Goal: Task Accomplishment & Management: Complete application form

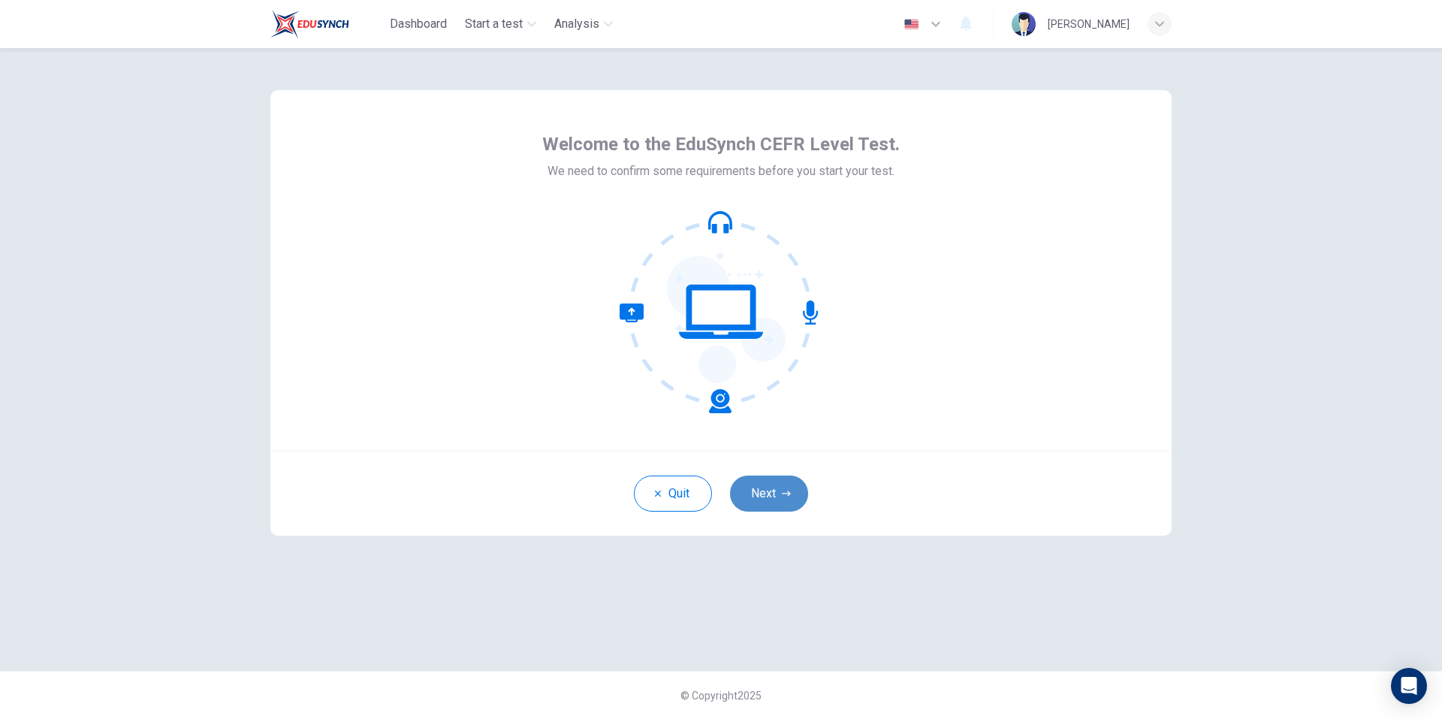
click at [772, 476] on button "Next" at bounding box center [769, 493] width 78 height 36
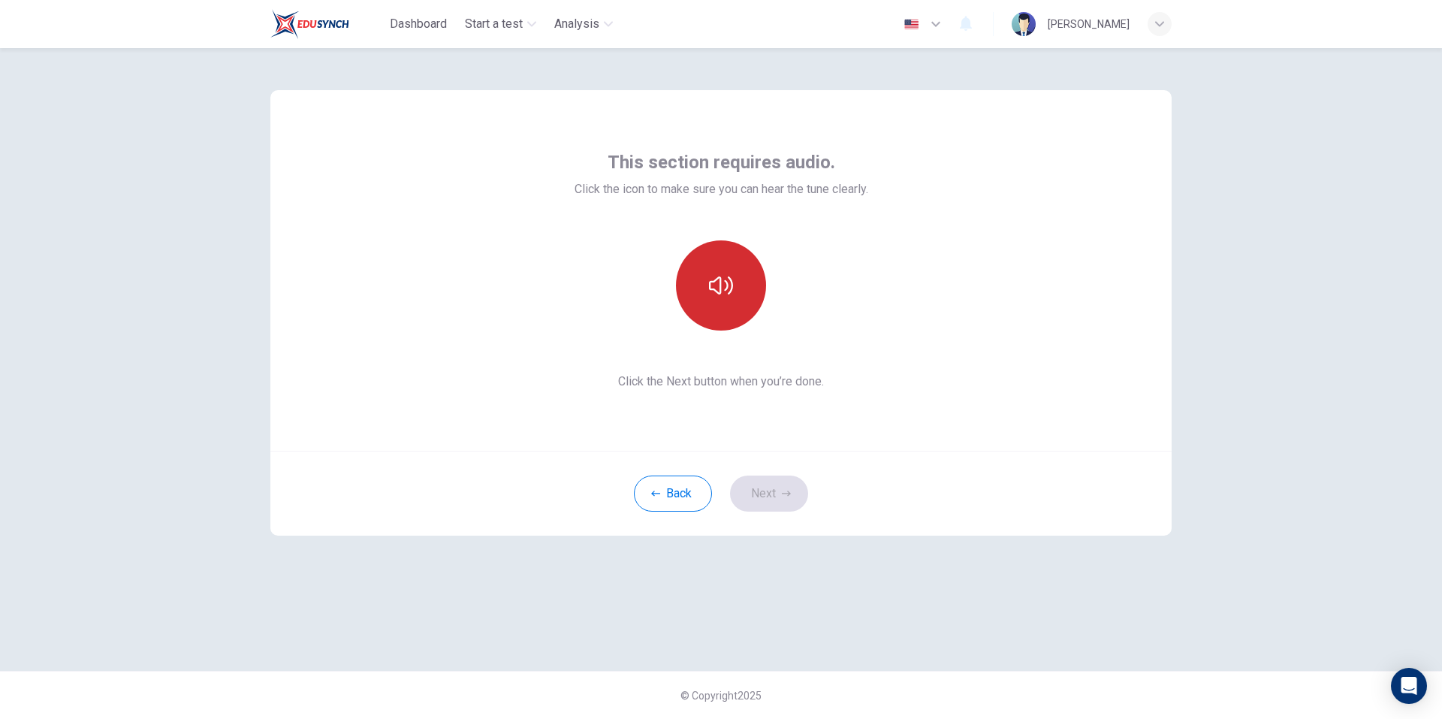
click at [738, 285] on button "button" at bounding box center [721, 285] width 90 height 90
click at [763, 502] on button "Next" at bounding box center [769, 493] width 78 height 36
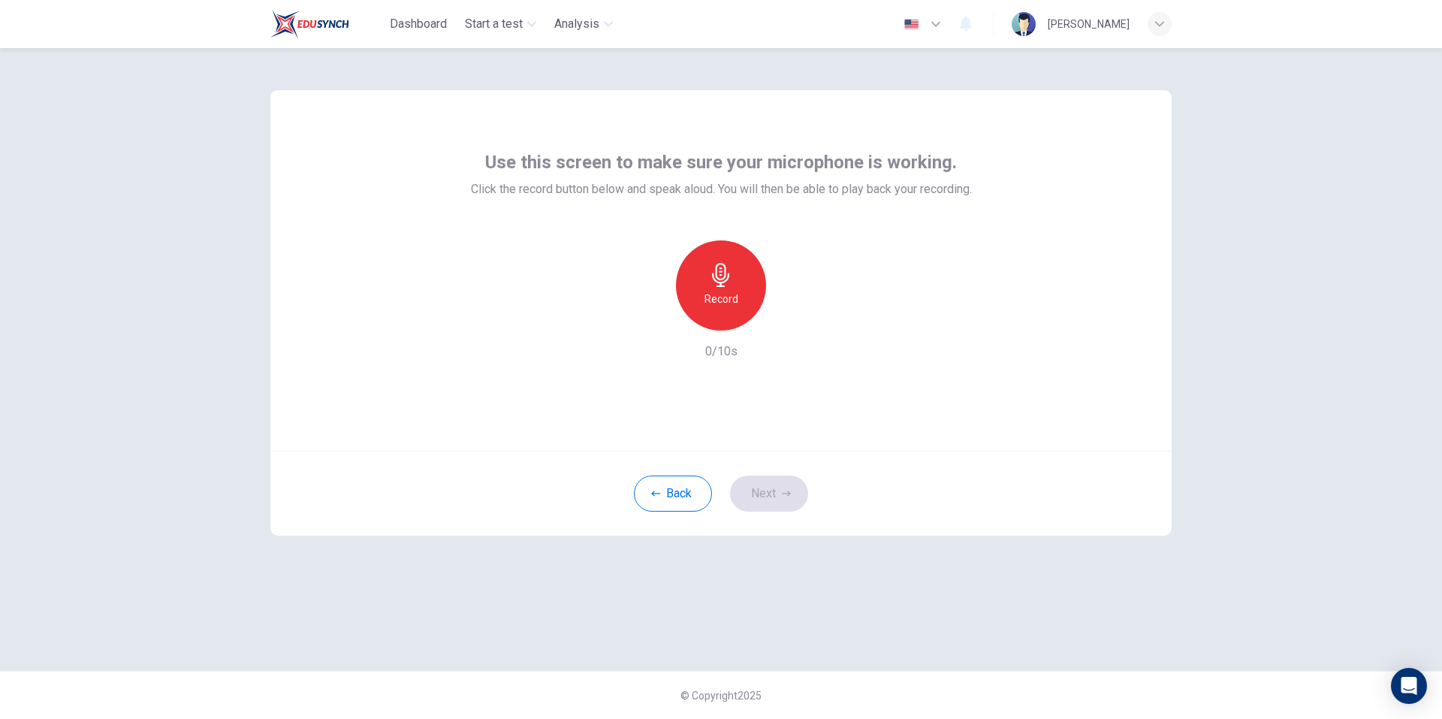
click at [718, 273] on icon "button" at bounding box center [721, 275] width 24 height 24
click at [733, 312] on div "Stop" at bounding box center [721, 285] width 90 height 90
click at [751, 486] on button "Next" at bounding box center [769, 493] width 78 height 36
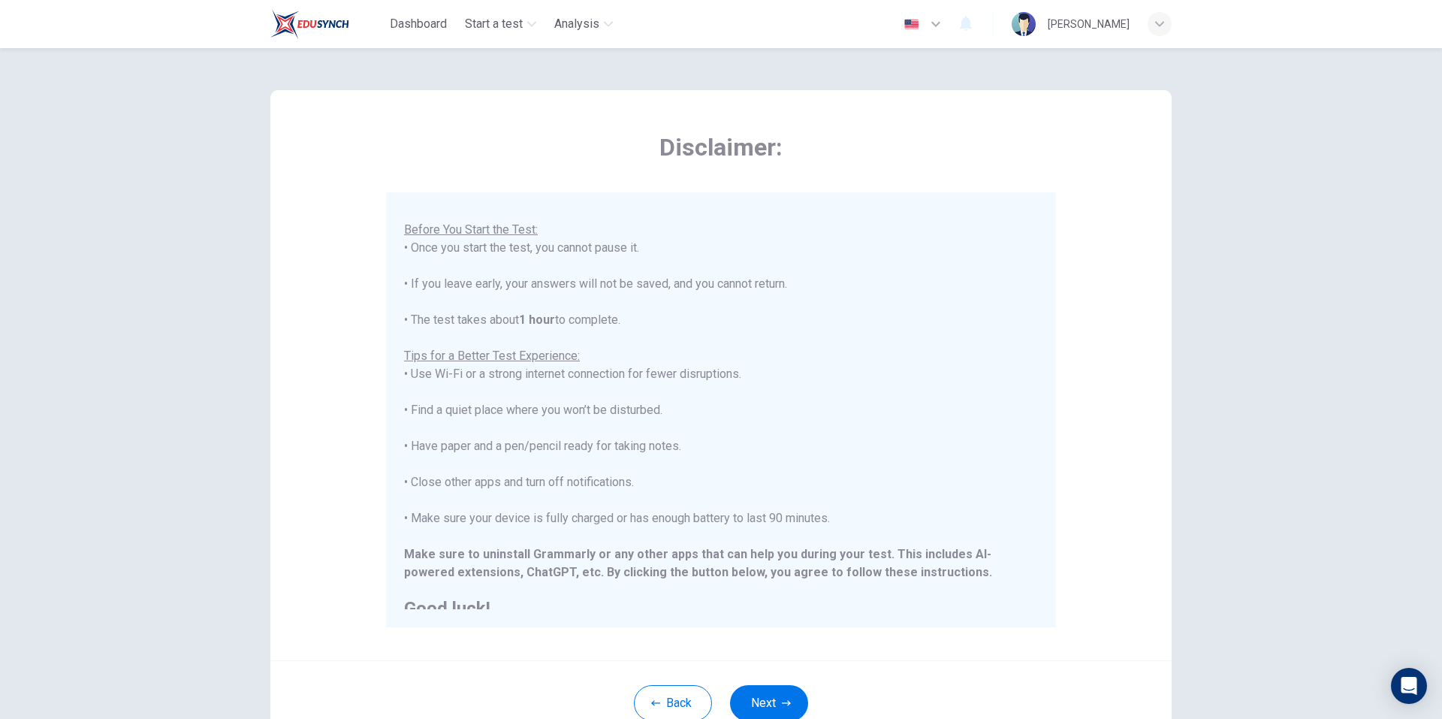
scroll to position [143, 0]
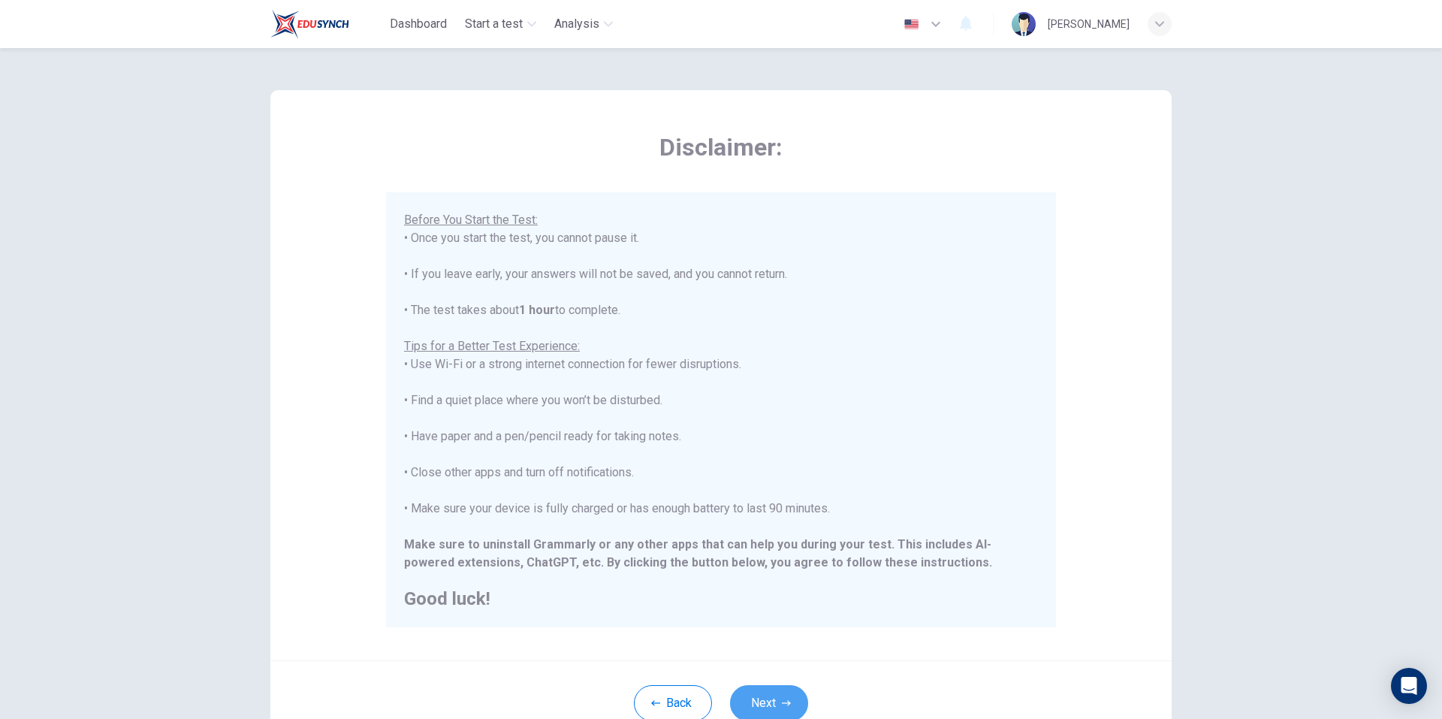
click at [777, 696] on button "Next" at bounding box center [769, 703] width 78 height 36
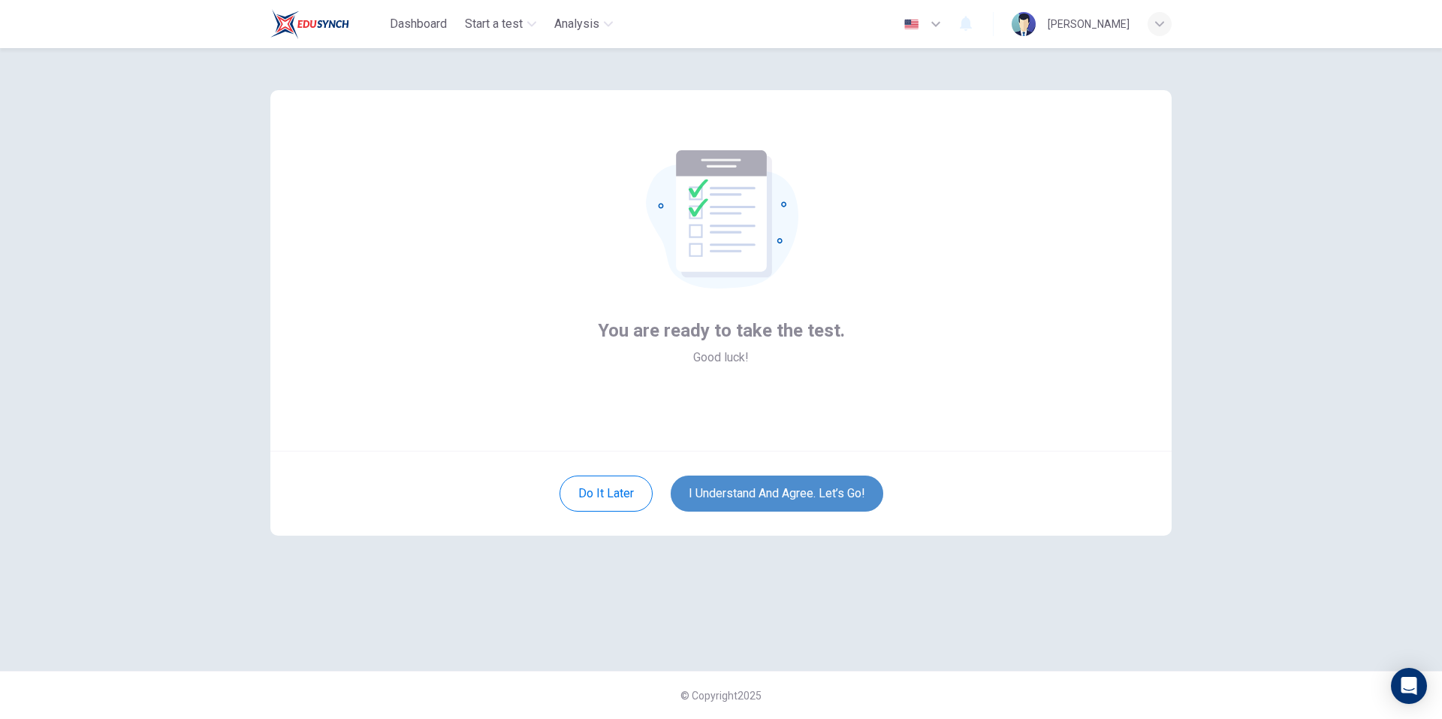
click at [793, 483] on button "I understand and agree. Let’s go!" at bounding box center [777, 493] width 212 height 36
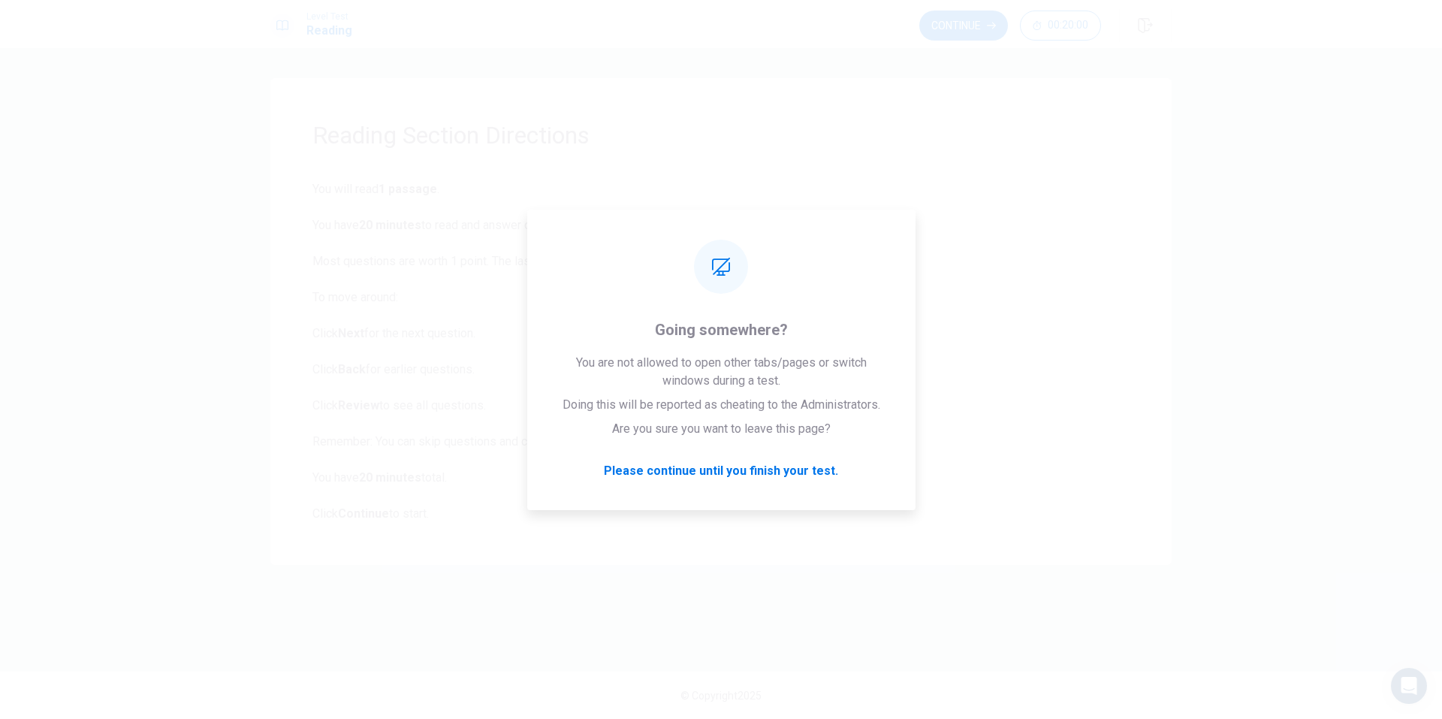
click at [960, 20] on button "Continue" at bounding box center [963, 26] width 89 height 30
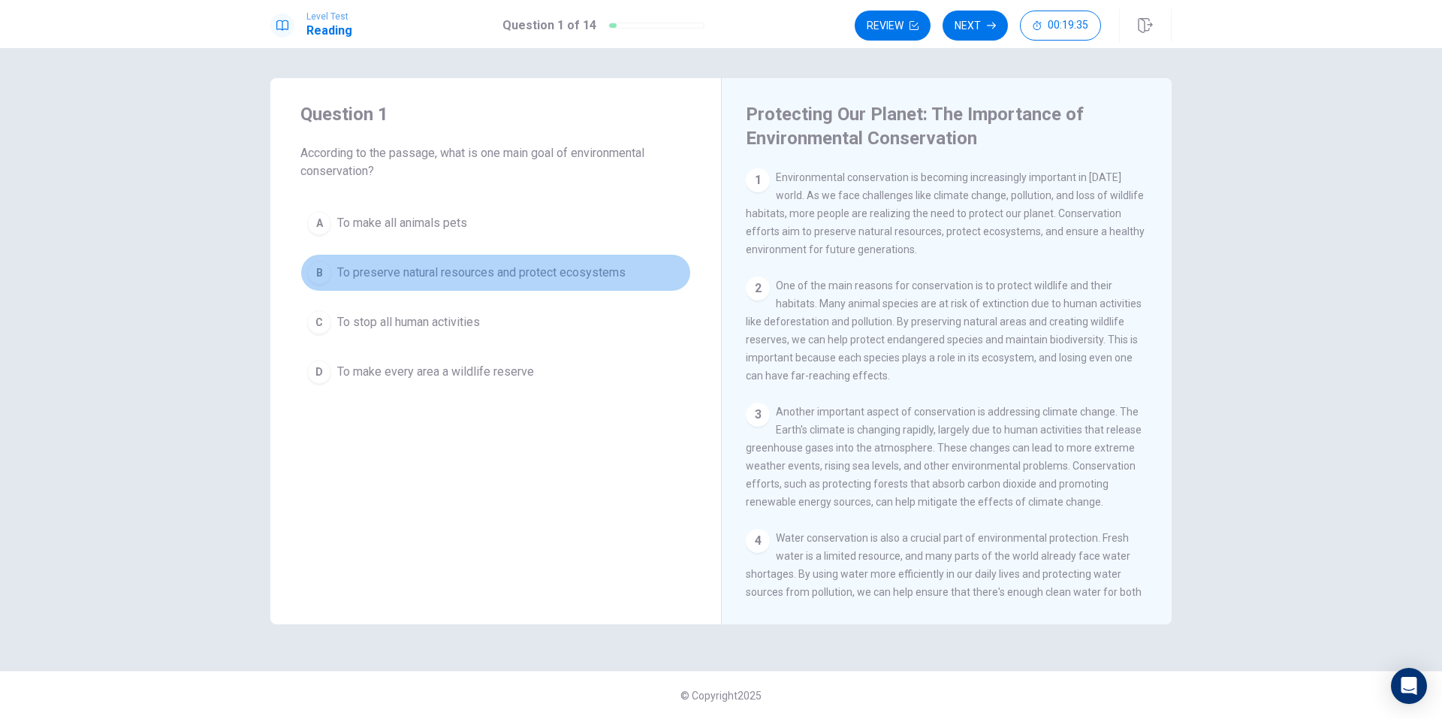
click at [599, 276] on span "To preserve natural resources and protect ecosystems" at bounding box center [481, 273] width 288 height 18
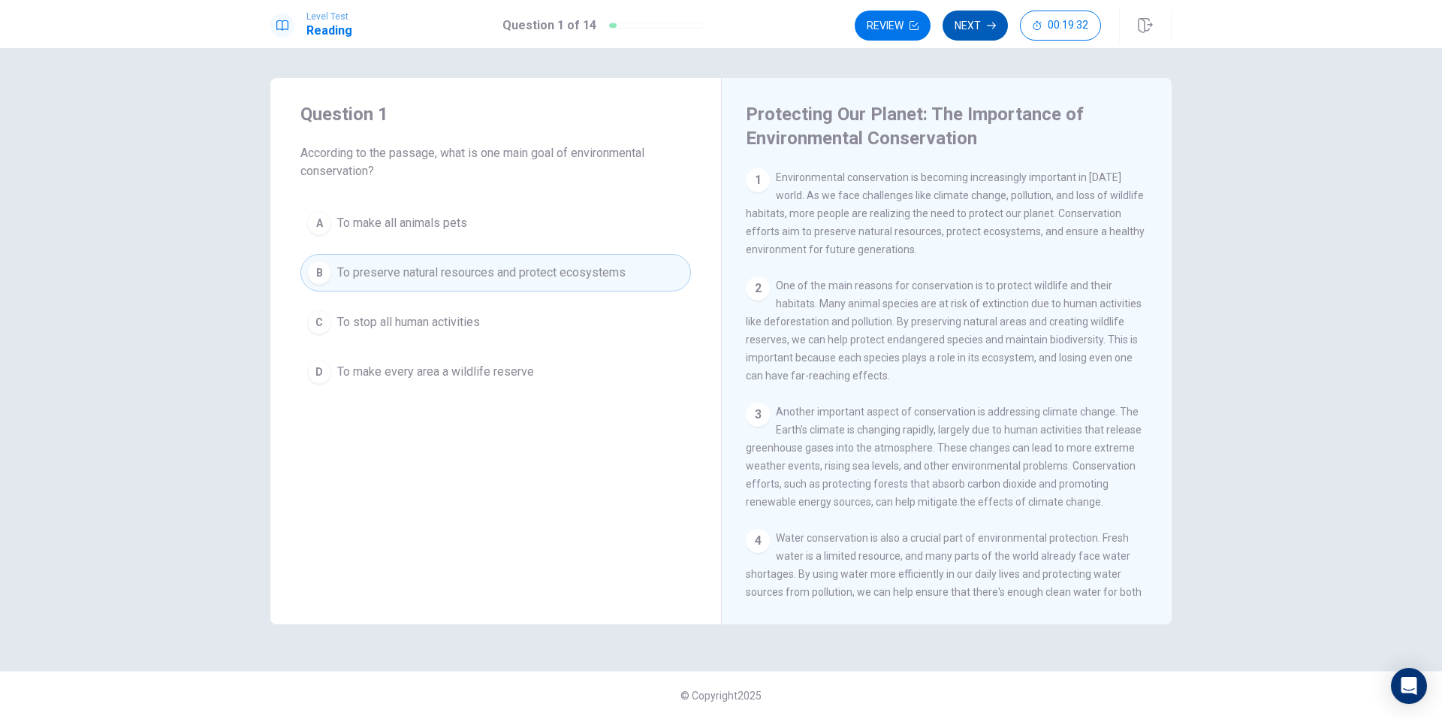
click at [952, 30] on button "Next" at bounding box center [974, 26] width 65 height 30
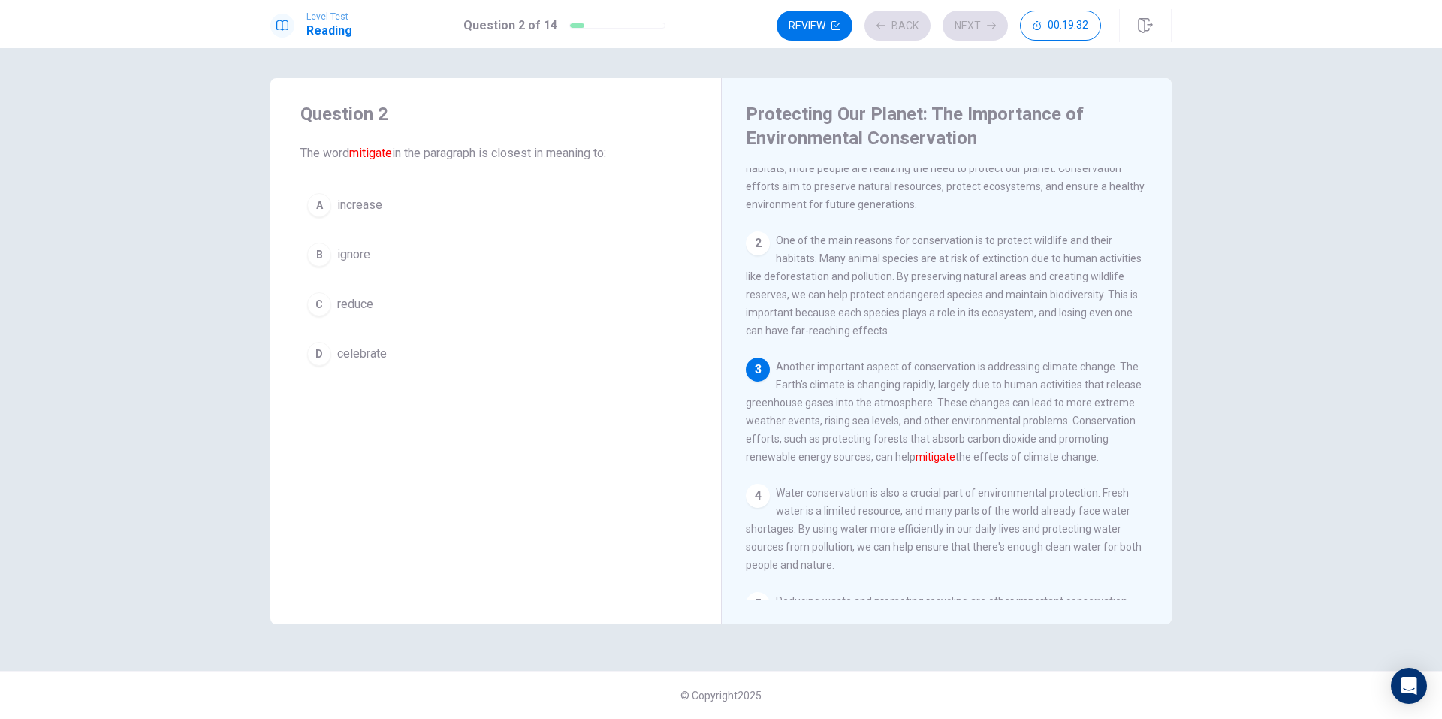
scroll to position [74, 0]
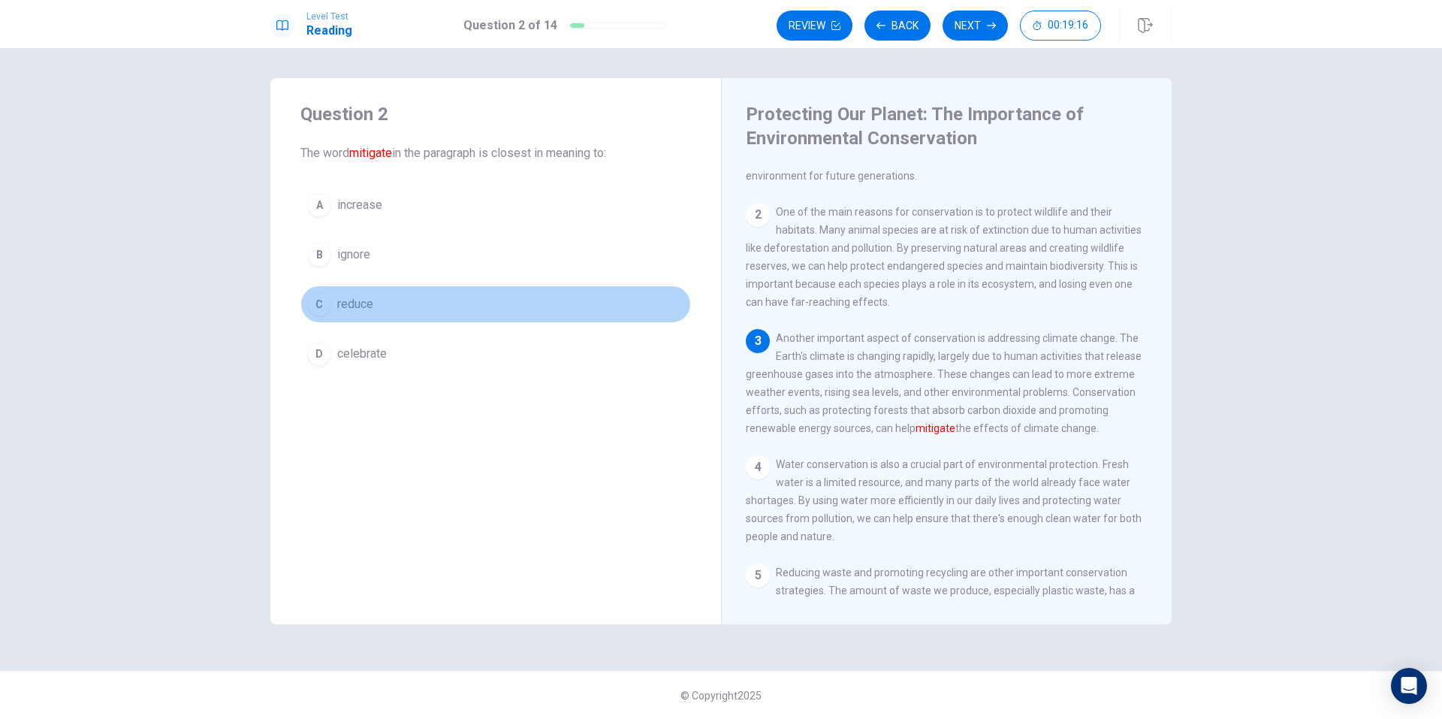
click at [386, 299] on button "C reduce" at bounding box center [495, 304] width 390 height 38
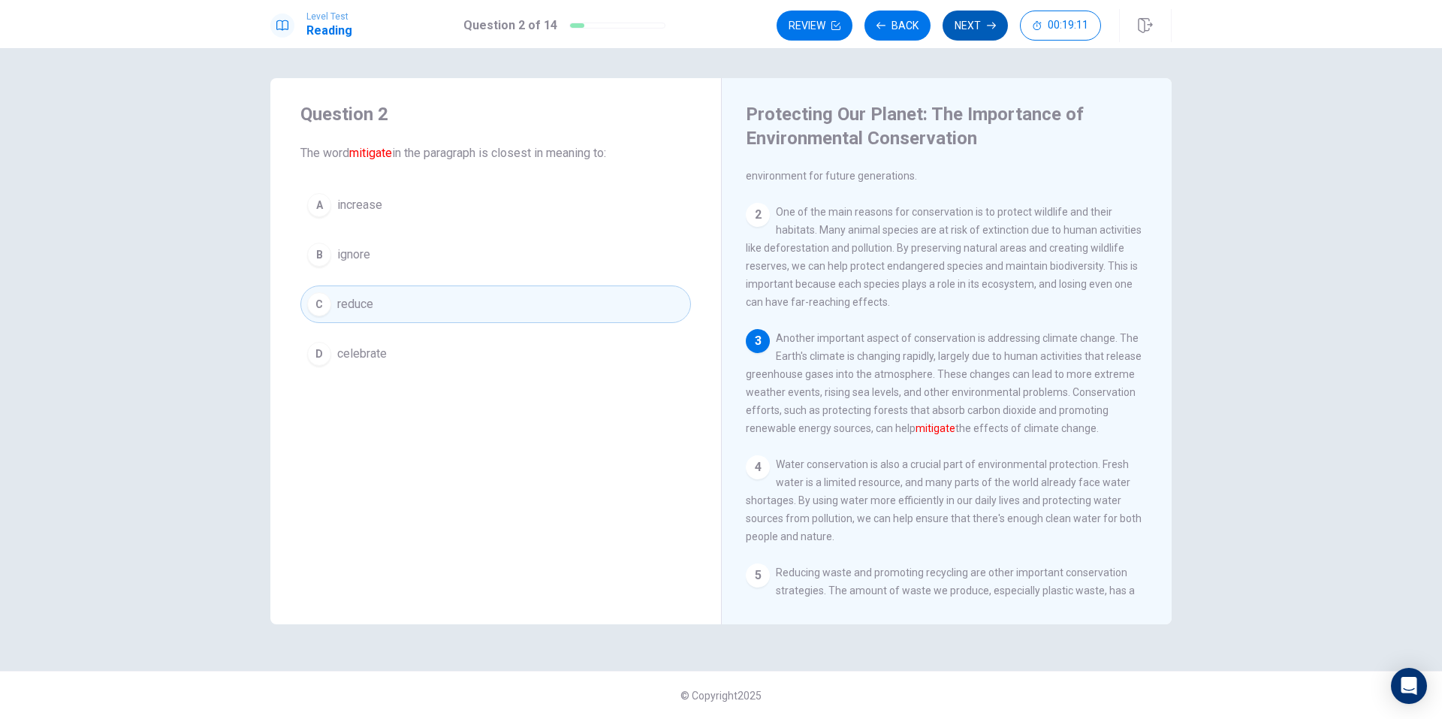
click at [962, 32] on button "Next" at bounding box center [974, 26] width 65 height 30
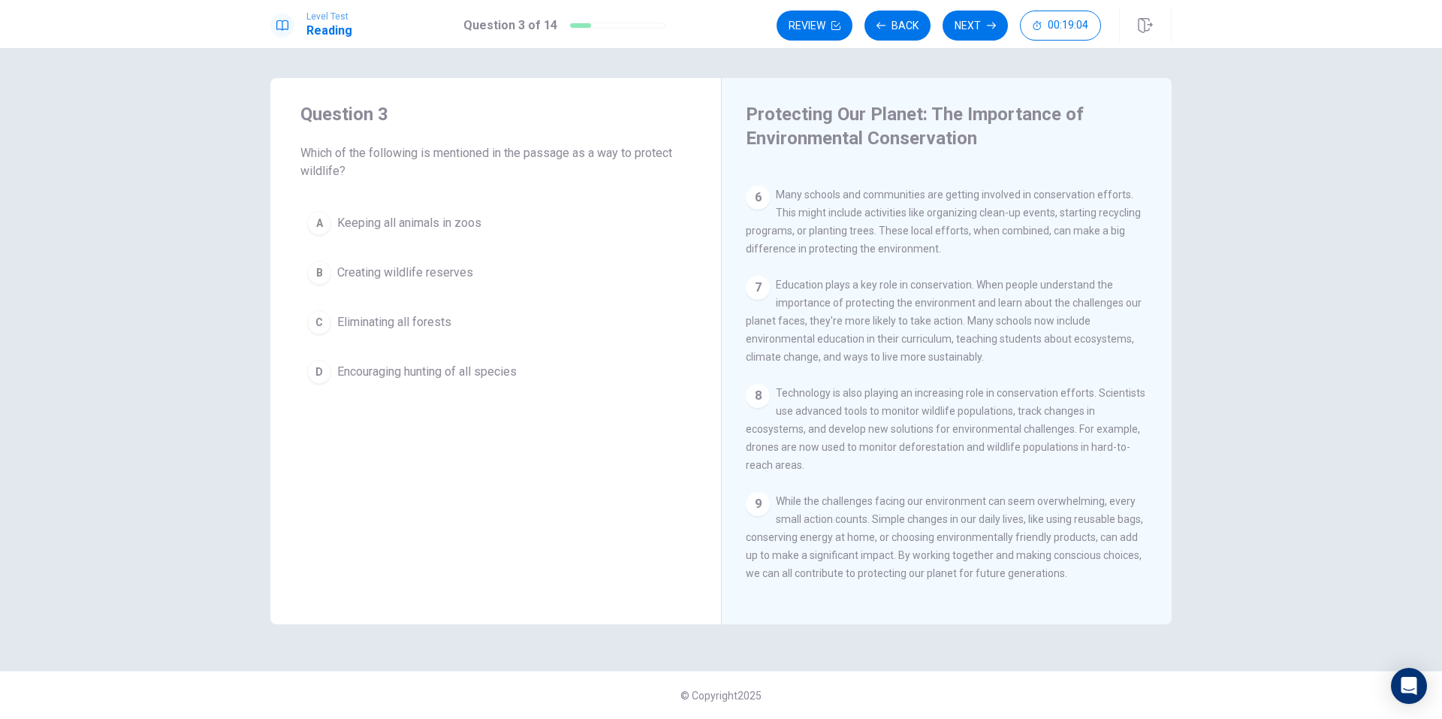
scroll to position [0, 0]
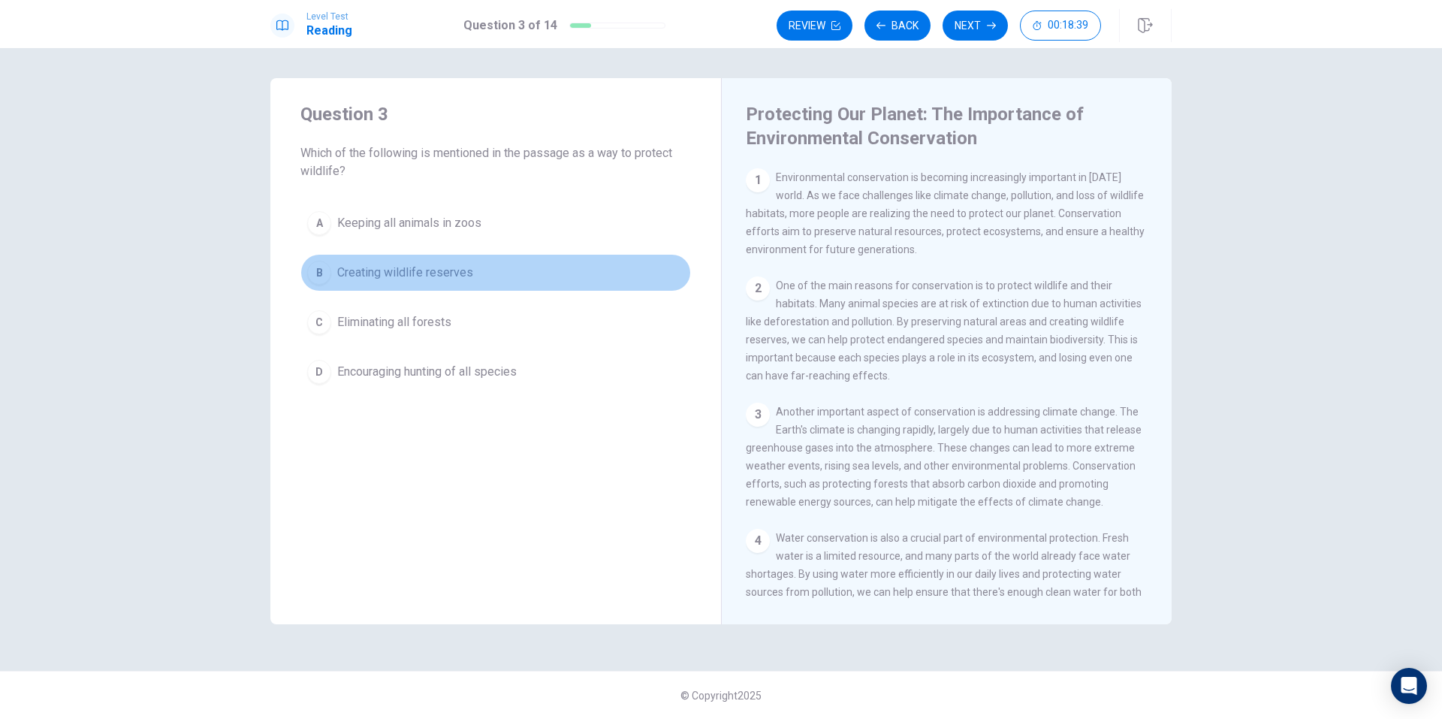
click at [485, 278] on button "B Creating wildlife reserves" at bounding box center [495, 273] width 390 height 38
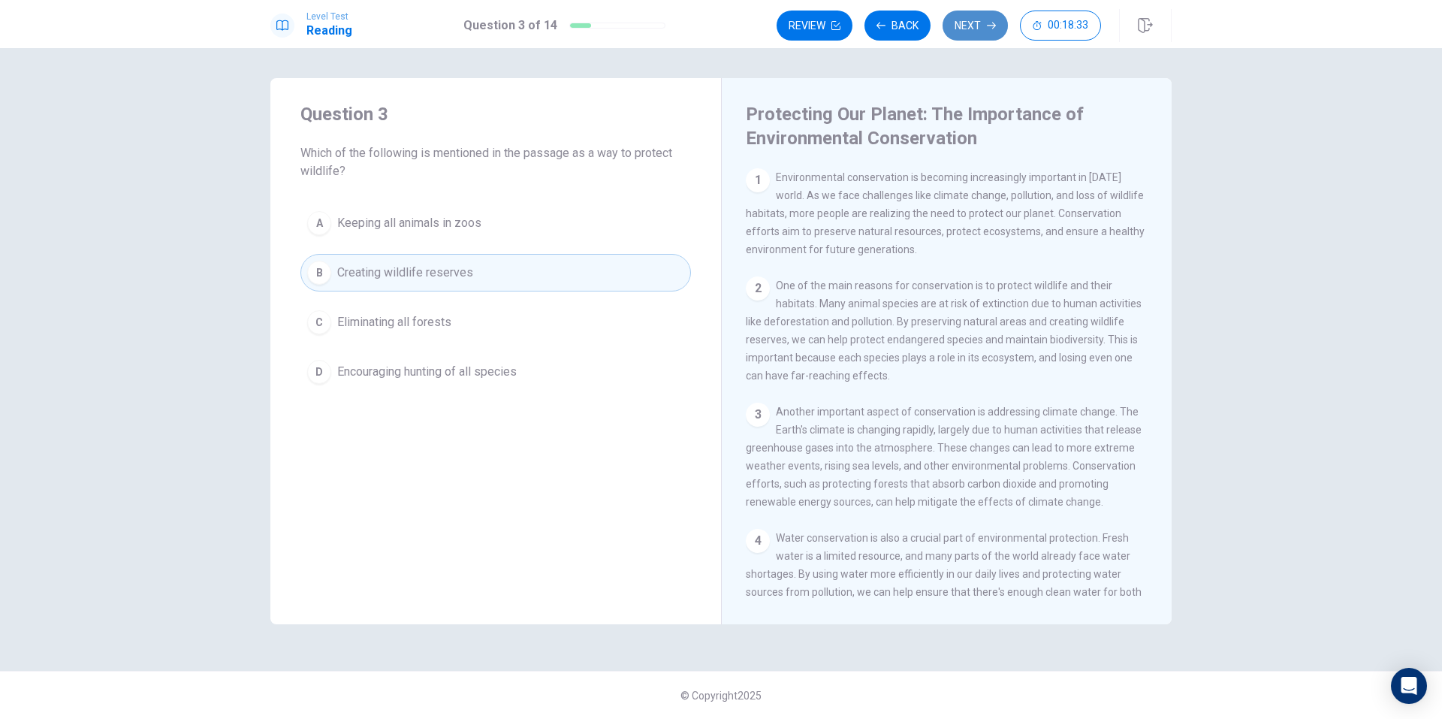
click at [958, 33] on button "Next" at bounding box center [974, 26] width 65 height 30
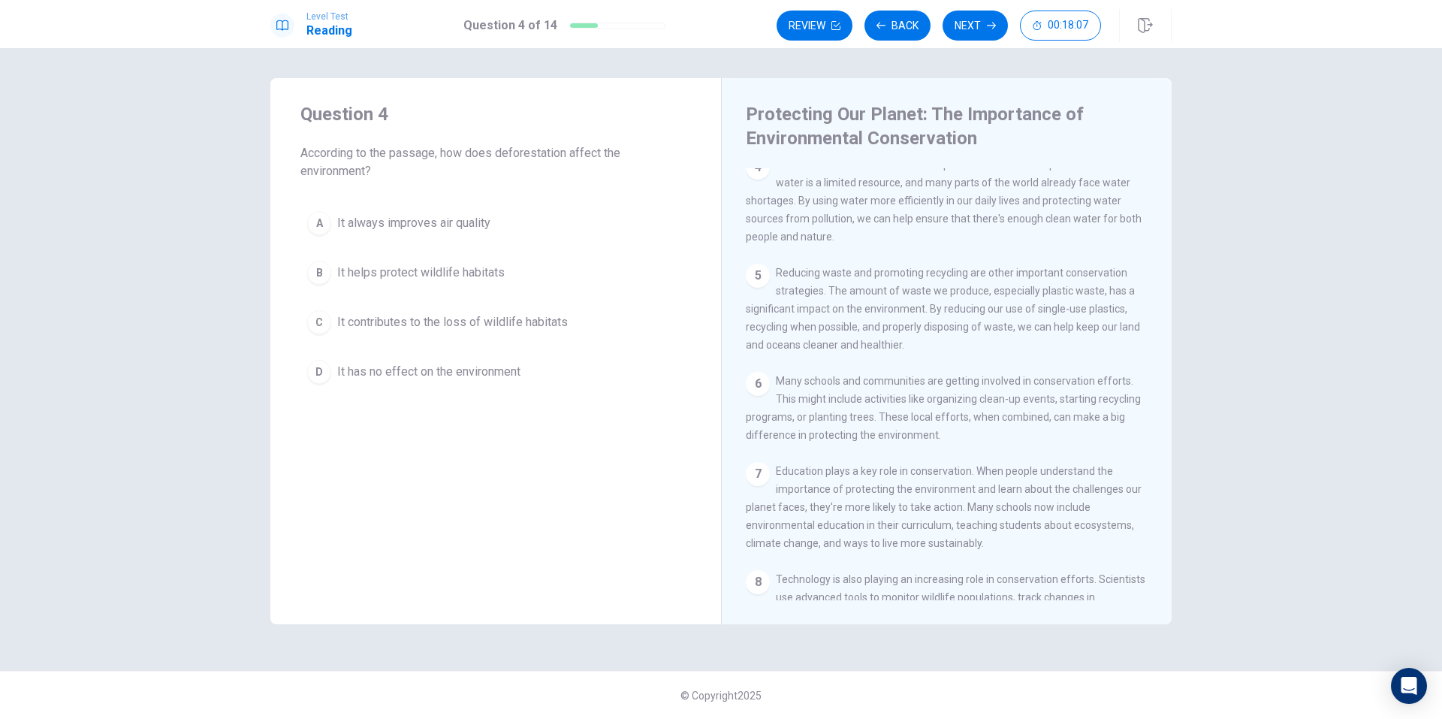
scroll to position [375, 0]
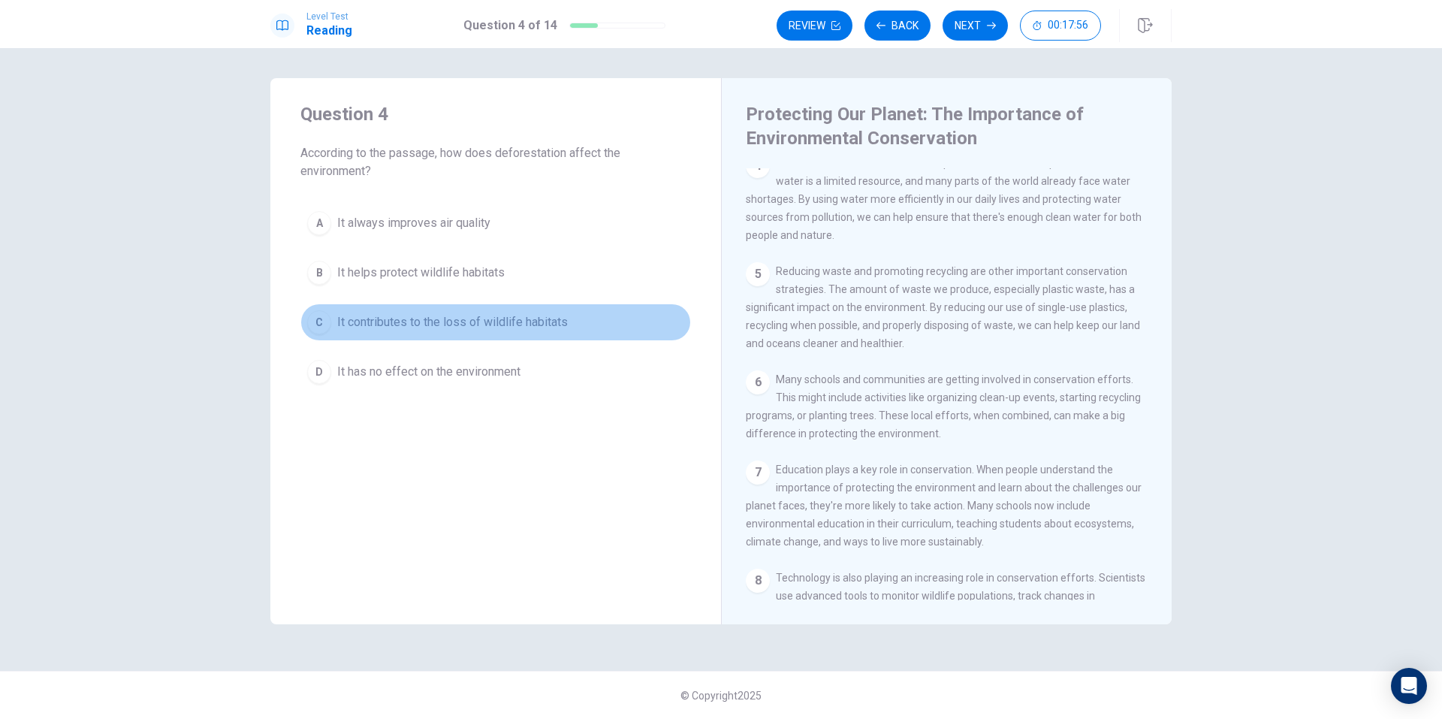
click at [401, 320] on span "It contributes to the loss of wildlife habitats" at bounding box center [452, 322] width 231 height 18
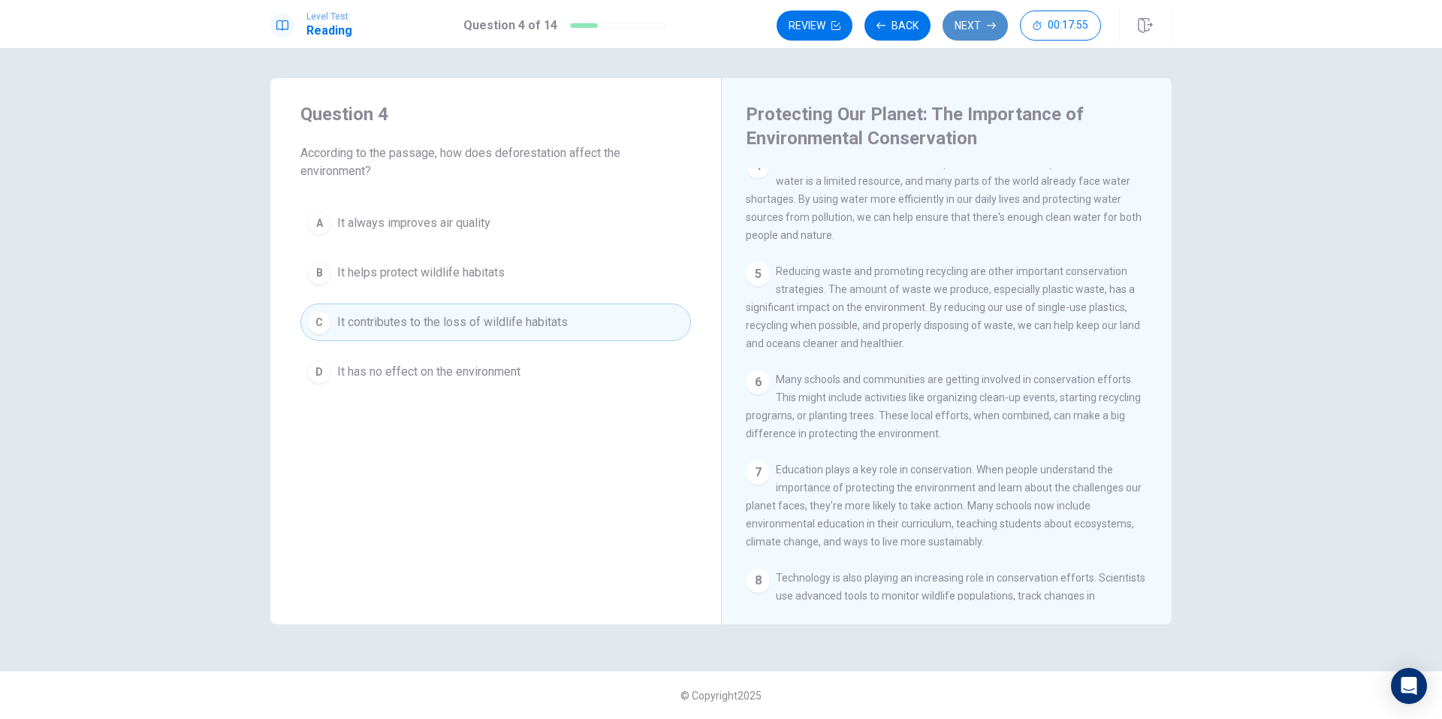
click at [971, 32] on button "Next" at bounding box center [974, 26] width 65 height 30
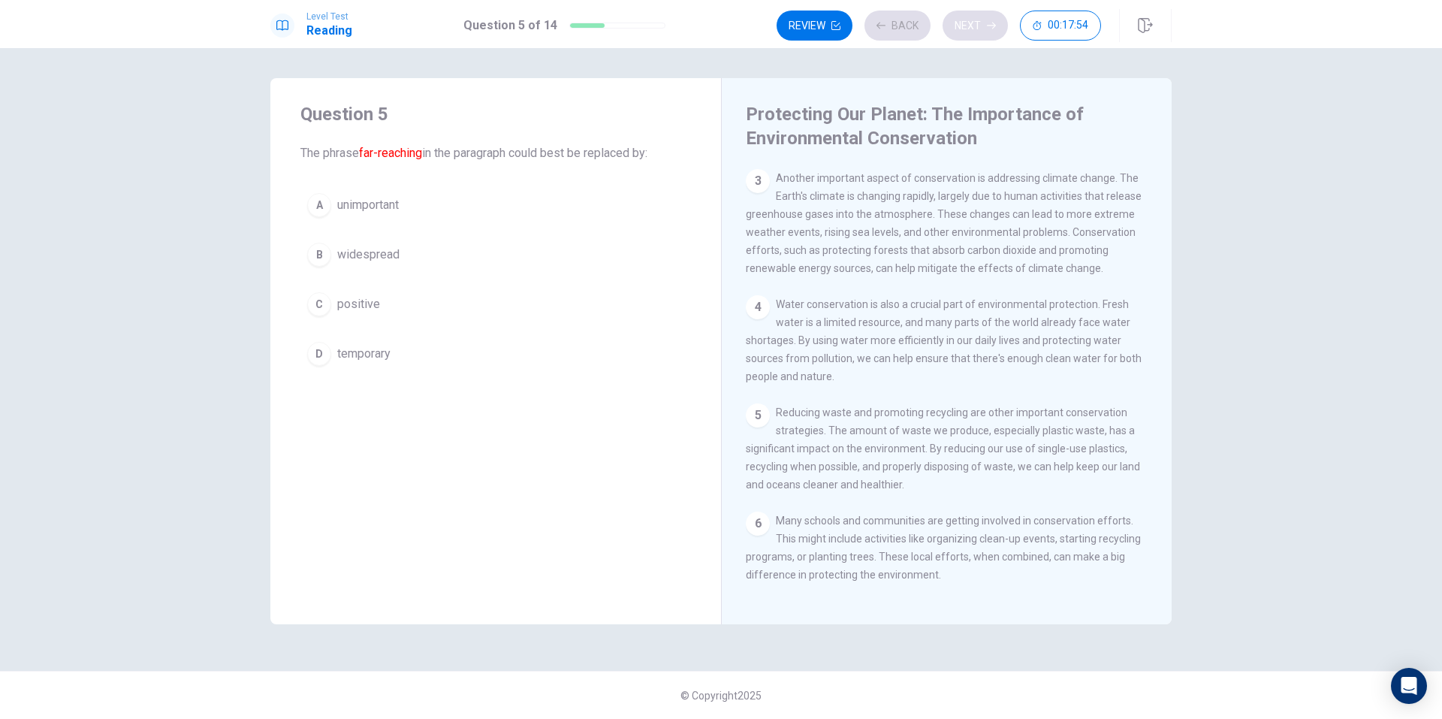
scroll to position [112, 0]
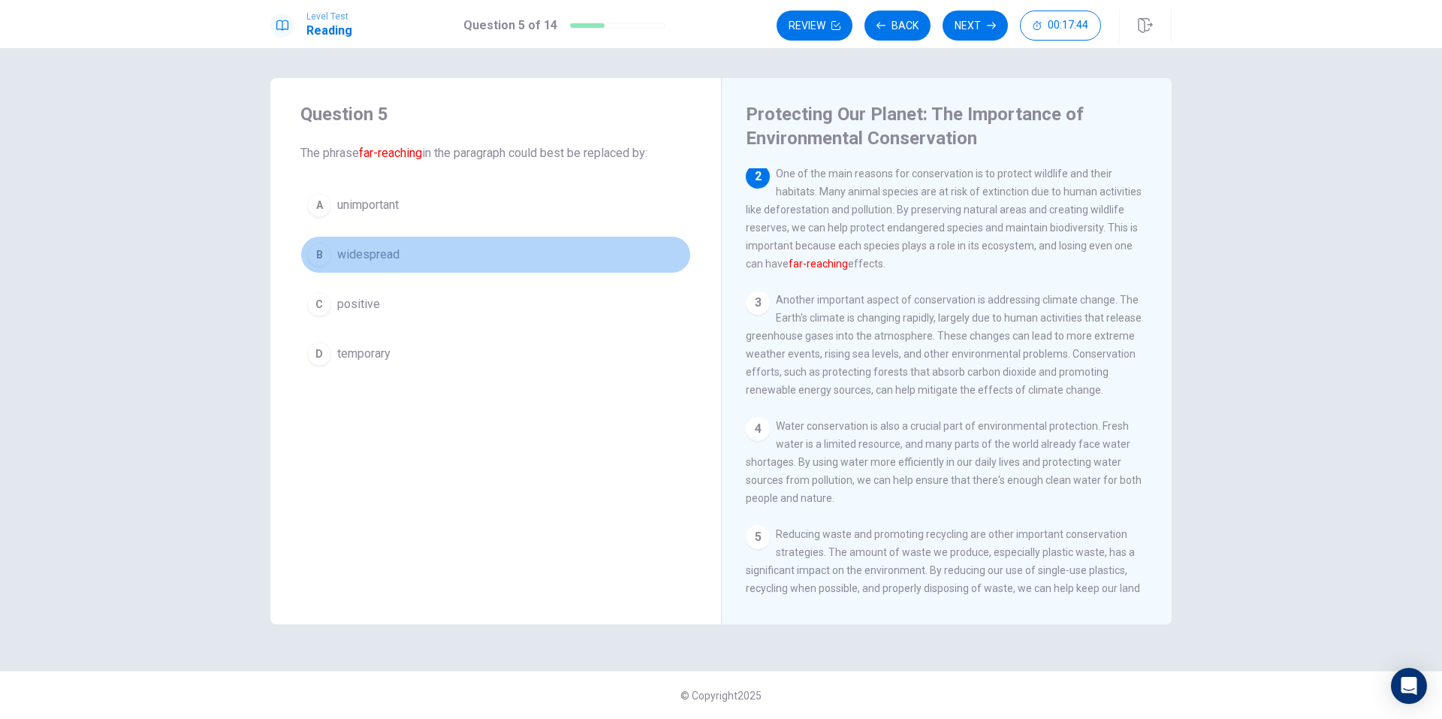
click at [429, 252] on button "B widespread" at bounding box center [495, 255] width 390 height 38
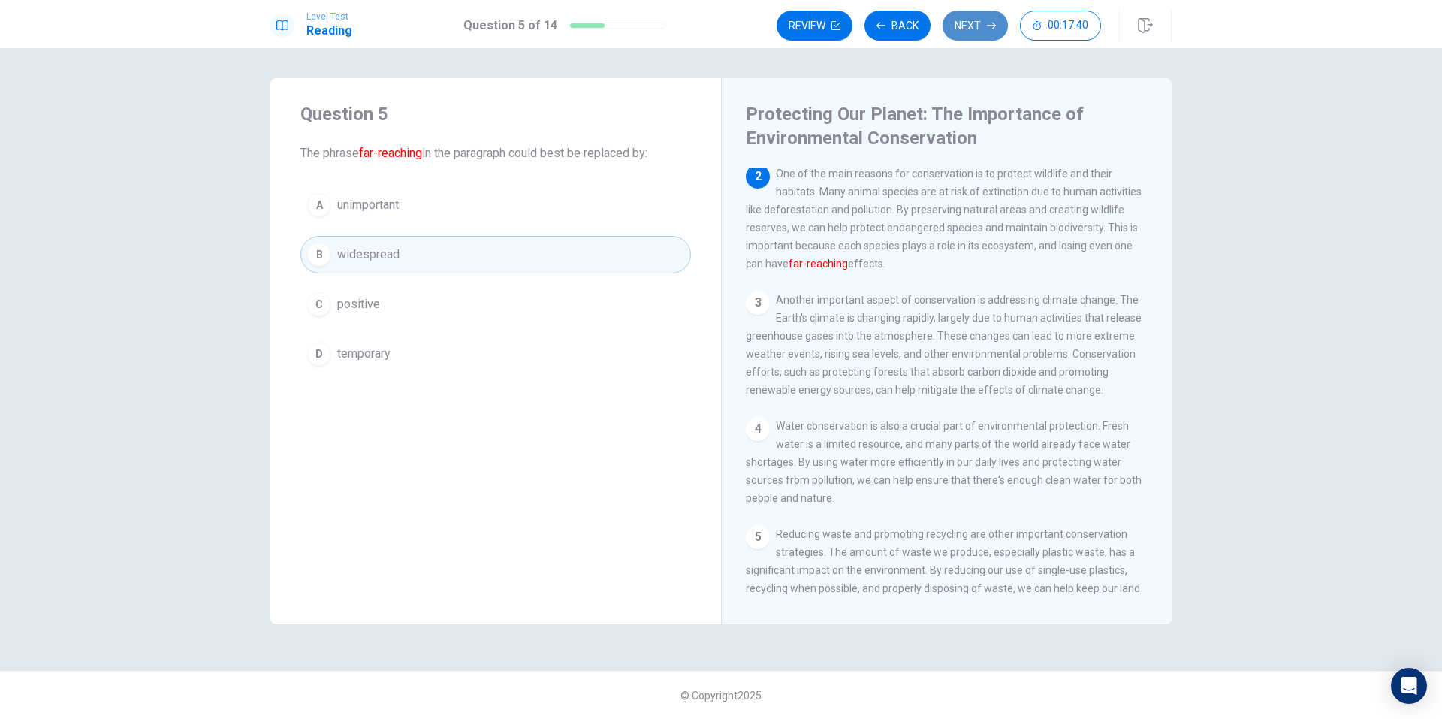
click at [969, 30] on button "Next" at bounding box center [974, 26] width 65 height 30
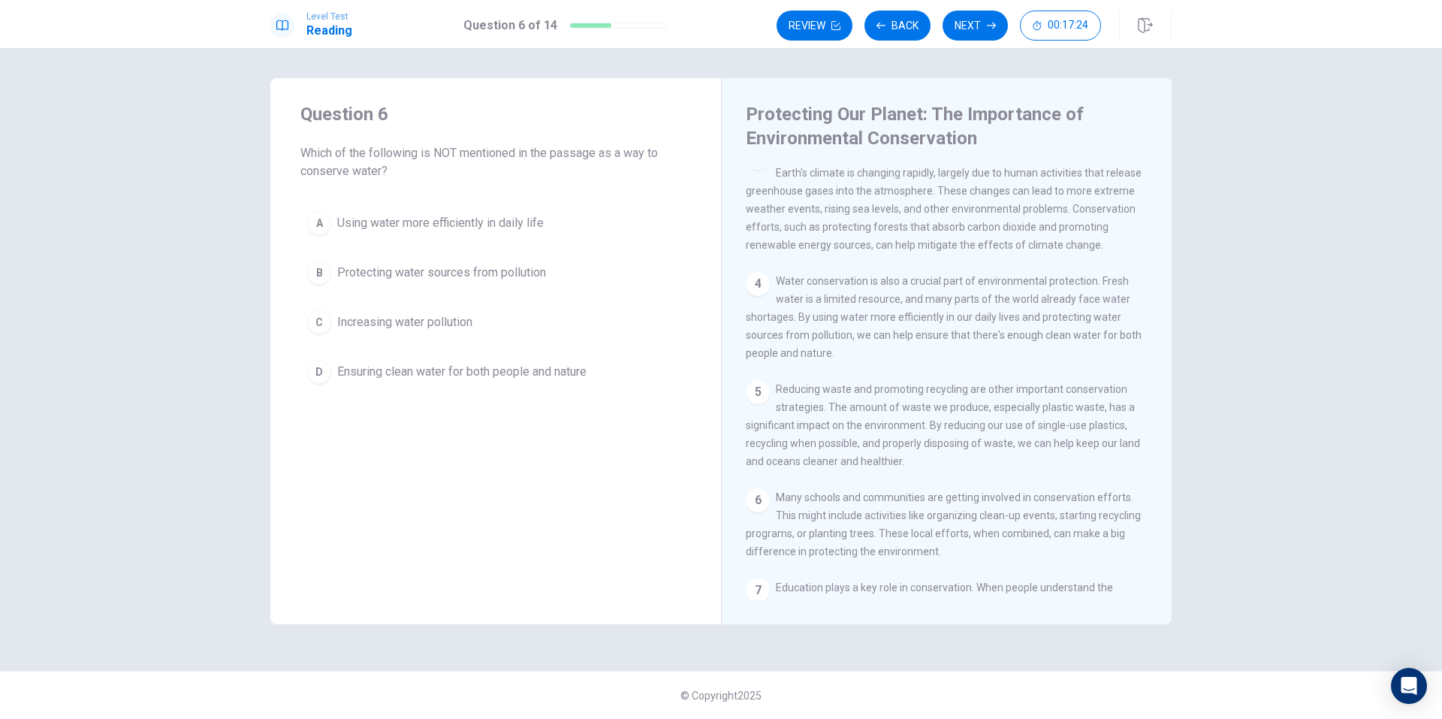
scroll to position [258, 0]
click at [481, 328] on button "C Increasing water pollution" at bounding box center [495, 322] width 390 height 38
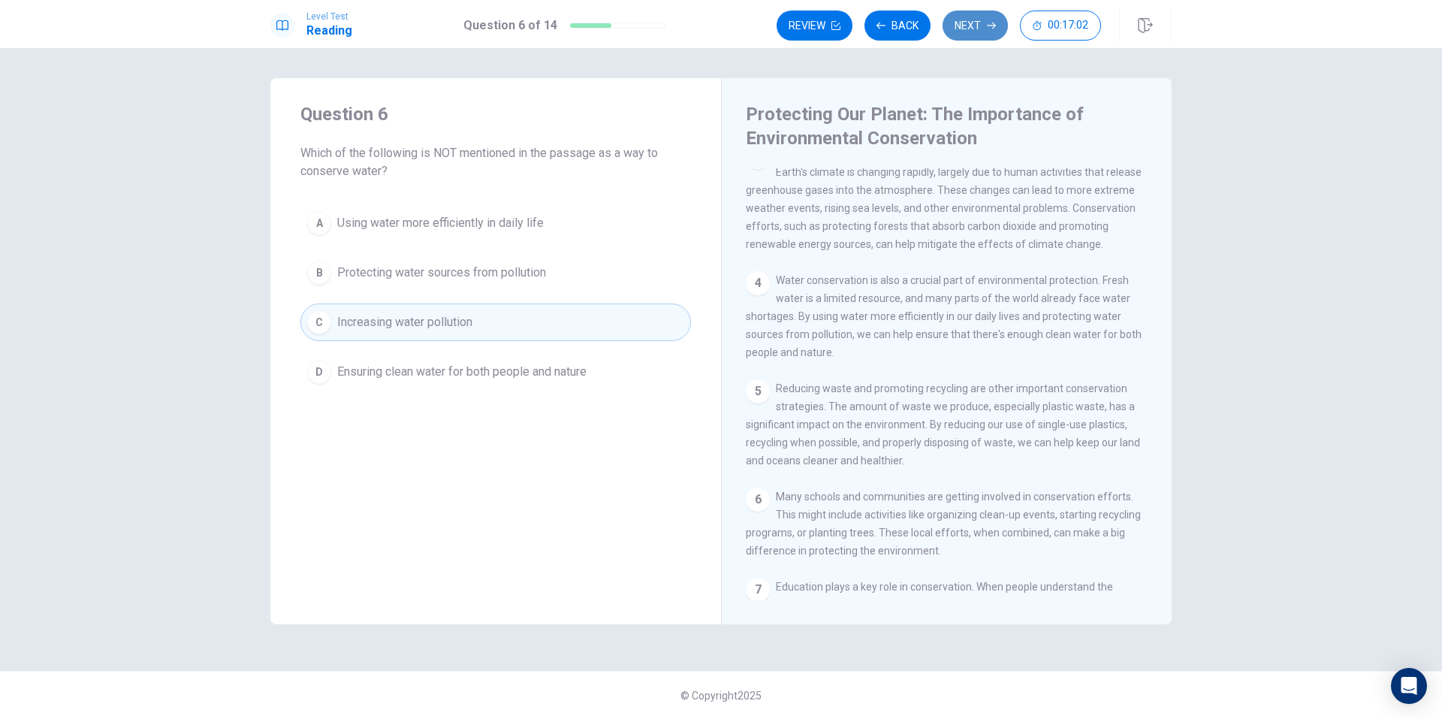
click at [969, 23] on button "Next" at bounding box center [974, 26] width 65 height 30
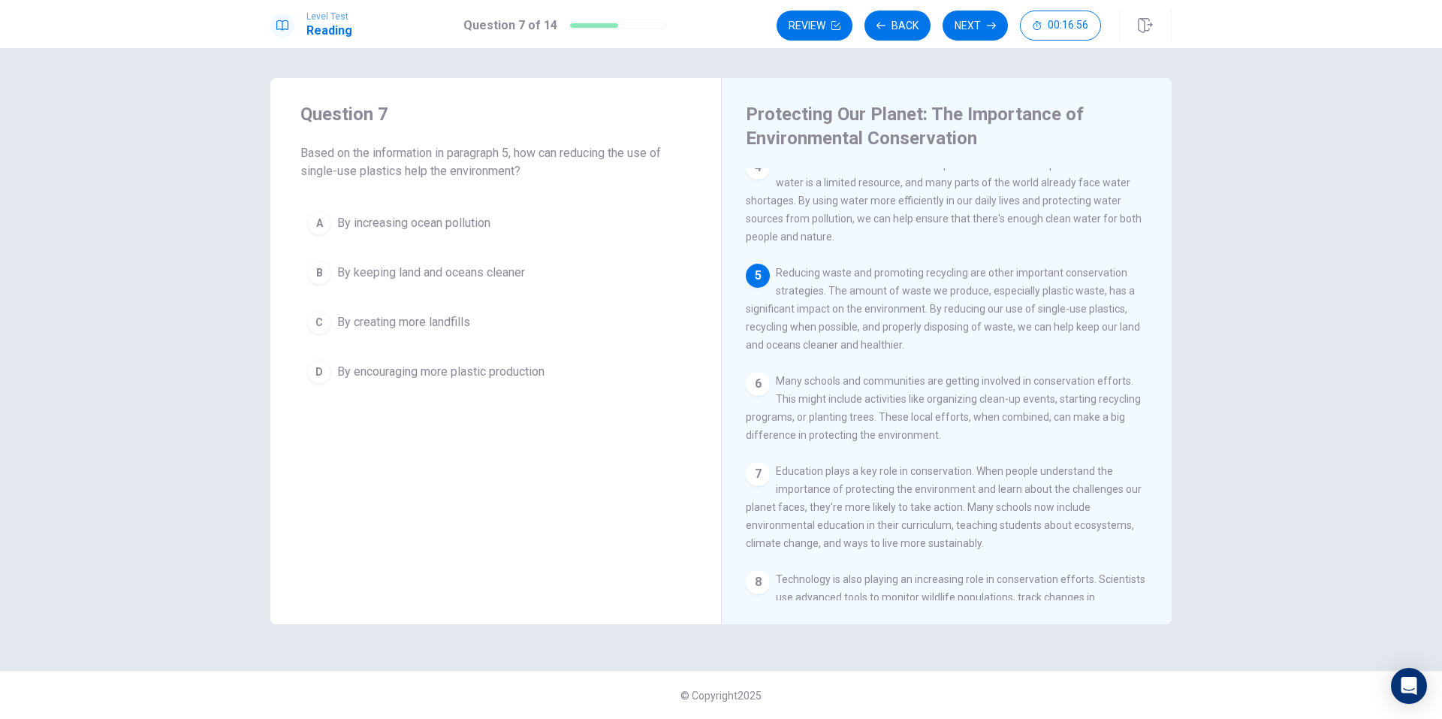
scroll to position [375, 0]
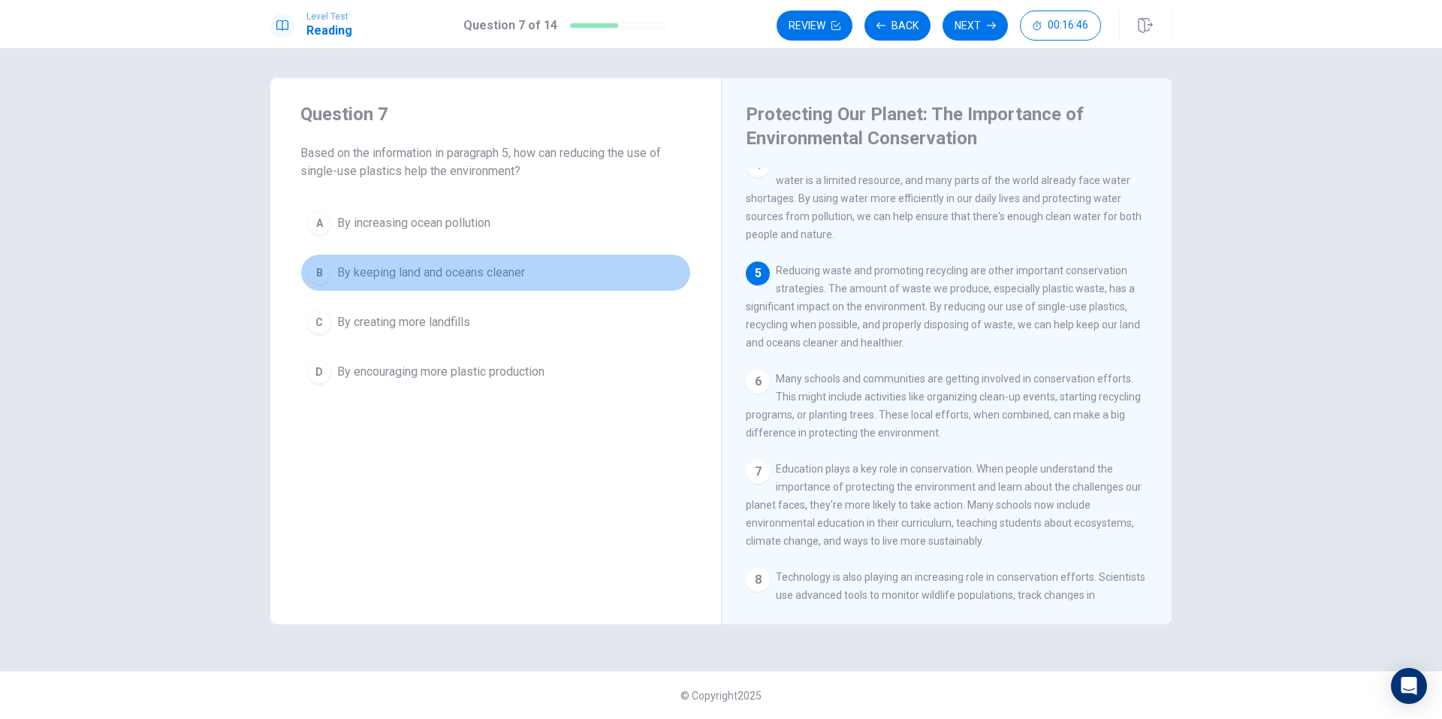
click at [486, 281] on span "By keeping land and oceans cleaner" at bounding box center [431, 273] width 188 height 18
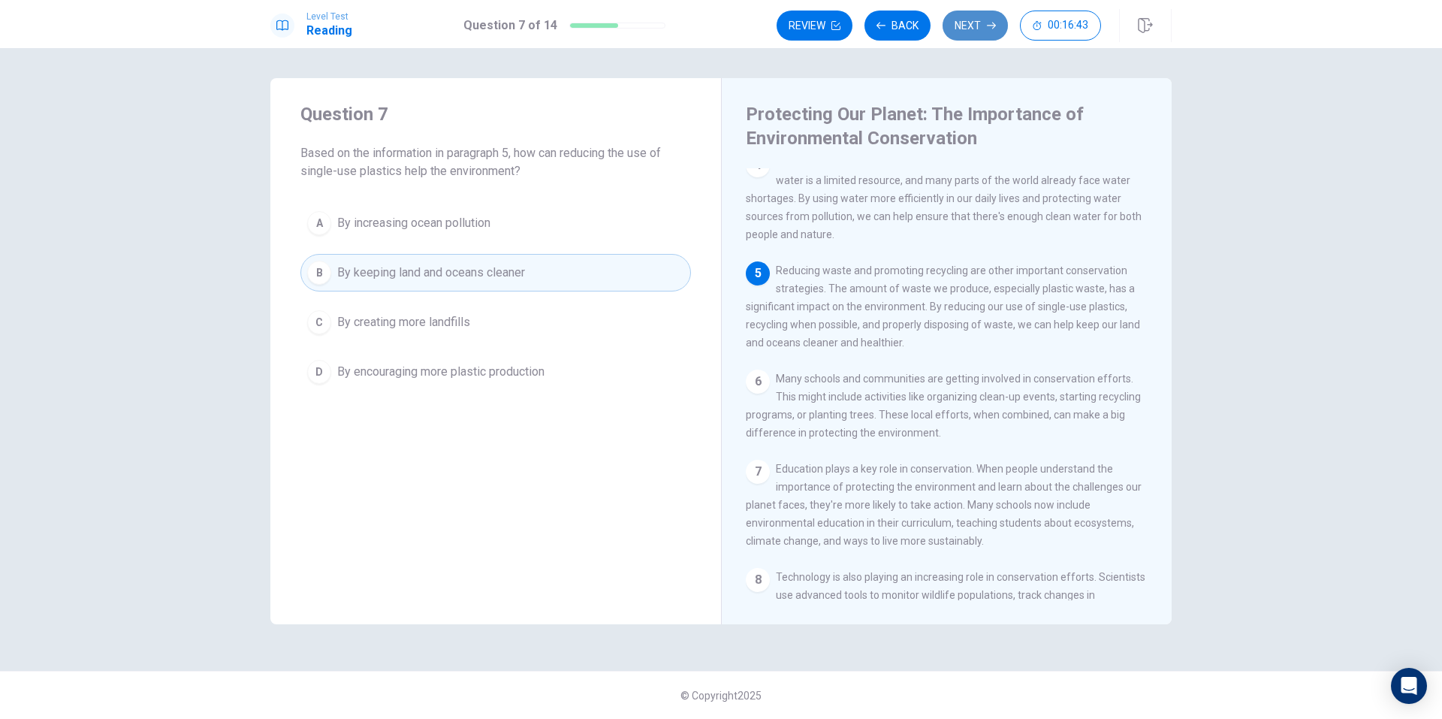
click at [949, 29] on button "Next" at bounding box center [974, 26] width 65 height 30
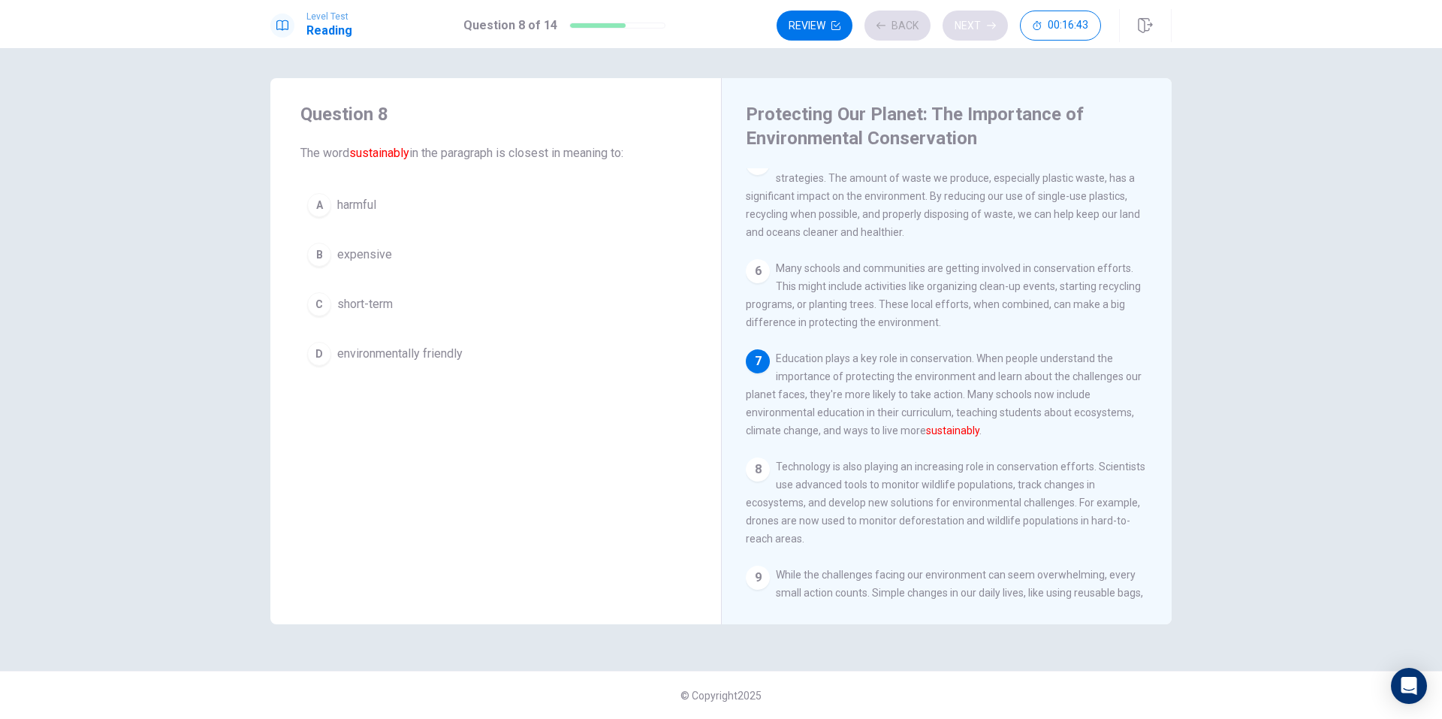
scroll to position [502, 0]
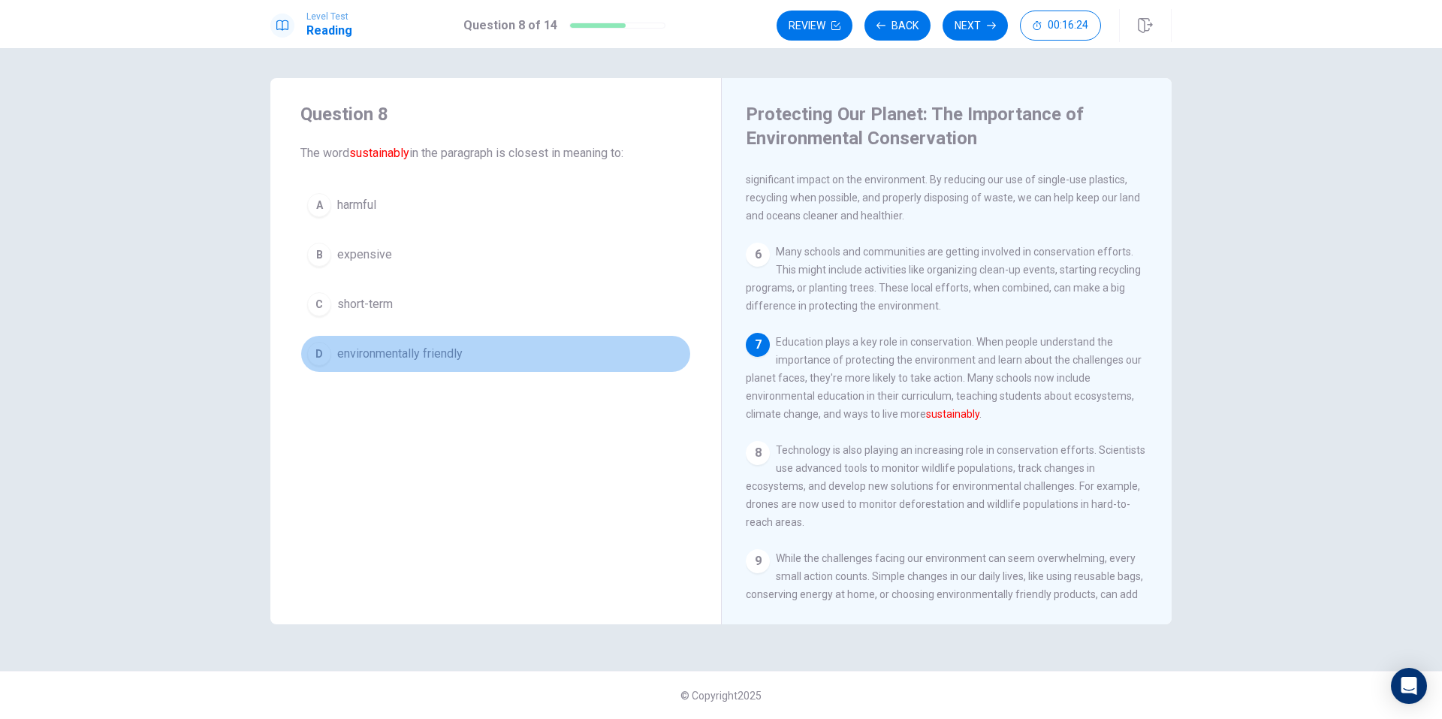
click at [442, 360] on span "environmentally friendly" at bounding box center [399, 354] width 125 height 18
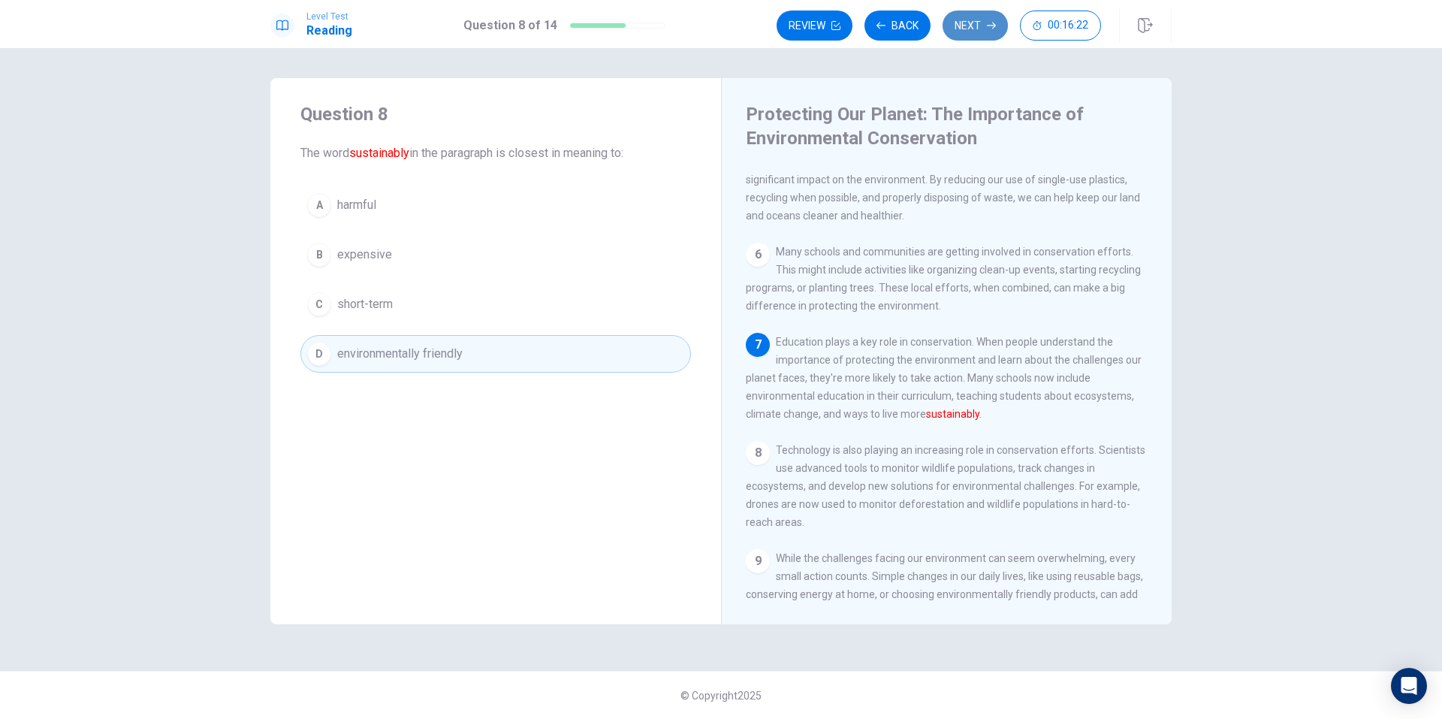
click at [976, 37] on button "Next" at bounding box center [974, 26] width 65 height 30
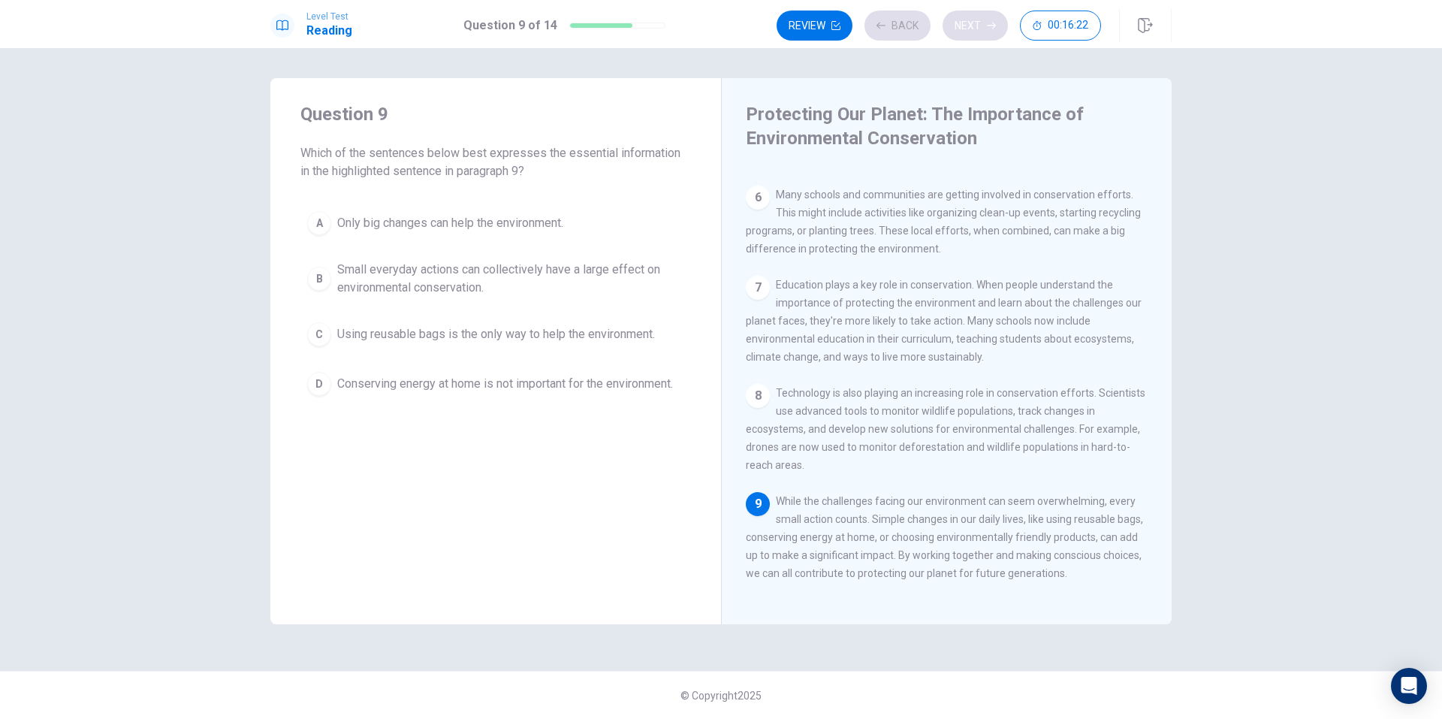
scroll to position [594, 0]
click at [906, 29] on button "Back" at bounding box center [897, 26] width 66 height 30
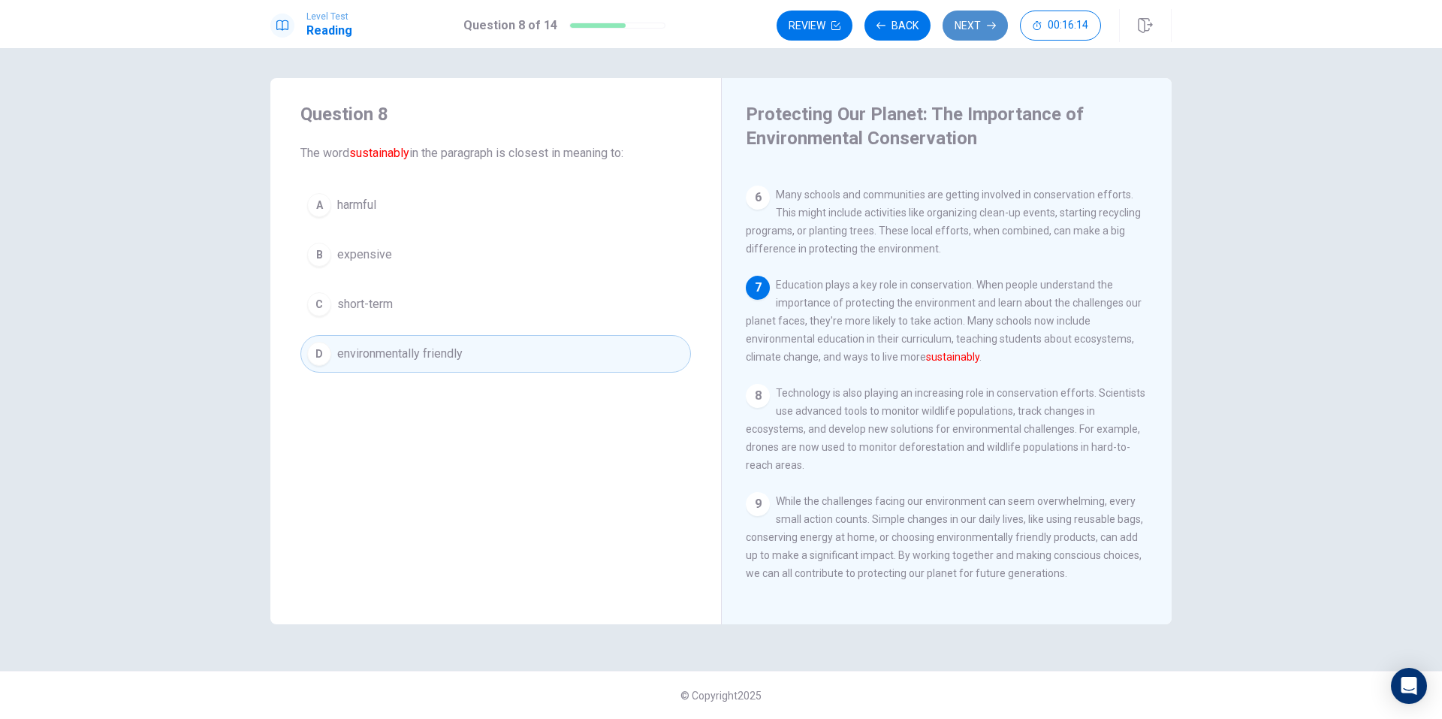
click at [976, 32] on button "Next" at bounding box center [974, 26] width 65 height 30
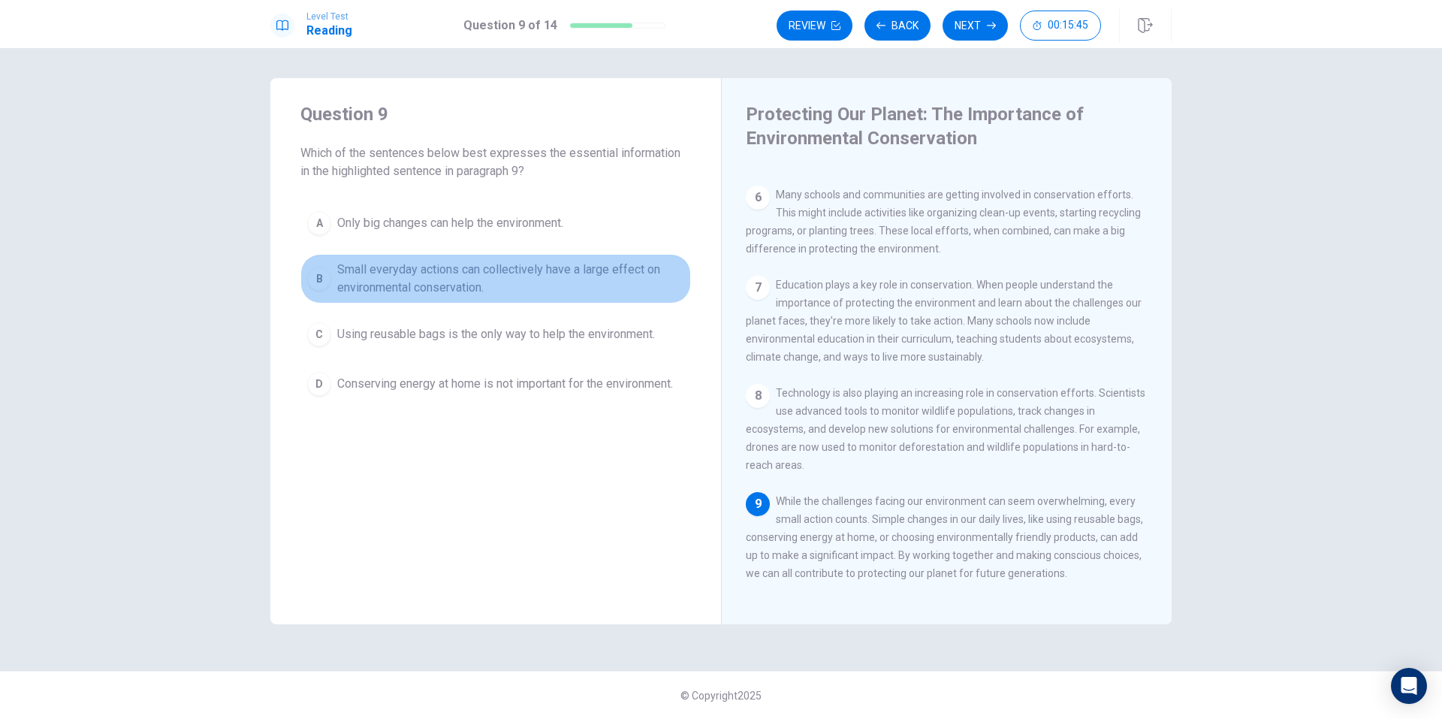
click at [540, 282] on span "Small everyday actions can collectively have a large effect on environmental co…" at bounding box center [510, 279] width 347 height 36
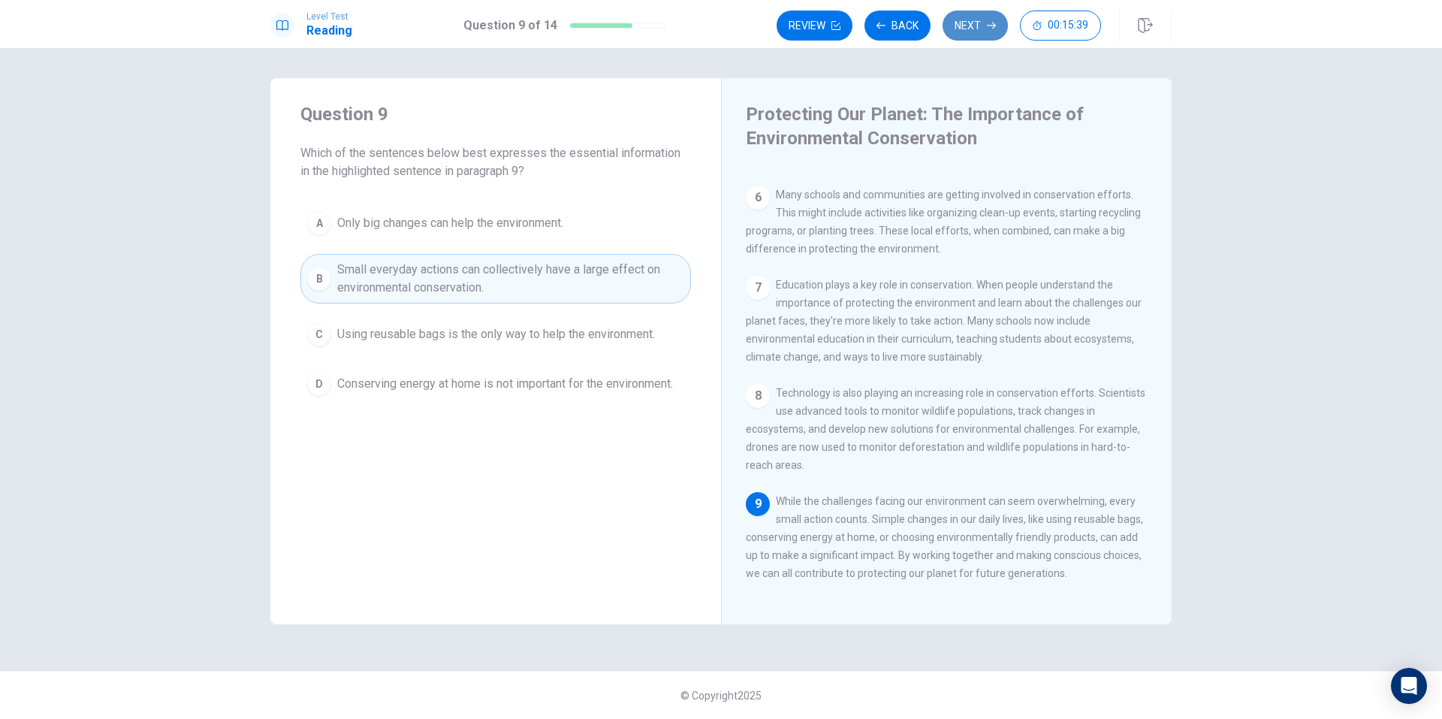
click at [951, 20] on button "Next" at bounding box center [974, 26] width 65 height 30
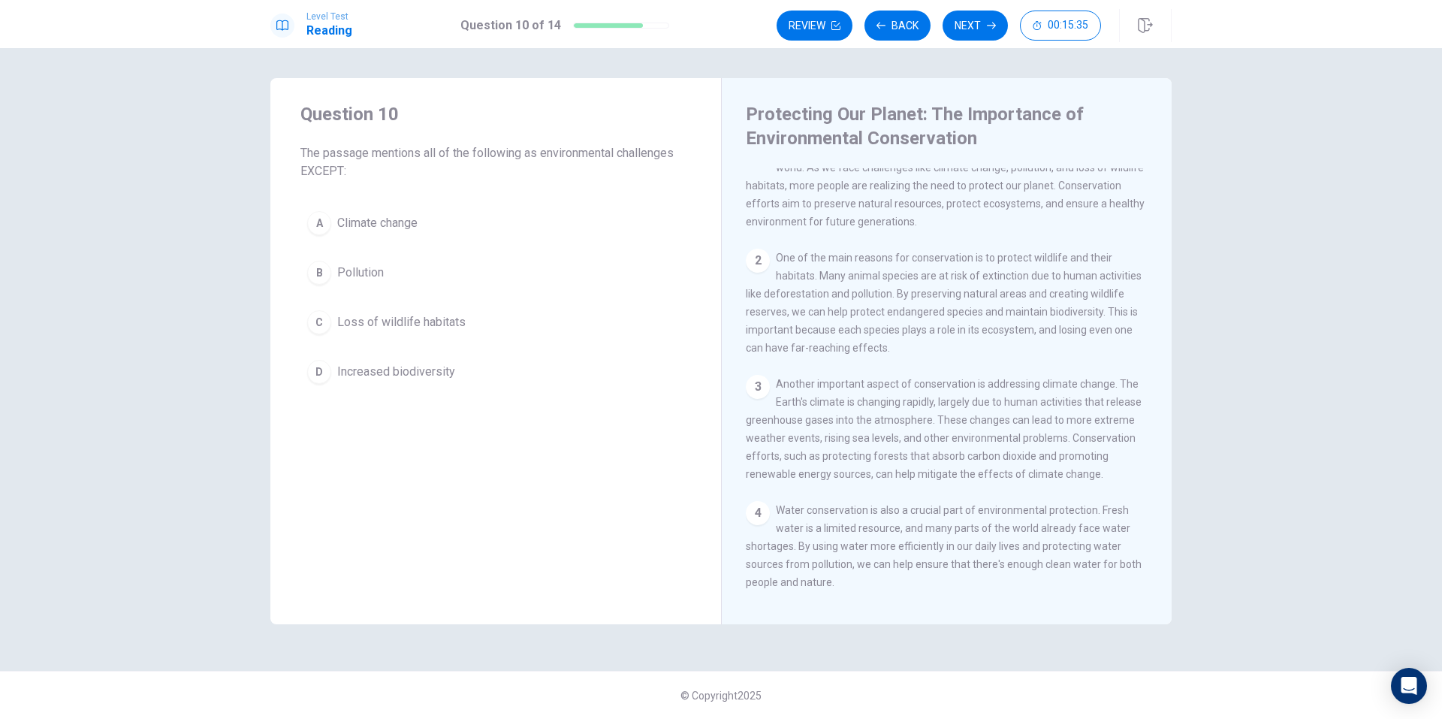
scroll to position [0, 0]
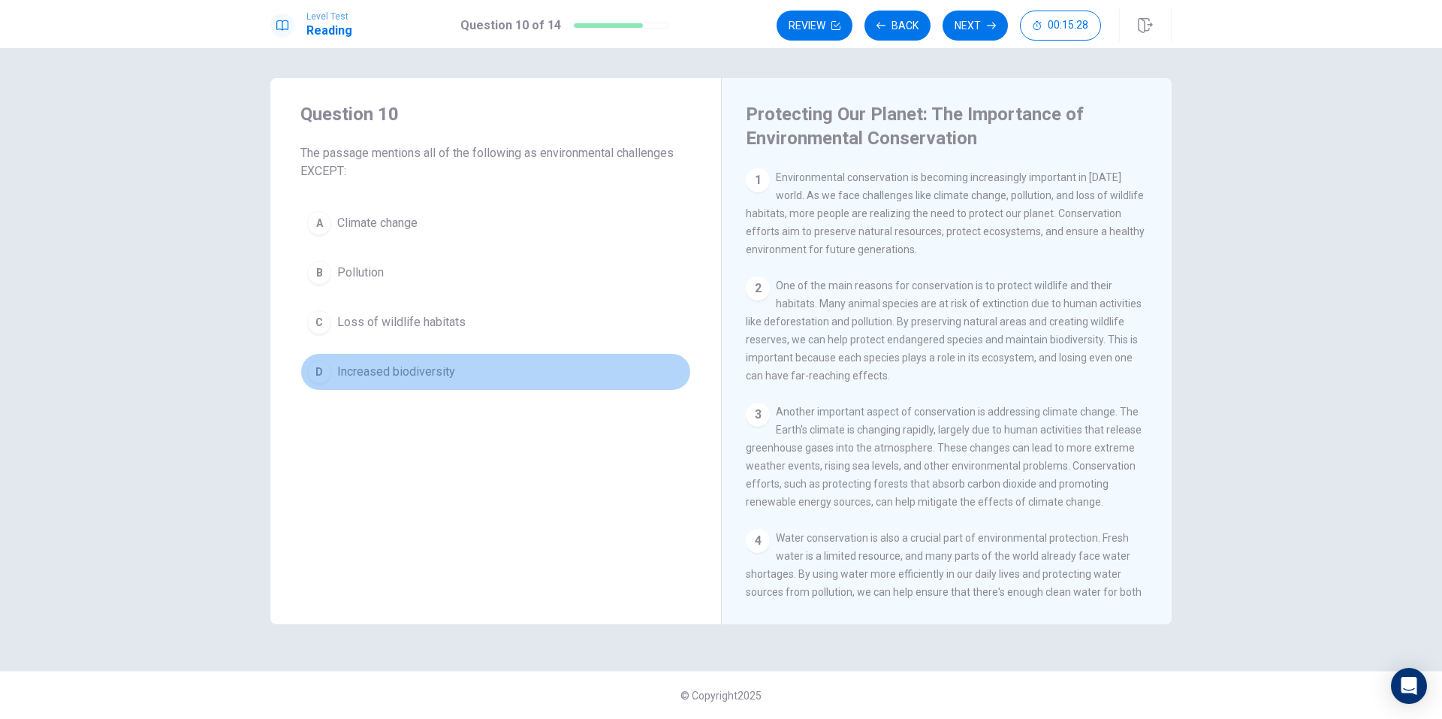
click at [390, 372] on span "Increased biodiversity" at bounding box center [396, 372] width 118 height 18
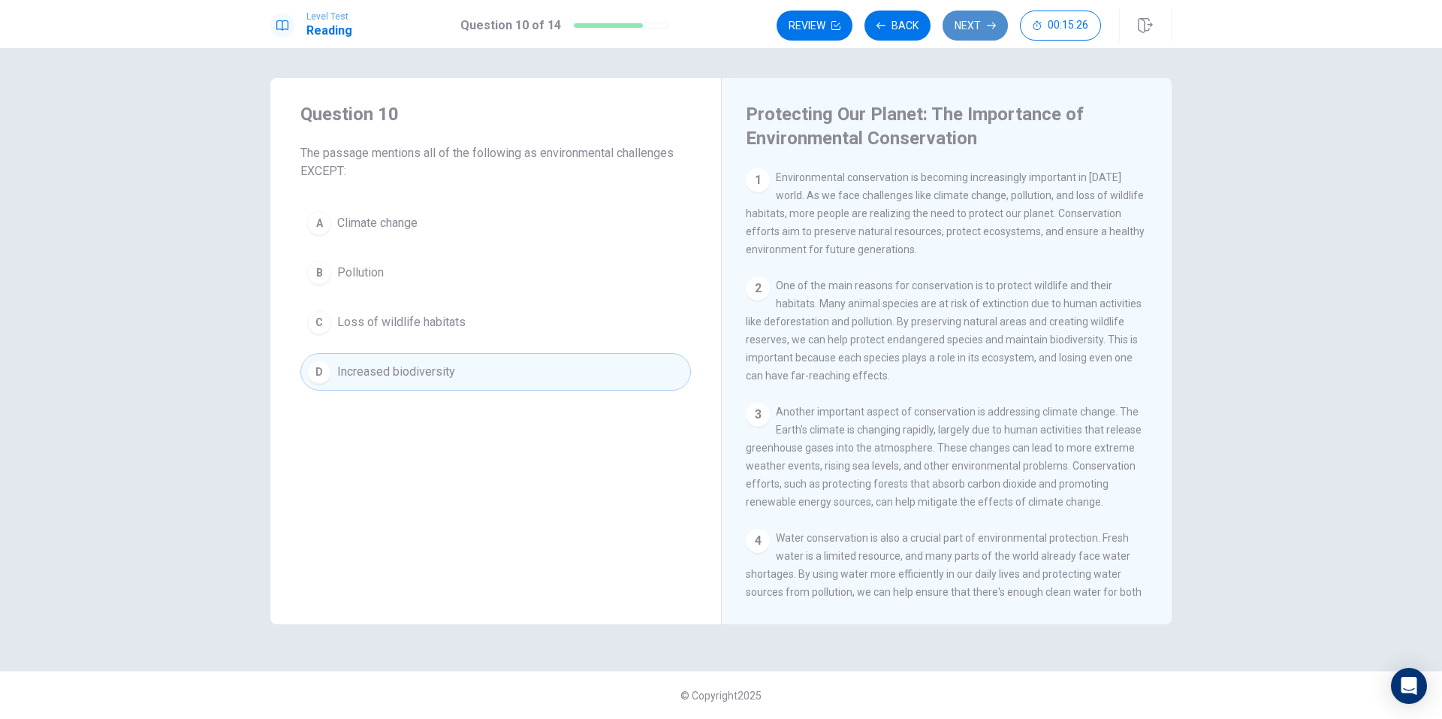
click at [966, 23] on button "Next" at bounding box center [974, 26] width 65 height 30
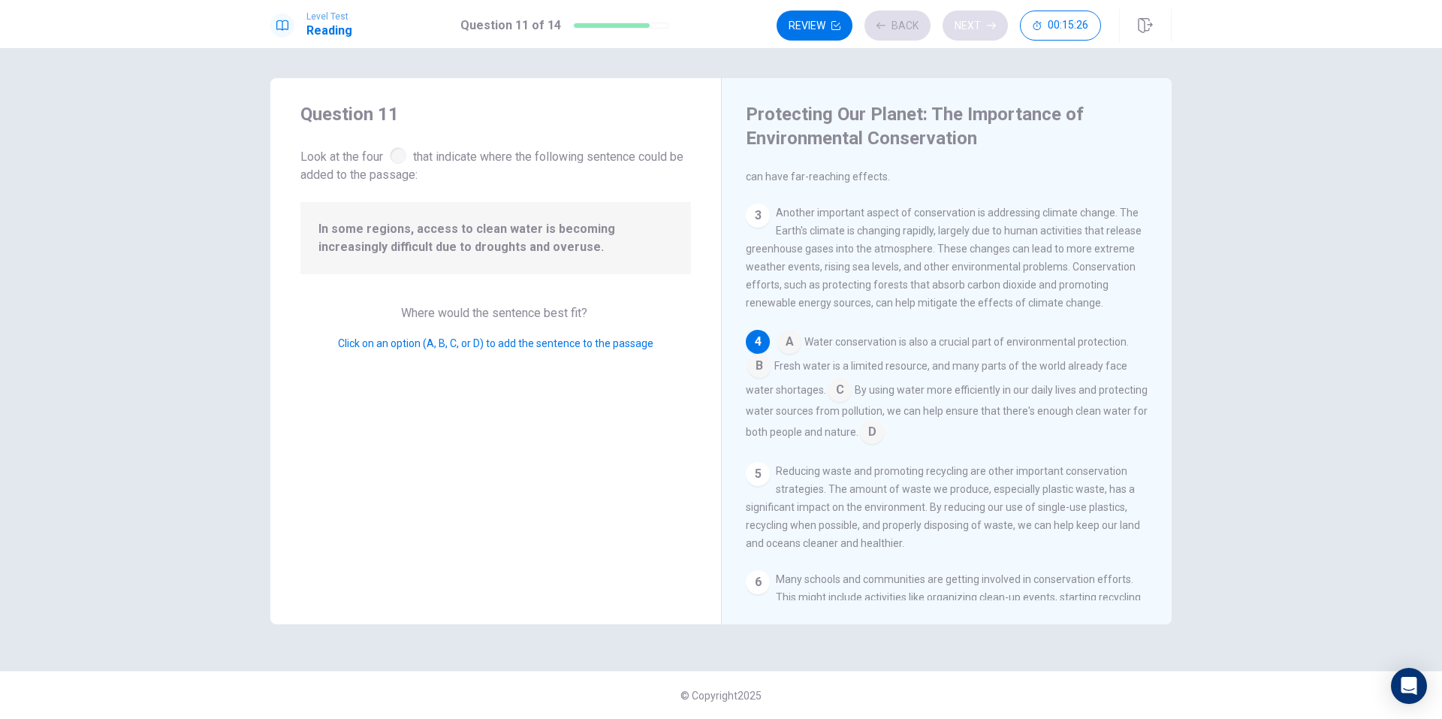
scroll to position [206, 0]
click at [764, 372] on input at bounding box center [759, 360] width 24 height 24
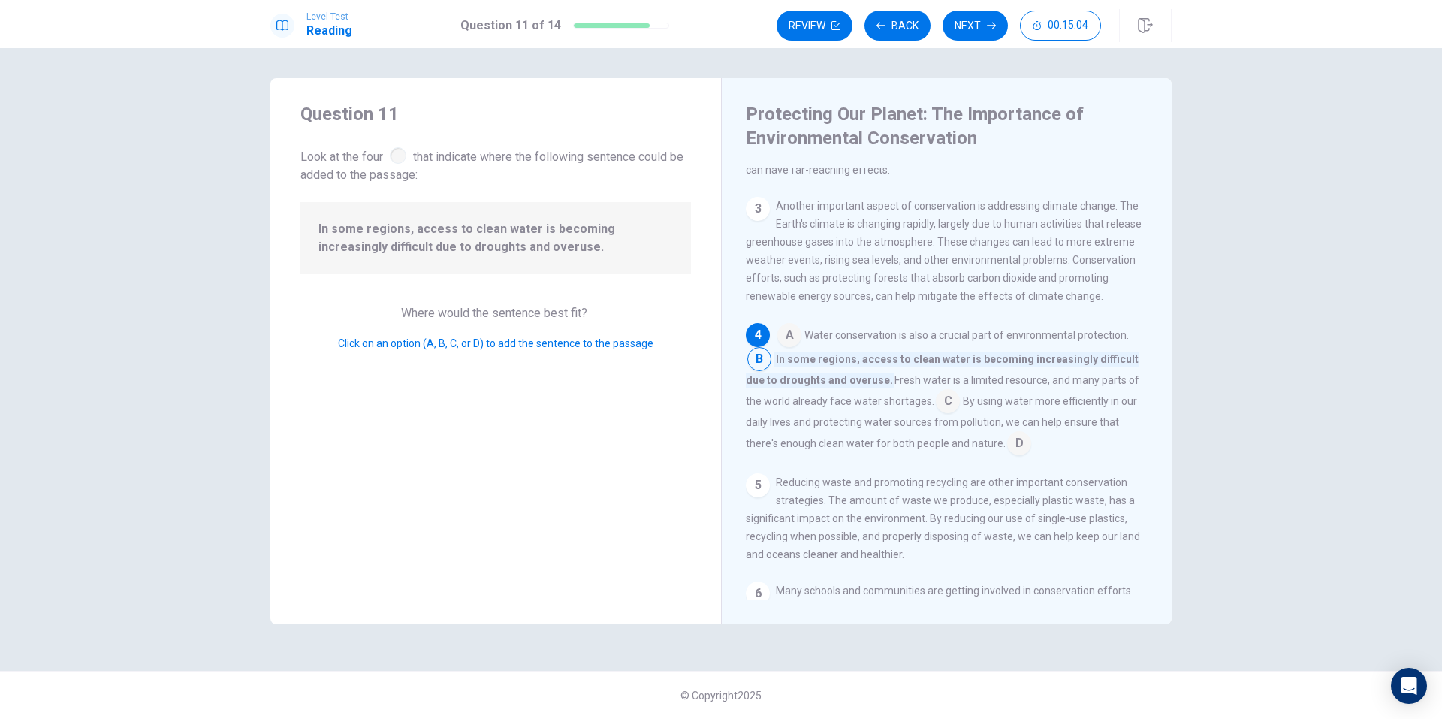
click at [936, 414] on input at bounding box center [948, 402] width 24 height 24
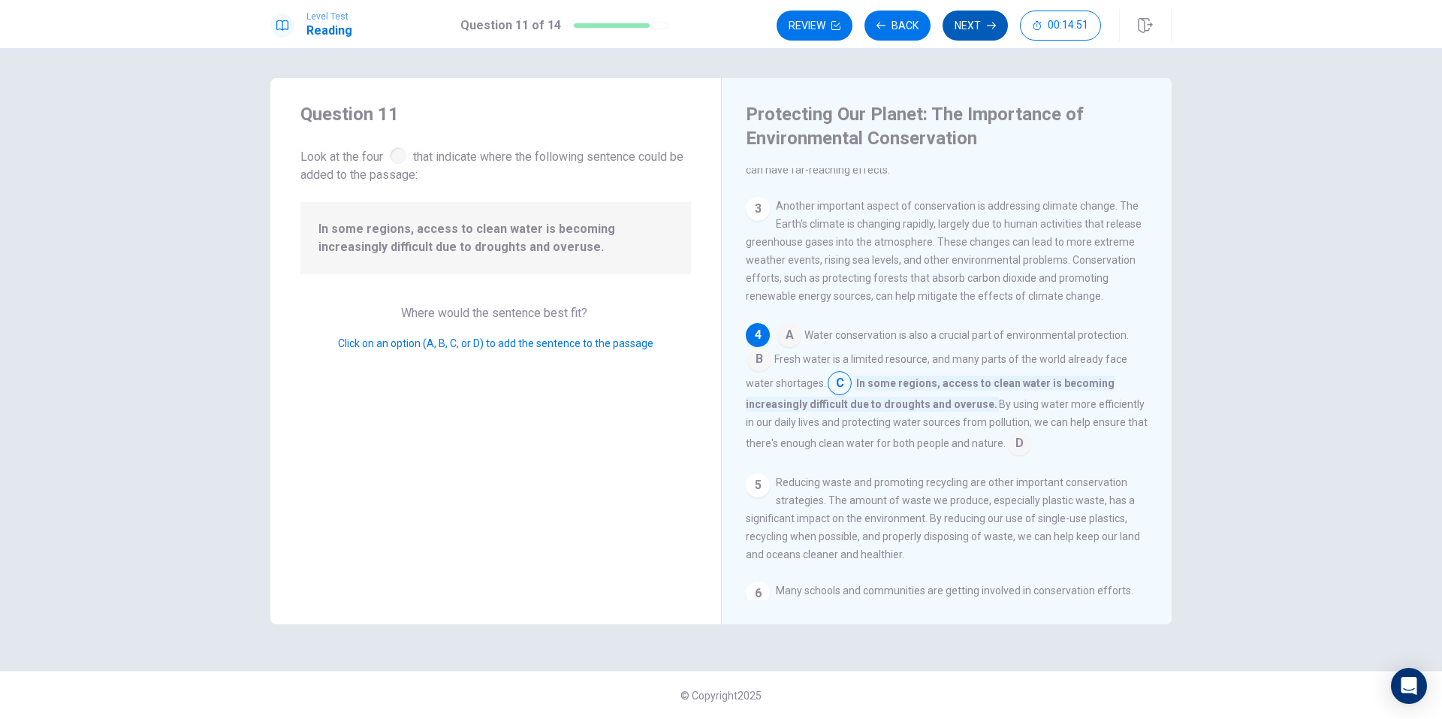
click at [978, 39] on button "Next" at bounding box center [974, 26] width 65 height 30
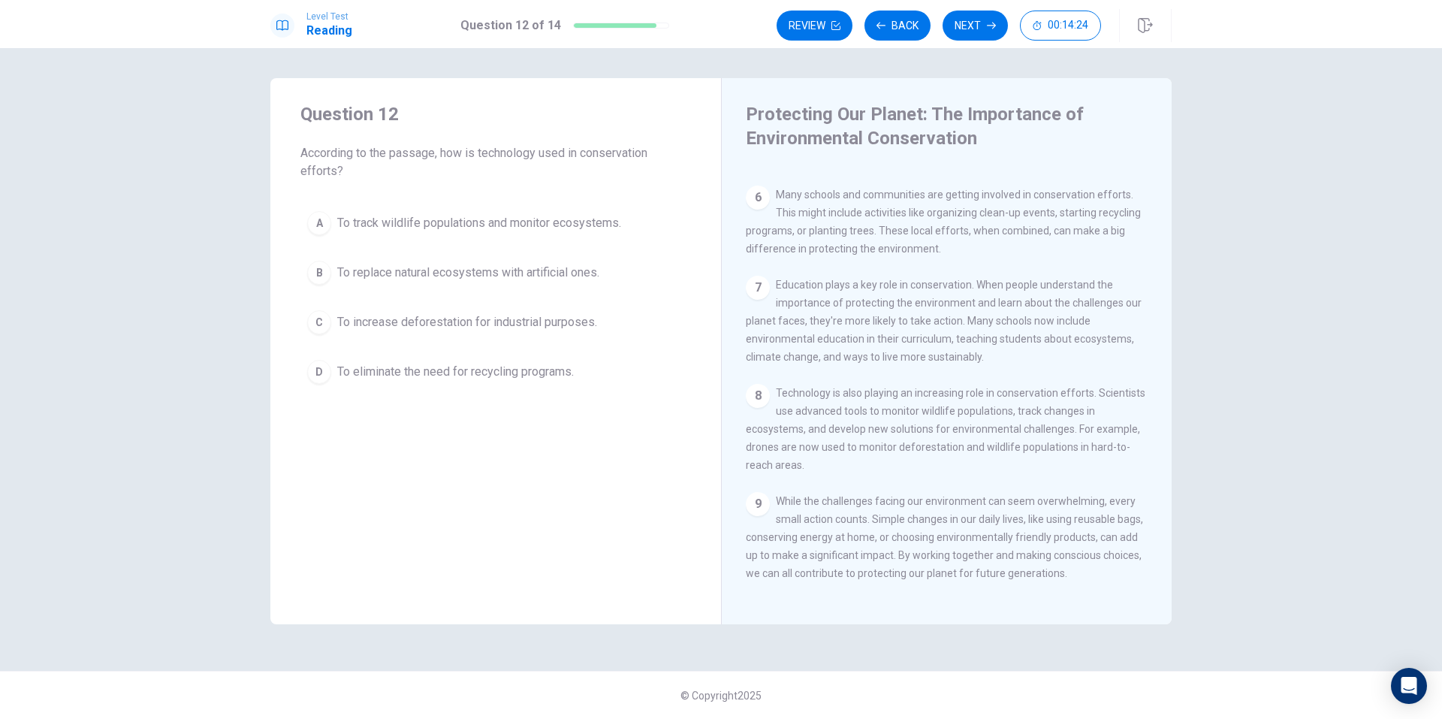
scroll to position [594, 0]
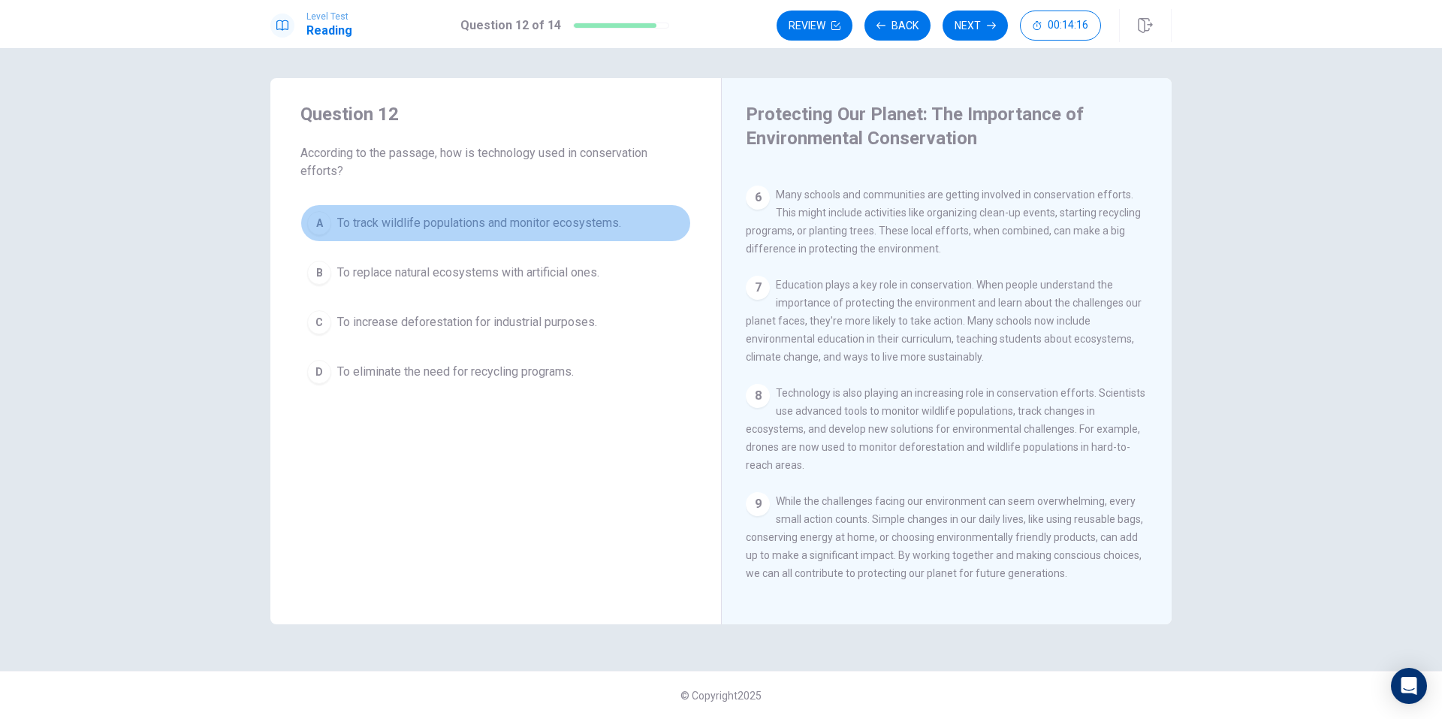
click at [592, 227] on span "To track wildlife populations and monitor ecosystems." at bounding box center [479, 223] width 284 height 18
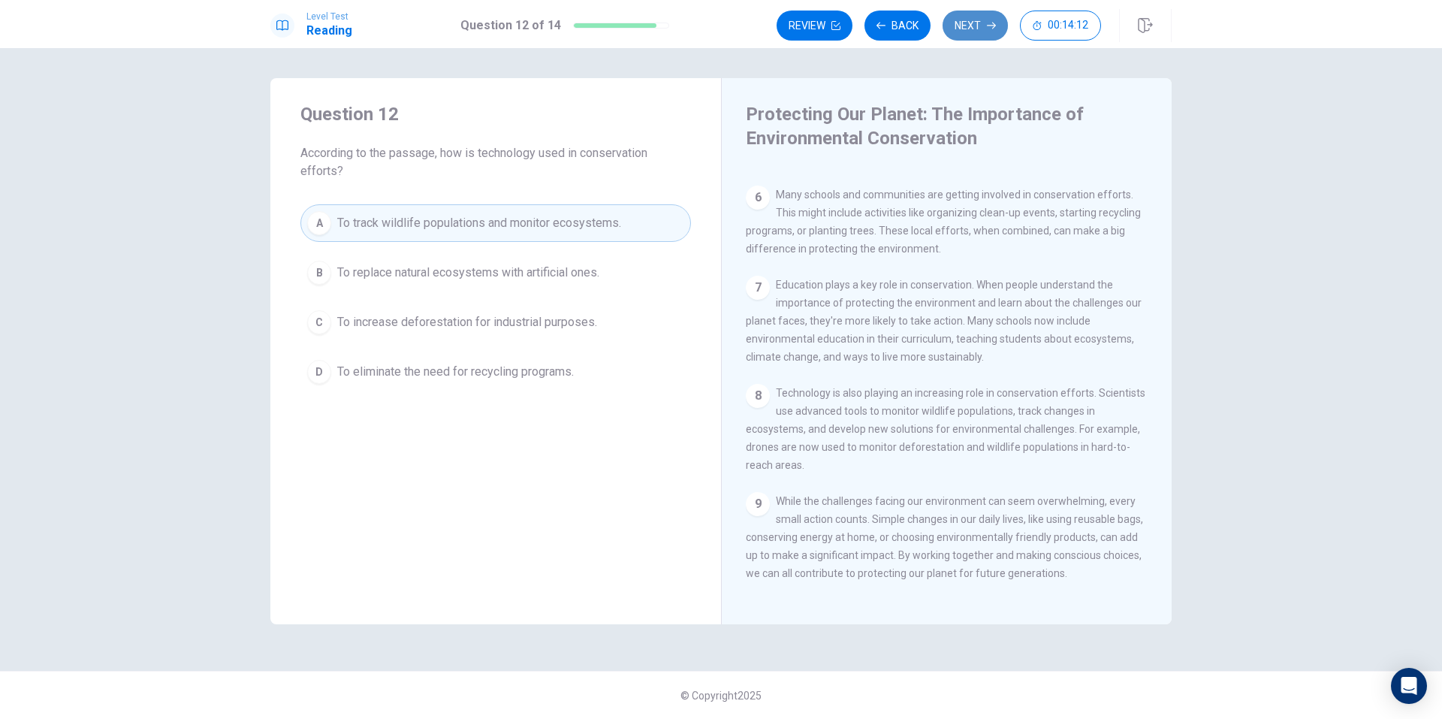
click at [967, 26] on button "Next" at bounding box center [974, 26] width 65 height 30
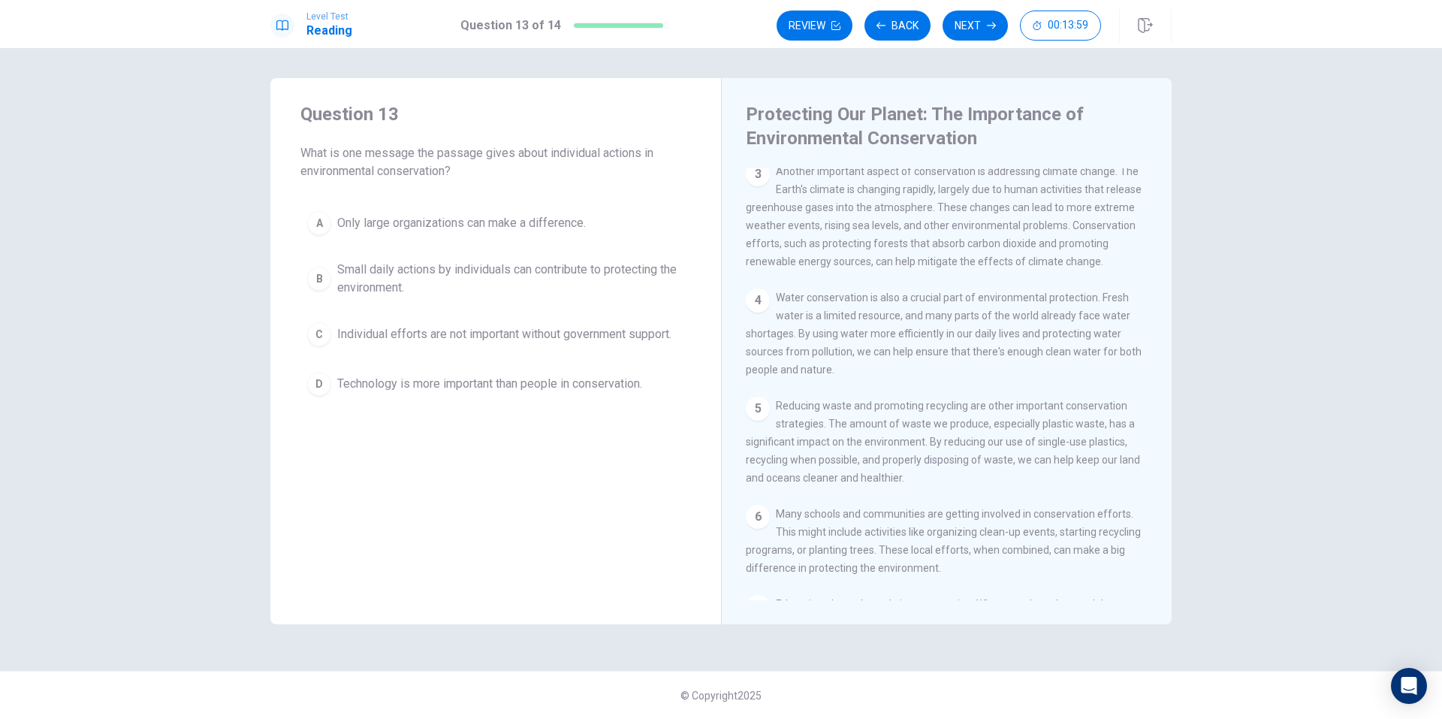
scroll to position [0, 0]
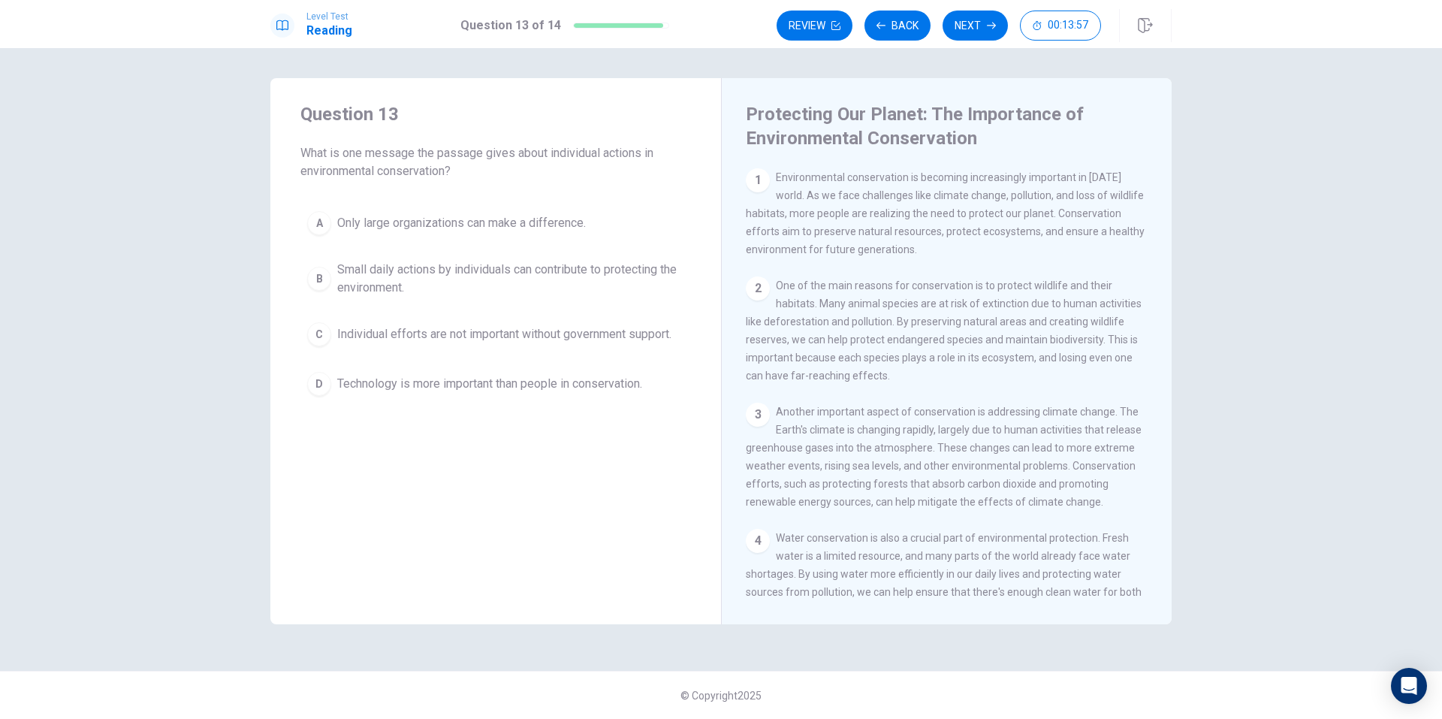
click at [608, 267] on span "Small daily actions by individuals can contribute to protecting the environment." at bounding box center [510, 279] width 347 height 36
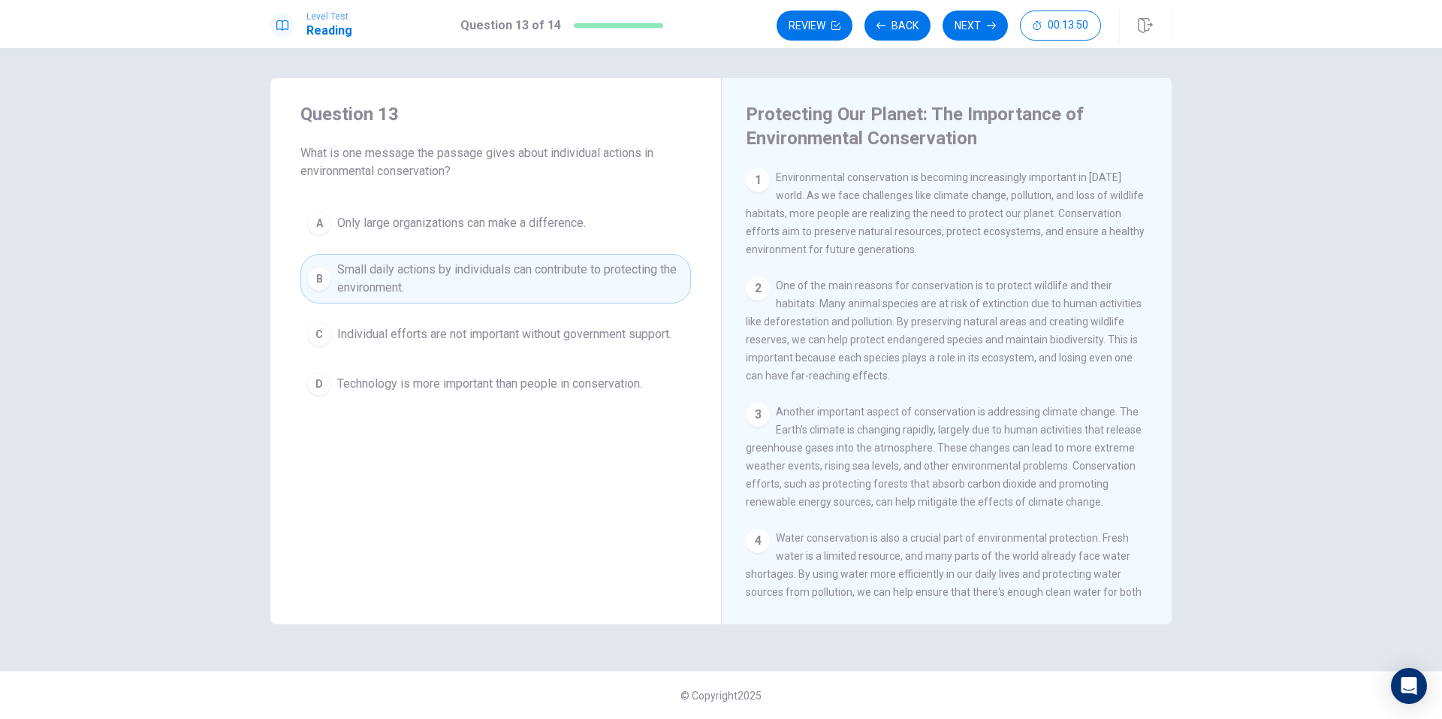
click at [960, 46] on div "Level Test Reading Question 13 of 14 Review Back Next 00:13:50" at bounding box center [721, 24] width 1442 height 48
click at [965, 34] on button "Next" at bounding box center [974, 26] width 65 height 30
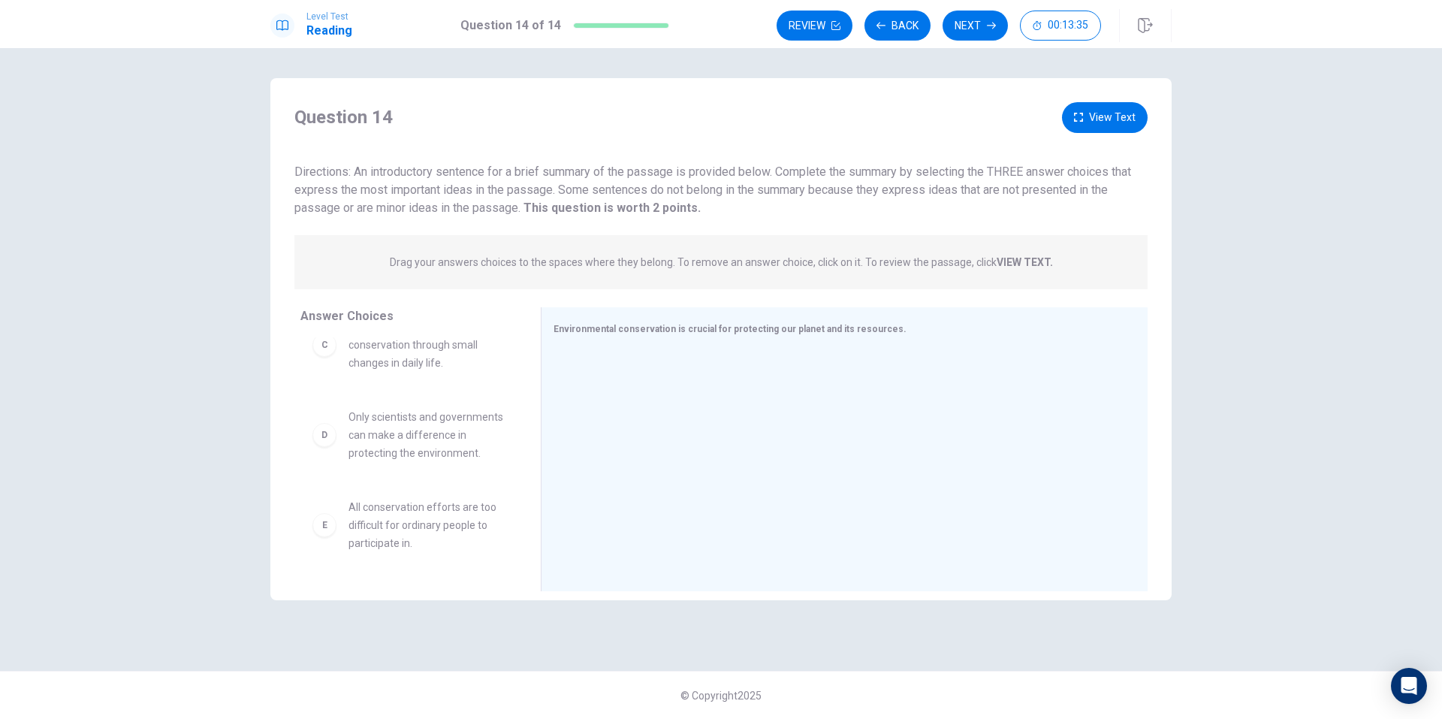
scroll to position [231, 0]
click at [1083, 135] on div "Question 14 View Text Directions: An introductory sentence for a brief summary …" at bounding box center [720, 159] width 901 height 115
click at [1087, 131] on button "View Text" at bounding box center [1105, 117] width 86 height 31
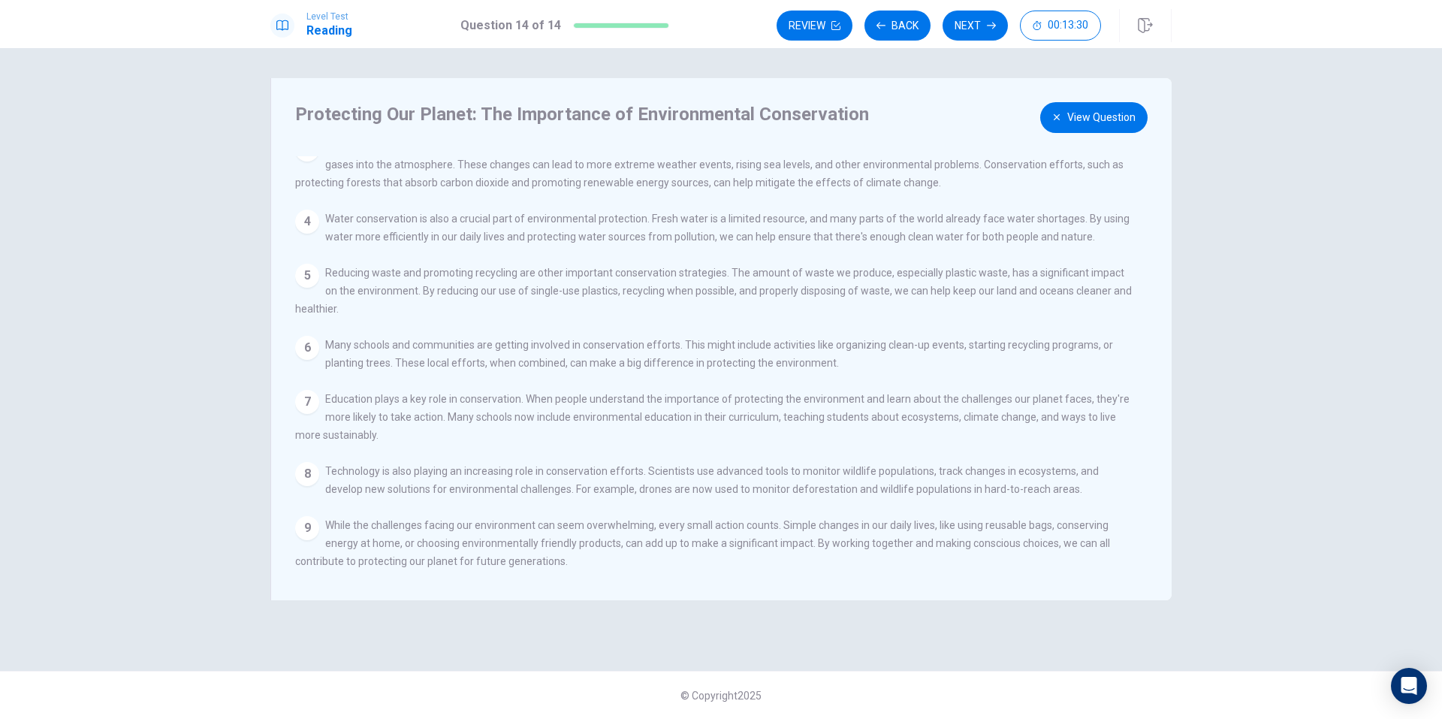
scroll to position [181, 0]
click at [1102, 128] on button "View Question" at bounding box center [1093, 117] width 107 height 31
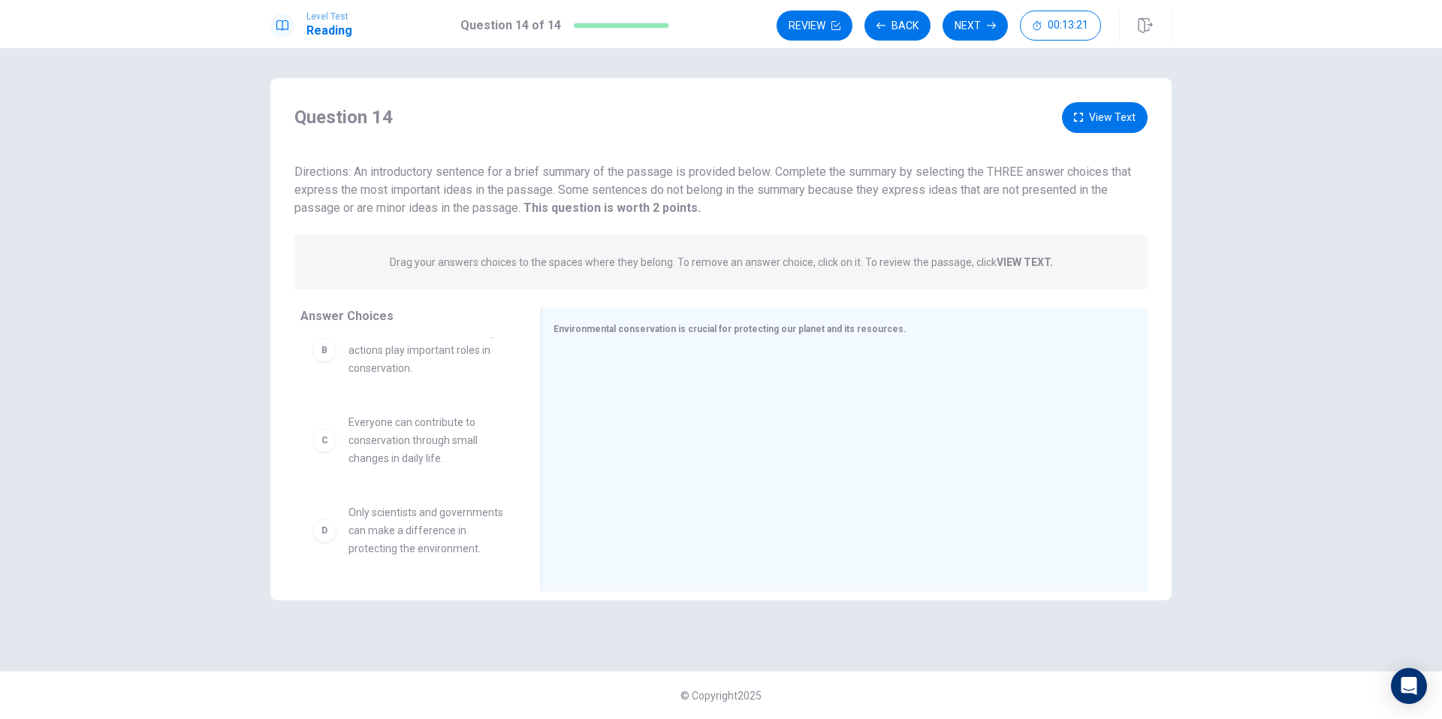
scroll to position [134, 0]
drag, startPoint x: 436, startPoint y: 462, endPoint x: 717, endPoint y: 373, distance: 295.2
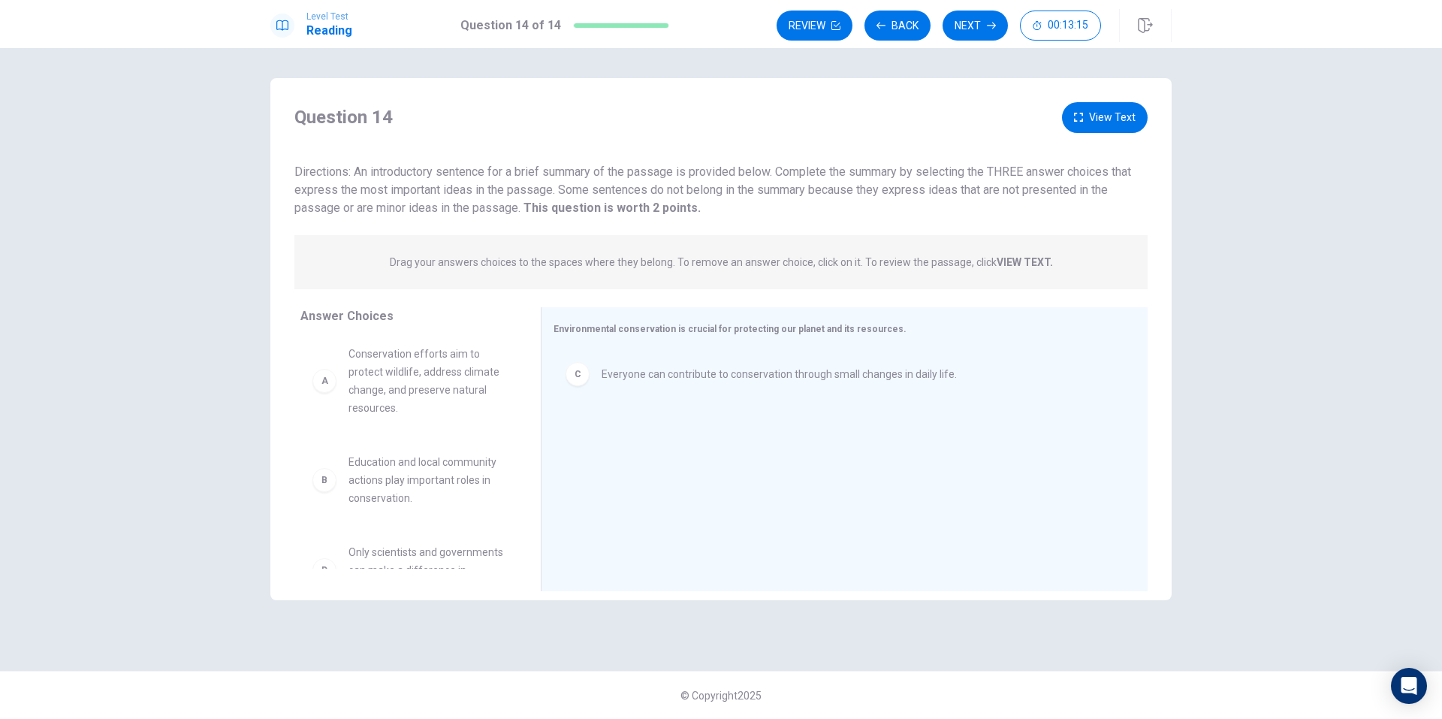
scroll to position [0, 0]
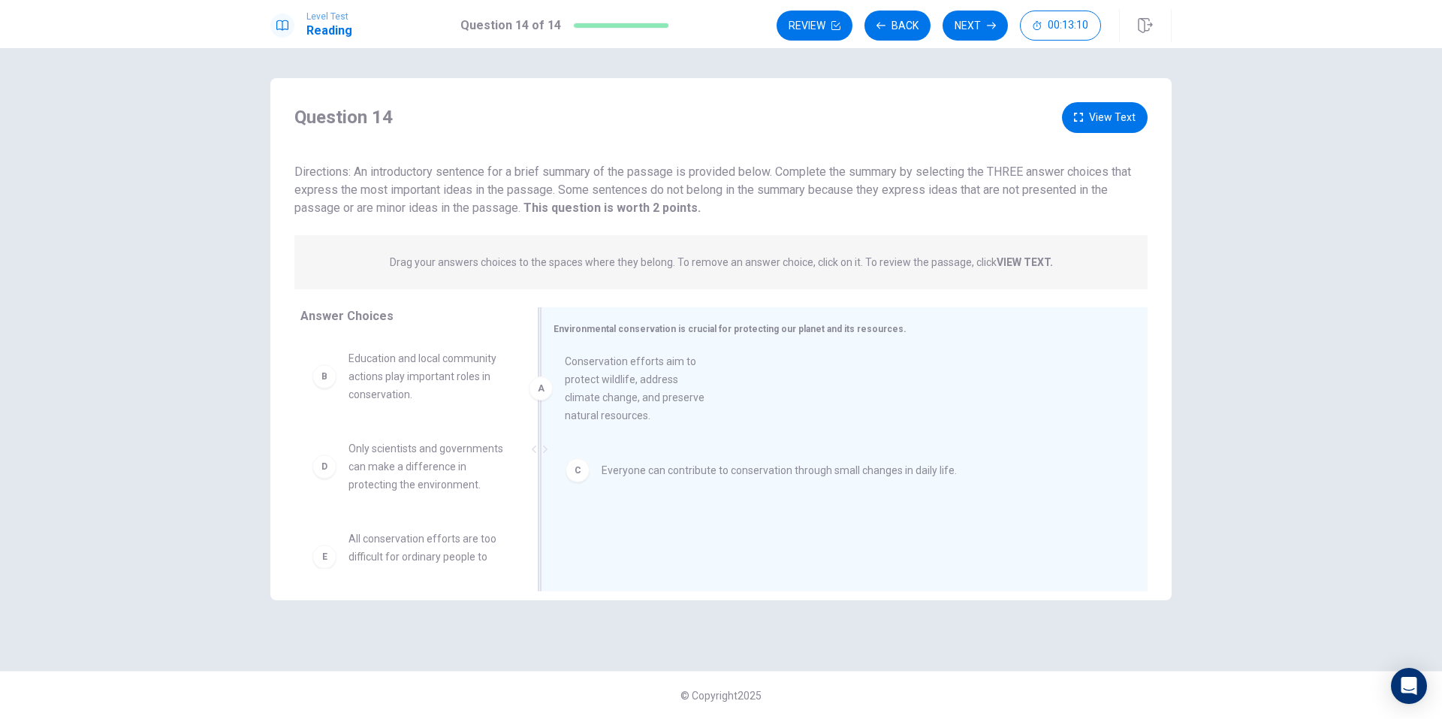
drag, startPoint x: 456, startPoint y: 411, endPoint x: 689, endPoint y: 414, distance: 232.8
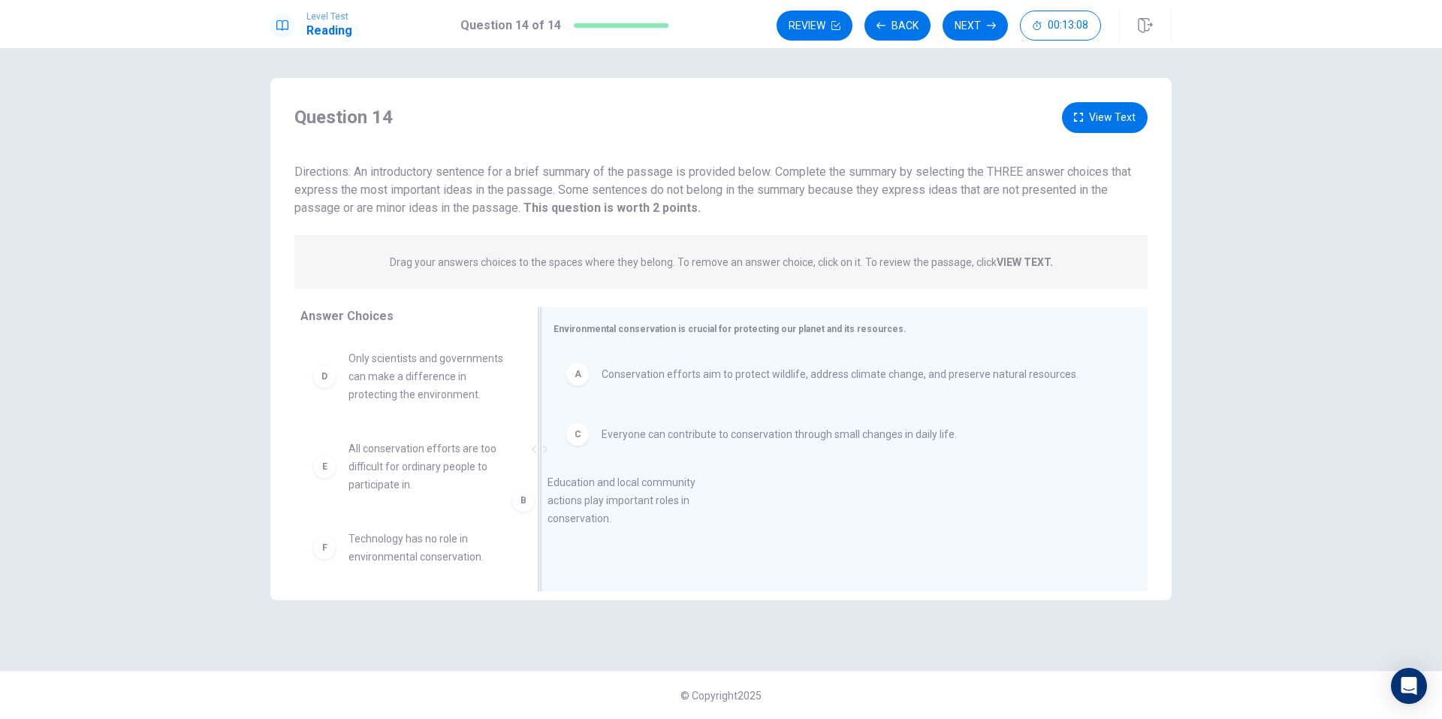
drag, startPoint x: 450, startPoint y: 384, endPoint x: 653, endPoint y: 508, distance: 237.6
drag, startPoint x: 651, startPoint y: 493, endPoint x: 659, endPoint y: 488, distance: 9.4
click at [975, 37] on button "Next" at bounding box center [974, 26] width 65 height 30
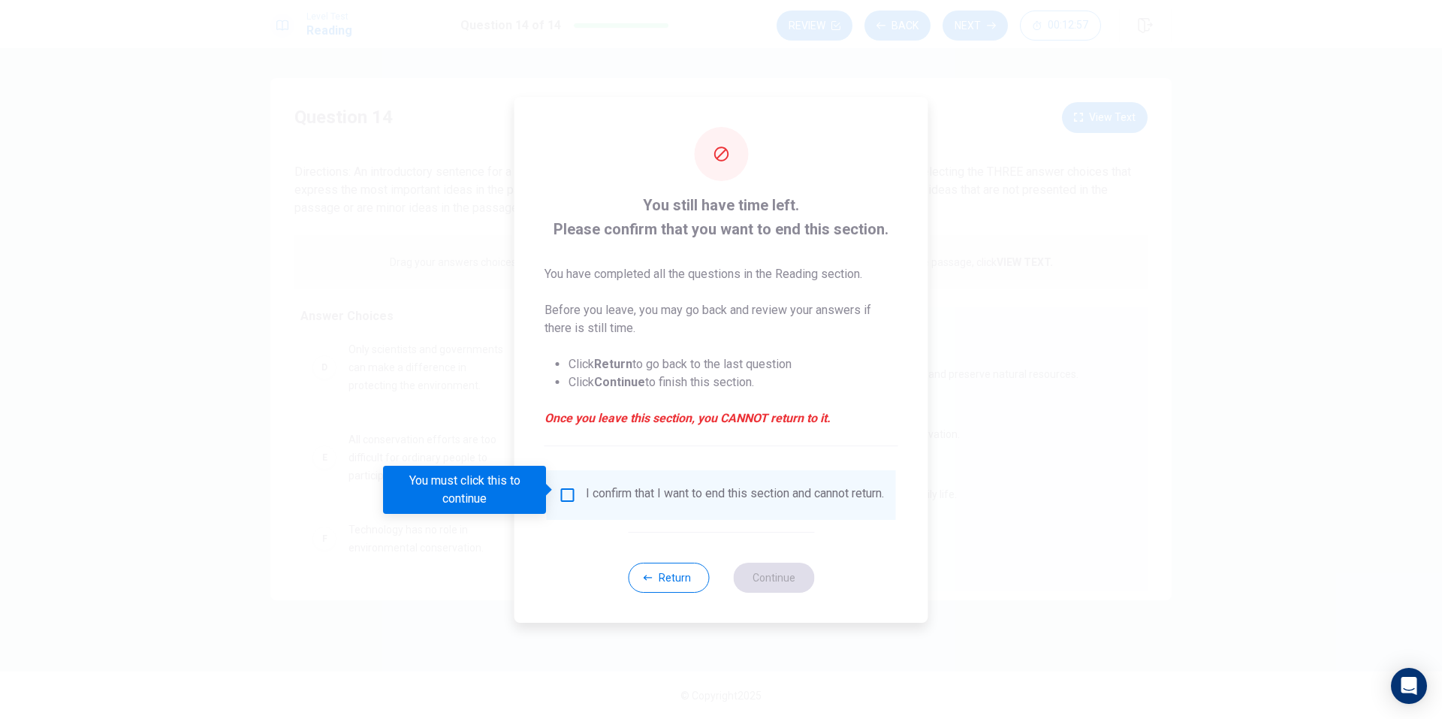
click at [571, 490] on input "You must click this to continue" at bounding box center [568, 495] width 18 height 18
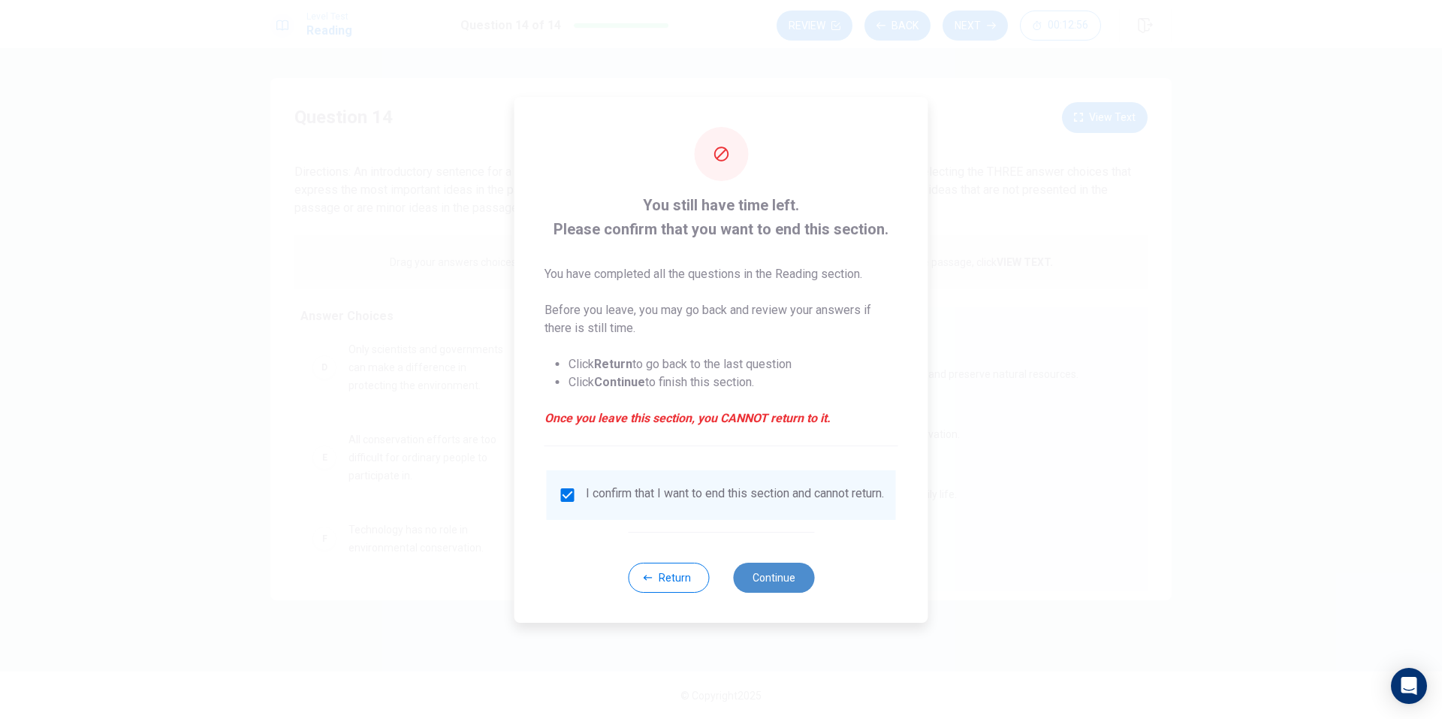
click at [773, 583] on button "Continue" at bounding box center [773, 577] width 81 height 30
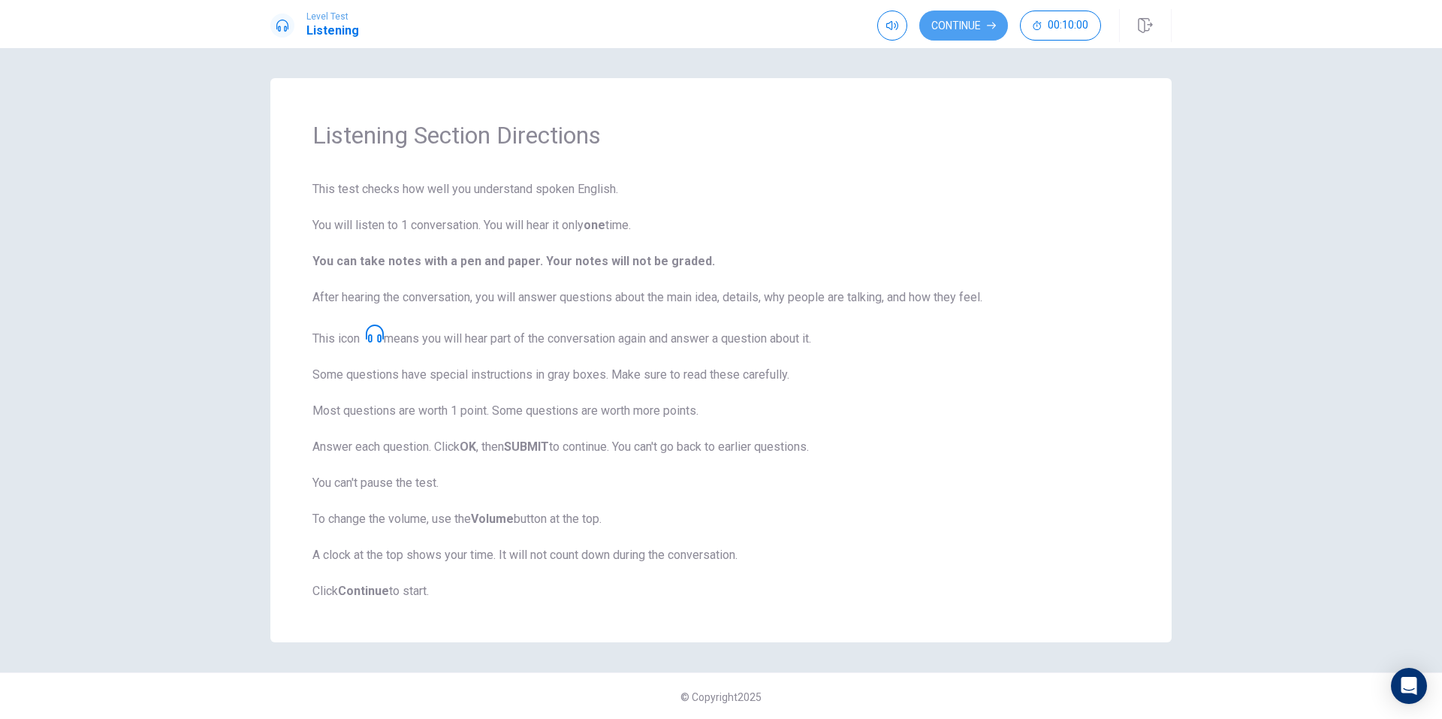
click at [960, 16] on button "Continue" at bounding box center [963, 26] width 89 height 30
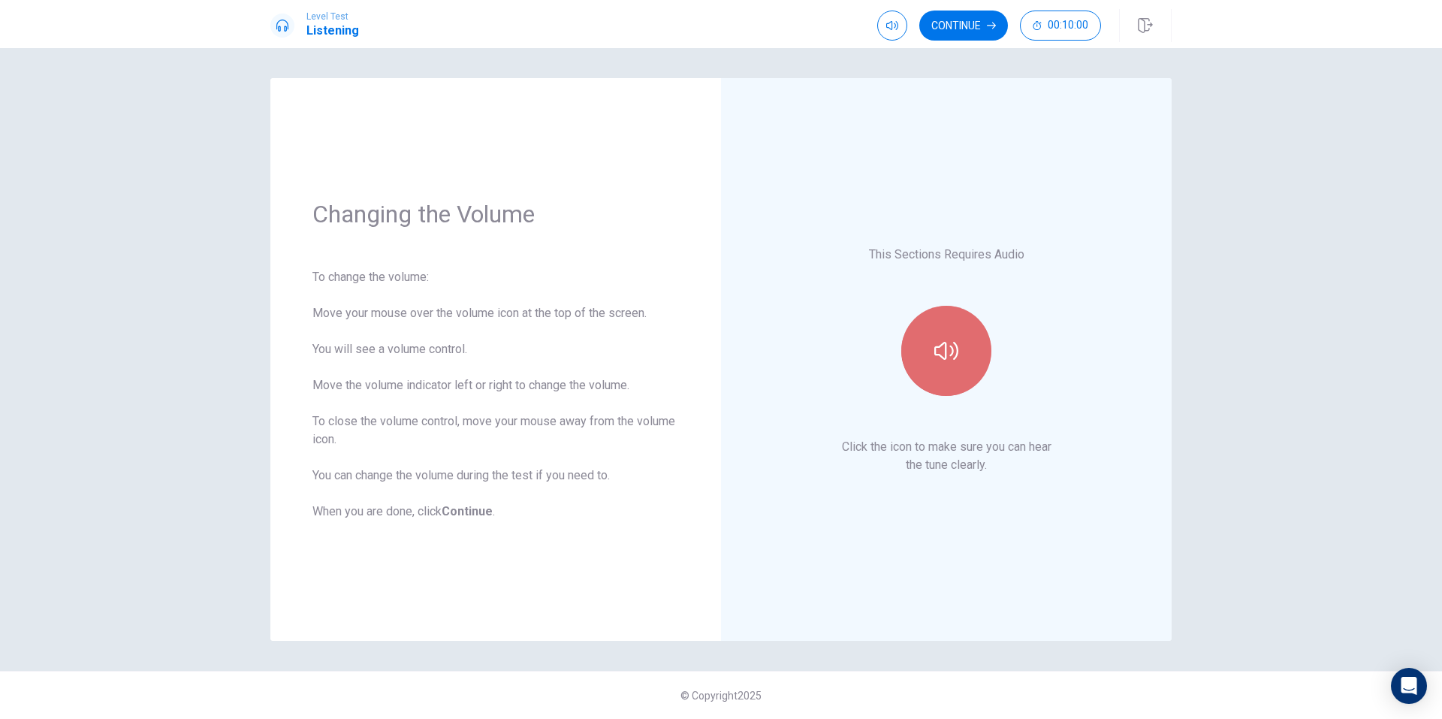
click at [945, 342] on icon "button" at bounding box center [946, 351] width 24 height 18
click at [966, 40] on button "Continue" at bounding box center [963, 26] width 89 height 30
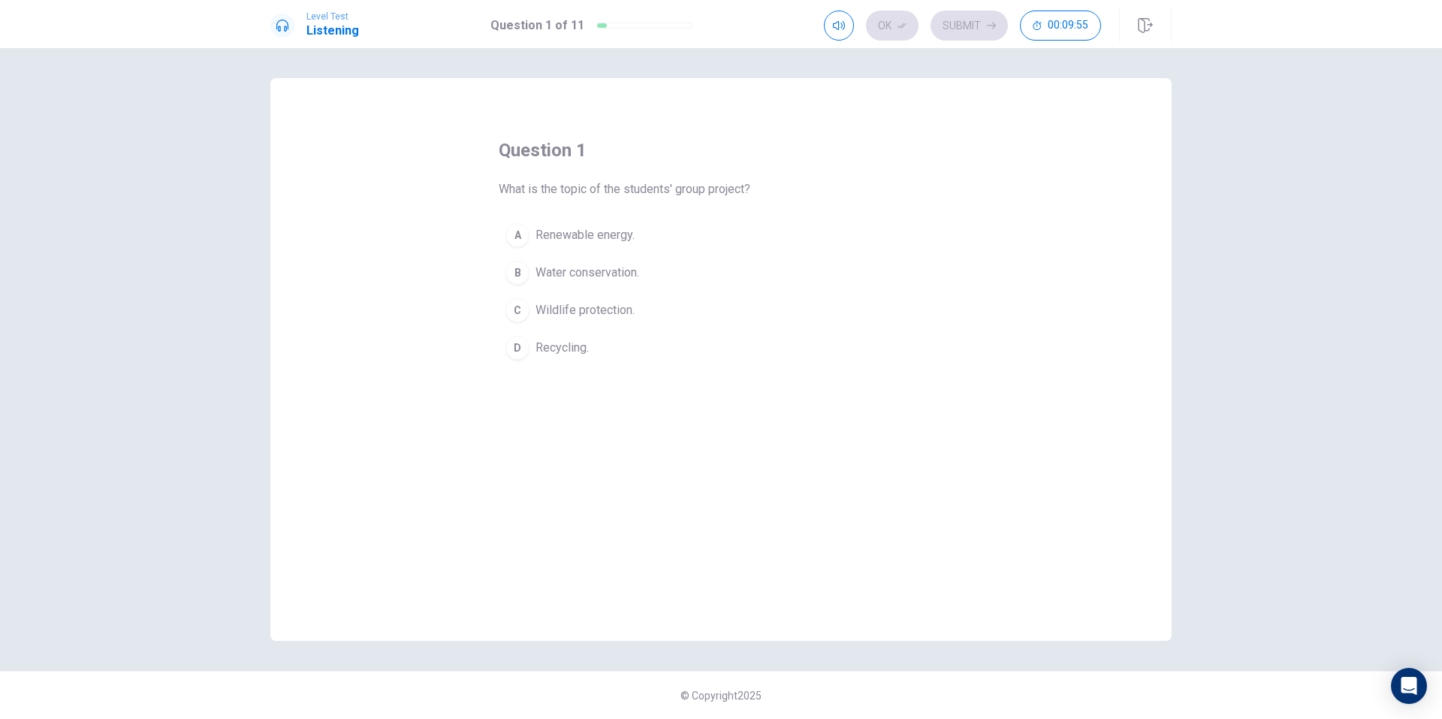
click at [618, 233] on span "Renewable energy." at bounding box center [584, 235] width 99 height 18
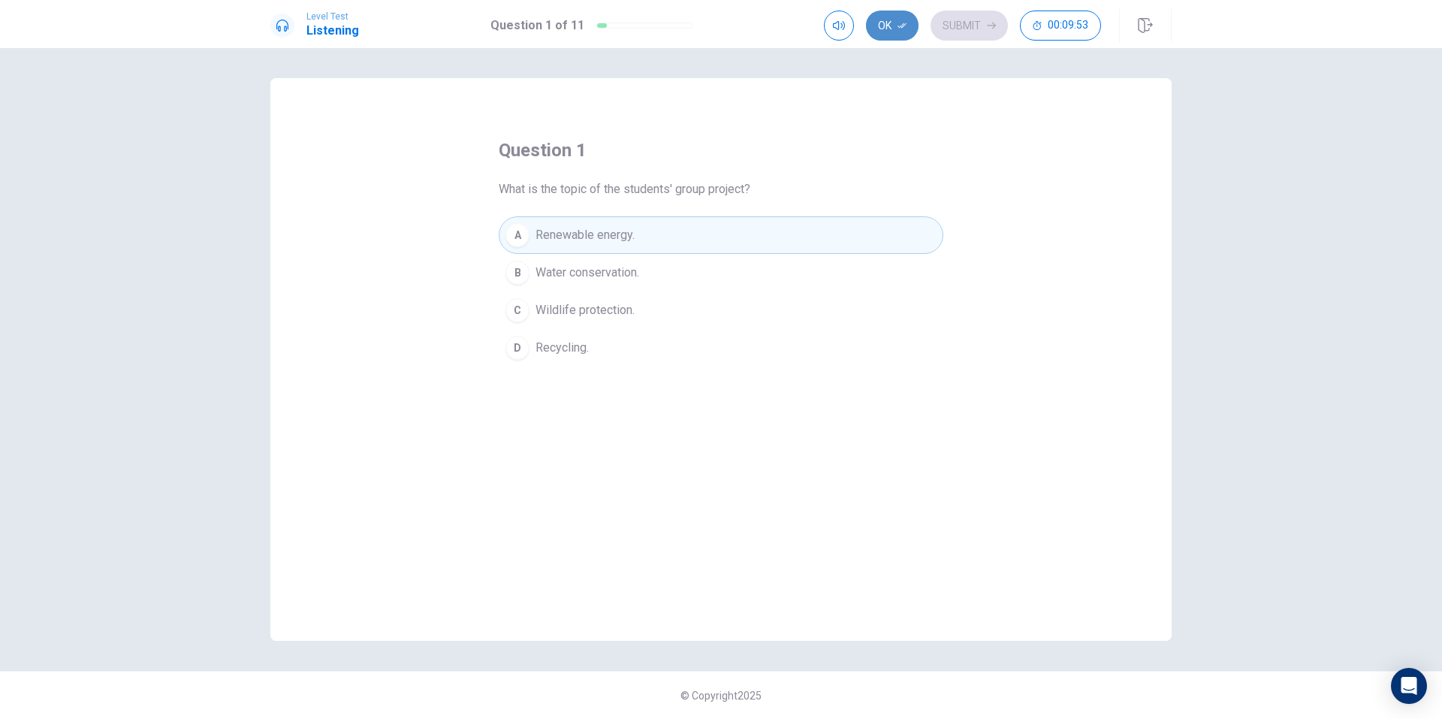
click at [901, 29] on icon "button" at bounding box center [901, 25] width 9 height 9
click at [972, 35] on button "Submit" at bounding box center [968, 26] width 77 height 30
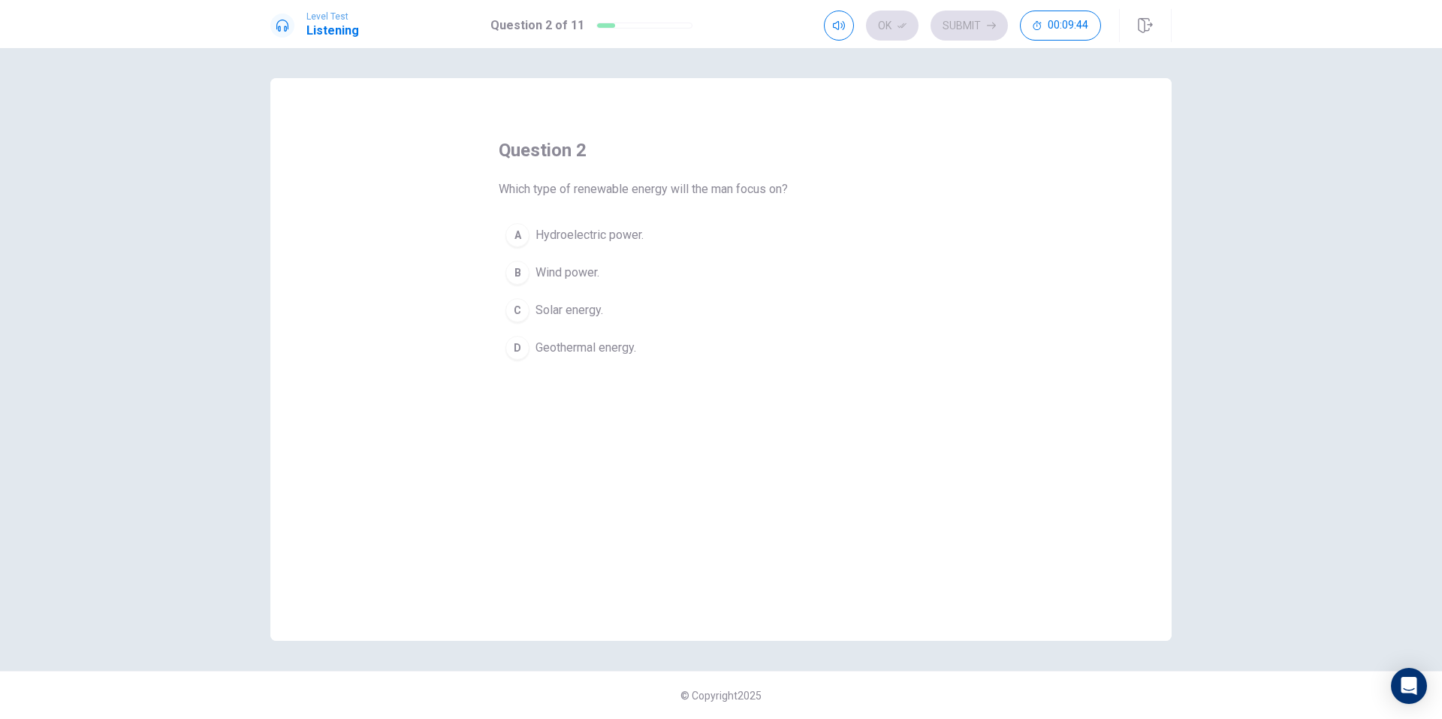
click at [585, 279] on span "Wind power." at bounding box center [567, 273] width 64 height 18
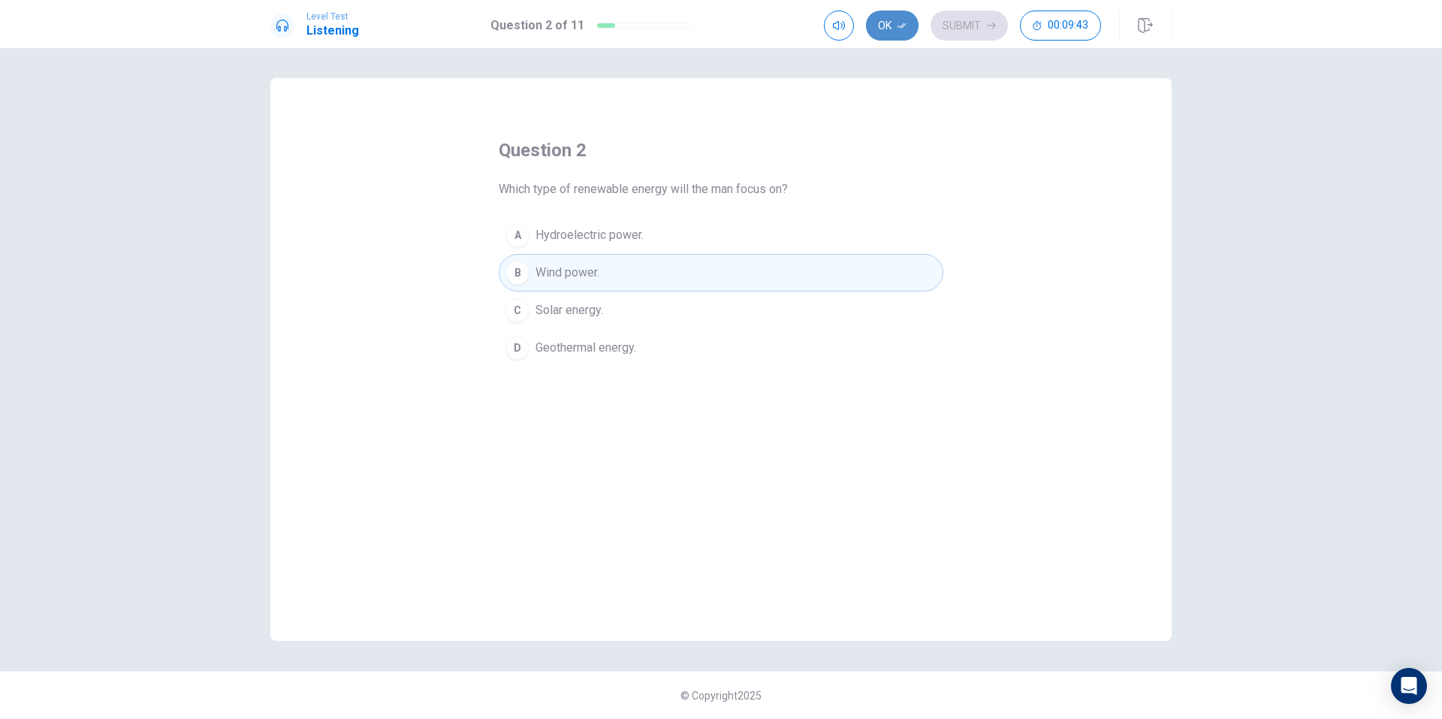
click at [901, 30] on button "Ok" at bounding box center [892, 26] width 53 height 30
click at [989, 20] on button "Submit" at bounding box center [968, 26] width 77 height 30
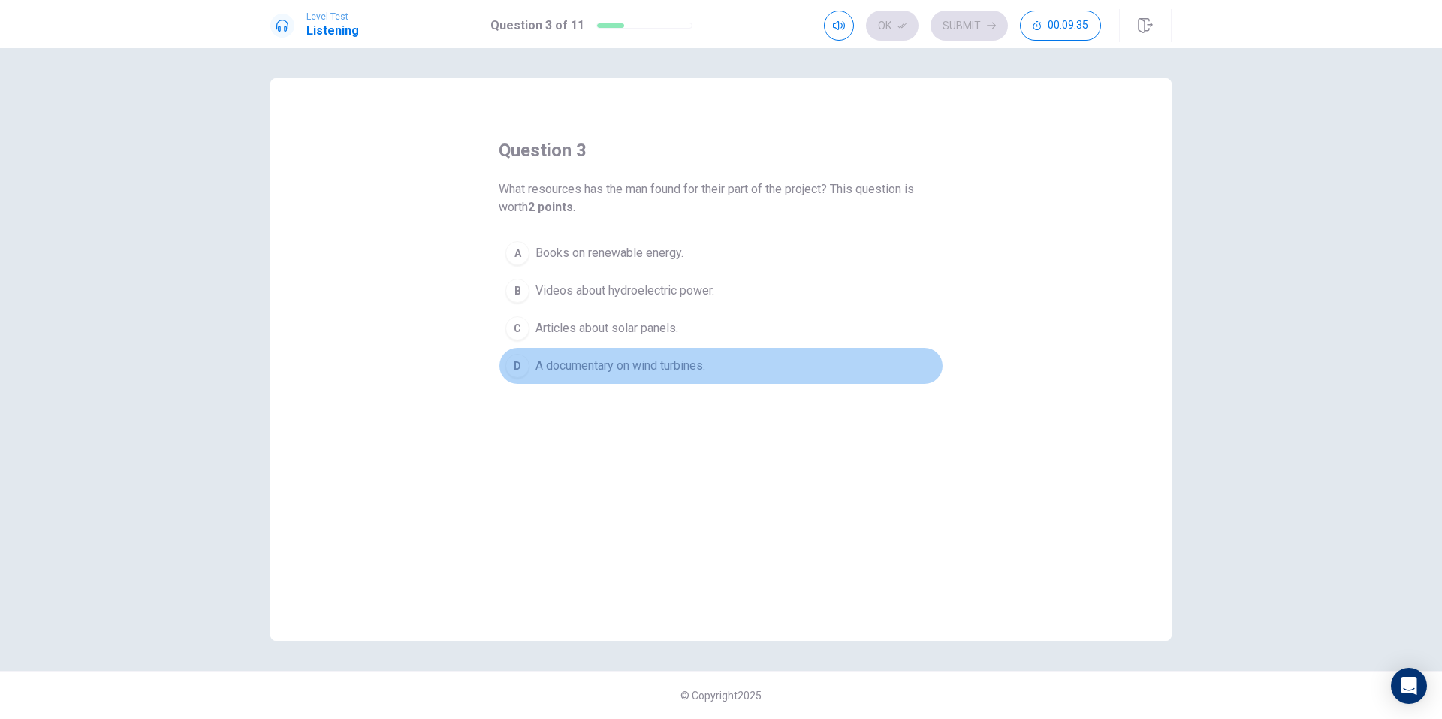
drag, startPoint x: 660, startPoint y: 363, endPoint x: 803, endPoint y: 221, distance: 202.3
click at [660, 362] on span "A documentary on wind turbines." at bounding box center [620, 366] width 170 height 18
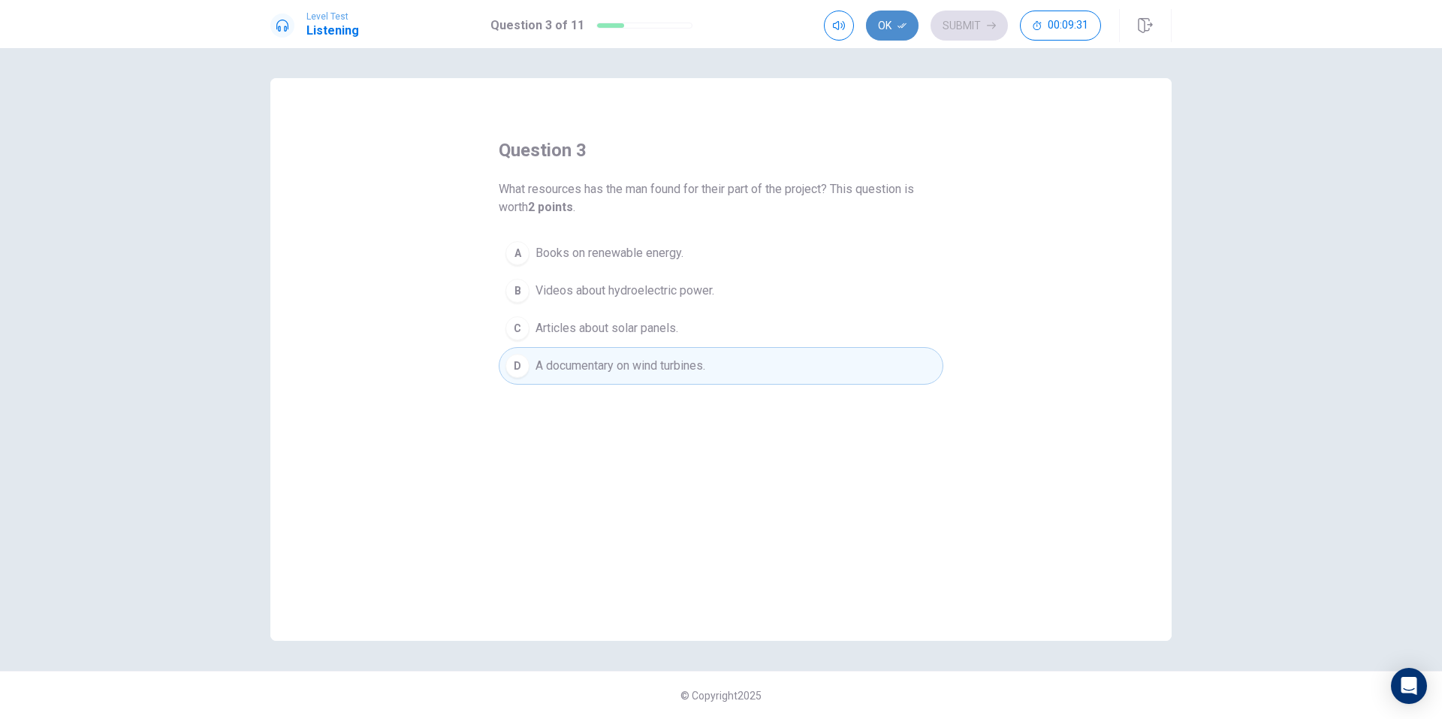
click at [909, 34] on button "Ok" at bounding box center [892, 26] width 53 height 30
click at [975, 22] on button "Submit" at bounding box center [968, 26] width 77 height 30
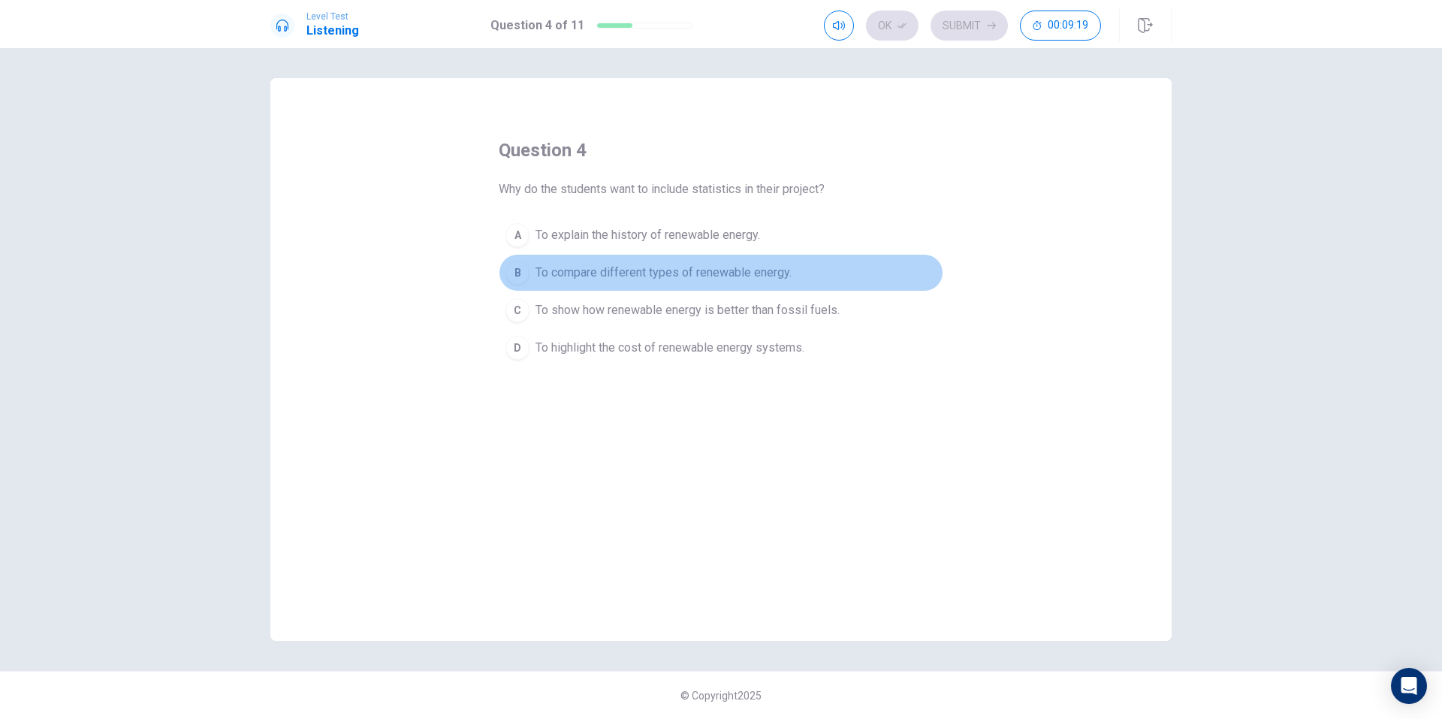
click at [741, 280] on span "To compare different types of renewable energy." at bounding box center [663, 273] width 256 height 18
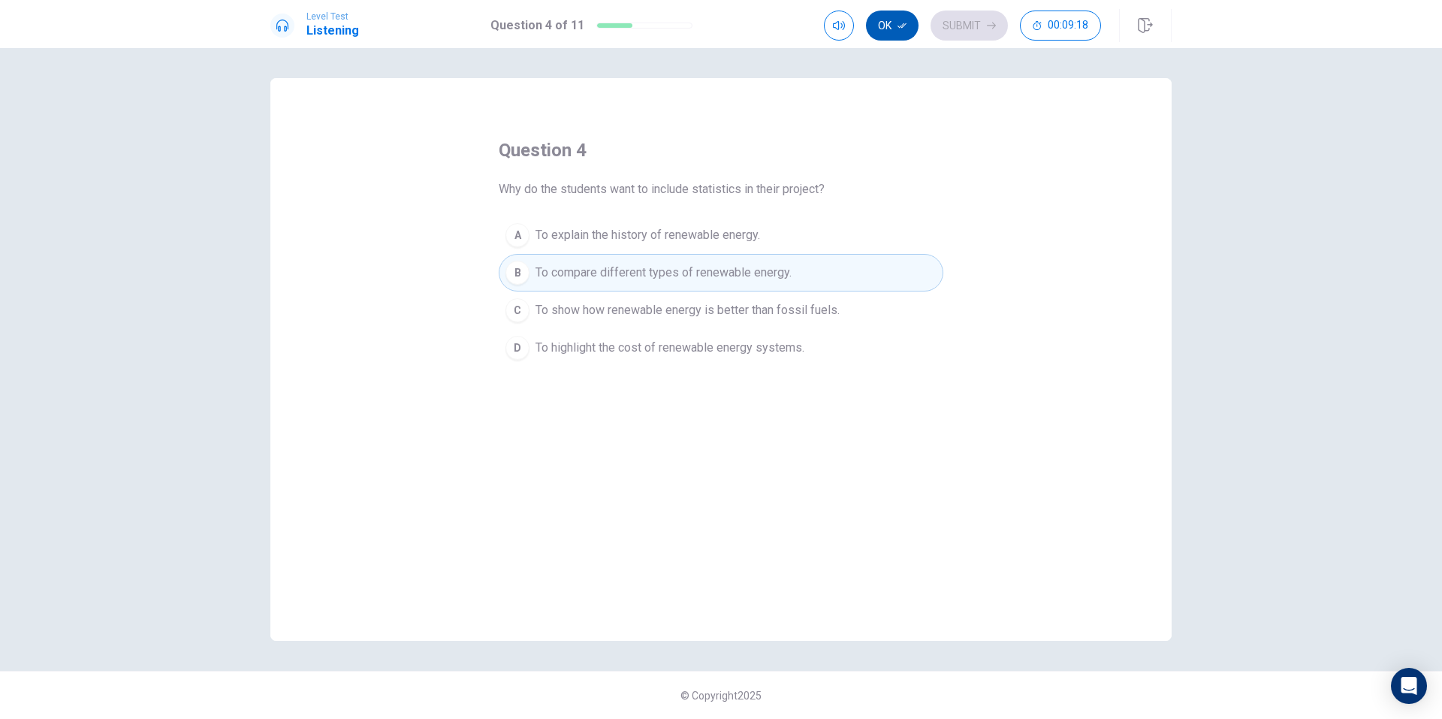
click at [897, 35] on button "Ok" at bounding box center [892, 26] width 53 height 30
click at [977, 26] on button "Submit" at bounding box center [968, 26] width 77 height 30
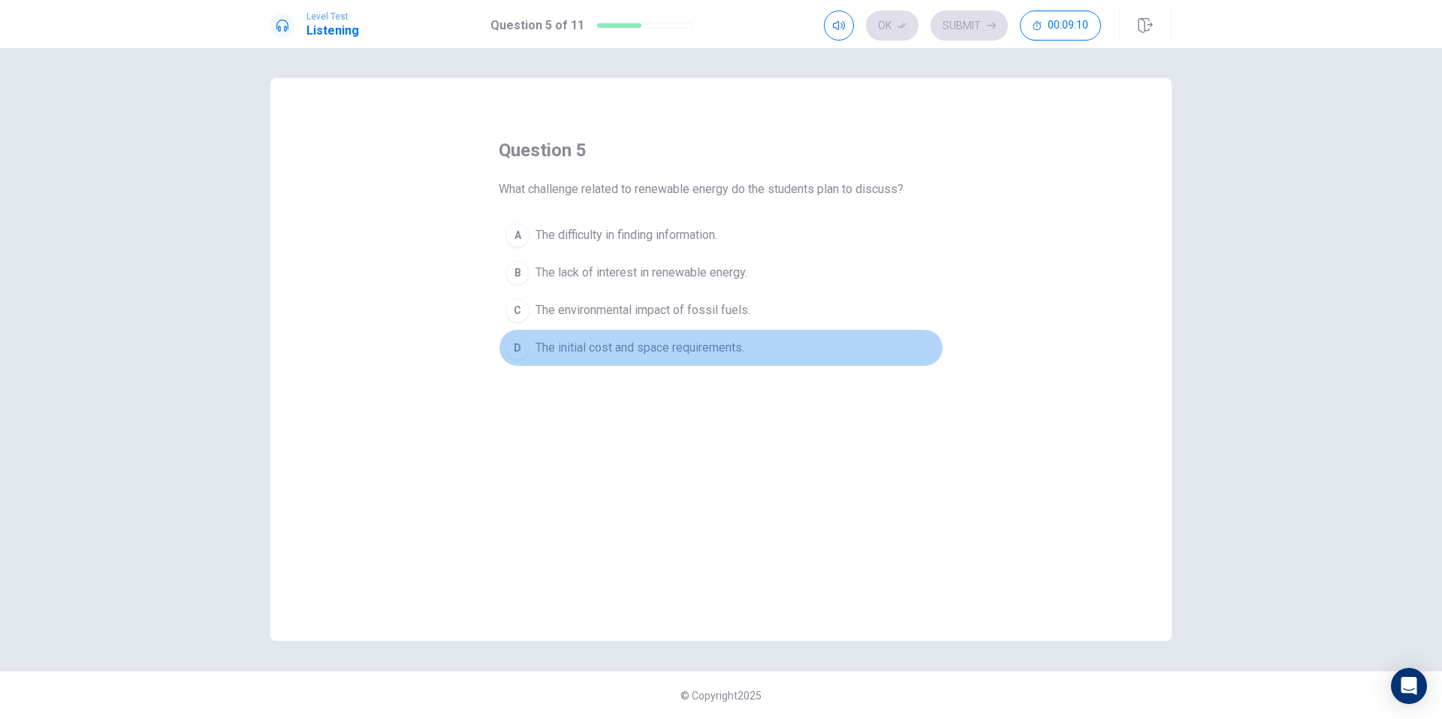
click at [688, 345] on span "The initial cost and space requirements." at bounding box center [639, 348] width 209 height 18
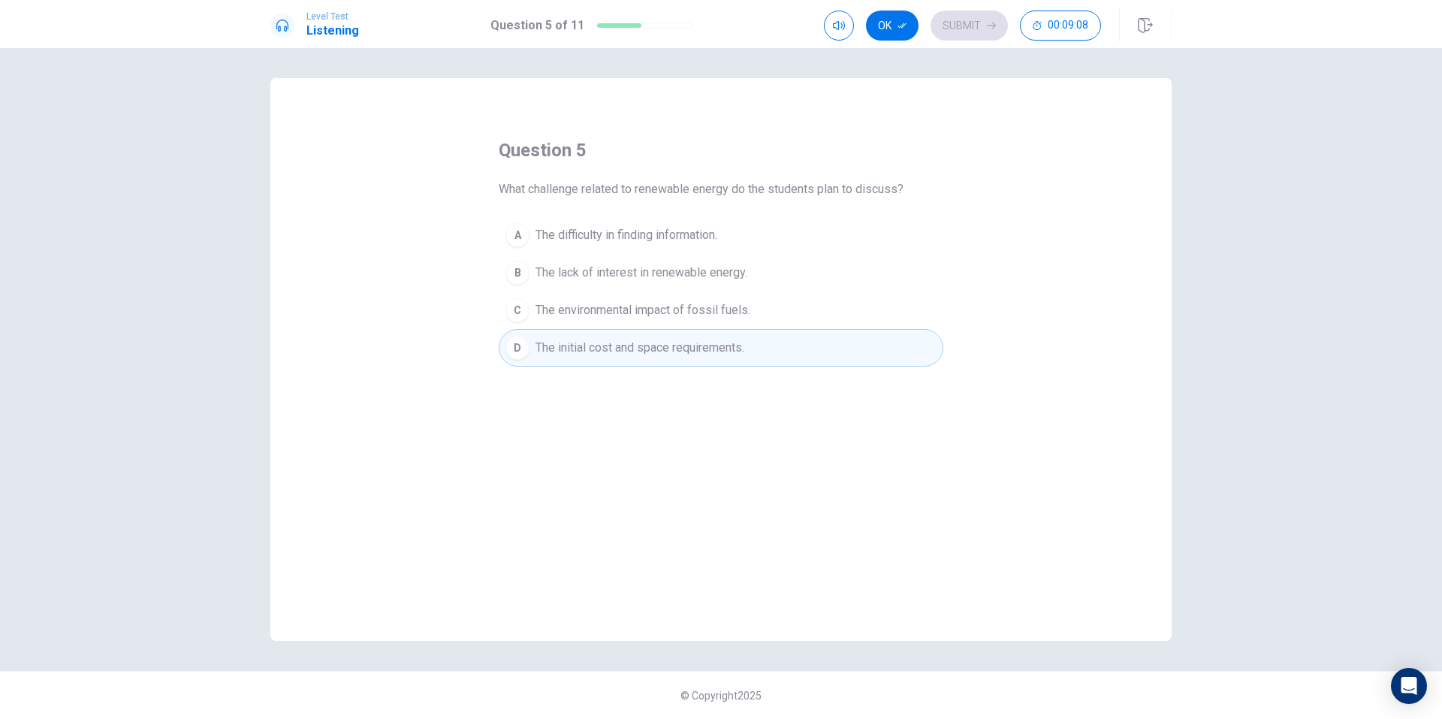
click at [898, 26] on icon "button" at bounding box center [901, 25] width 9 height 9
click at [968, 34] on button "Submit" at bounding box center [968, 26] width 77 height 30
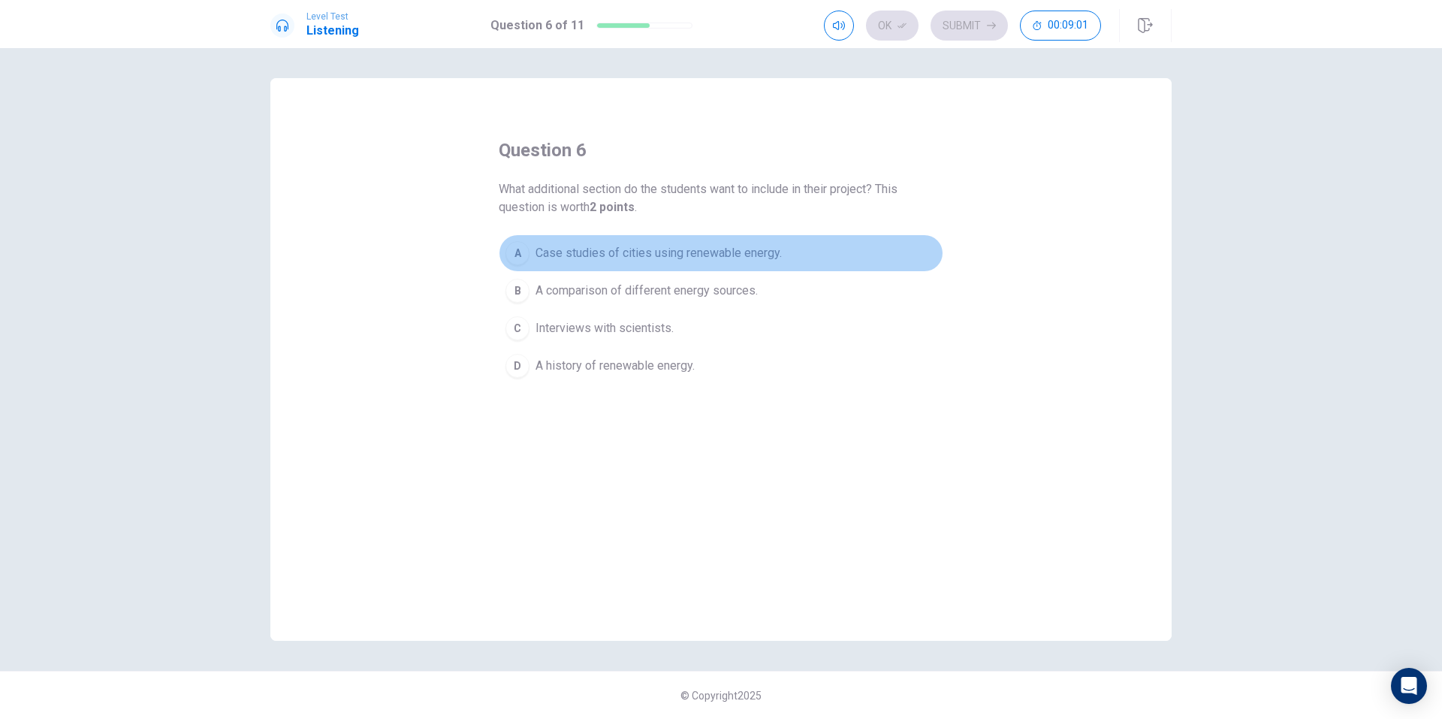
click at [704, 245] on span "Case studies of cities using renewable energy." at bounding box center [658, 253] width 246 height 18
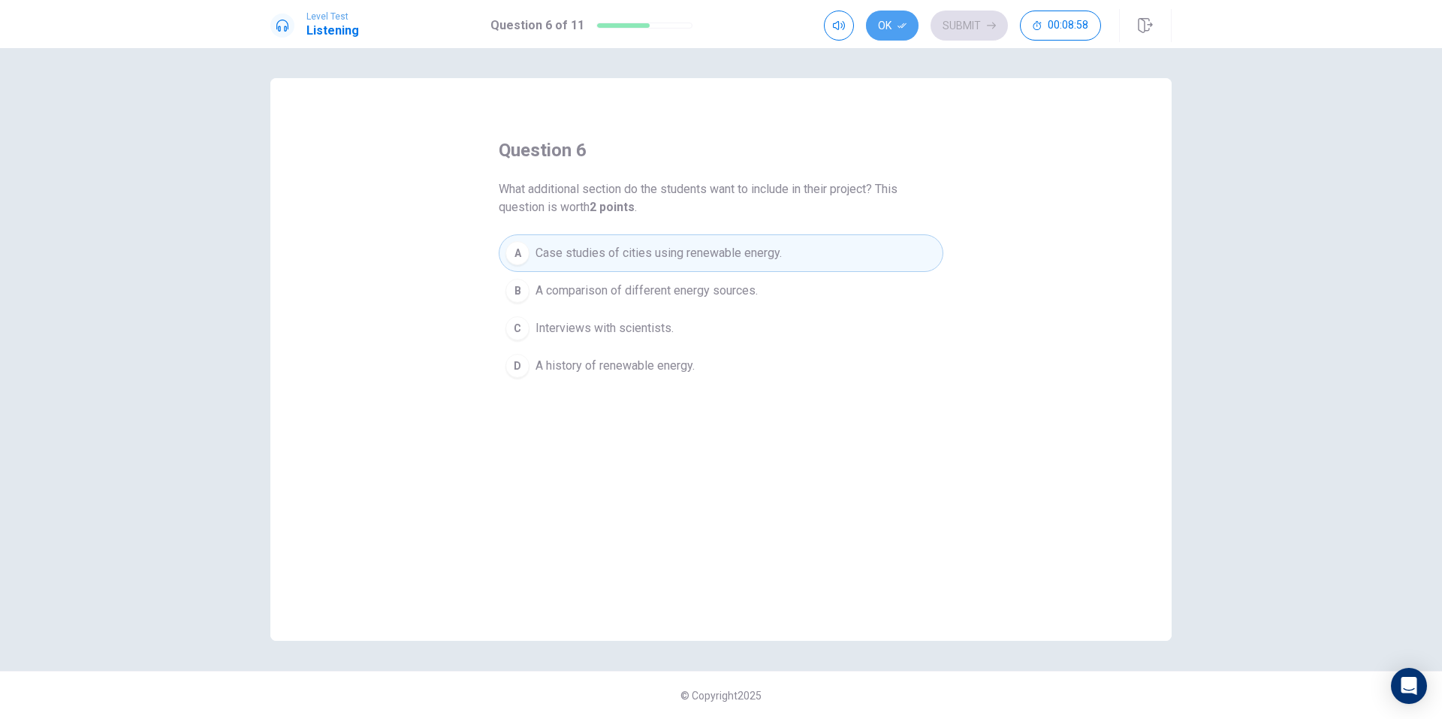
click at [903, 28] on icon "button" at bounding box center [901, 25] width 9 height 9
click at [987, 29] on icon "button" at bounding box center [991, 25] width 9 height 9
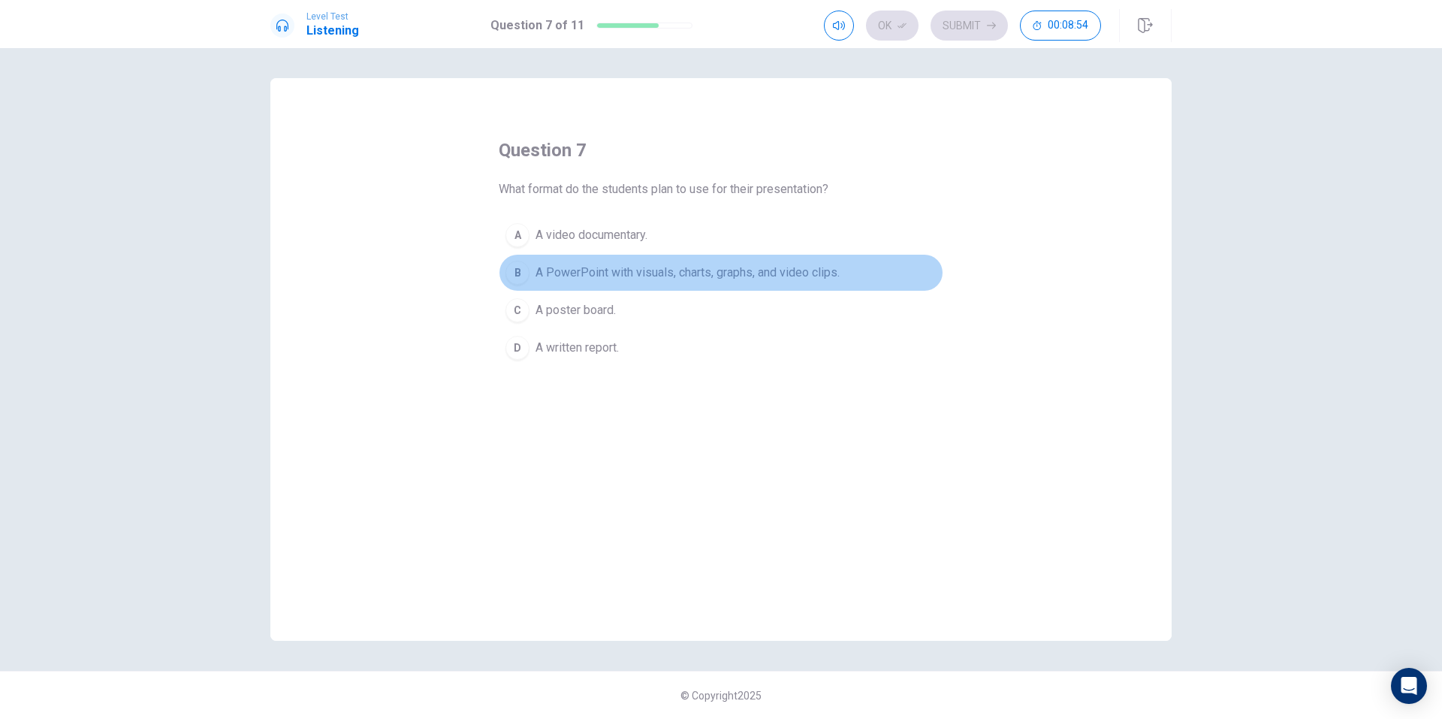
click at [645, 280] on span "A PowerPoint with visuals, charts, graphs, and video clips." at bounding box center [687, 273] width 304 height 18
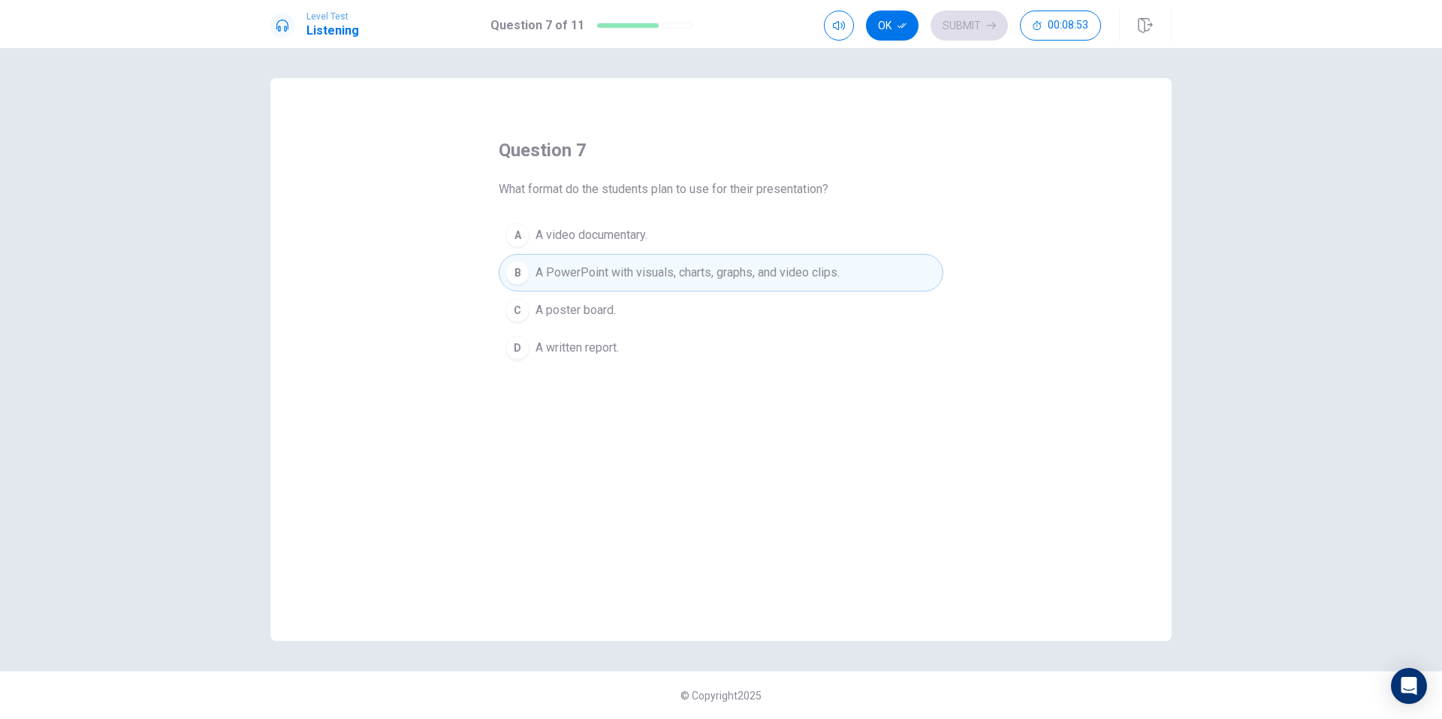
click at [898, 23] on icon "button" at bounding box center [901, 25] width 9 height 9
click at [944, 29] on button "Submit" at bounding box center [968, 26] width 77 height 30
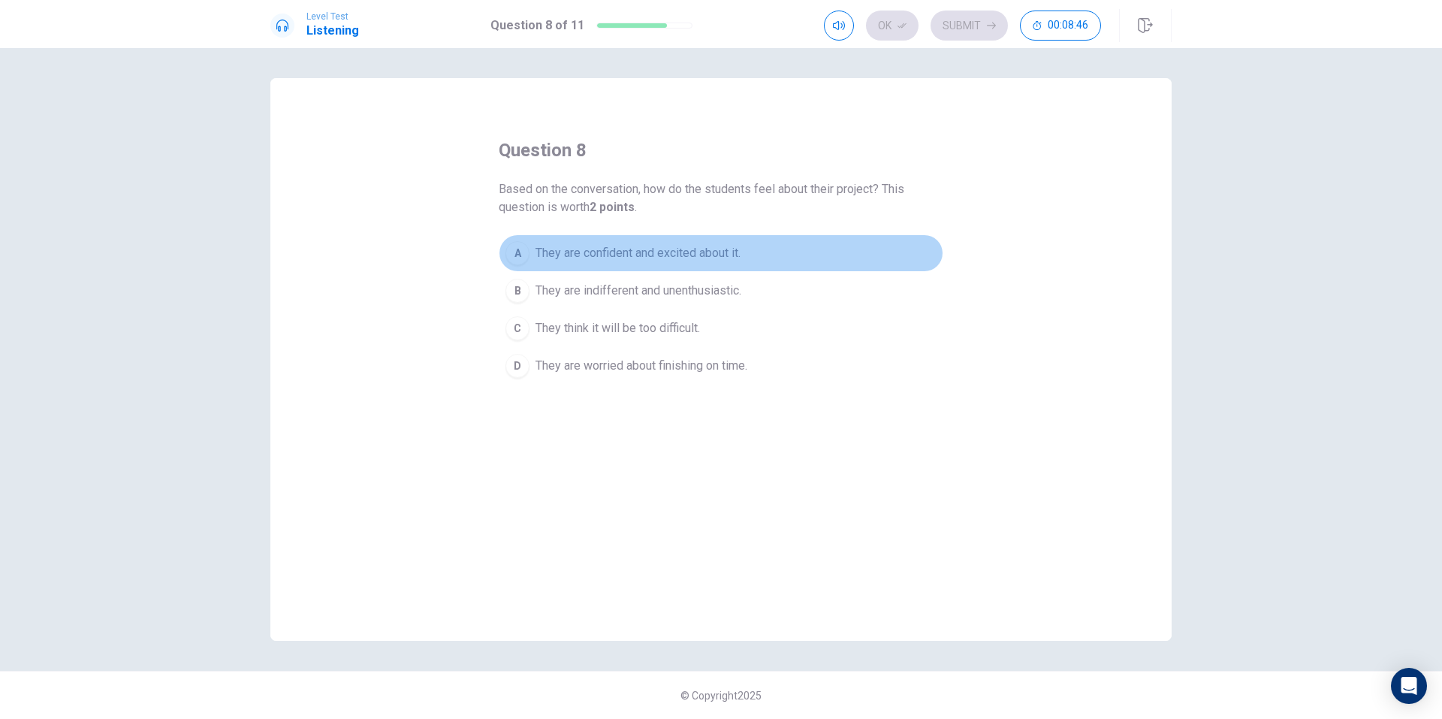
click at [713, 244] on span "They are confident and excited about it." at bounding box center [637, 253] width 205 height 18
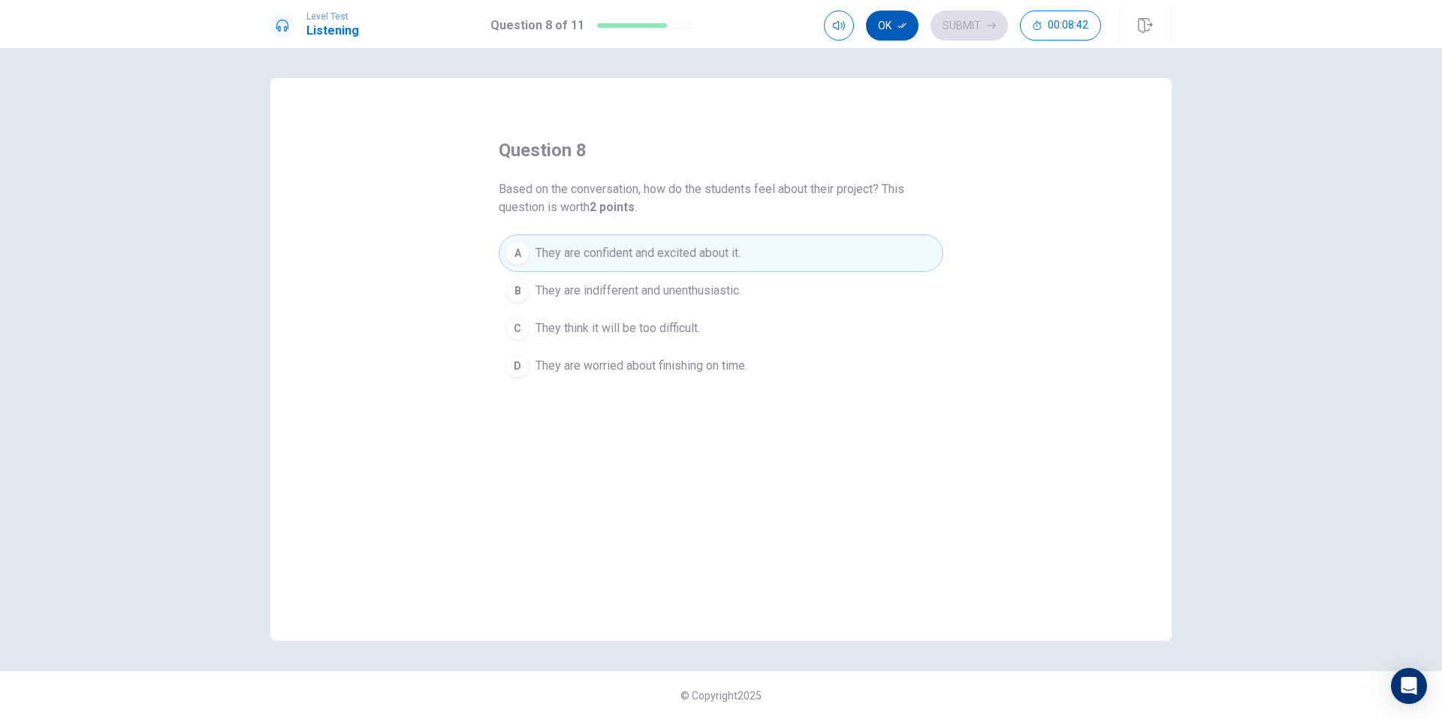
click at [893, 25] on button "Ok" at bounding box center [892, 26] width 53 height 30
click at [965, 31] on button "Submit" at bounding box center [968, 26] width 77 height 30
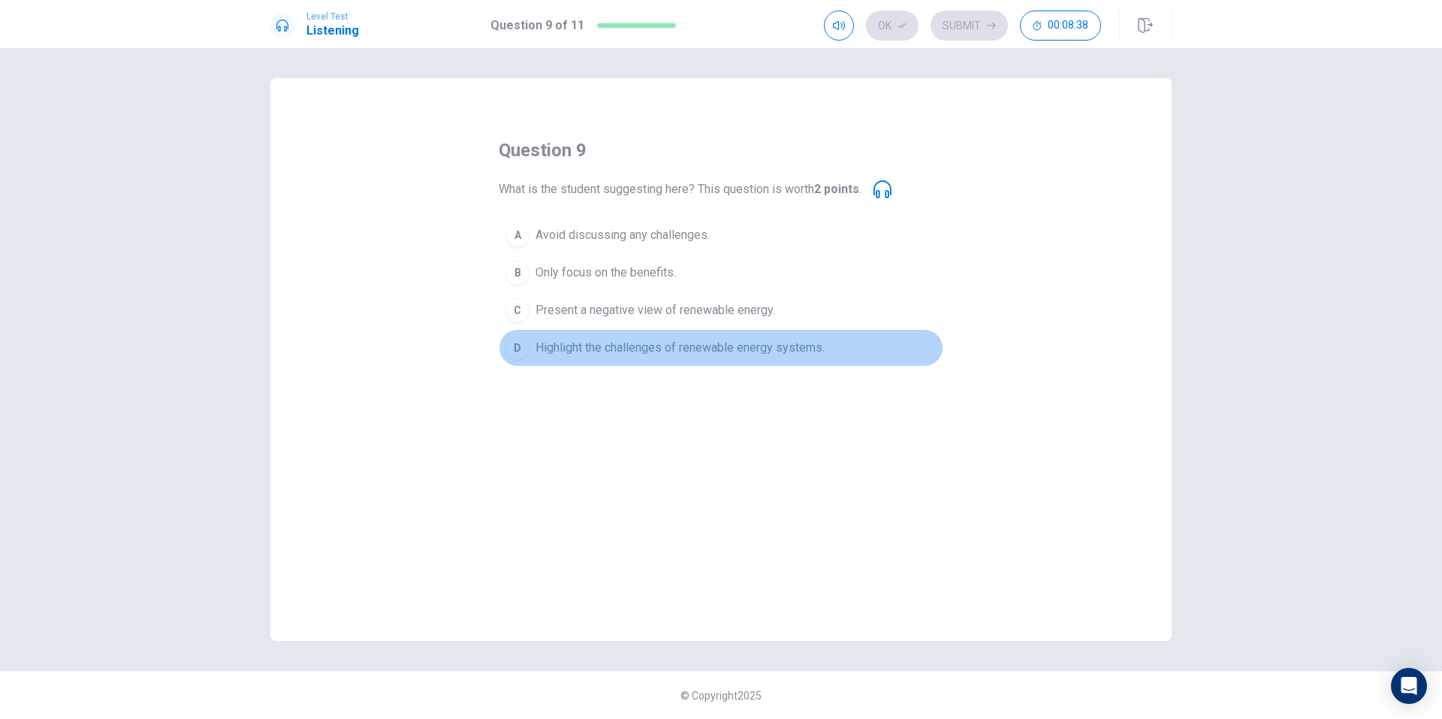
click at [677, 352] on span "Highlight the challenges of renewable energy systems." at bounding box center [679, 348] width 289 height 18
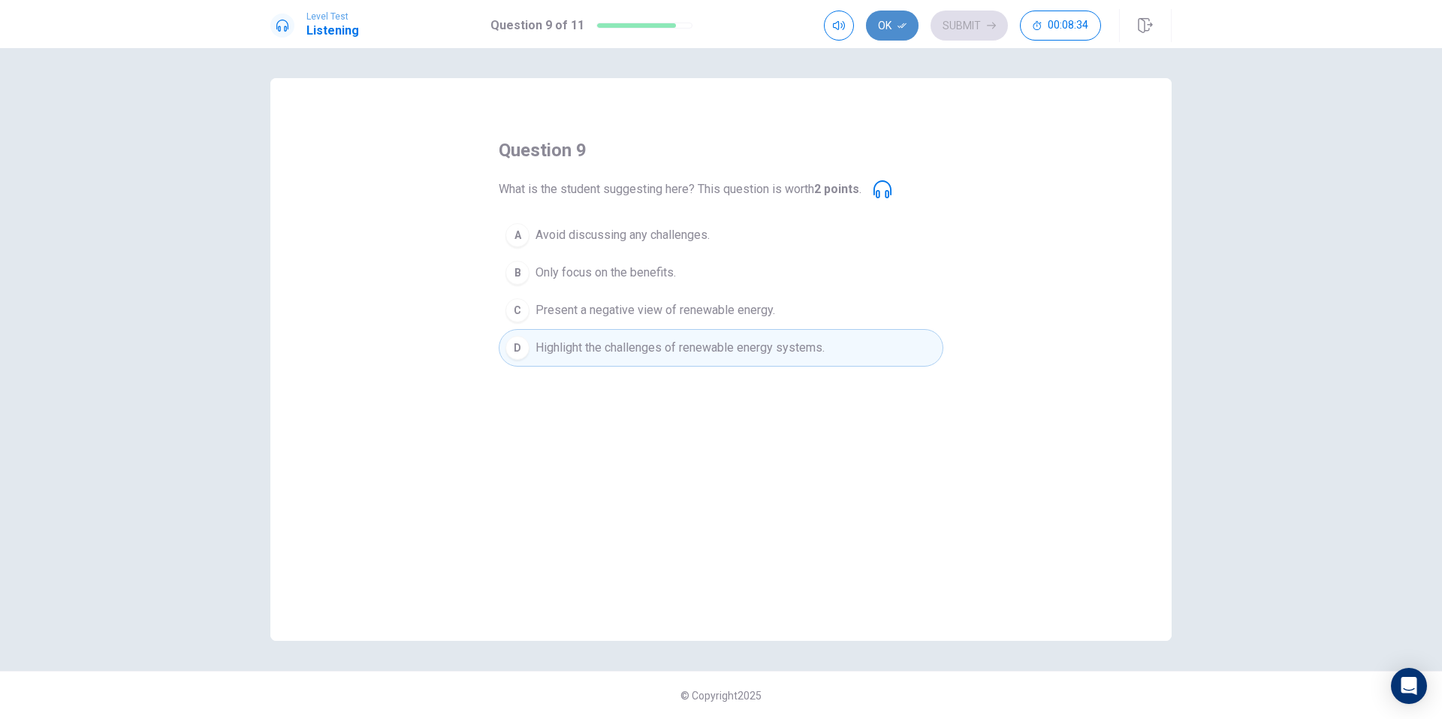
click at [883, 35] on button "Ok" at bounding box center [892, 26] width 53 height 30
click at [984, 29] on button "Submit" at bounding box center [968, 26] width 77 height 30
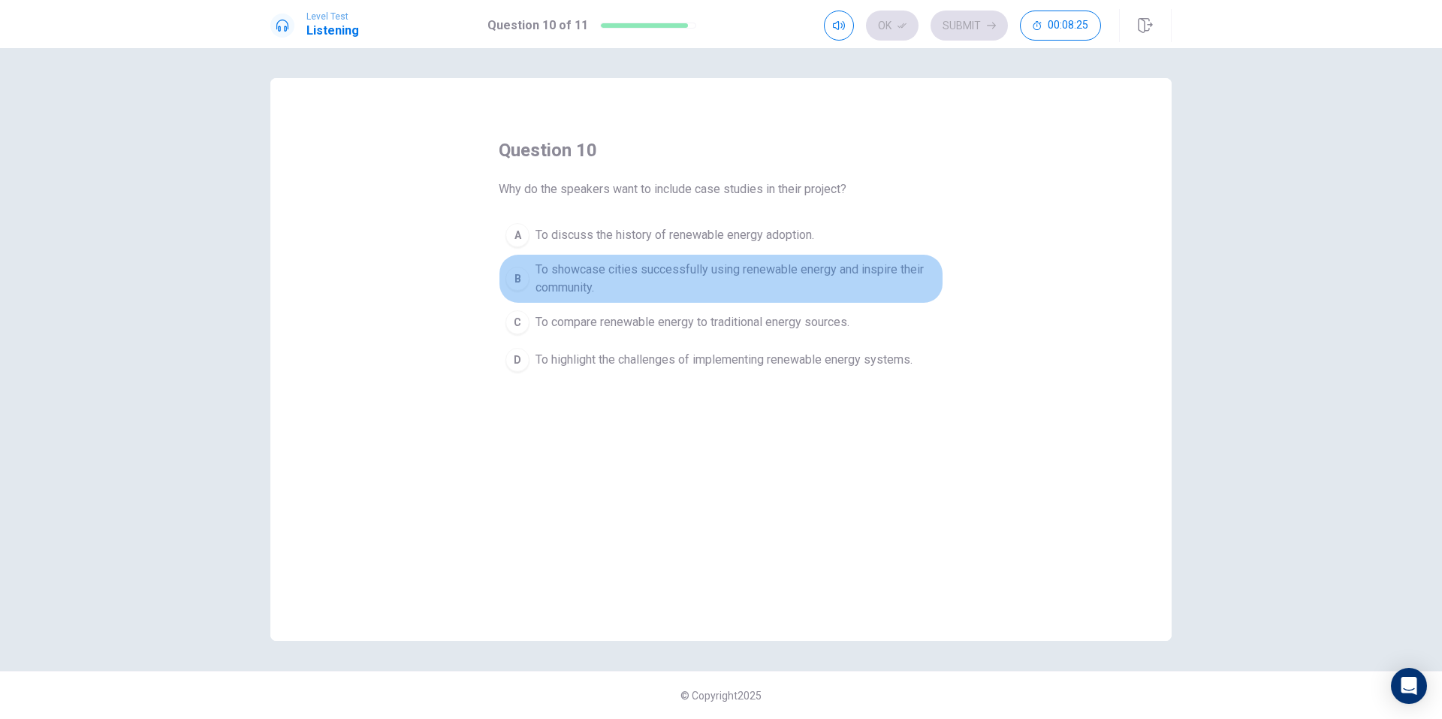
click at [744, 275] on span "To showcase cities successfully using renewable energy and inspire their commun…" at bounding box center [735, 279] width 401 height 36
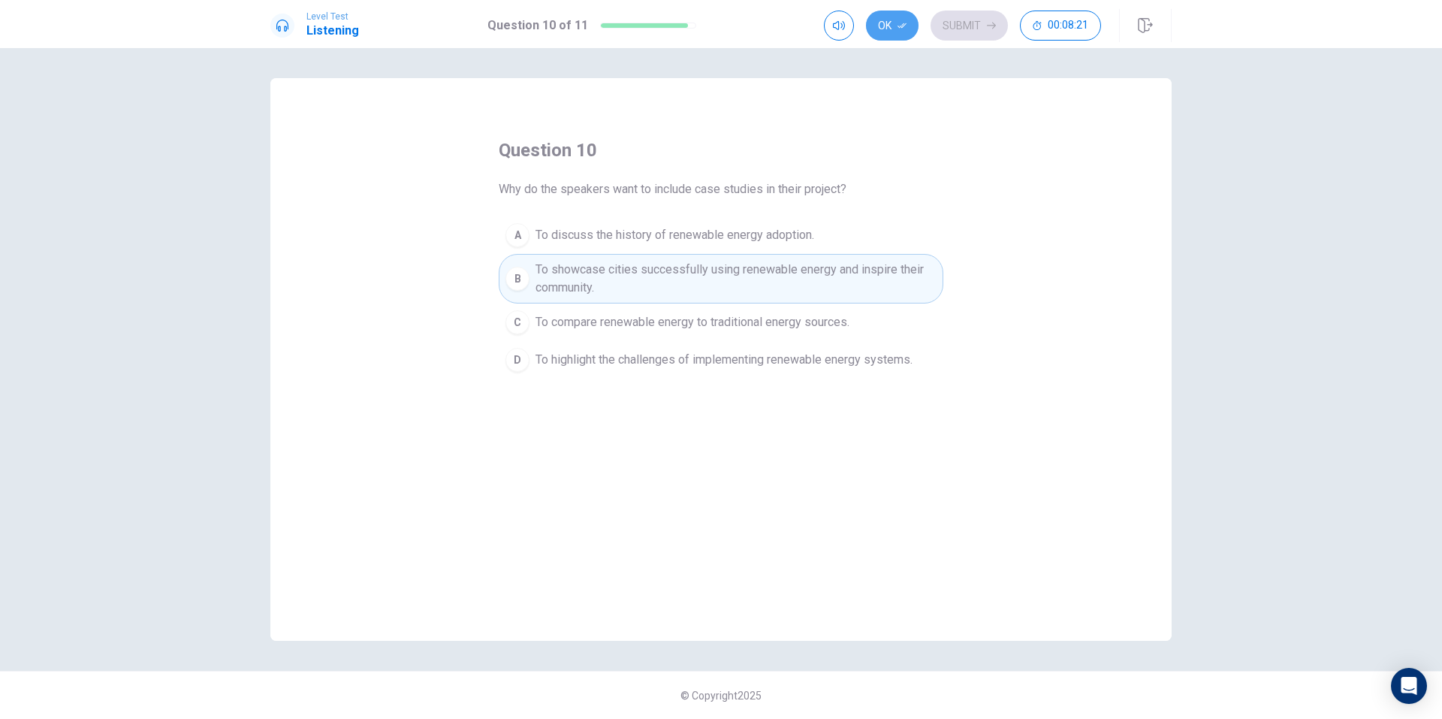
click at [904, 29] on icon "button" at bounding box center [901, 25] width 9 height 9
click at [960, 35] on button "Submit" at bounding box center [968, 26] width 77 height 30
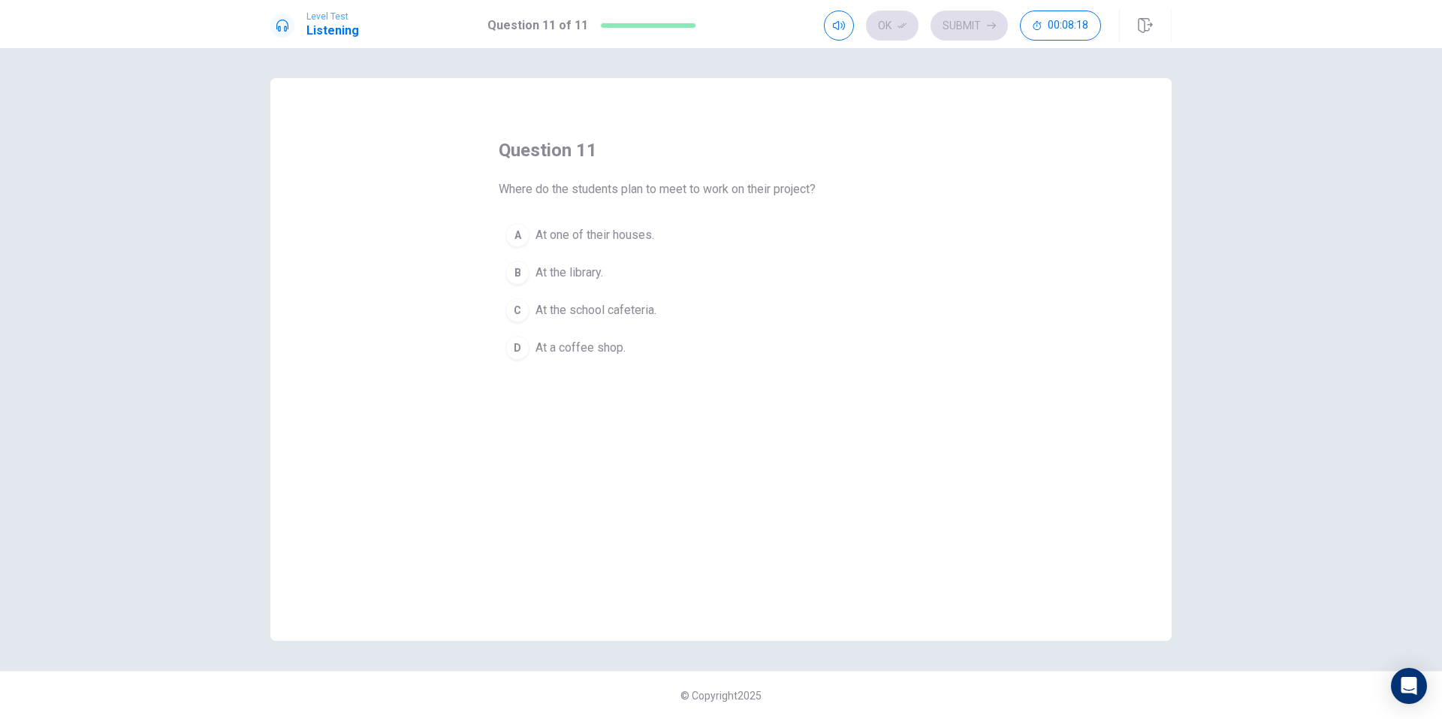
click at [577, 288] on div "A At one of their houses. B At the library. C At the school cafeteria. D At a c…" at bounding box center [721, 291] width 445 height 150
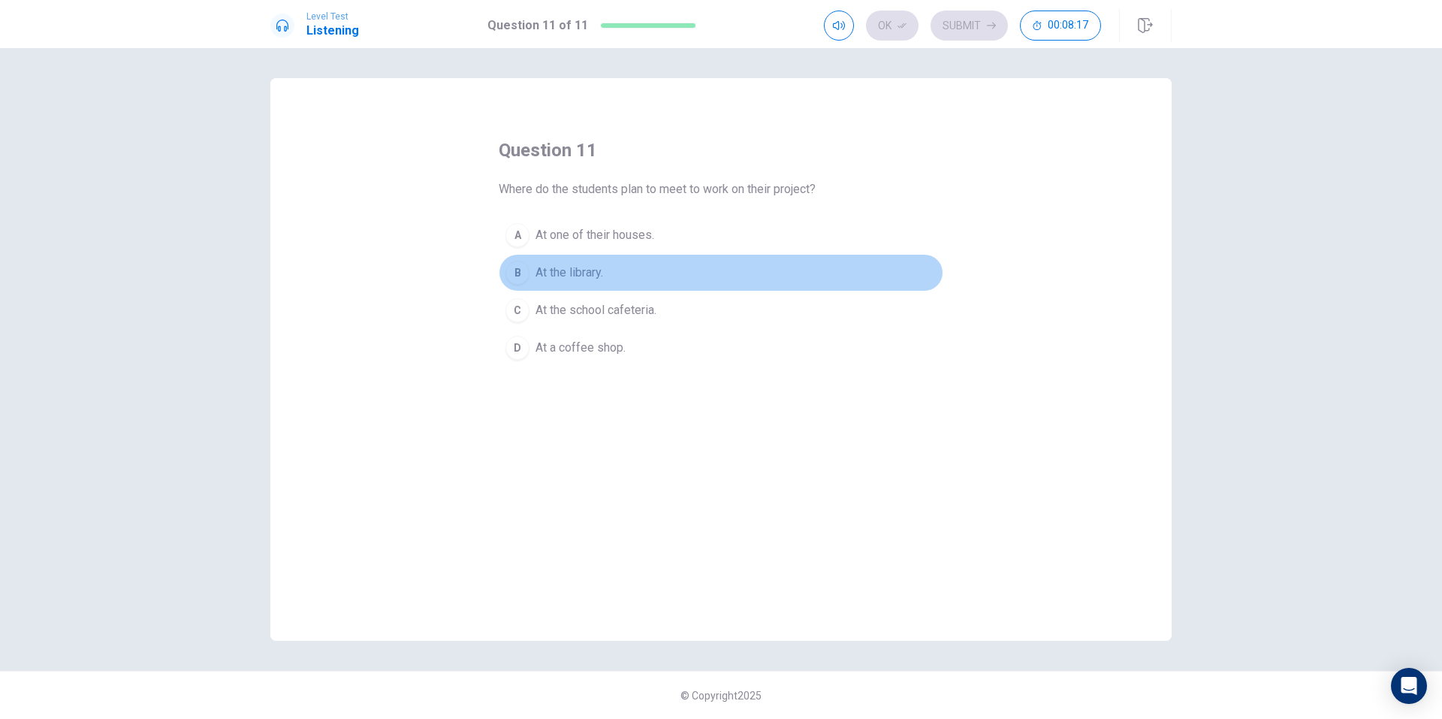
click at [596, 267] on span "At the library." at bounding box center [569, 273] width 68 height 18
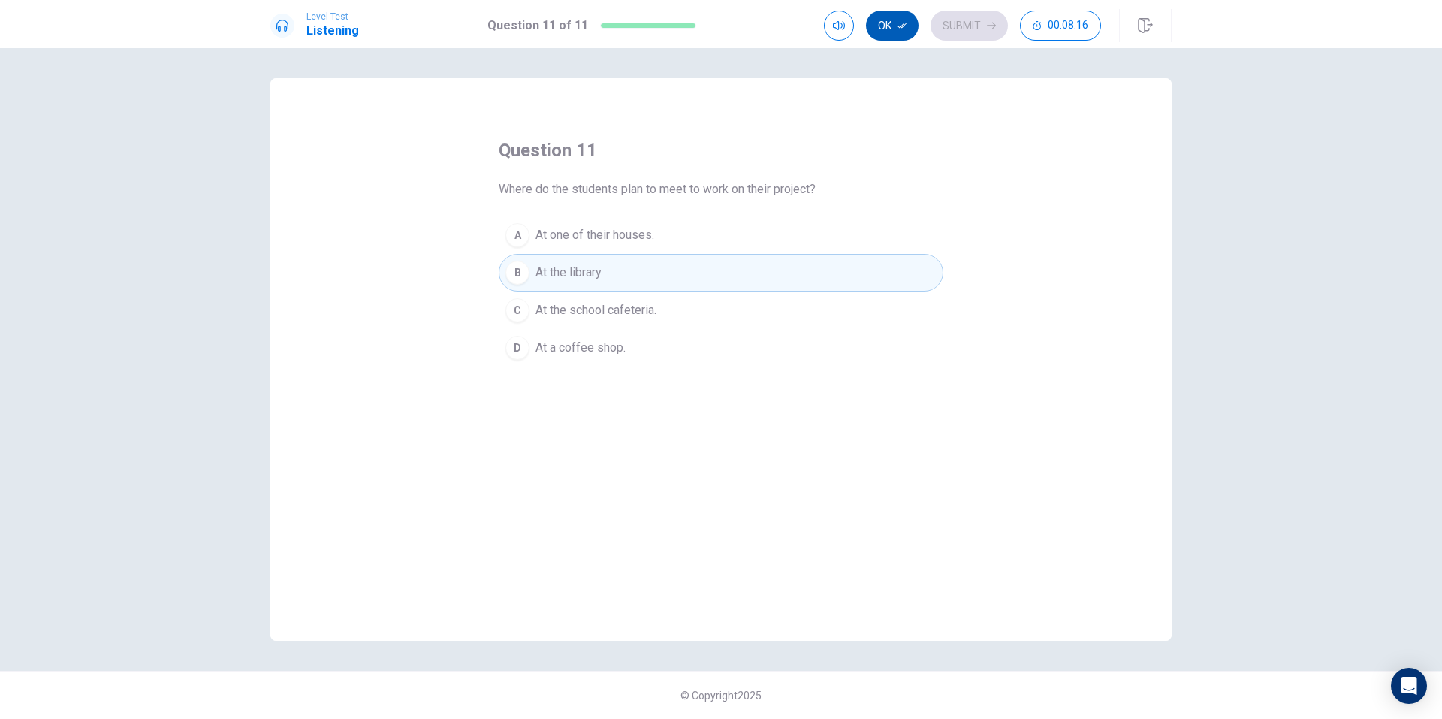
click at [894, 17] on button "Ok" at bounding box center [892, 26] width 53 height 30
click at [967, 34] on button "Submit" at bounding box center [968, 26] width 77 height 30
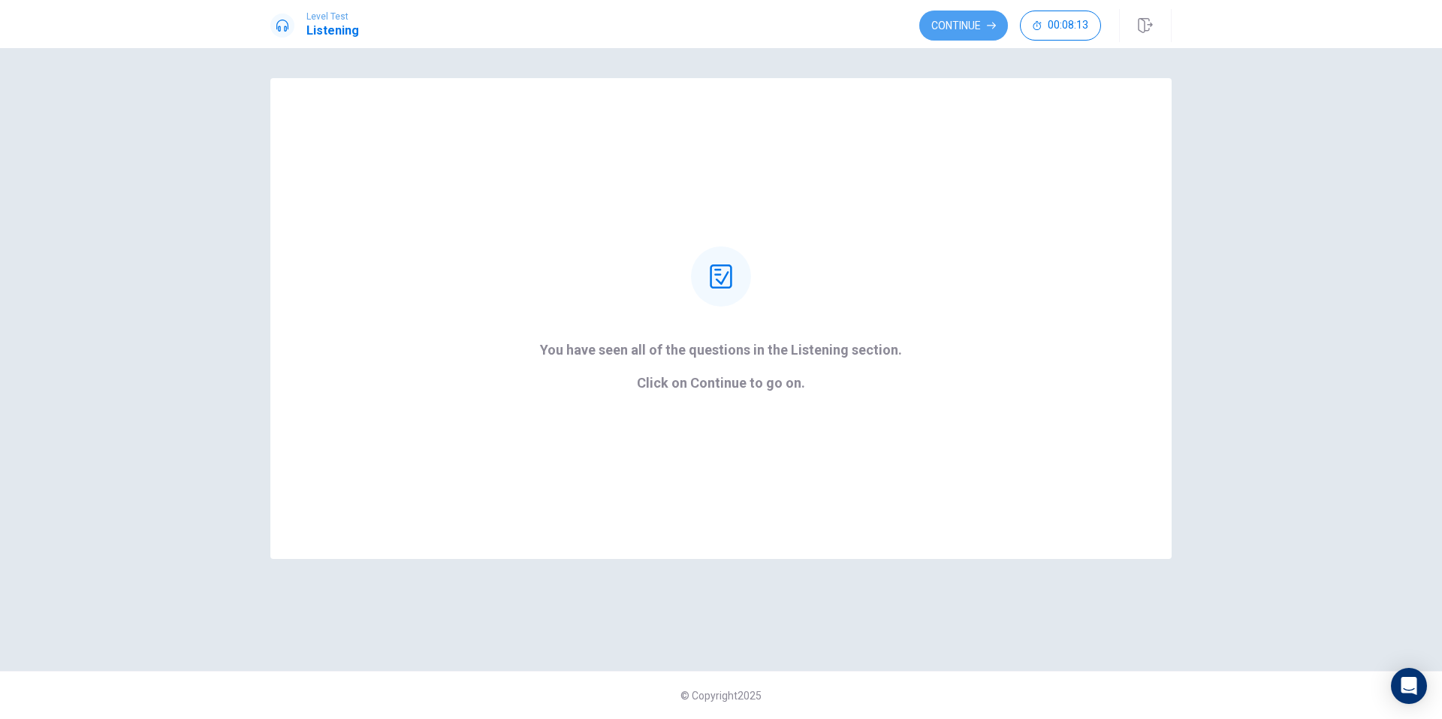
click at [985, 19] on button "Continue" at bounding box center [963, 26] width 89 height 30
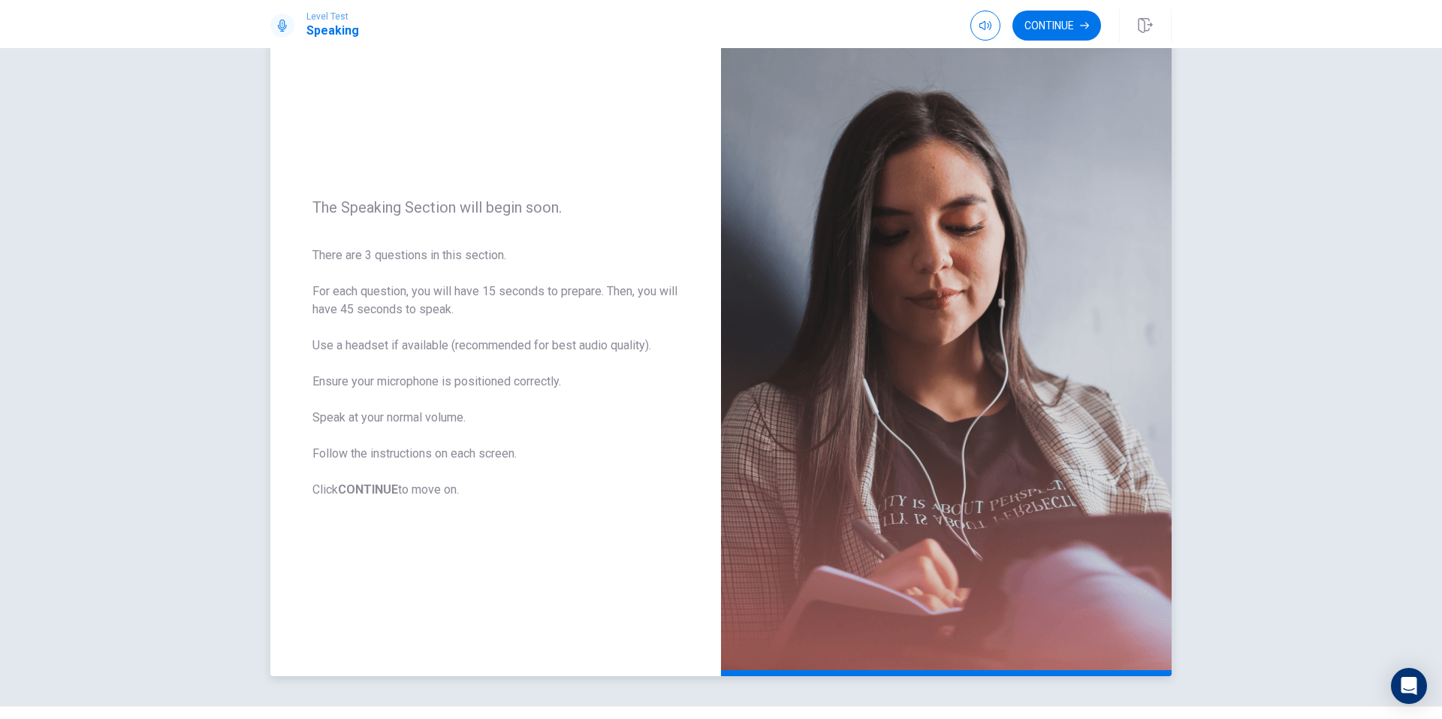
scroll to position [58, 0]
click at [1075, 36] on button "Continue" at bounding box center [1056, 26] width 89 height 30
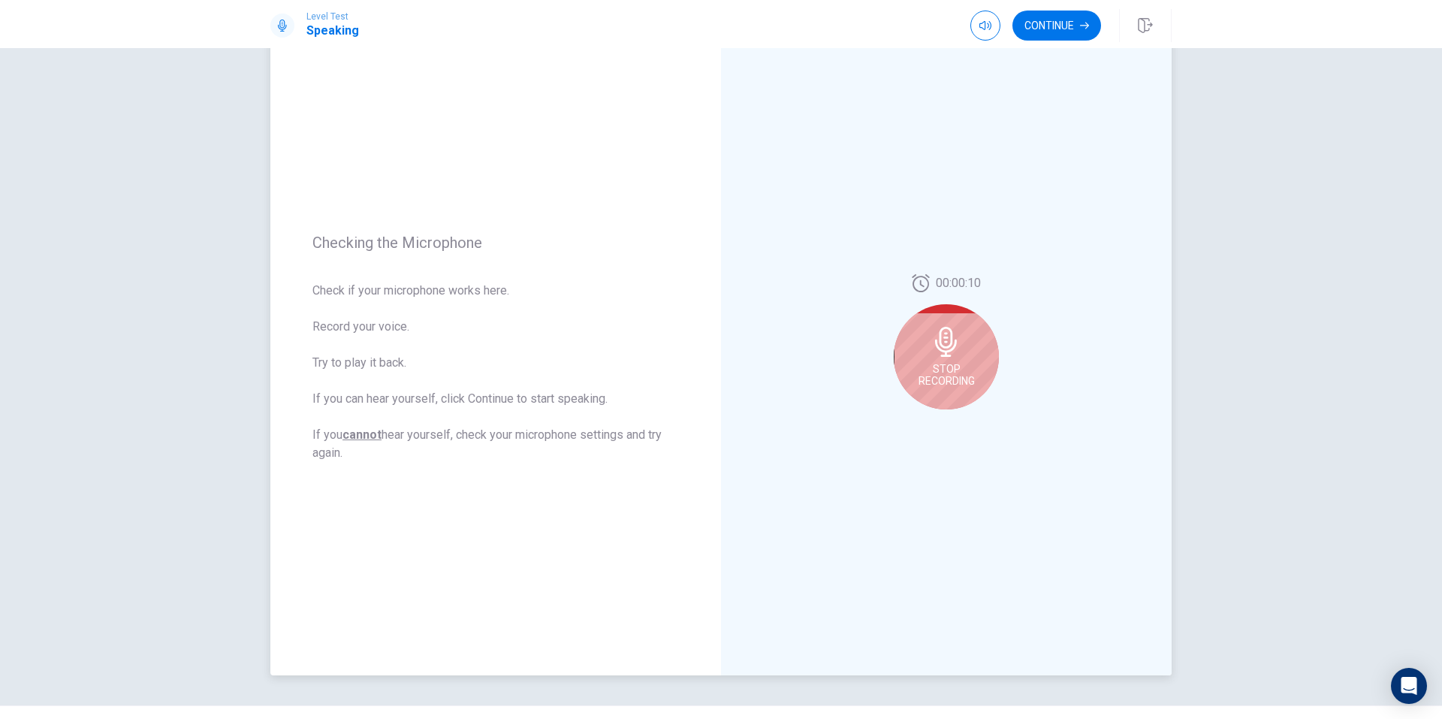
click at [972, 329] on div "Stop Recording" at bounding box center [946, 356] width 105 height 105
click at [960, 425] on icon "Play Audio" at bounding box center [962, 421] width 9 height 9
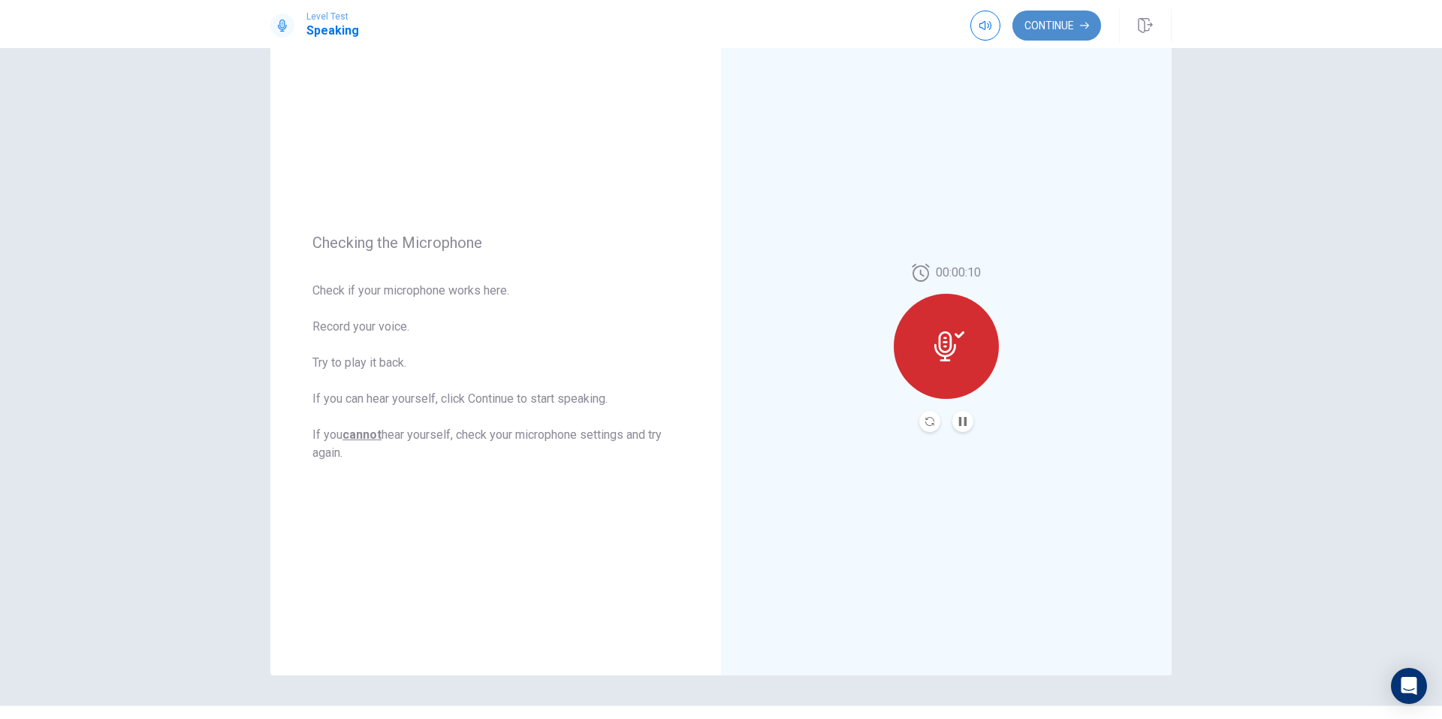
click at [1063, 32] on button "Continue" at bounding box center [1056, 26] width 89 height 30
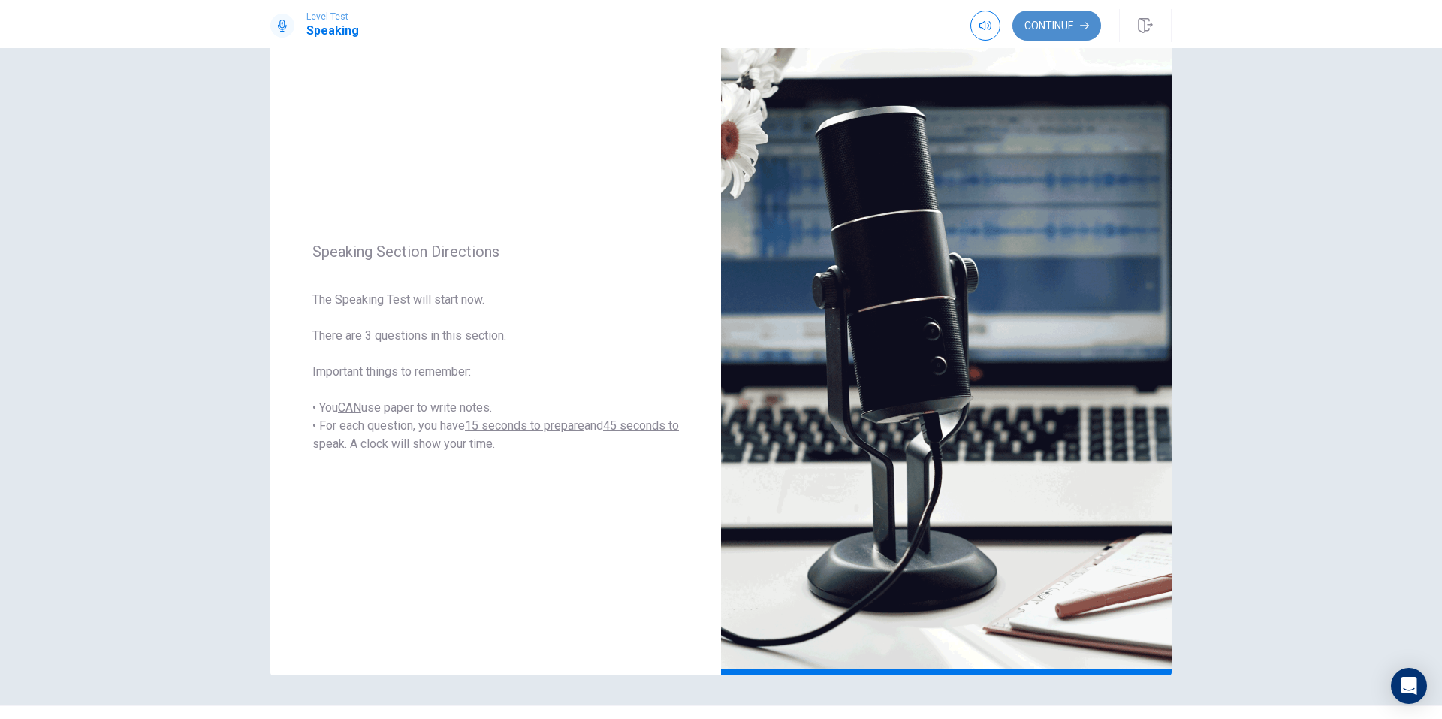
click at [1069, 37] on button "Continue" at bounding box center [1056, 26] width 89 height 30
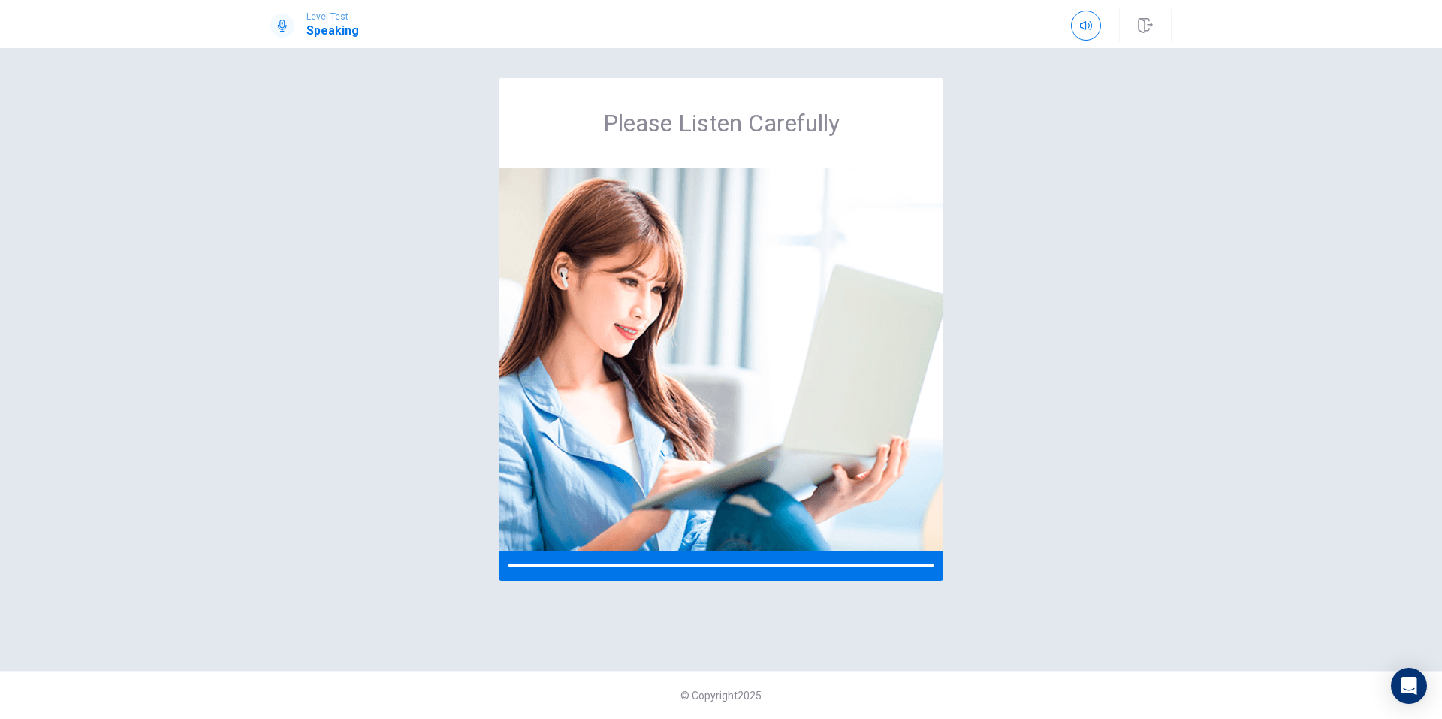
scroll to position [0, 0]
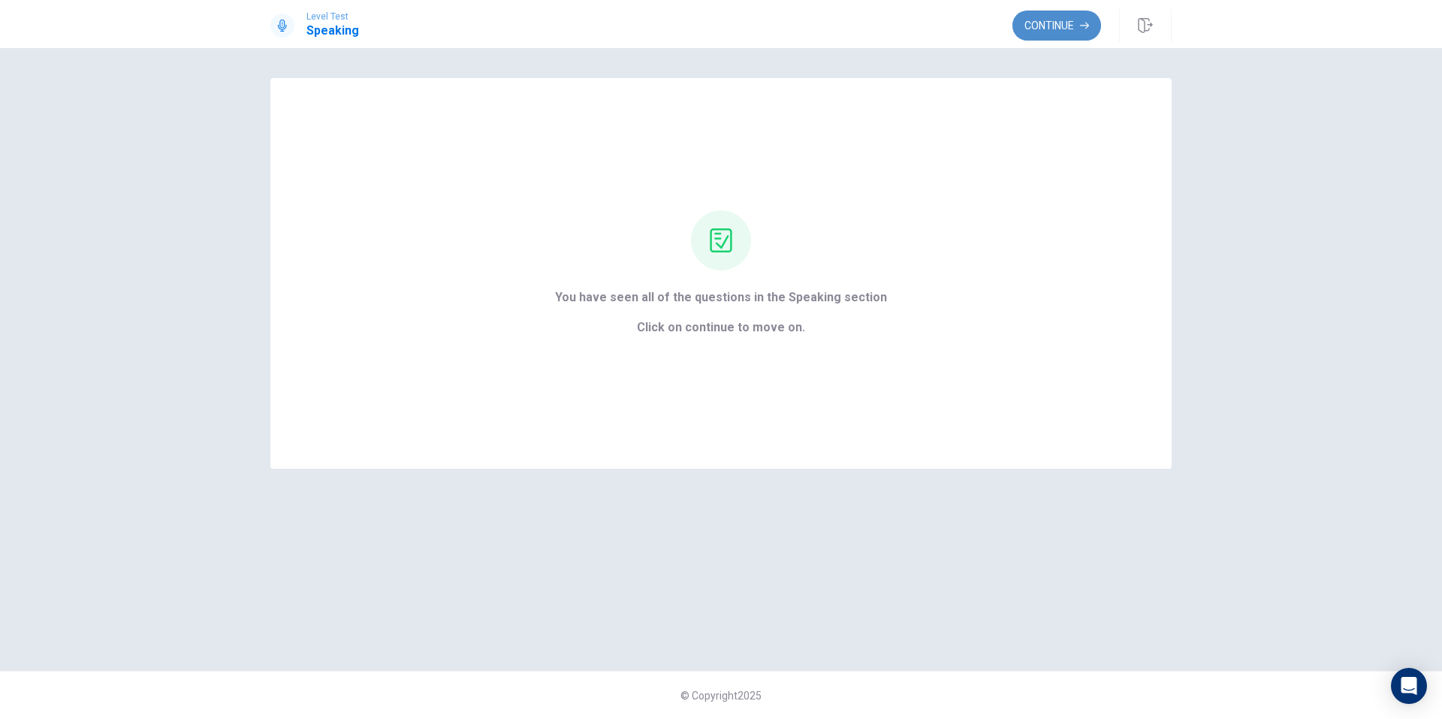
click at [1076, 34] on button "Continue" at bounding box center [1056, 26] width 89 height 30
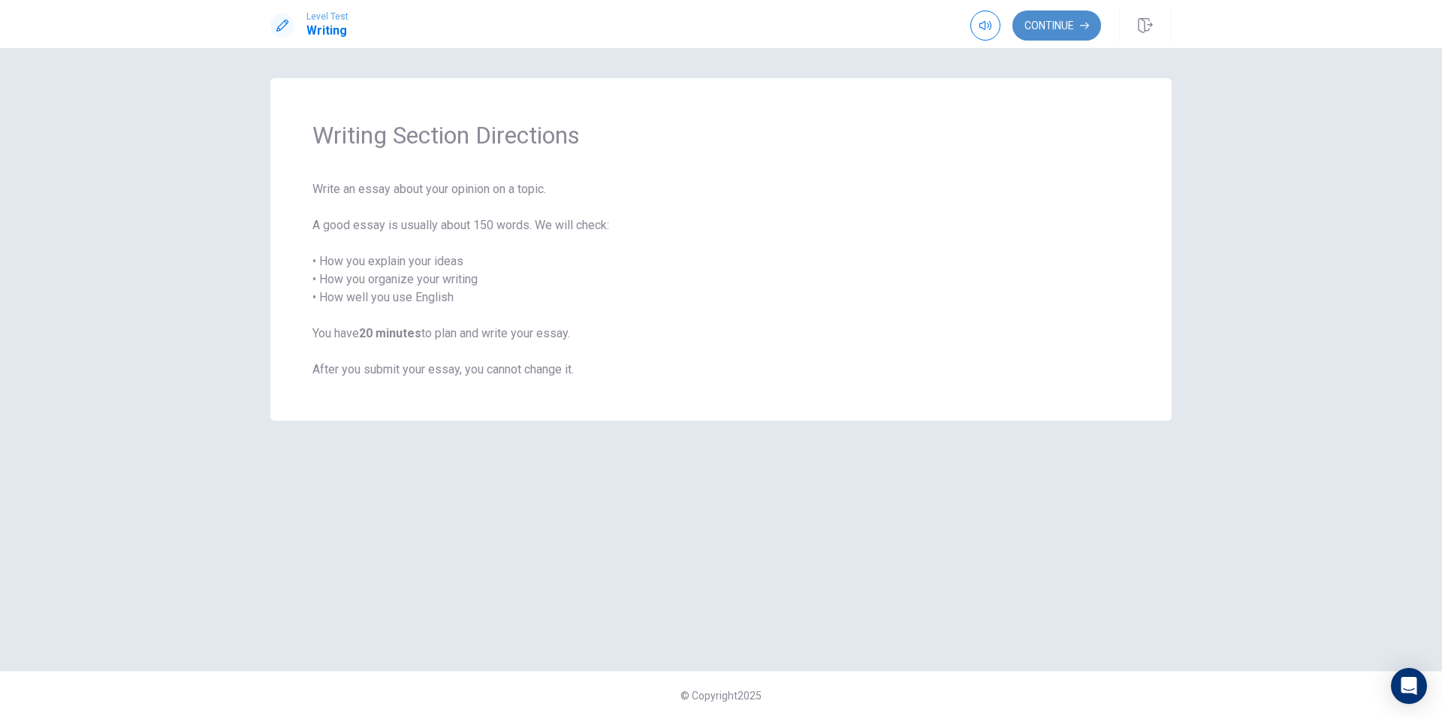
click at [1059, 36] on button "Continue" at bounding box center [1056, 26] width 89 height 30
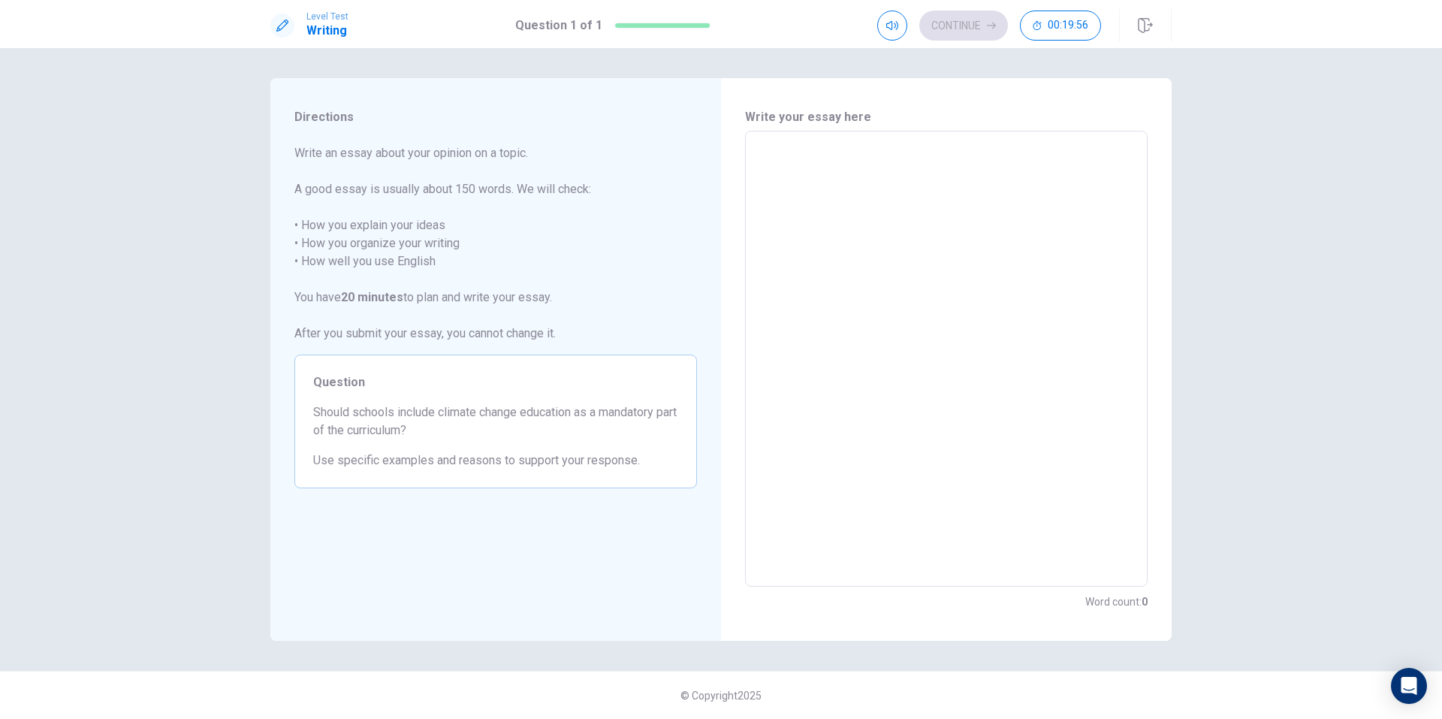
click at [953, 191] on textarea at bounding box center [945, 358] width 381 height 431
click at [948, 182] on textarea at bounding box center [945, 358] width 381 height 431
type textarea "I"
type textarea "x"
type textarea "In"
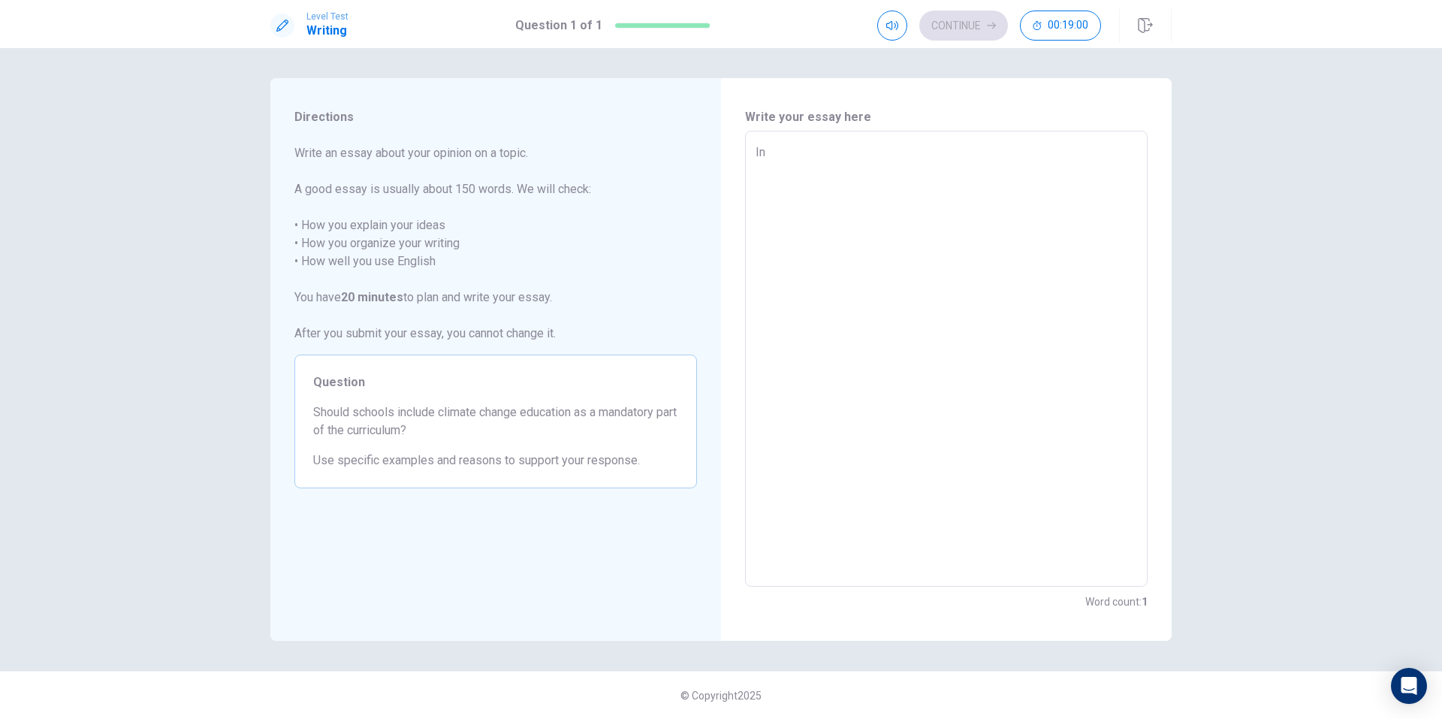
type textarea "x"
type textarea "In"
type textarea "x"
type textarea "In"
type textarea "x"
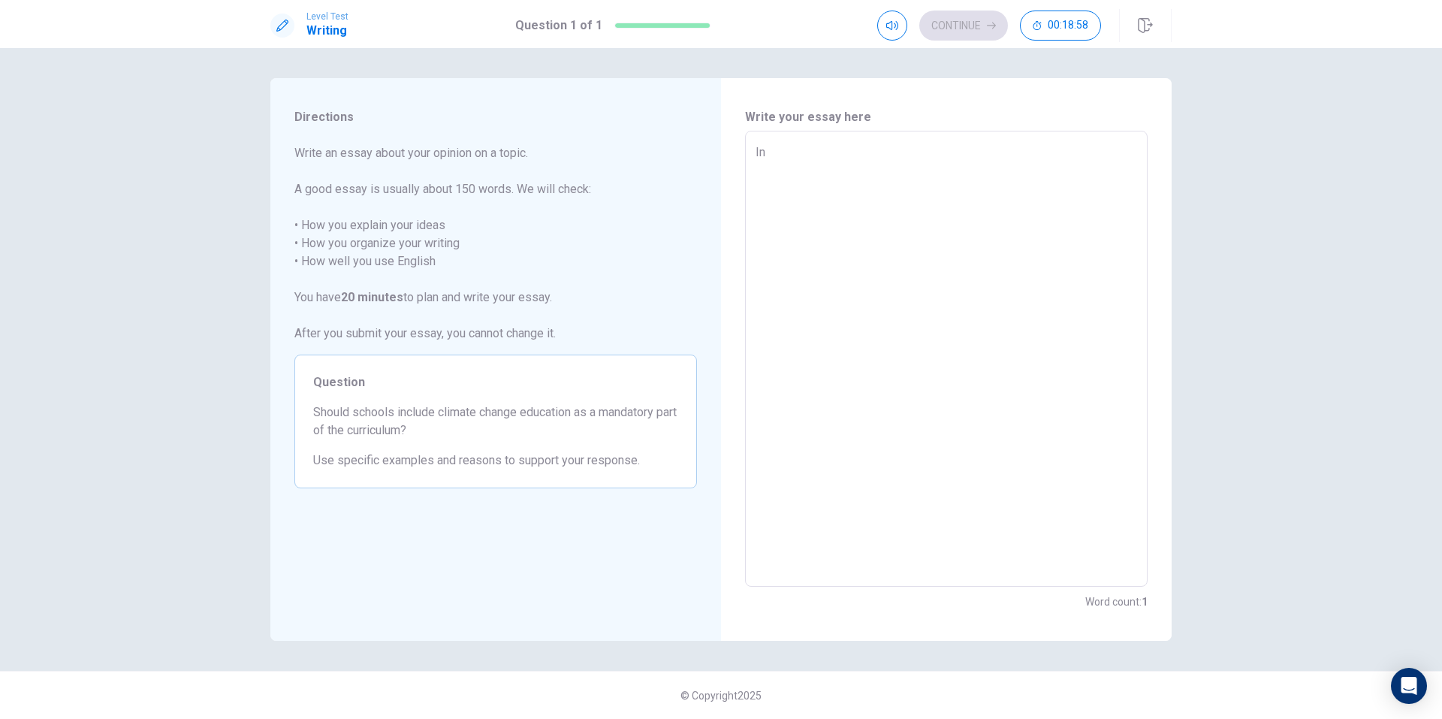
type textarea "I"
type textarea "x"
type textarea "Y"
type textarea "x"
type textarea "Ye"
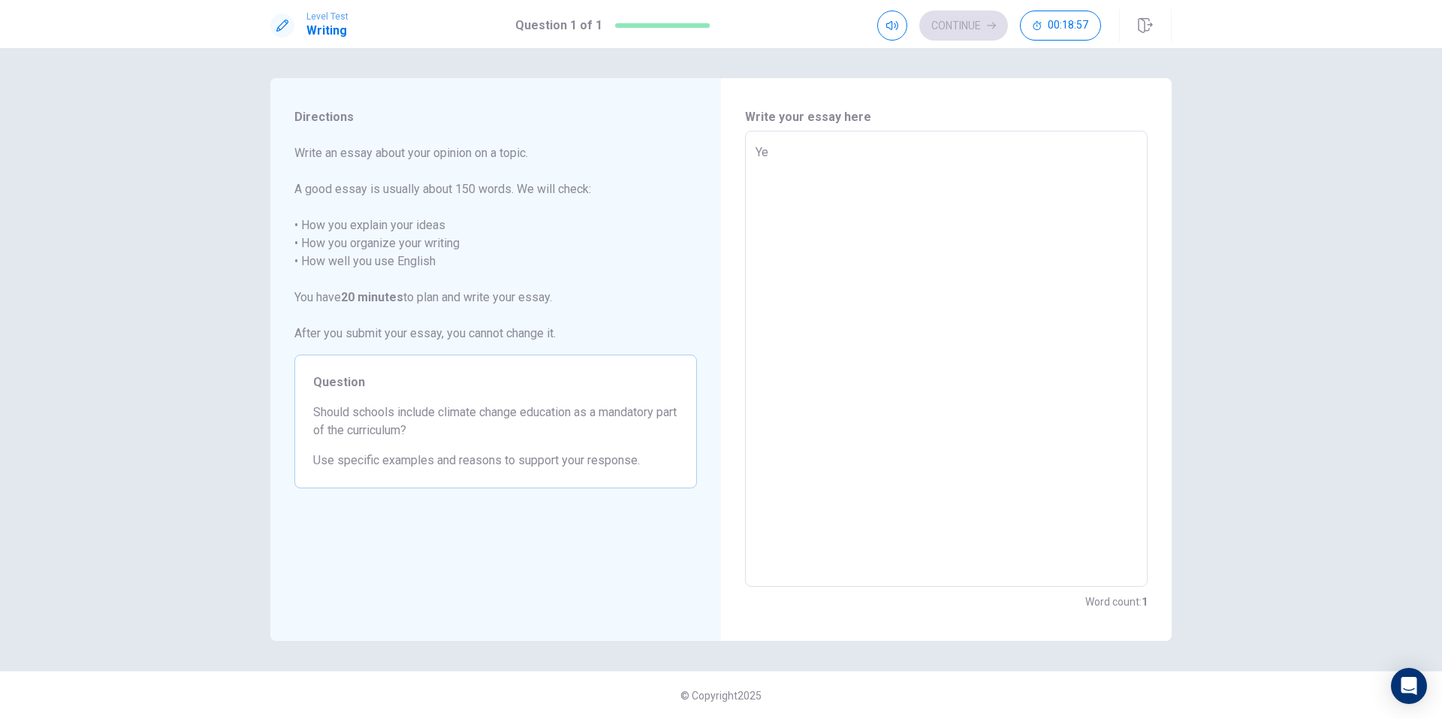
type textarea "x"
type textarea "Yes"
type textarea "x"
type textarea "Yes,"
type textarea "x"
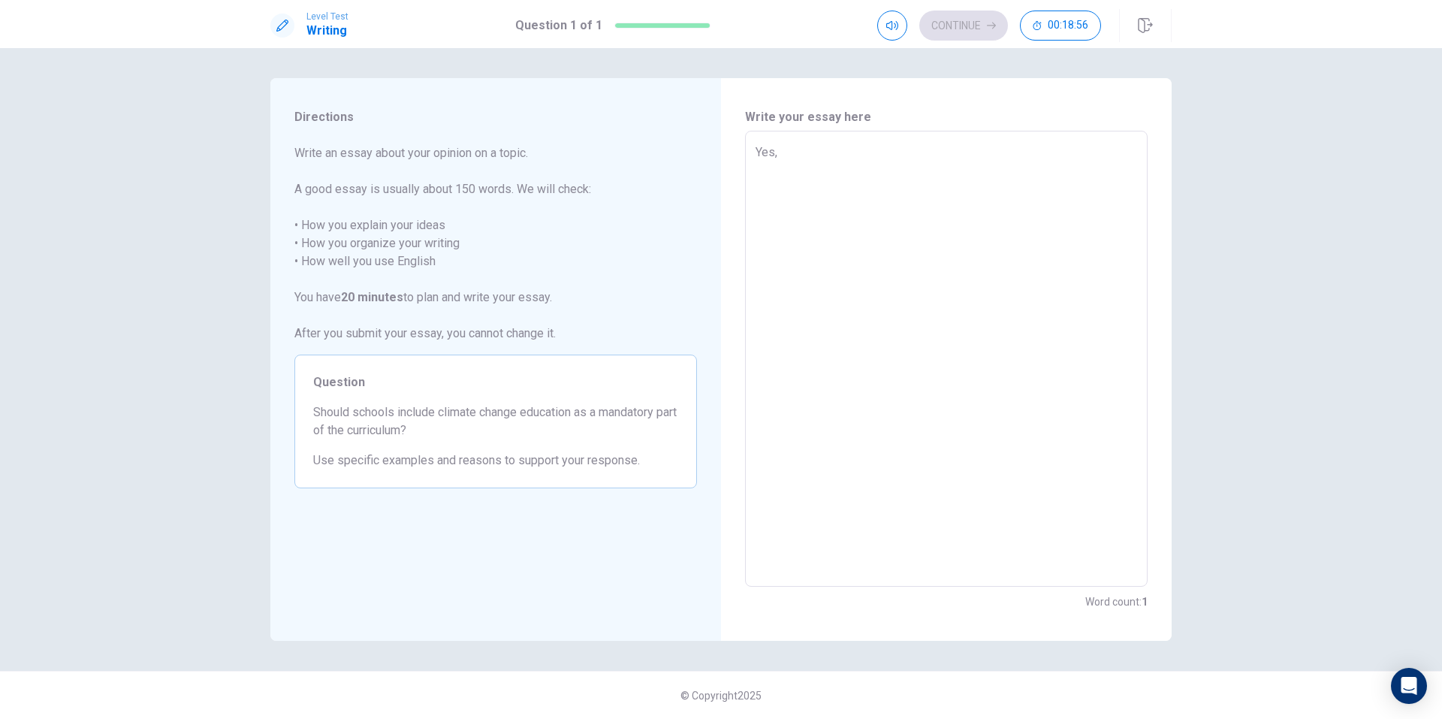
type textarea "Yes,"
type textarea "x"
type textarea "Yes, s"
type textarea "x"
type textarea "Yes, sc"
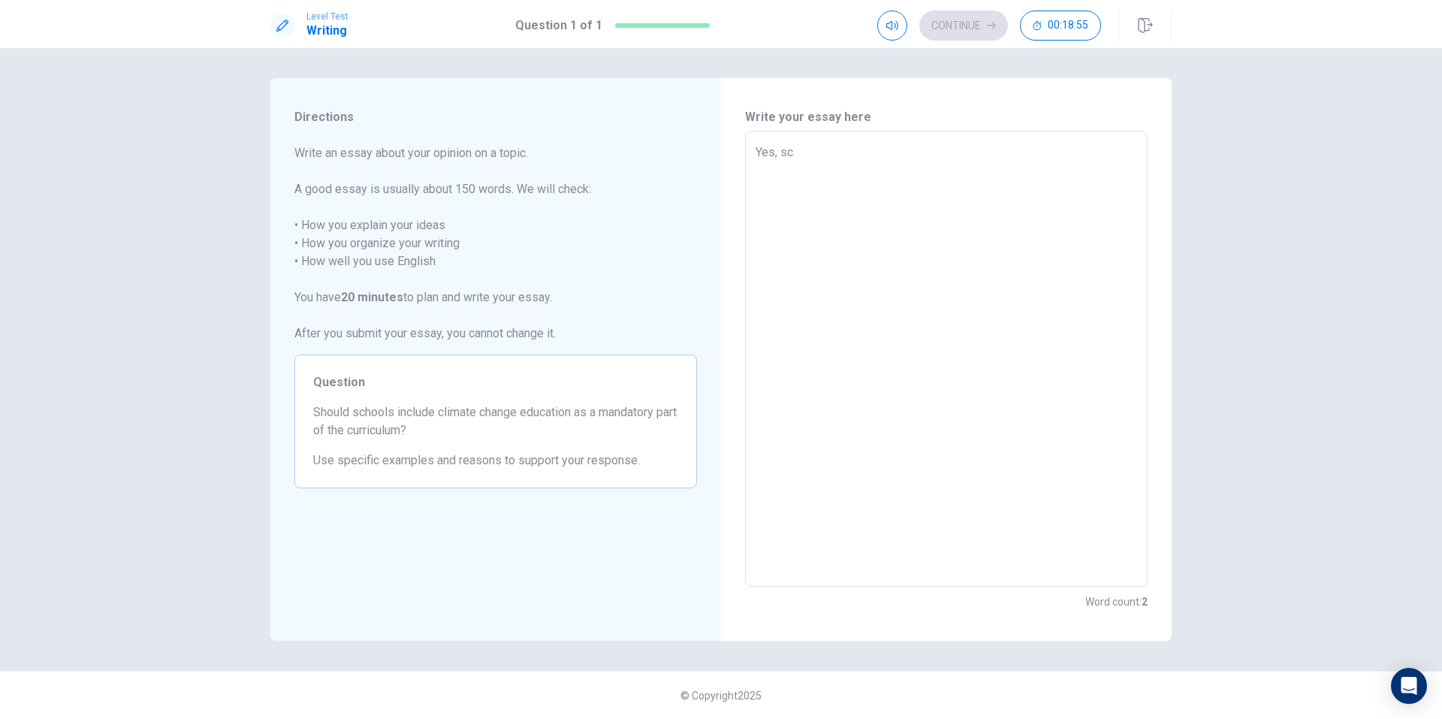
type textarea "x"
type textarea "Yes, sch"
type textarea "x"
type textarea "Yes, scho"
type textarea "x"
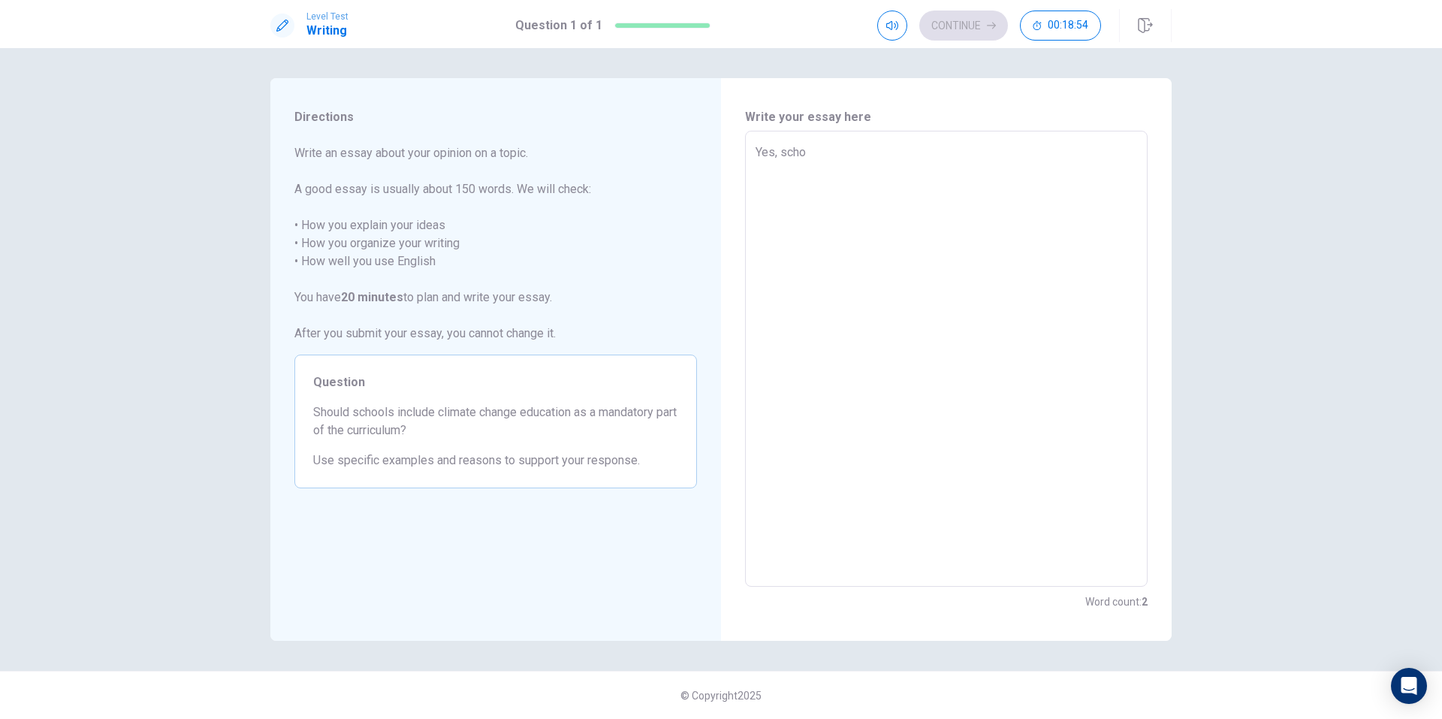
type textarea "Yes, schoo"
type textarea "x"
type textarea "Yes, school"
type textarea "x"
type textarea "Yes, schoold"
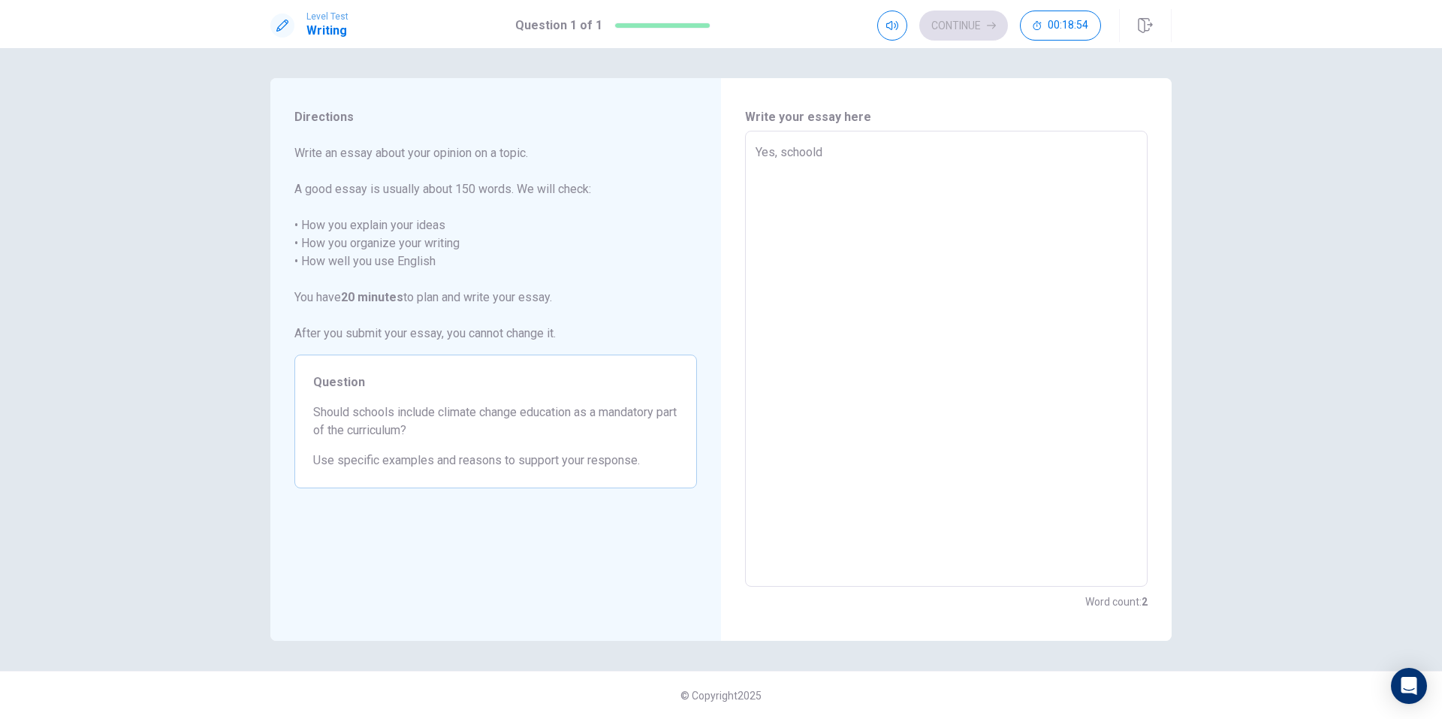
type textarea "x"
type textarea "Yes, school"
type textarea "x"
type textarea "Yes, schools"
type textarea "x"
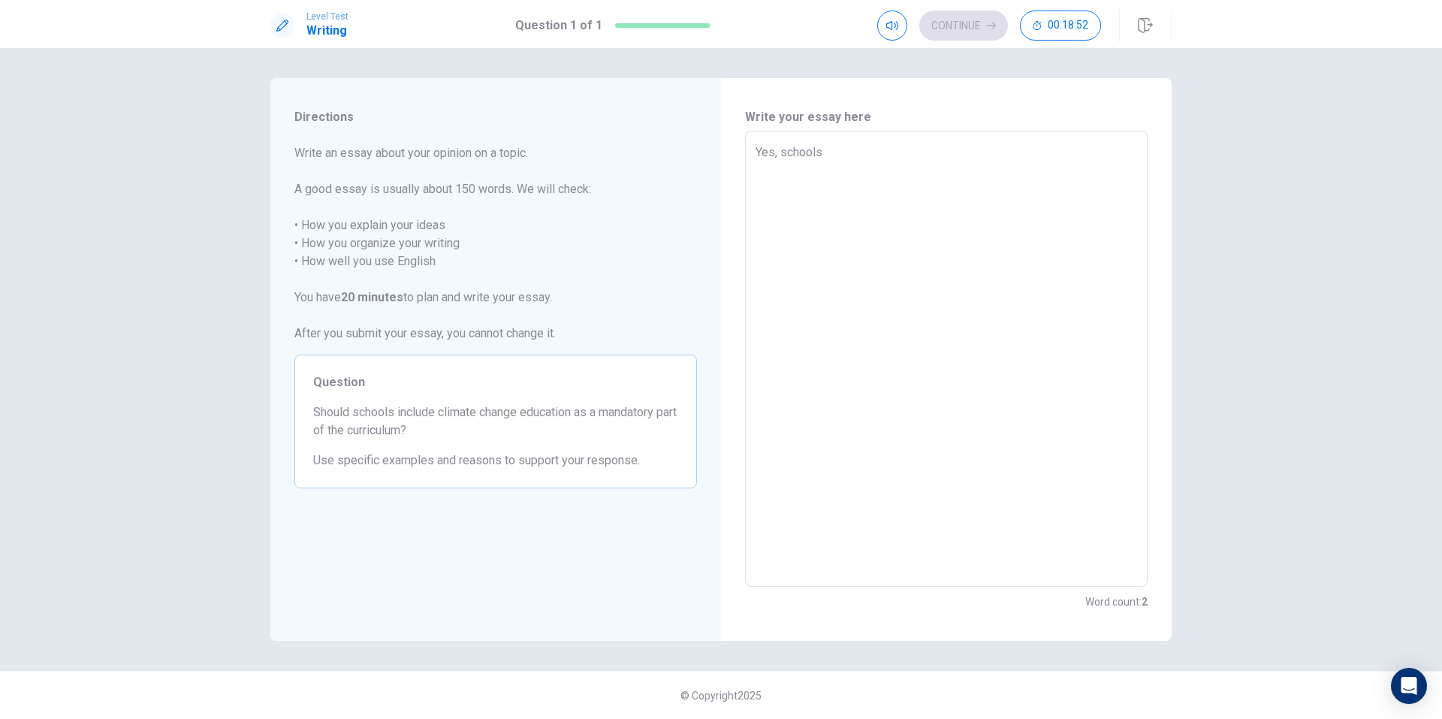
type textarea "Yes, schools"
type textarea "x"
type textarea "Yes, schools s"
type textarea "x"
type textarea "Yes, schools sh"
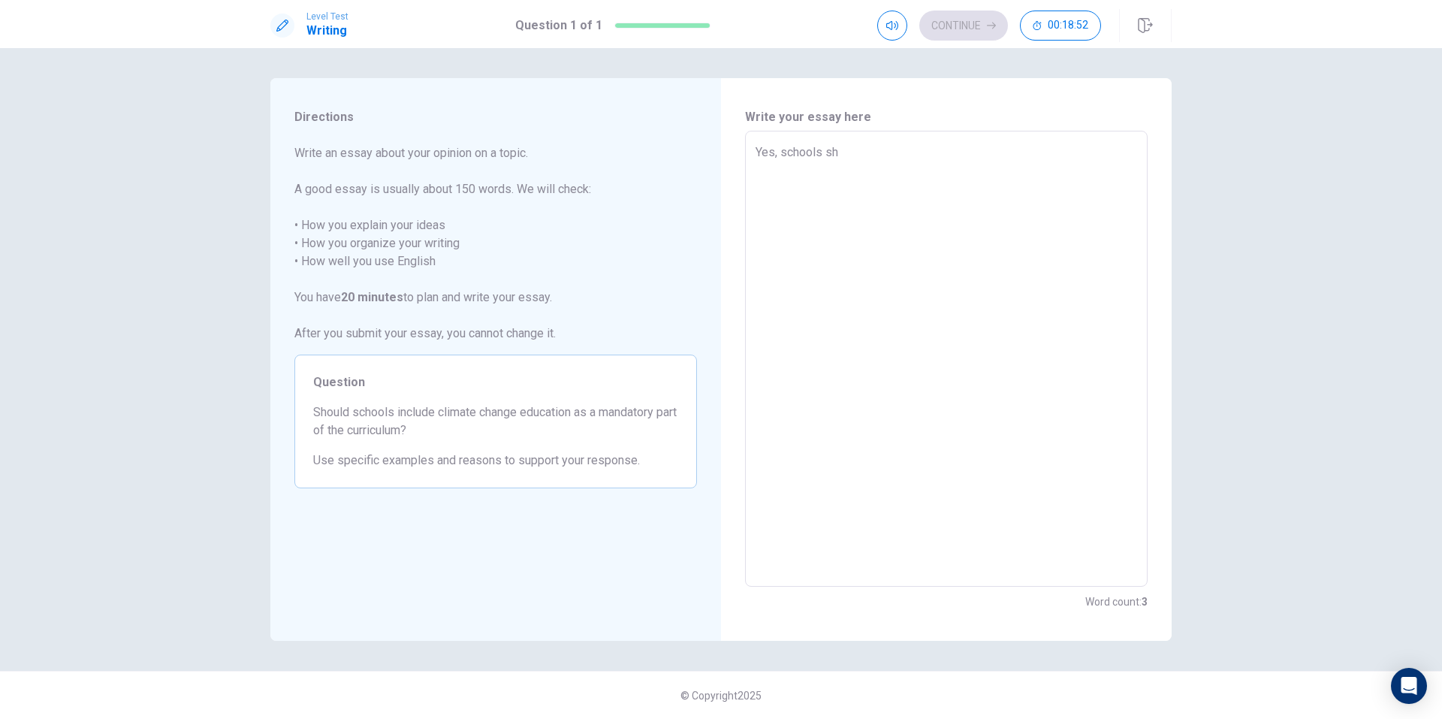
type textarea "x"
type textarea "Yes, schools sho"
type textarea "x"
type textarea "Yes, schools shou"
type textarea "x"
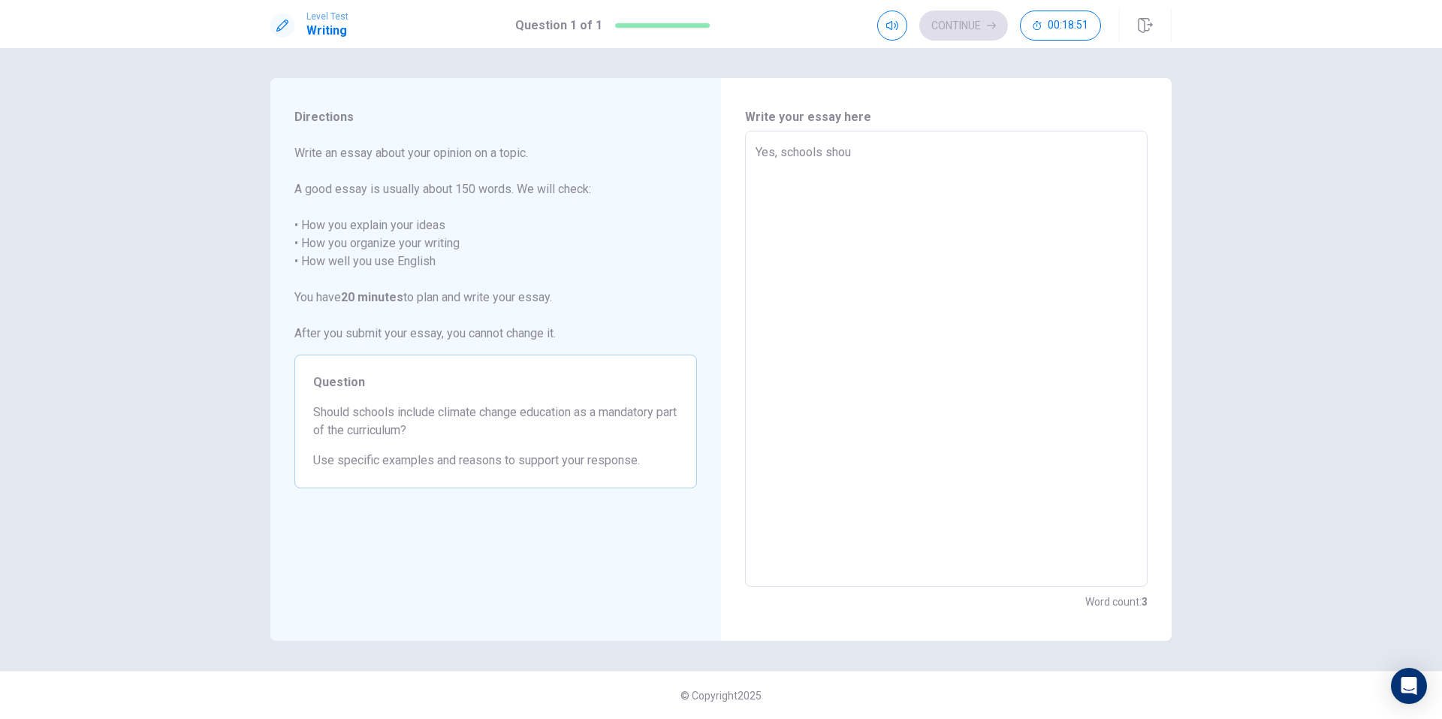
type textarea "Yes, schools shoul"
type textarea "x"
type textarea "Yes, schools should"
type textarea "x"
type textarea "Yes, schools should"
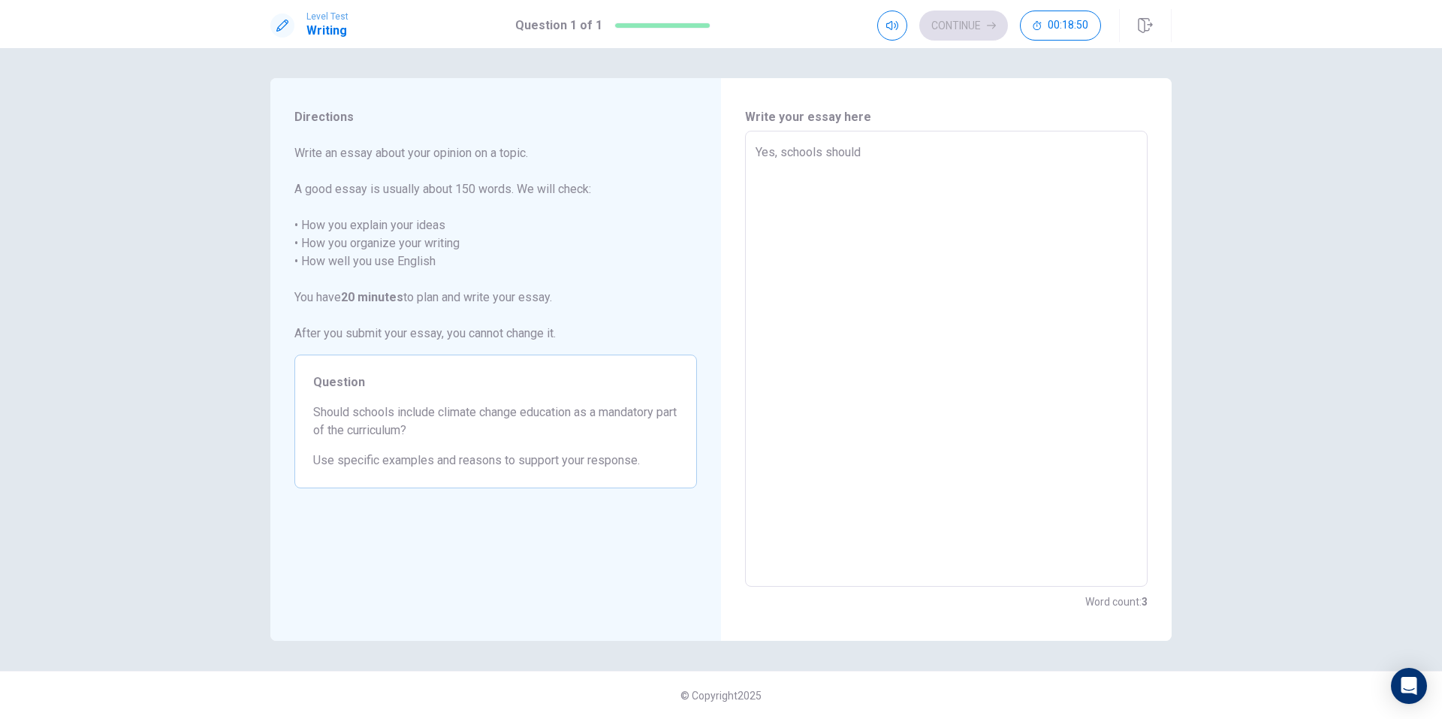
type textarea "x"
type textarea "Yes, schools should i"
type textarea "x"
type textarea "Yes, schools should in"
type textarea "x"
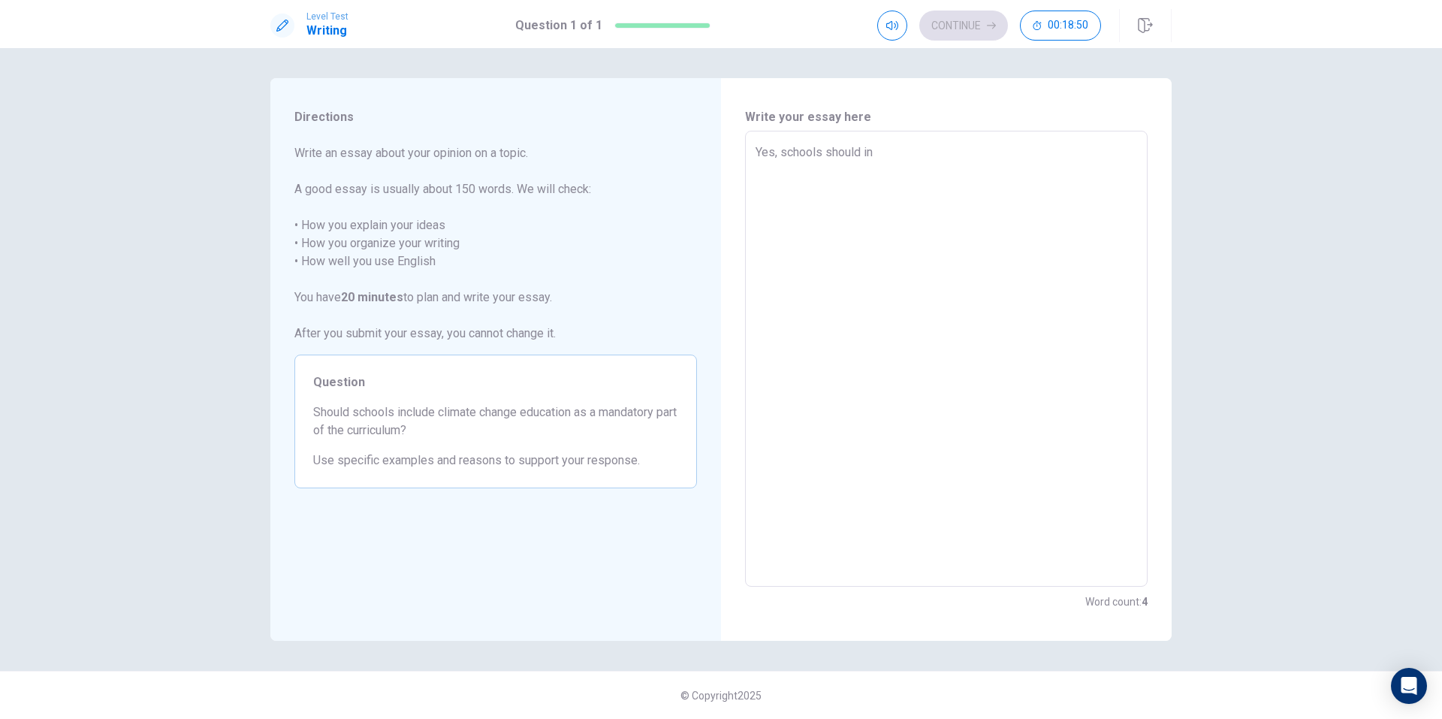
type textarea "Yes, schools should inc"
type textarea "x"
type textarea "Yes, schools should incl"
type textarea "x"
type textarea "Yes, schools should inclu"
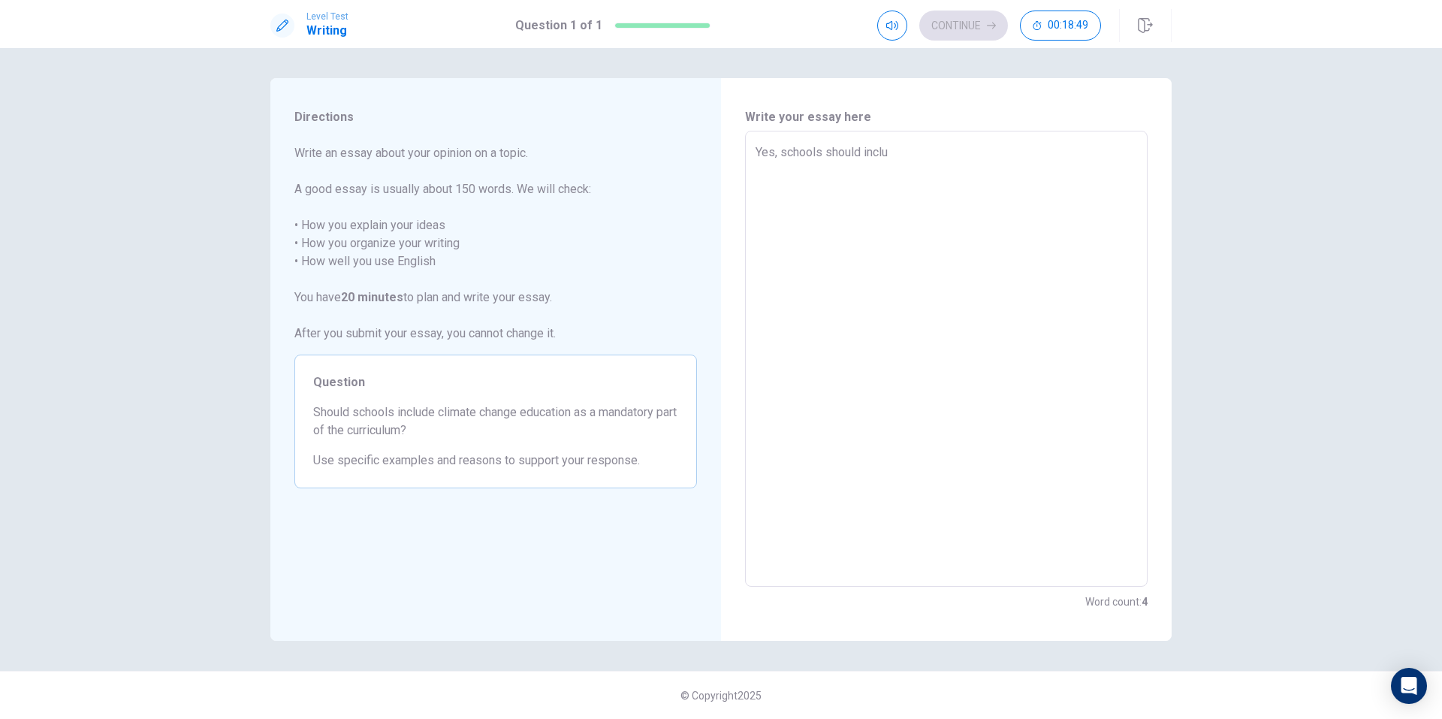
type textarea "x"
type textarea "Yes, schools should includ"
type textarea "x"
type textarea "Yes, schools should include"
type textarea "x"
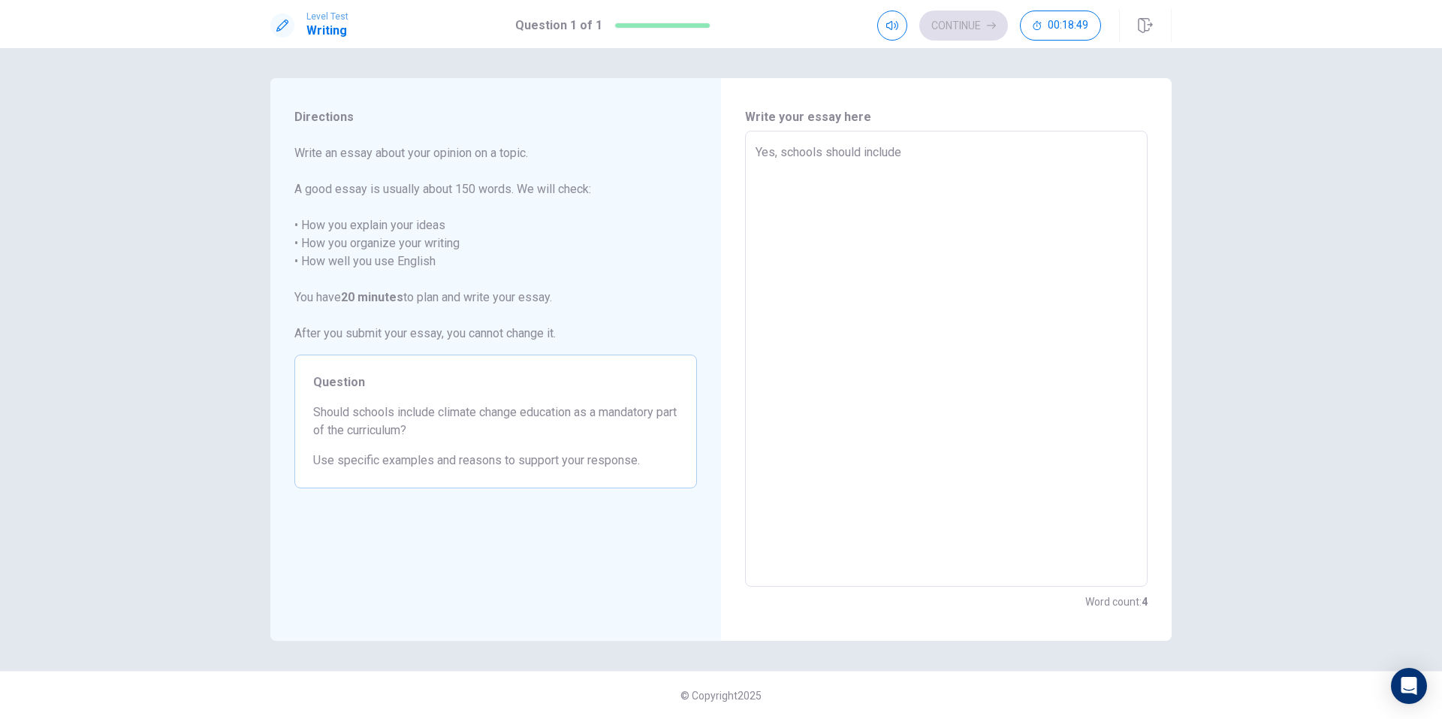
type textarea "Yes, schools should include"
type textarea "x"
type textarea "Yes, schools should include c"
type textarea "x"
type textarea "Yes, schools should include ci"
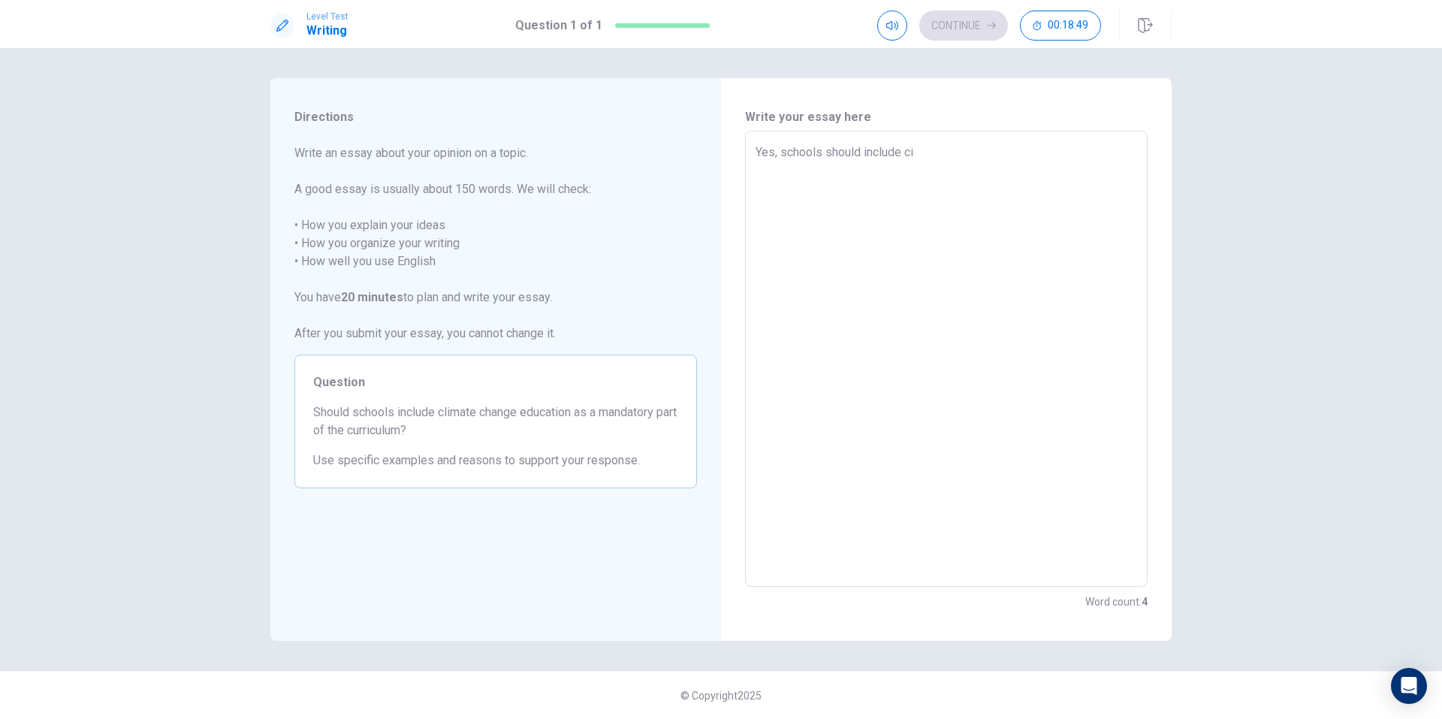
type textarea "x"
type textarea "Yes, schools should include c"
type textarea "x"
type textarea "Yes, schools should include cl"
type textarea "x"
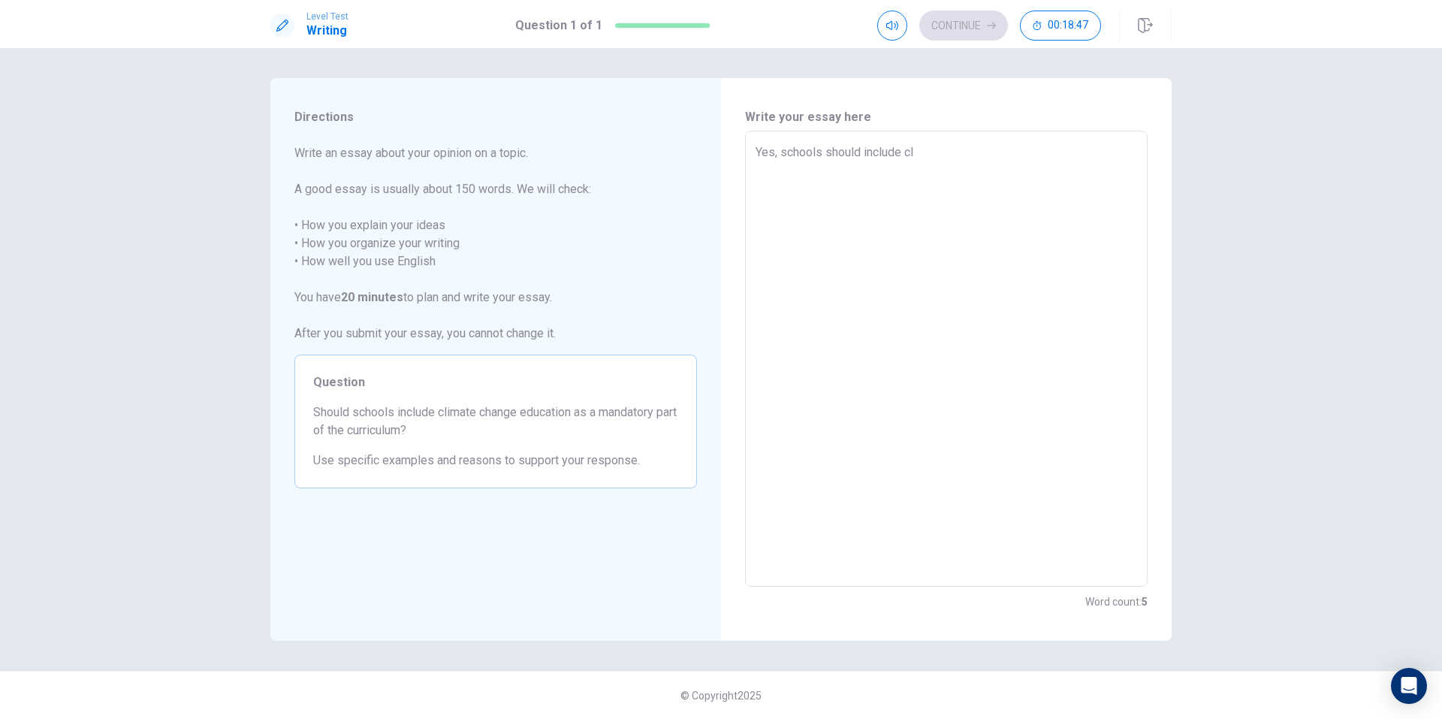
type textarea "Yes, schools should include cli"
type textarea "x"
type textarea "Yes, schools should include clim"
type textarea "x"
type textarea "Yes, schools should include clima"
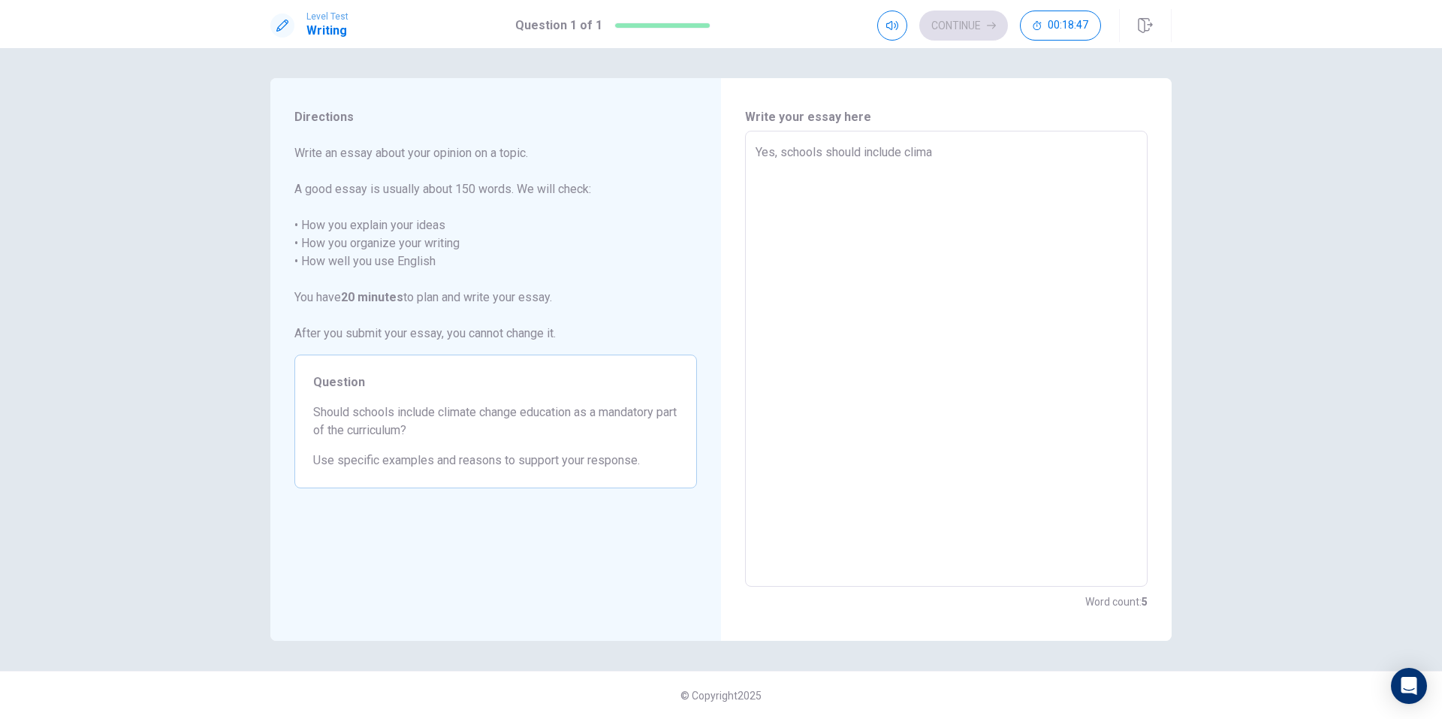
type textarea "x"
type textarea "Yes, schools should include climat"
type textarea "x"
type textarea "Yes, schools should include climate"
type textarea "x"
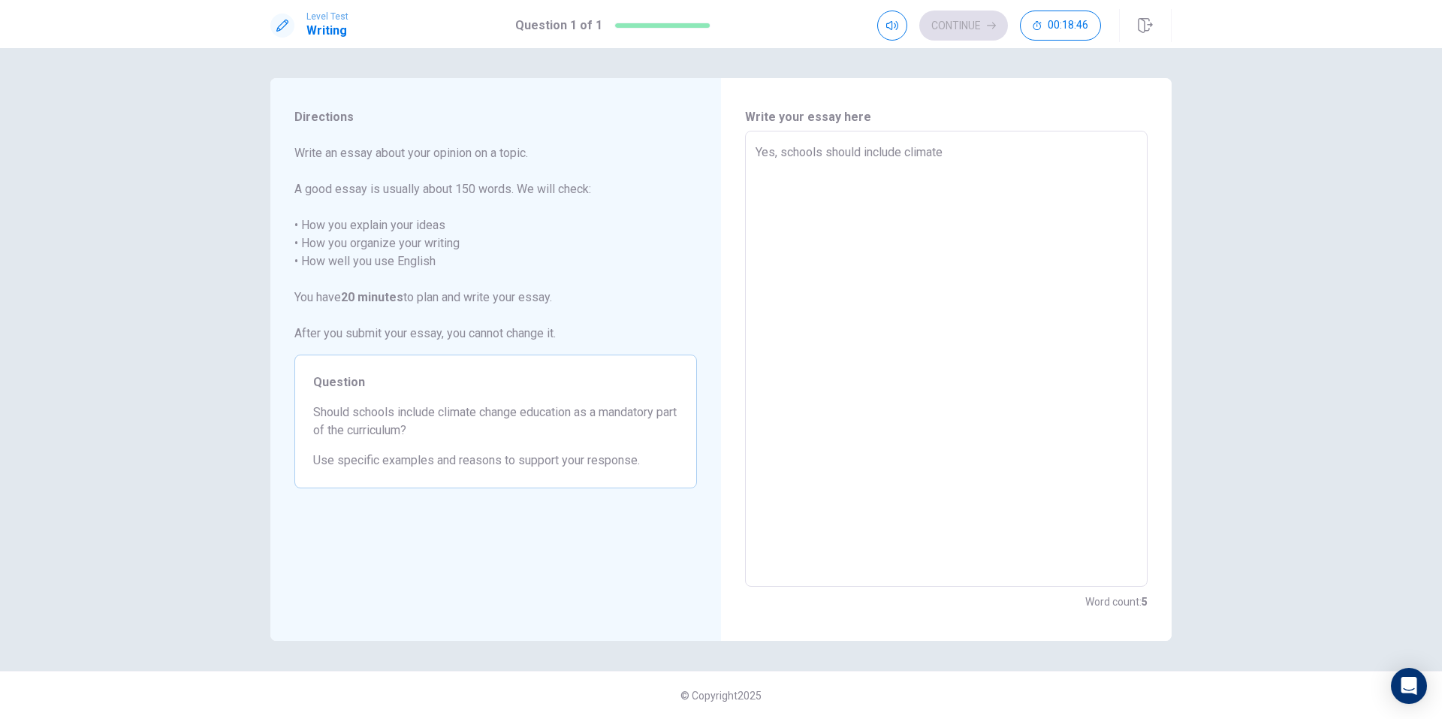
type textarea "Yes, schools should include climate"
type textarea "x"
type textarea "Yes, schools should include climate c"
type textarea "x"
type textarea "Yes, schools should include climate ch"
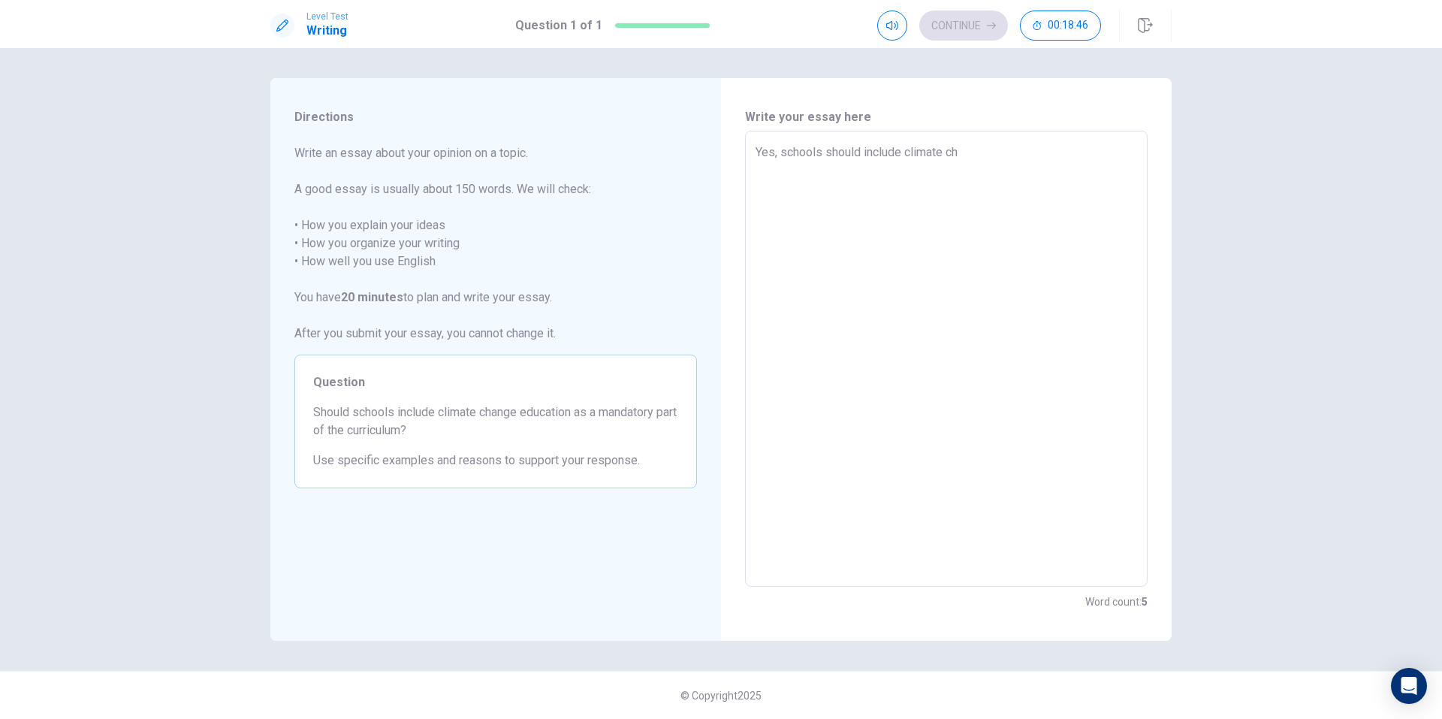
type textarea "x"
type textarea "Yes, schools should include climate cha"
type textarea "x"
type textarea "Yes, schools should include climate chan"
type textarea "x"
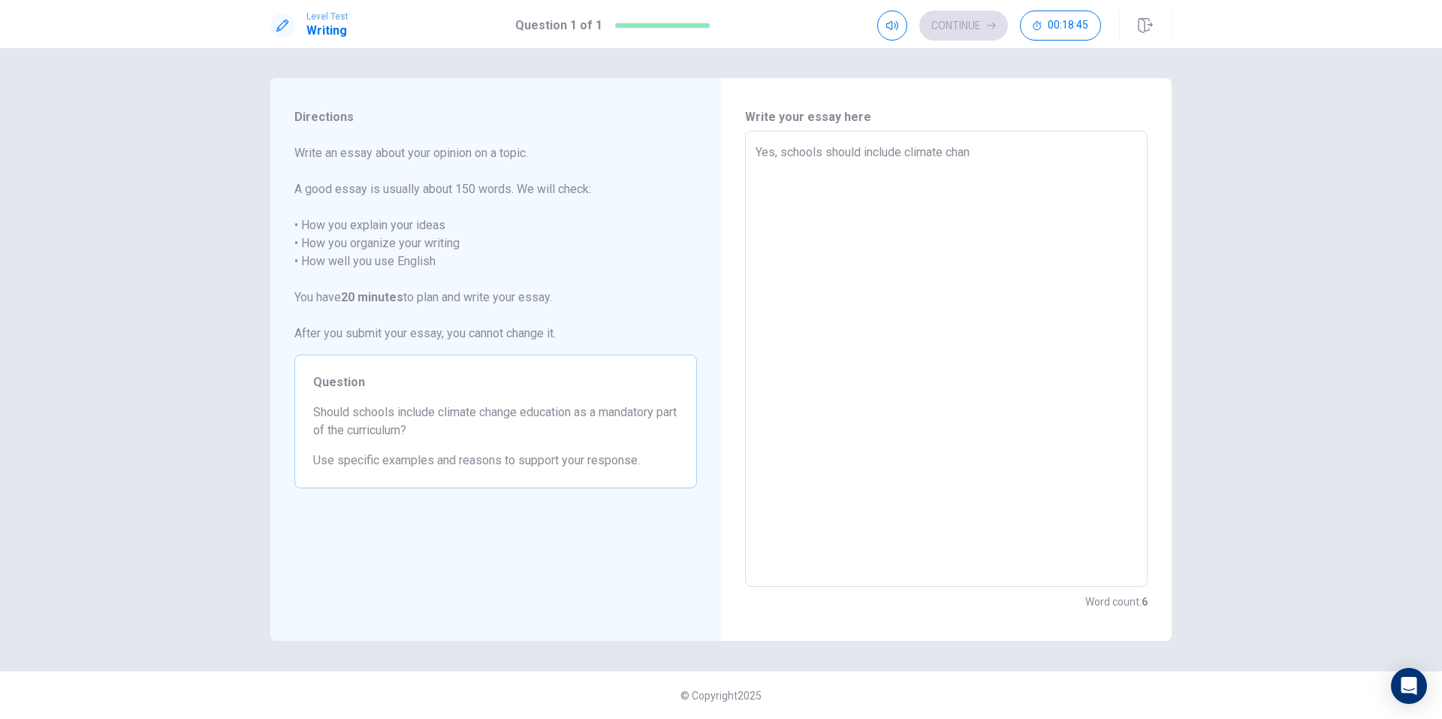
type textarea "Yes, schools should include climate [PERSON_NAME]"
type textarea "x"
type textarea "Yes, schools should include climate change"
type textarea "x"
type textarea "Yes, schools should include climate change"
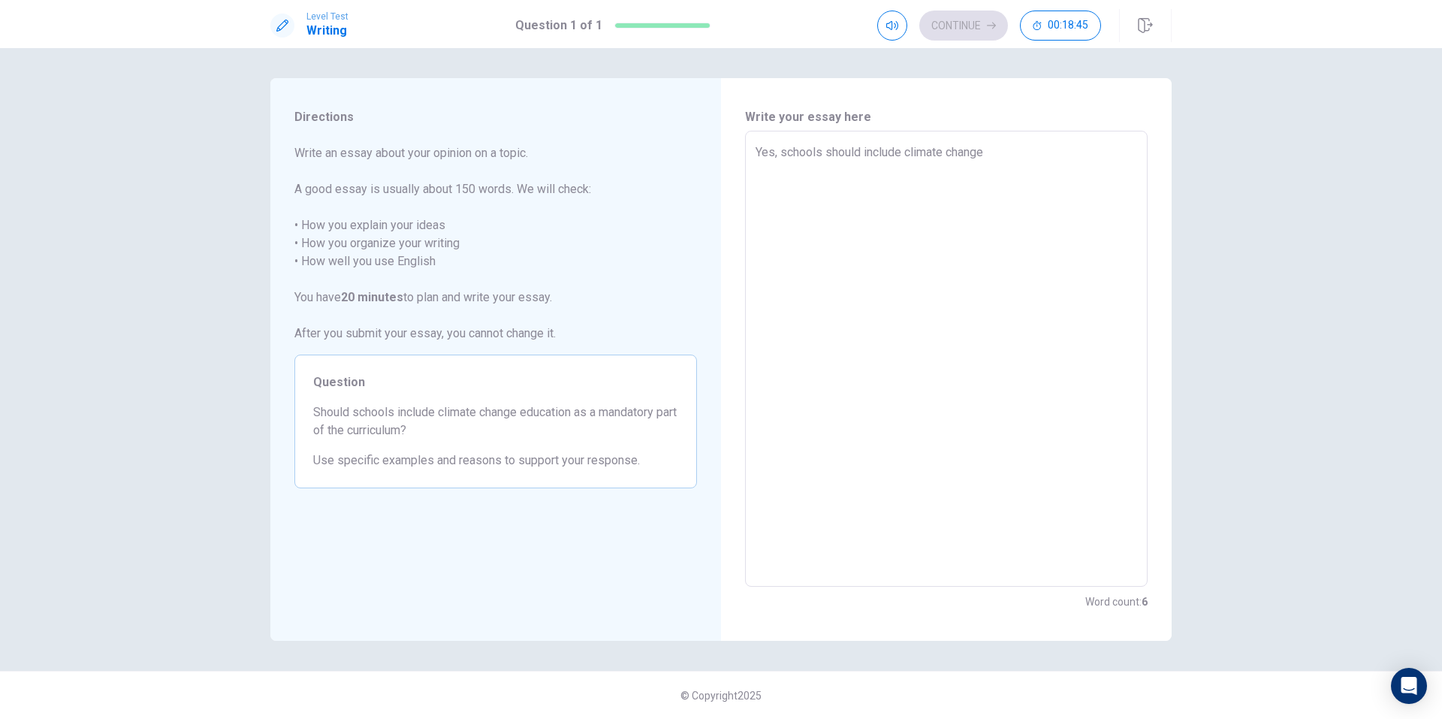
type textarea "x"
type textarea "Yes, schools should include climate change e"
type textarea "x"
type textarea "Yes, schools should include climate change ed"
type textarea "x"
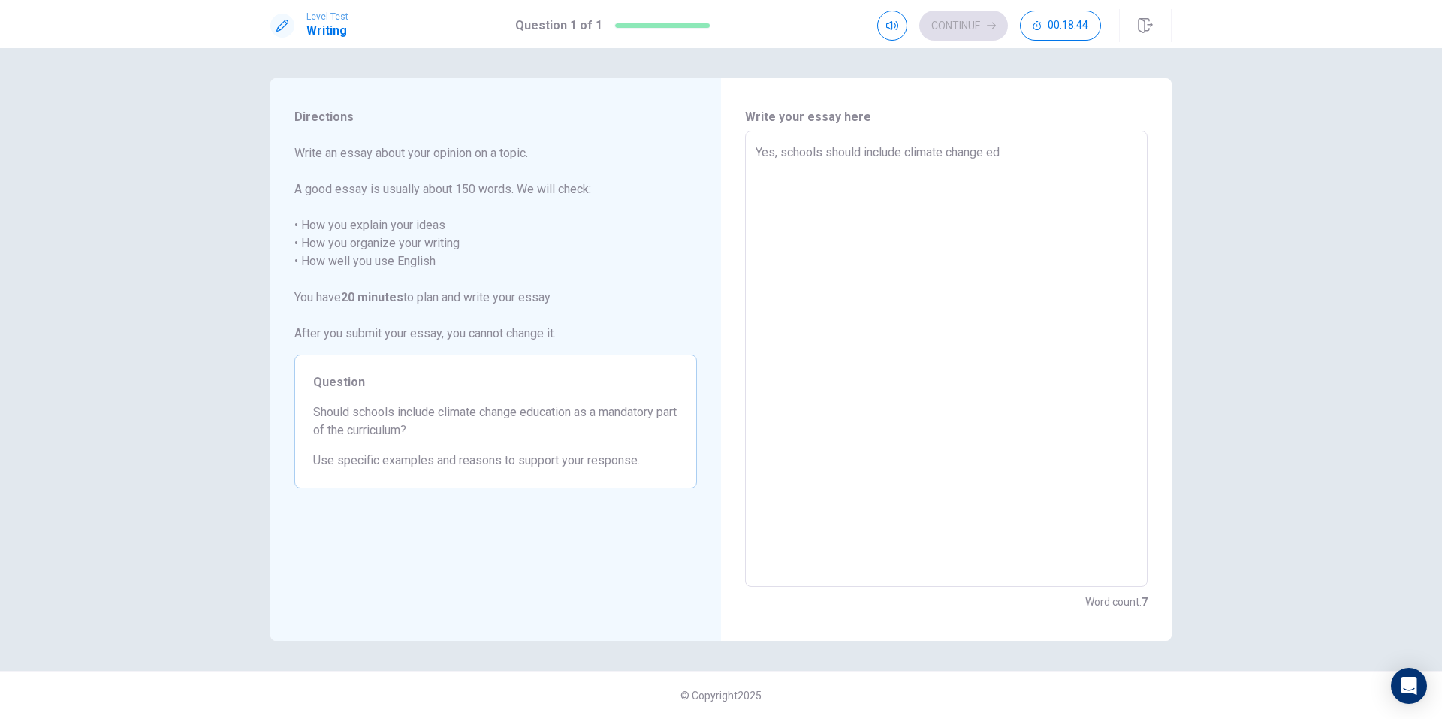
type textarea "Yes, schools should include climate change edu"
type textarea "x"
type textarea "Yes, schools should include climate change educ"
type textarea "x"
type textarea "Yes, schools should include climate change educa"
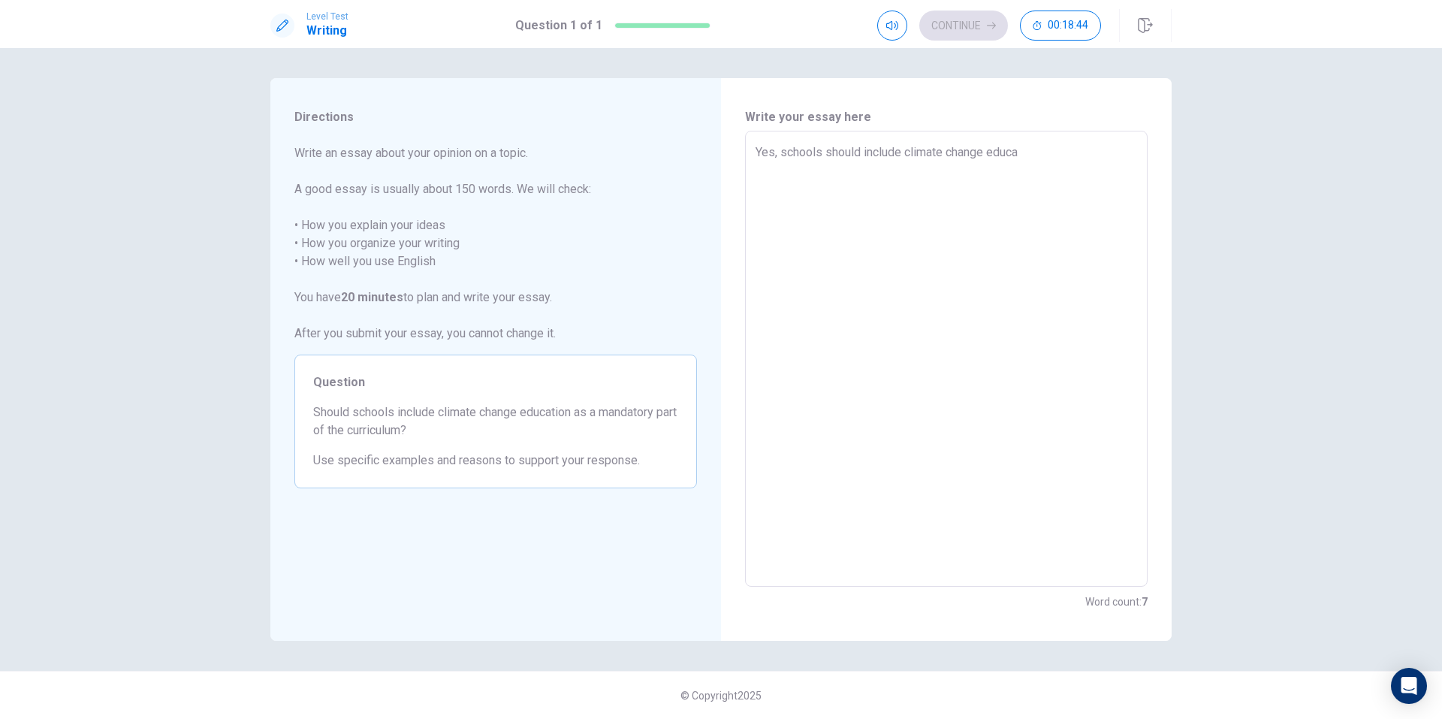
type textarea "x"
type textarea "Yes, schools should include climate change educat"
type textarea "x"
type textarea "Yes, schools should include climate change educati"
type textarea "x"
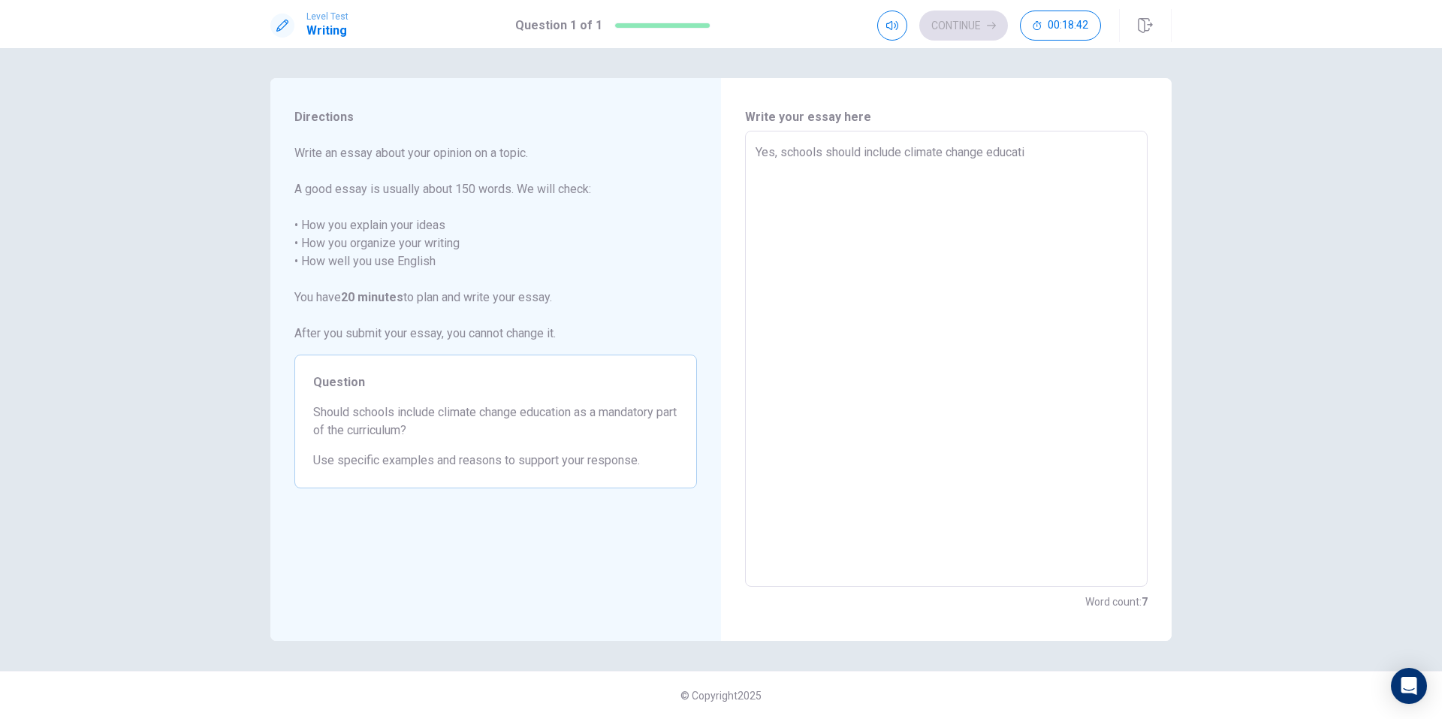
type textarea "Yes, schools should include climate change educatio"
type textarea "x"
type textarea "Yes, schools should include climate change education"
type textarea "x"
type textarea "Yes, schools should include climate change education"
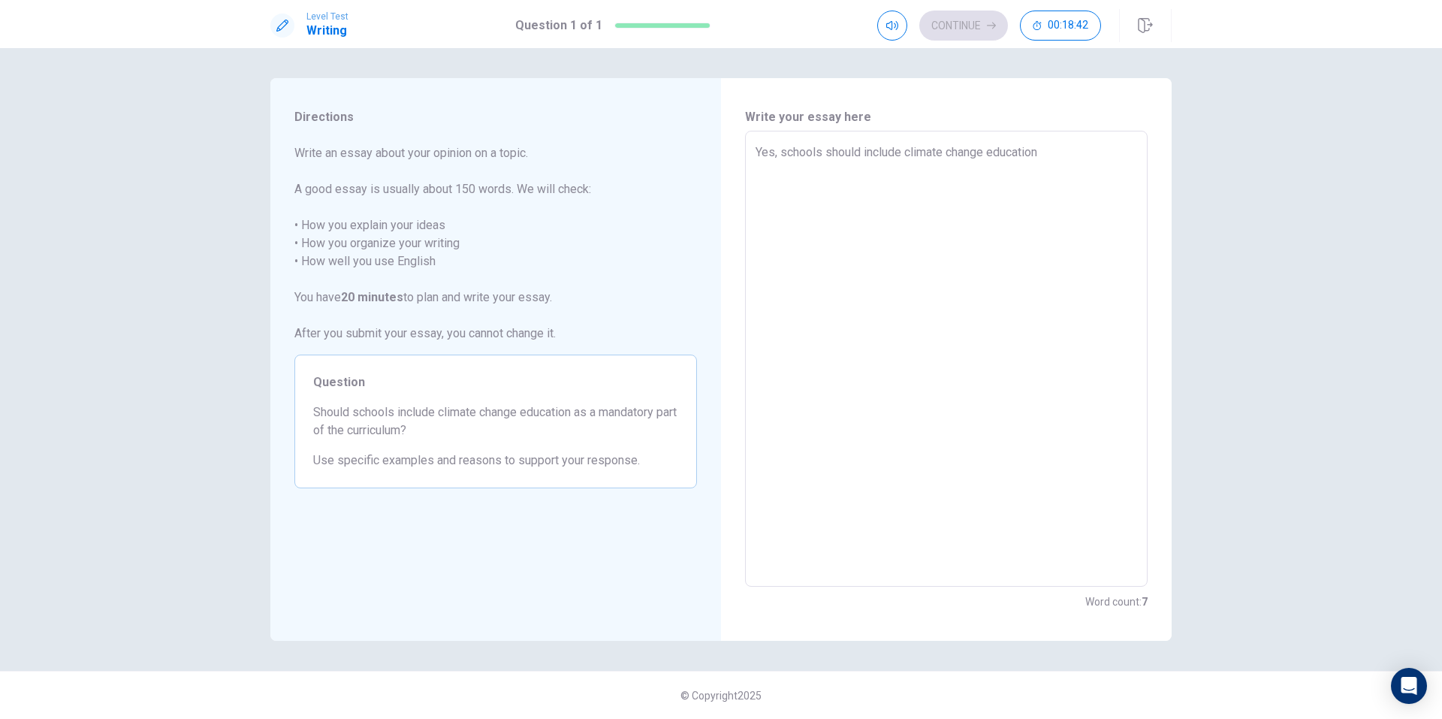
type textarea "x"
type textarea "Yes, schools should include climate change education a"
type textarea "x"
type textarea "Yes, schools should include climate change education as"
type textarea "x"
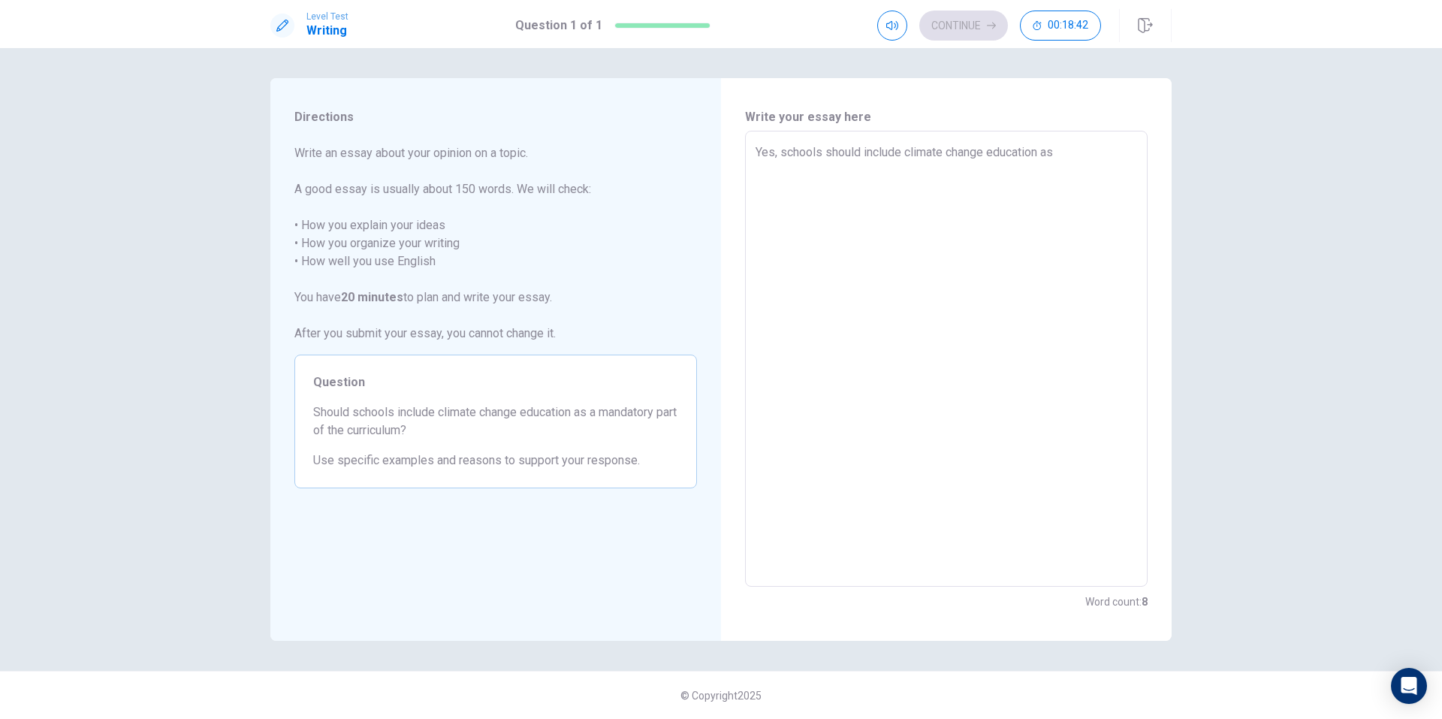
type textarea "Yes, schools should include climate change education as"
type textarea "x"
type textarea "Yes, schools should include climate change education as a"
type textarea "x"
type textarea "Yes, schools should include climate change education as a"
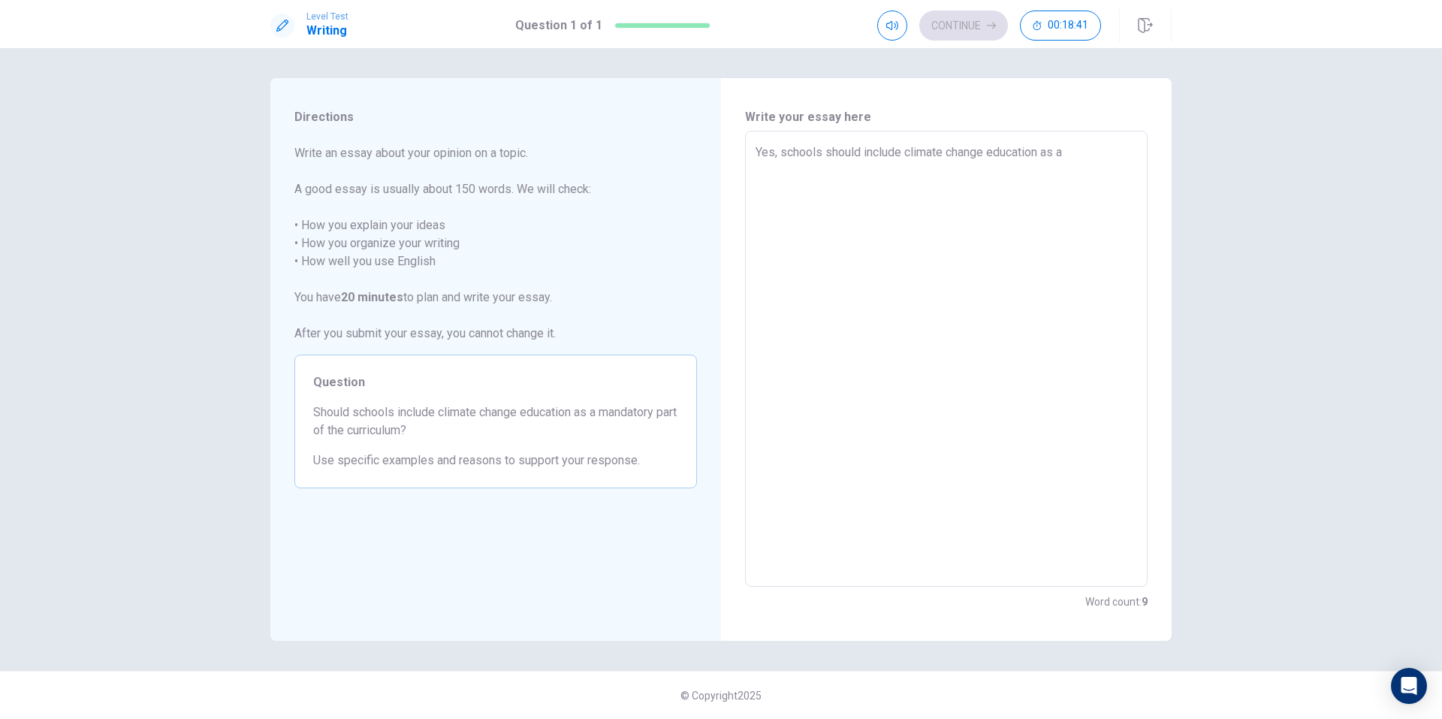
type textarea "x"
type textarea "Yes, schools should include climate change education as a m"
type textarea "x"
type textarea "Yes, schools should include climate change education as a ma"
type textarea "x"
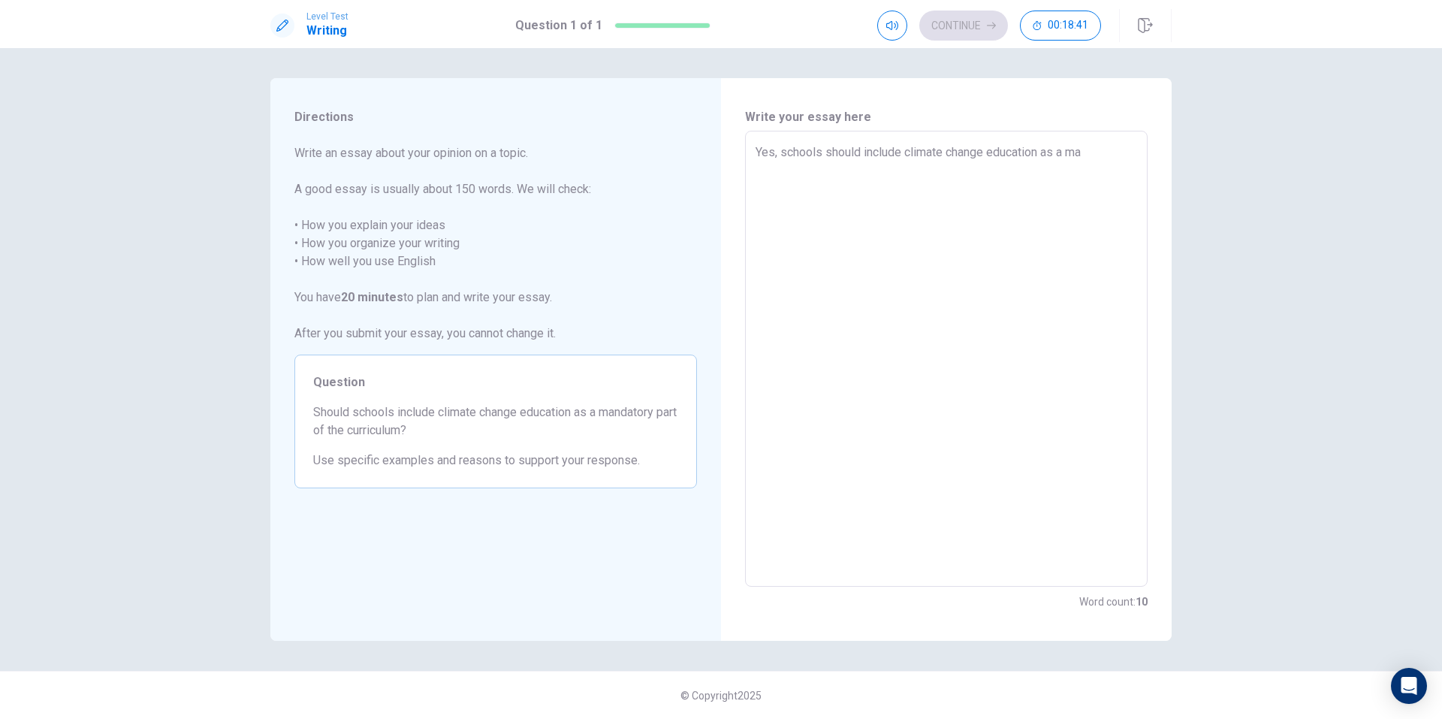
type textarea "Yes, schools should include climate change education as a man"
type textarea "x"
type textarea "Yes, schools should include climate change education as a mand"
type textarea "x"
type textarea "Yes, schools should include climate change education as a manda"
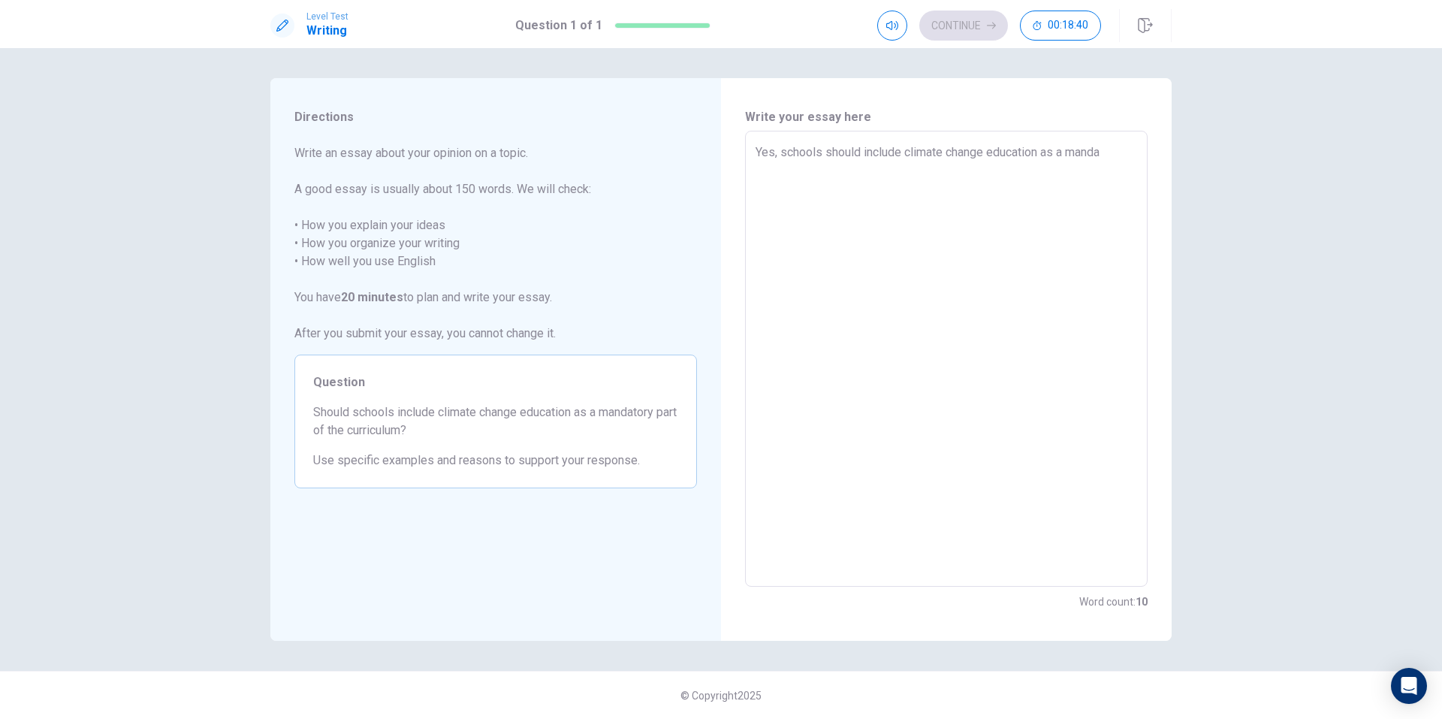
type textarea "x"
type textarea "Yes, schools should include climate change education as a mandat"
type textarea "x"
type textarea "Yes, schools should include climate change education as a [PERSON_NAME]"
type textarea "x"
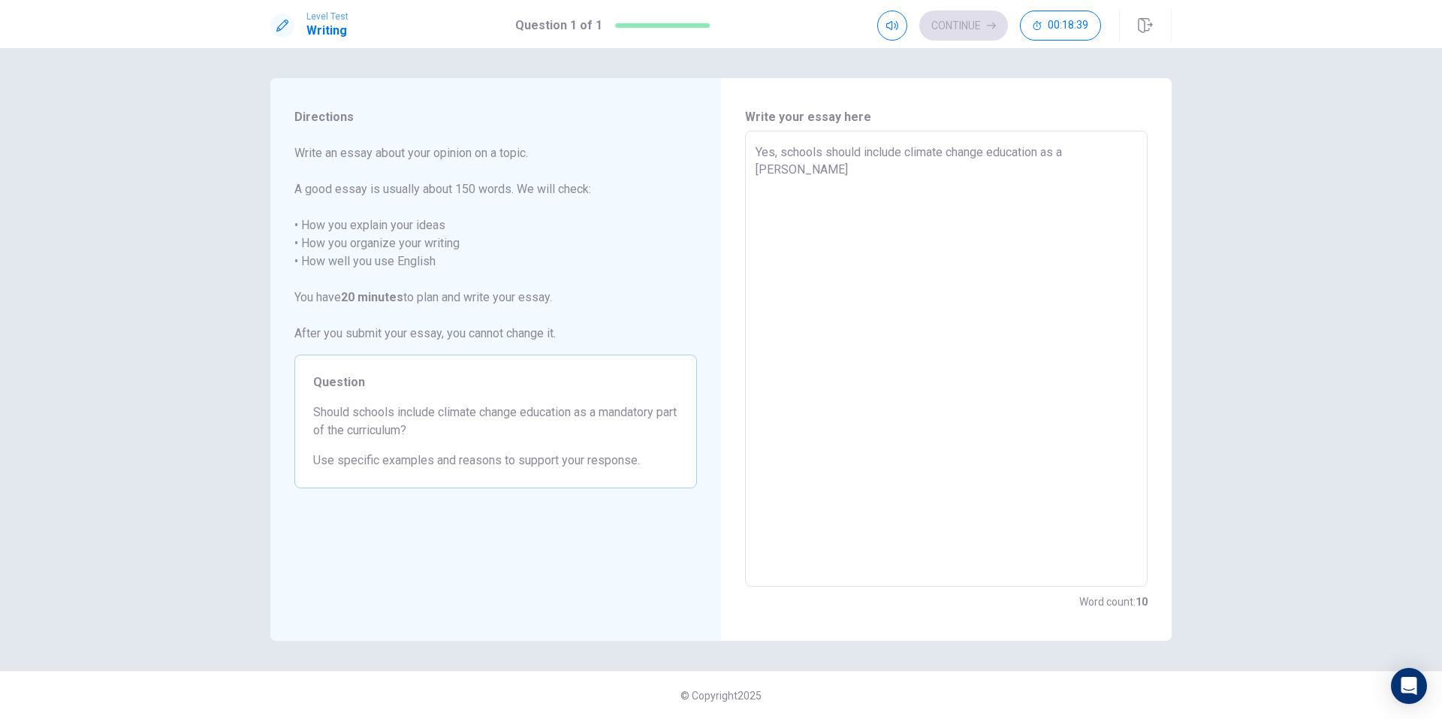
type textarea "Yes, schools should include climate change education as a mandator"
type textarea "x"
type textarea "Yes, schools should include climate change education as a mandatory"
type textarea "x"
type textarea "Yes, schools should include climate change education as a mandatory"
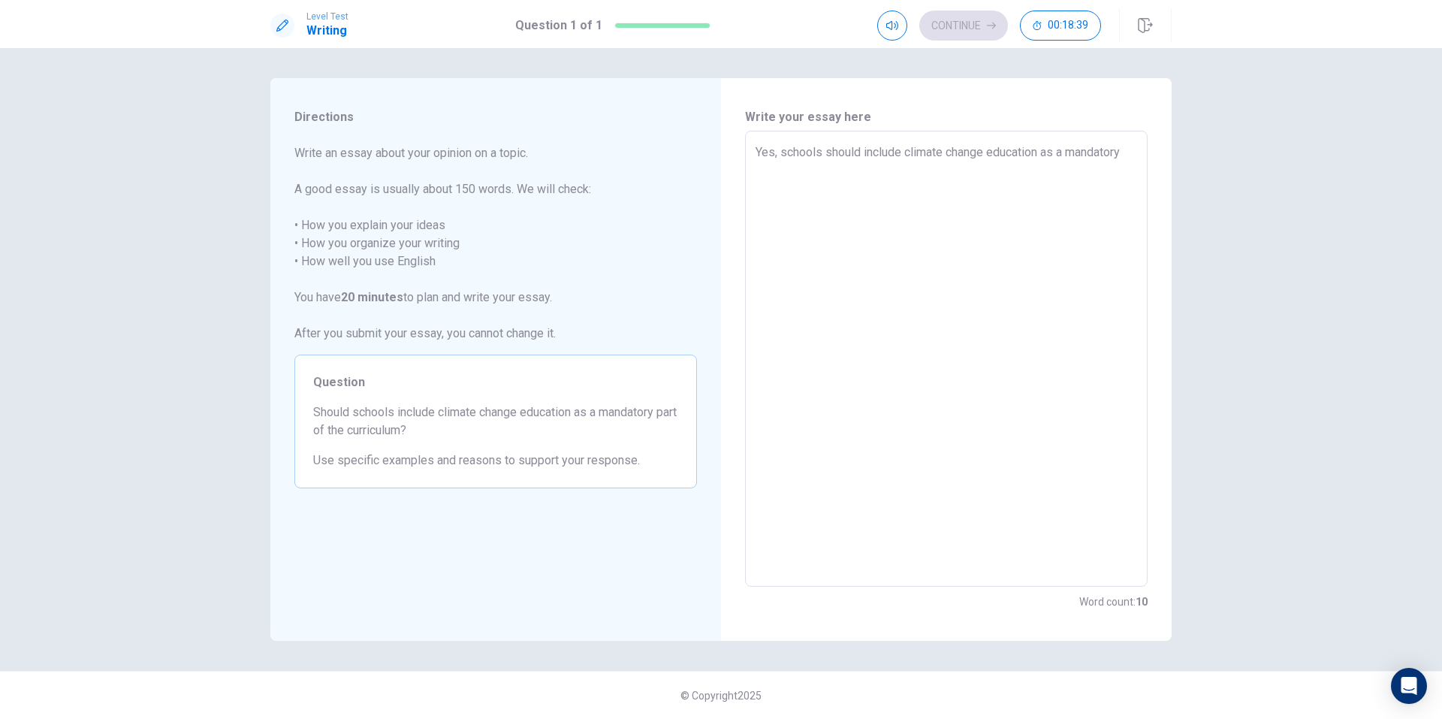
type textarea "x"
type textarea "Yes, schools should include climate change education as a mandatory f"
type textarea "x"
type textarea "Yes, schools should include climate change education as a mandatory fi"
type textarea "x"
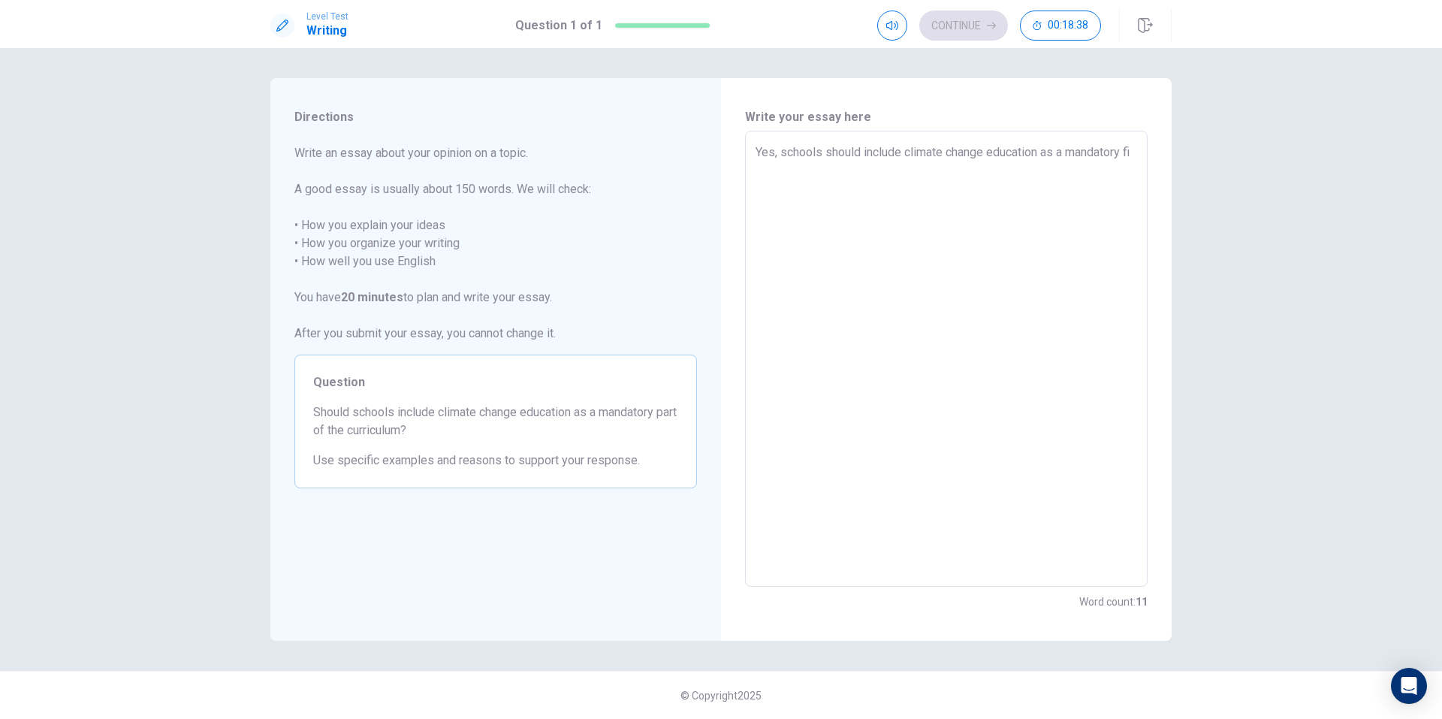
type textarea "Yes, schools should include climate change education as a mandatory fig"
type textarea "x"
type textarea "Yes, schools should include climate change education as a mandatory figh"
type textarea "x"
type textarea "Yes, schools should include climate change education as a mandatory fig"
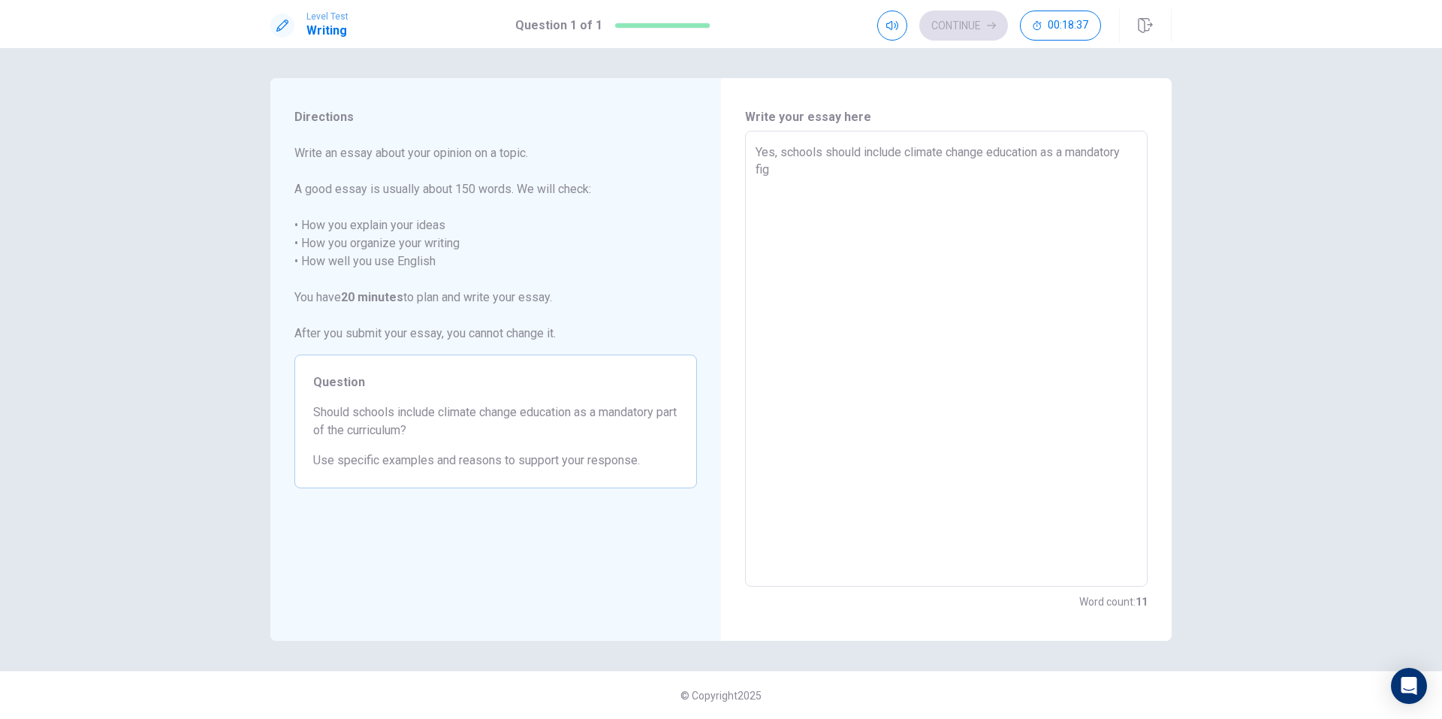
type textarea "x"
type textarea "Yes, schools should include climate change education as a mandatory fi"
type textarea "x"
type textarea "Yes, schools should include climate change education as a mandatory f"
type textarea "x"
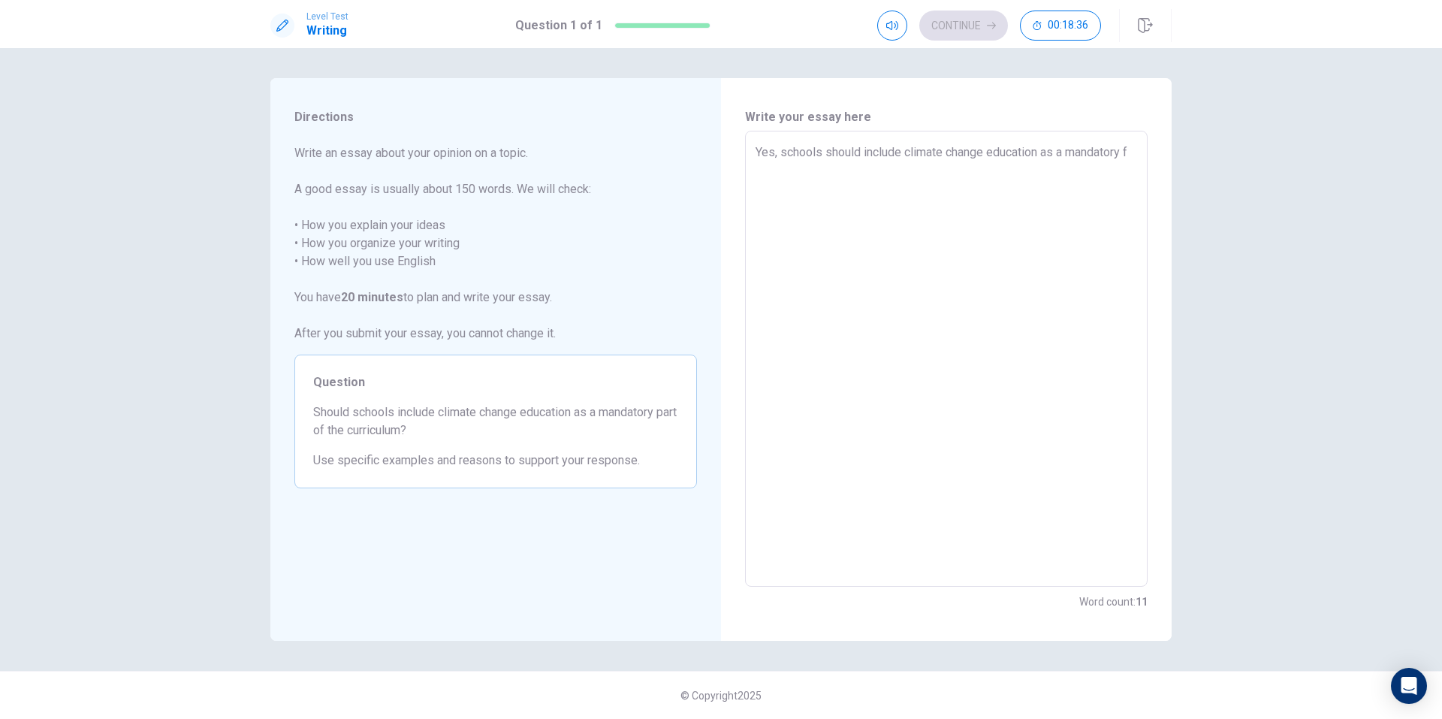
type textarea "Yes, schools should include climate change education as a mandatory"
type textarea "x"
type textarea "Yes, schools should include climate change education as a mandatory p"
type textarea "x"
type textarea "Yes, schools should include climate change education as a mandatory pa"
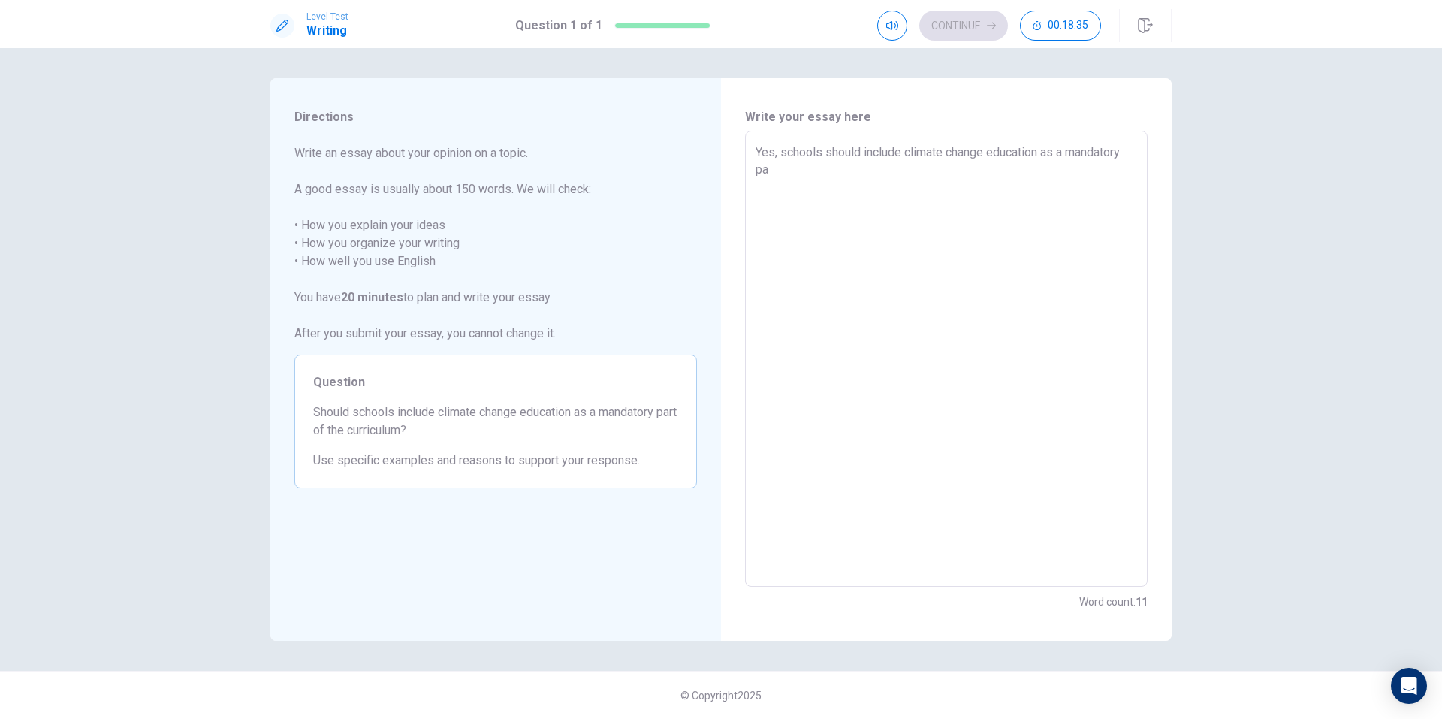
type textarea "x"
type textarea "Yes, schools should include climate change education as a mandatory par"
type textarea "x"
type textarea "Yes, schools should include climate change education as a mandatory part"
type textarea "x"
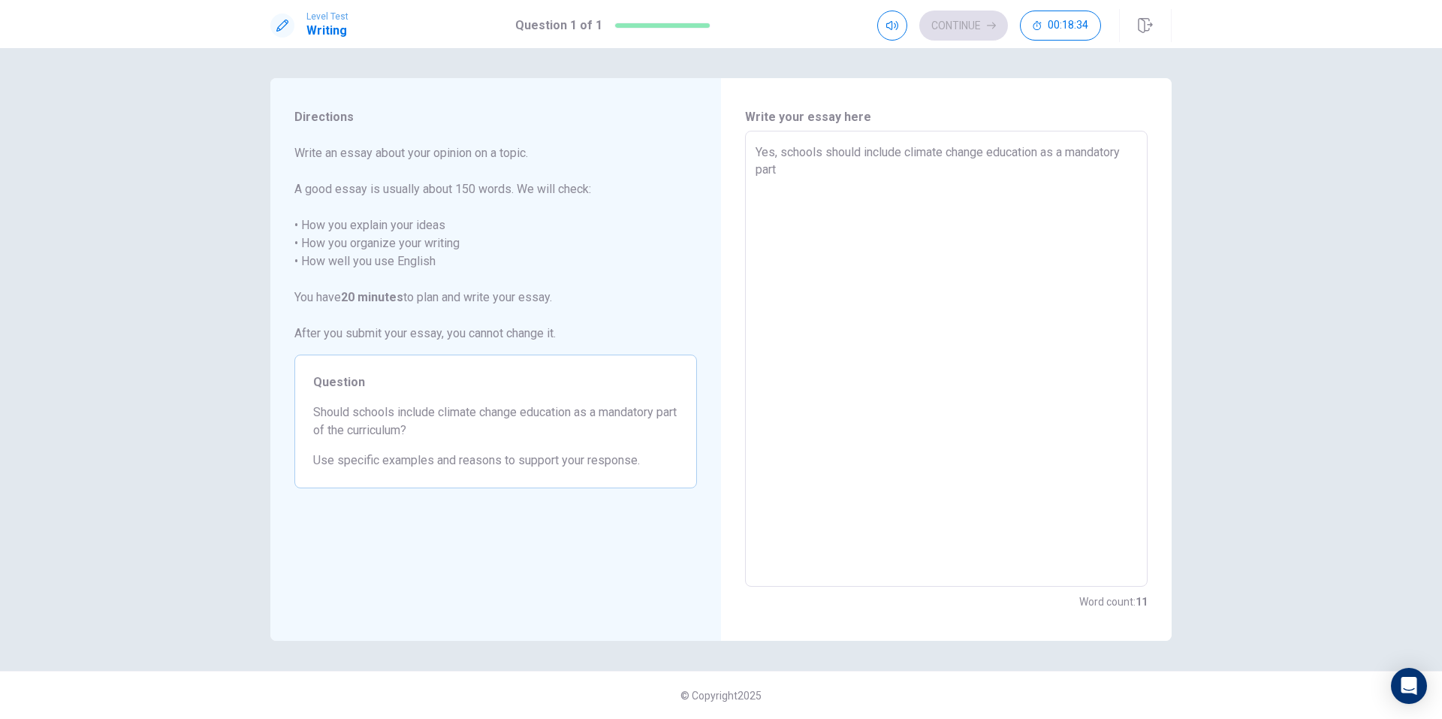
type textarea "Yes, schools should include climate change education as a mandatory part"
type textarea "x"
type textarea "Yes, schools should include climate change education as a mandatory part o"
type textarea "x"
type textarea "Yes, schools should include climate change education as a mandatory part of"
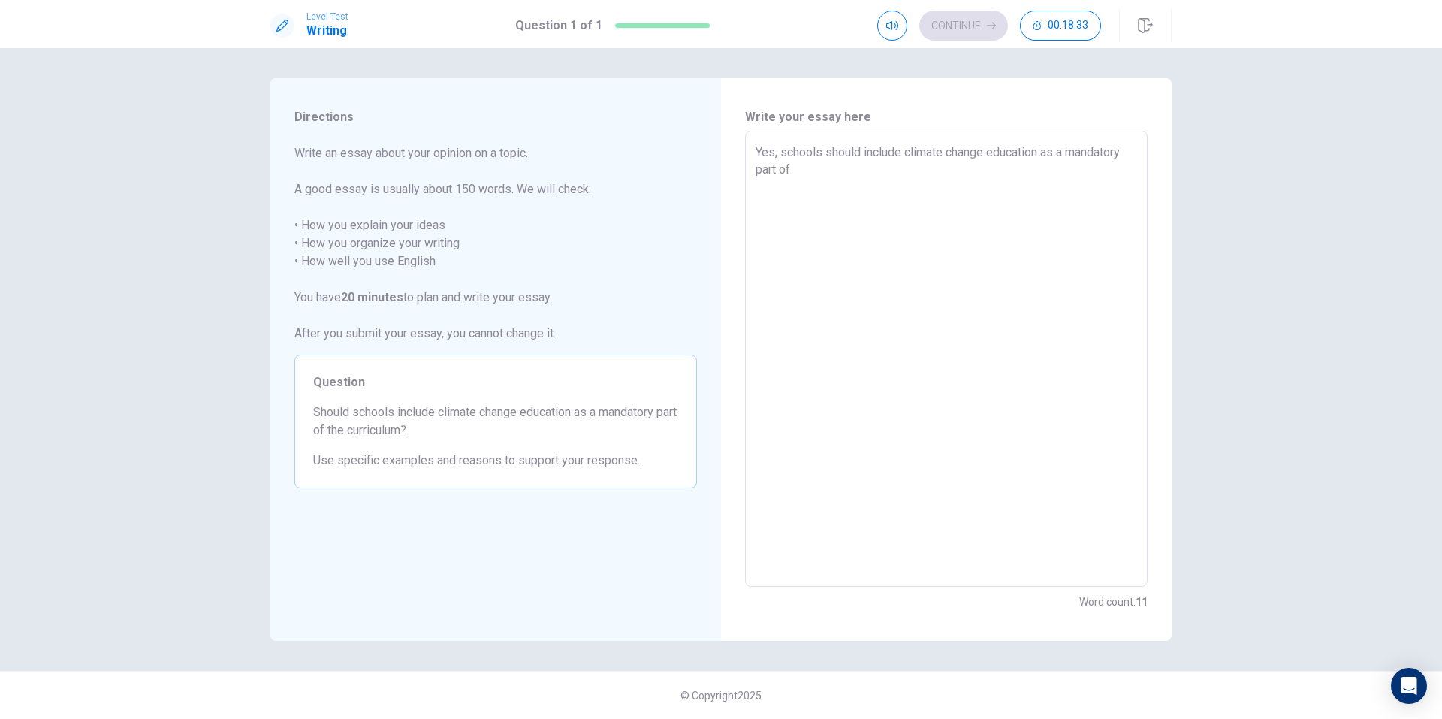
type textarea "x"
type textarea "Yes, schools should include climate change education as a mandatory part of"
type textarea "x"
type textarea "Yes, schools should include climate change education as a mandatory part of t"
type textarea "x"
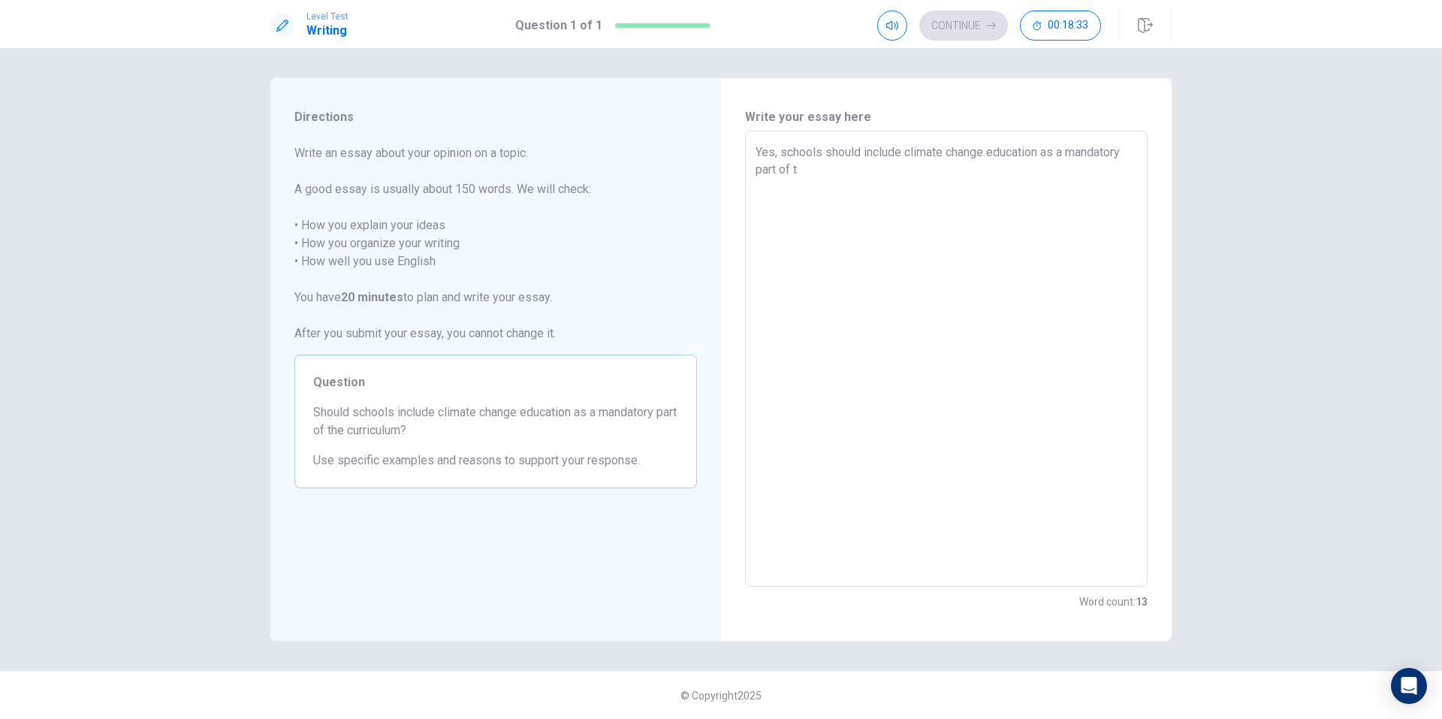
type textarea "Yes, schools should include climate change education as a mandatory part of th"
type textarea "x"
type textarea "Yes, schools should include climate change education as a mandatory part of the"
type textarea "x"
type textarea "Yes, schools should include climate change education as a mandatory part of the"
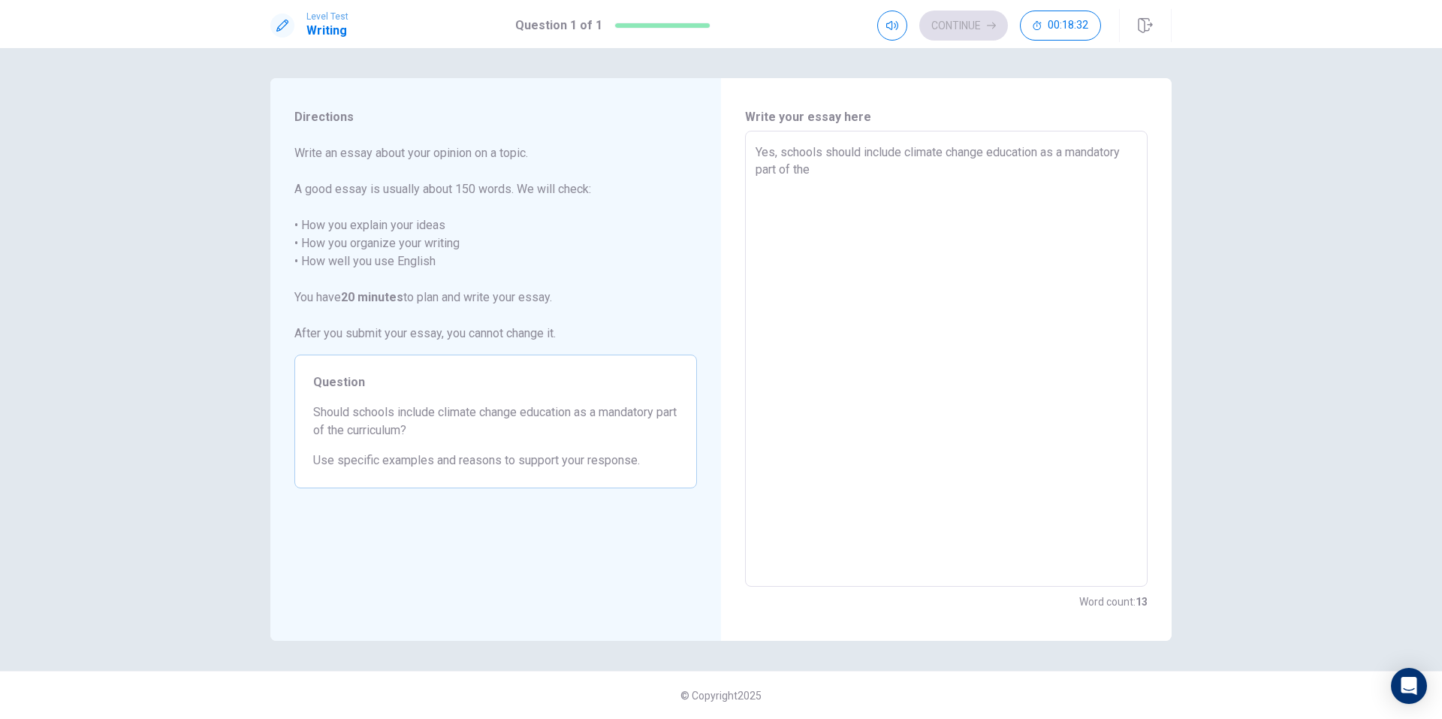
type textarea "x"
type textarea "Yes, schools should include climate change education as a mandatory part of the…"
type textarea "x"
type textarea "Yes, schools should include climate change education as a mandatory part of the…"
type textarea "x"
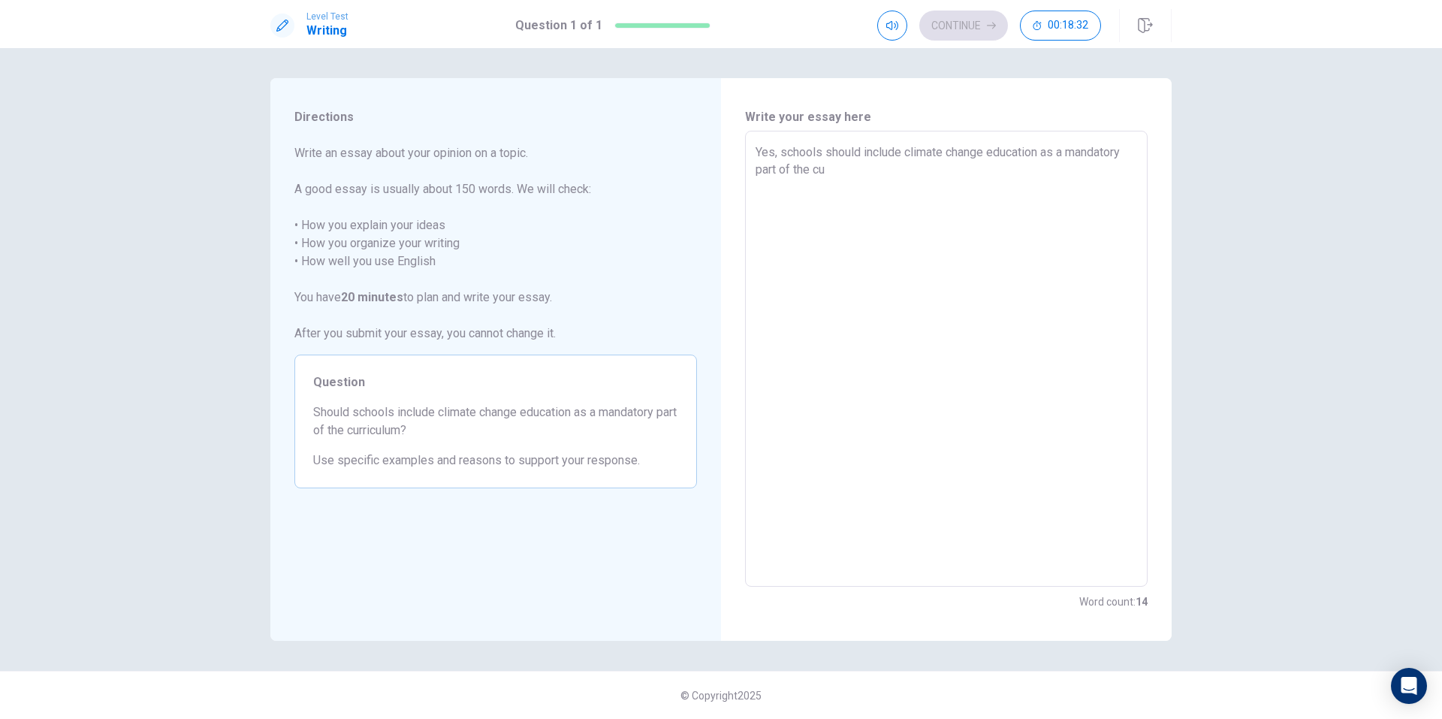
type textarea "Yes, schools should include climate change education as a mandatory part of the…"
type textarea "x"
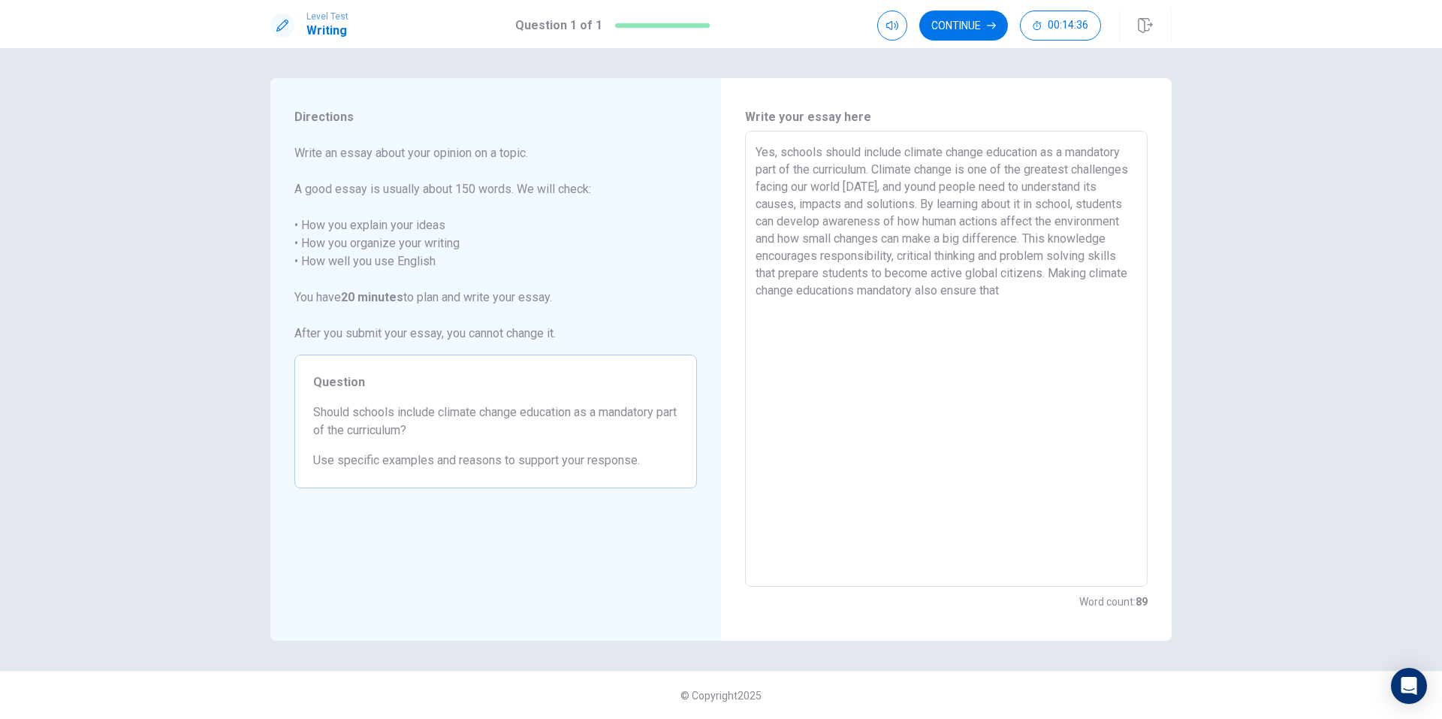
click at [1131, 284] on textarea "Yes, schools should include climate change education as a mandatory part of the…" at bounding box center [945, 358] width 381 height 431
click at [998, 356] on textarea "Yes, schools should include climate change education as a mandatory part of the…" at bounding box center [945, 358] width 381 height 431
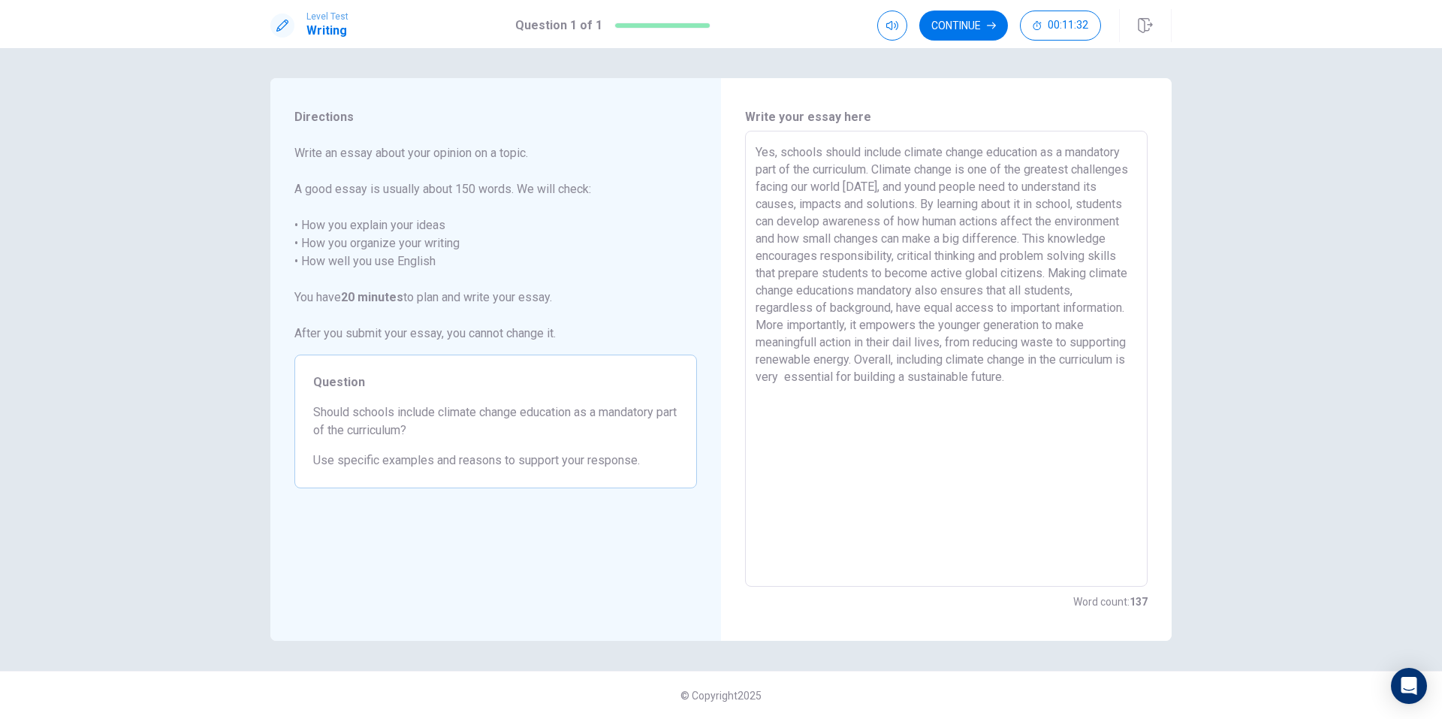
click at [930, 375] on textarea "Yes, schools should include climate change education as a mandatory part of the…" at bounding box center [945, 358] width 381 height 431
click at [935, 397] on textarea "Yes, schools should include climate change education as a mandatory part of the…" at bounding box center [945, 358] width 381 height 431
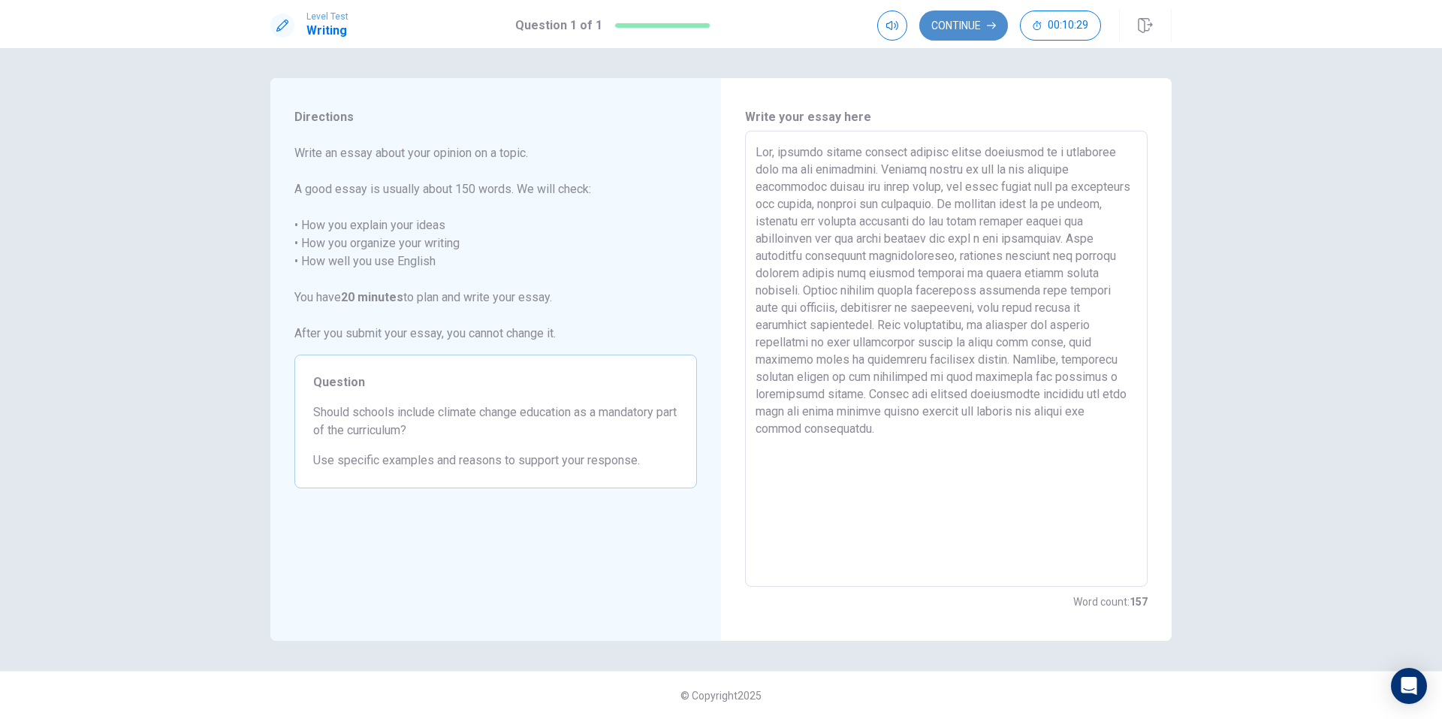
click at [978, 31] on button "Continue" at bounding box center [963, 26] width 89 height 30
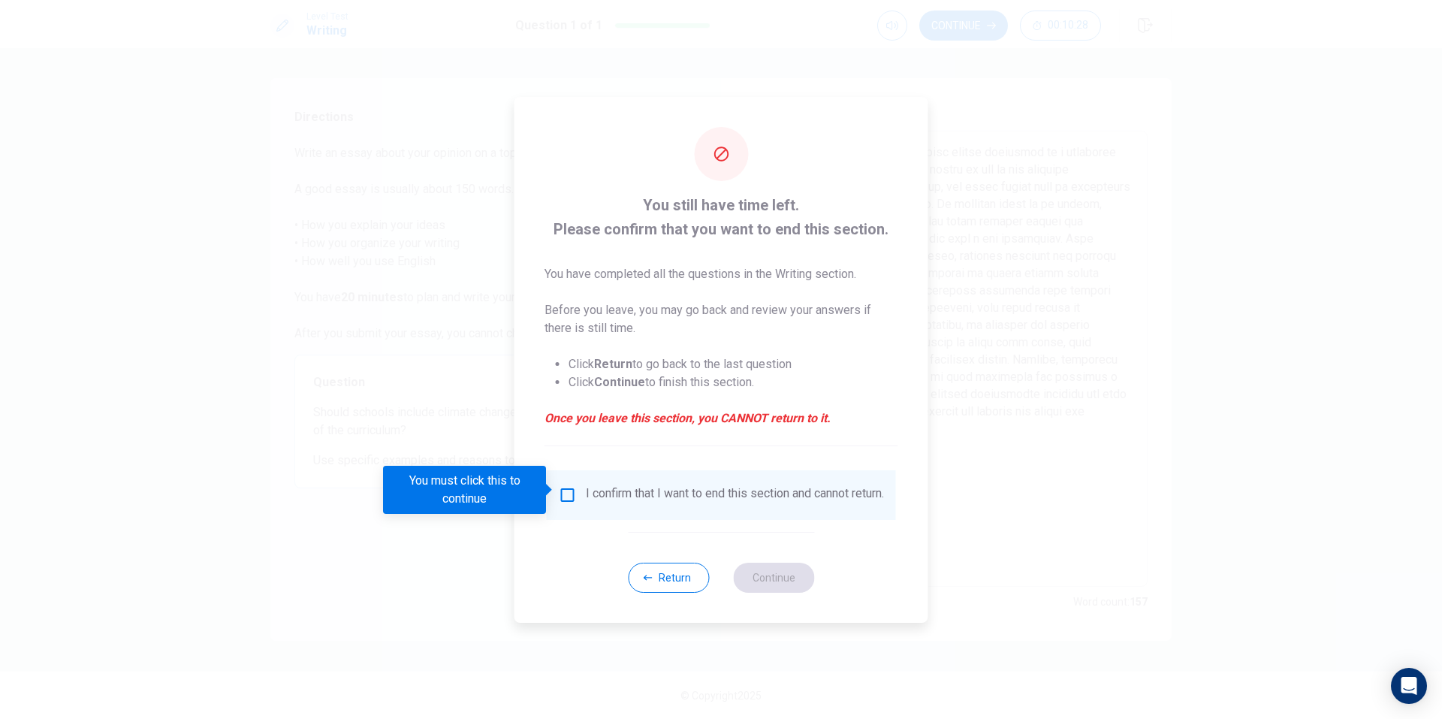
click at [570, 491] on input "You must click this to continue" at bounding box center [568, 495] width 18 height 18
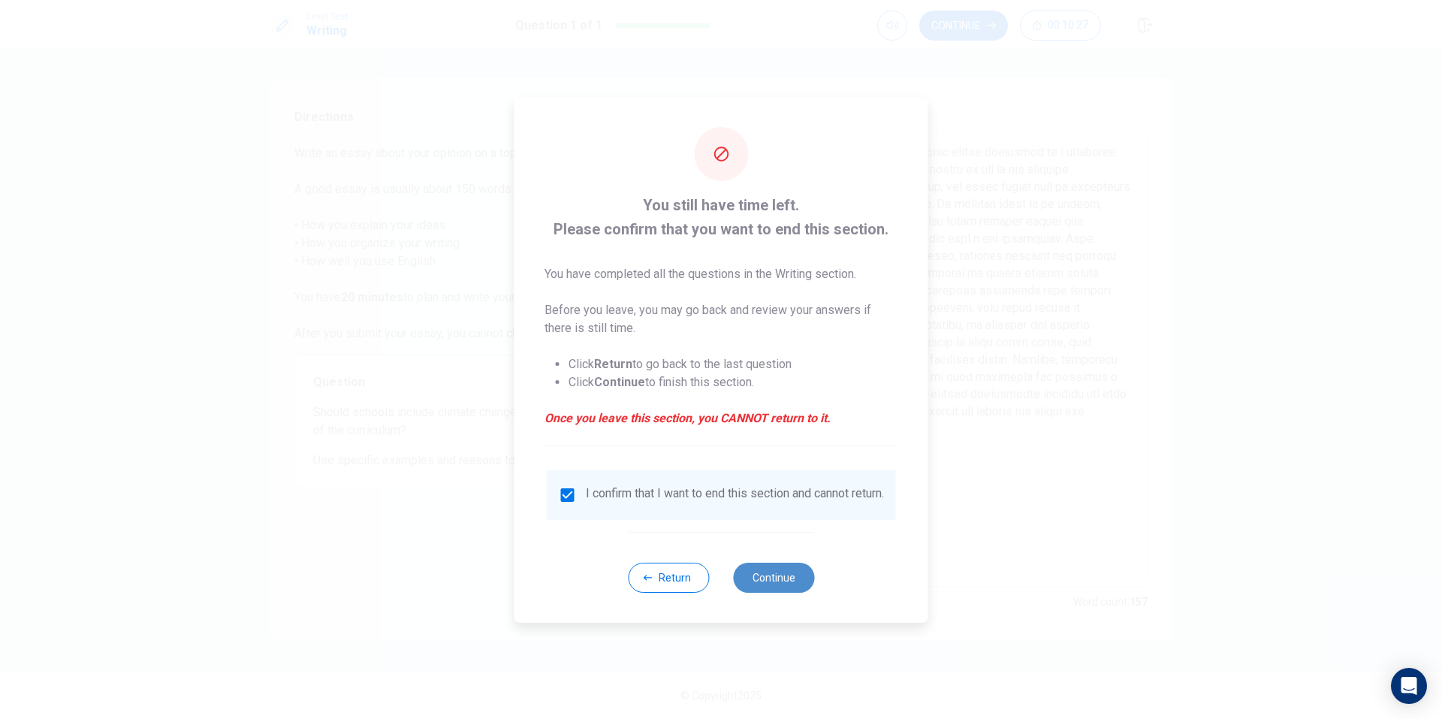
click at [769, 586] on button "Continue" at bounding box center [773, 577] width 81 height 30
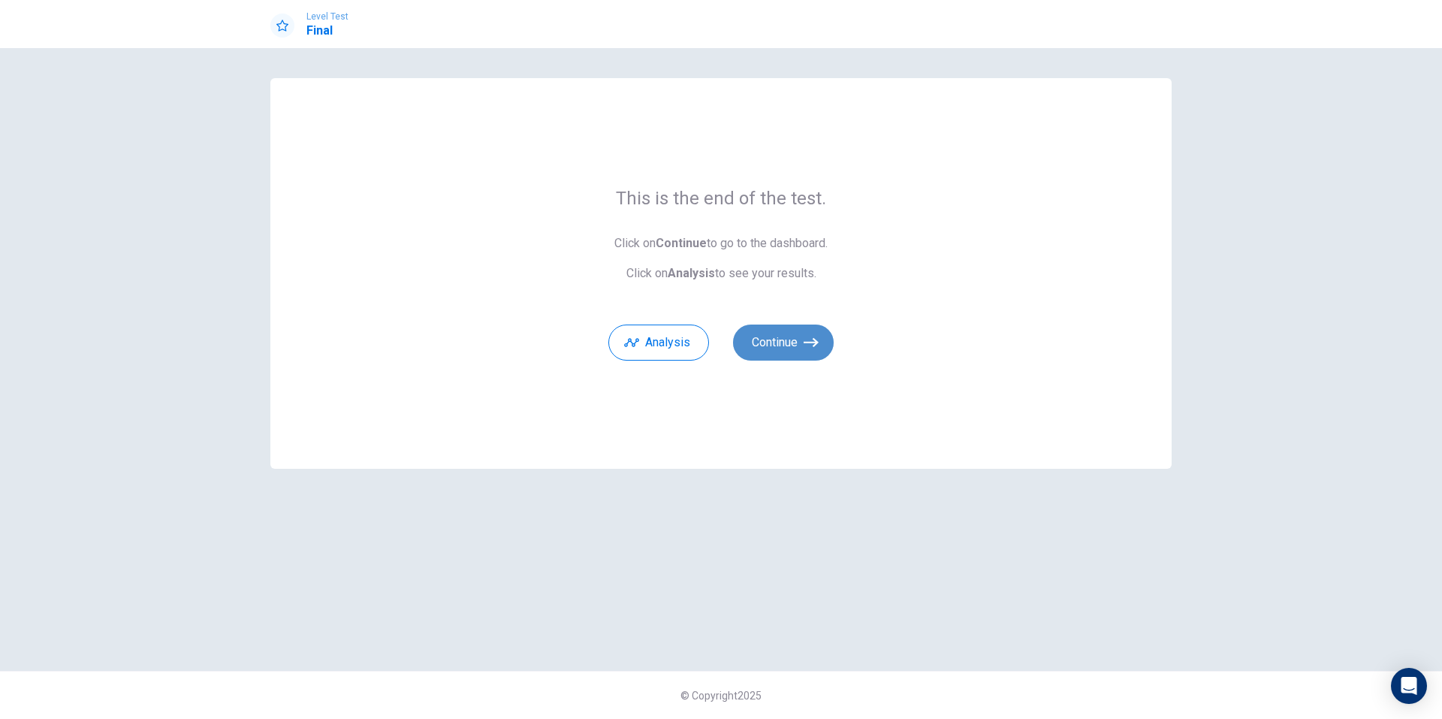
click at [801, 338] on button "Continue" at bounding box center [783, 342] width 101 height 36
